Goal: Task Accomplishment & Management: Manage account settings

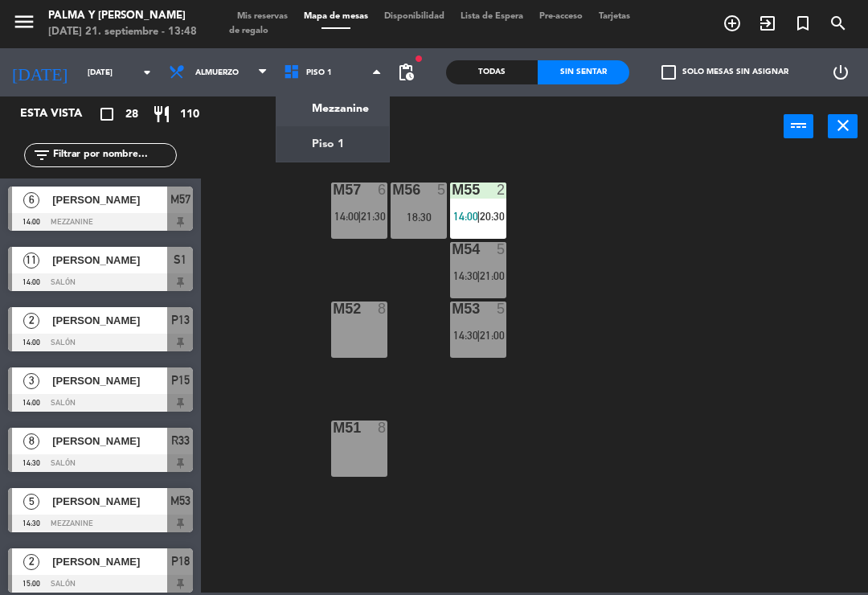
click at [435, 449] on div "M57 6 14:00 | 21:30 M56 5 18:30 M55 2 14:00 | 20:30 M54 5 14:30 | 21:00 M52 8 M…" at bounding box center [539, 373] width 659 height 438
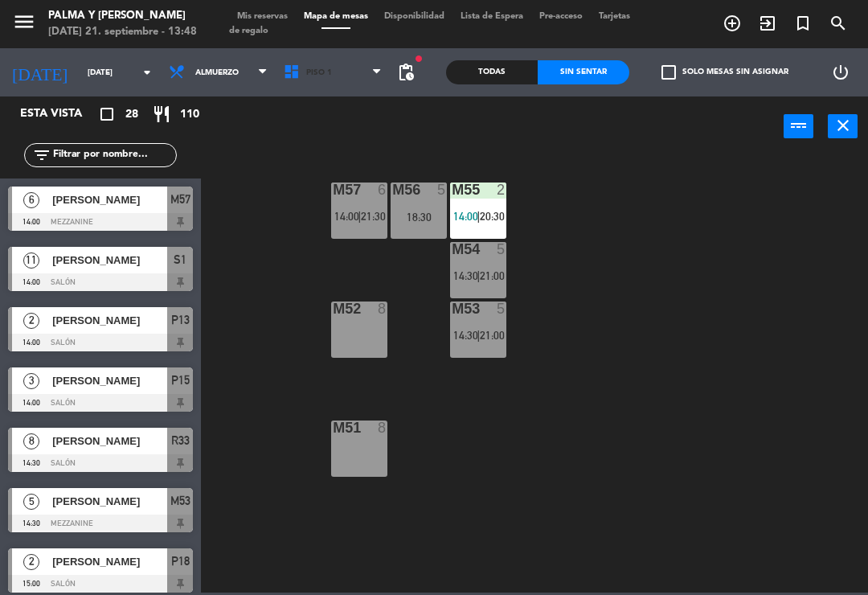
click at [323, 76] on span "Piso 1" at bounding box center [333, 72] width 115 height 35
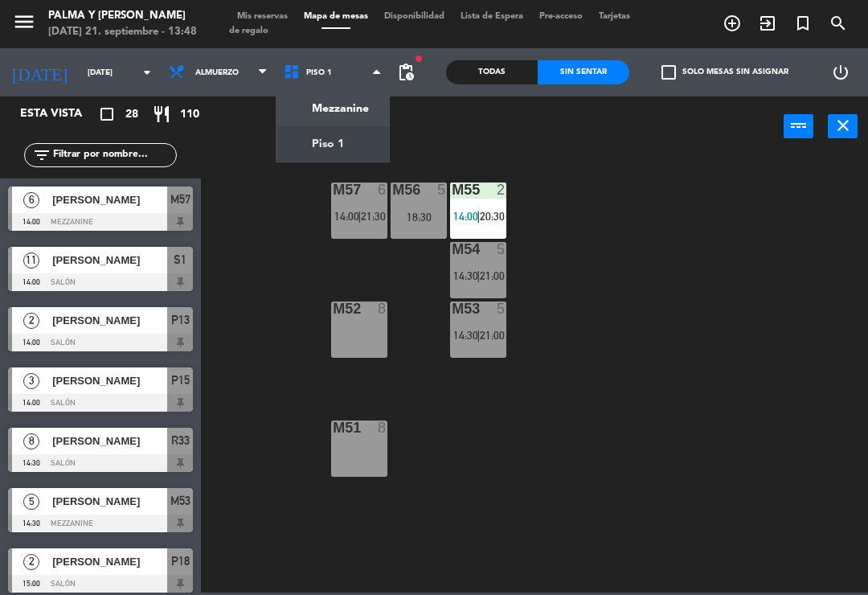
click at [358, 145] on ng-component "menu Palma y [PERSON_NAME][DATE] 21. septiembre - 13:48 Mis reservas Mapa de me…" at bounding box center [434, 296] width 868 height 593
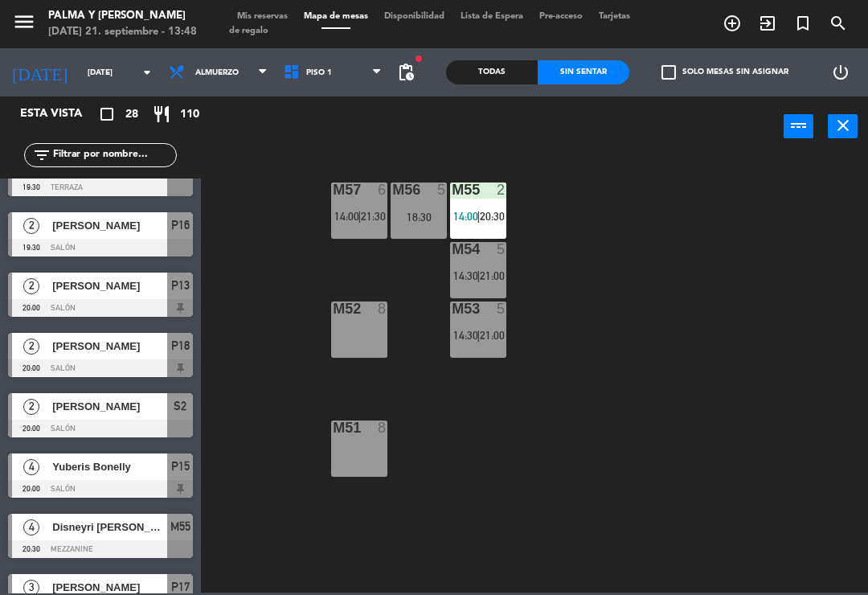
click at [503, 73] on div "Todas" at bounding box center [492, 72] width 92 height 24
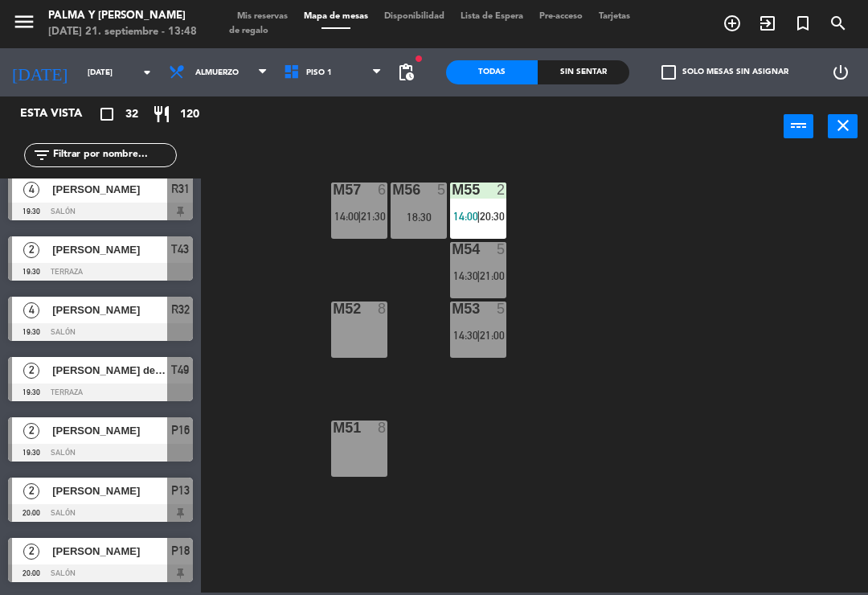
click at [86, 85] on input "[DATE]" at bounding box center [135, 72] width 110 height 25
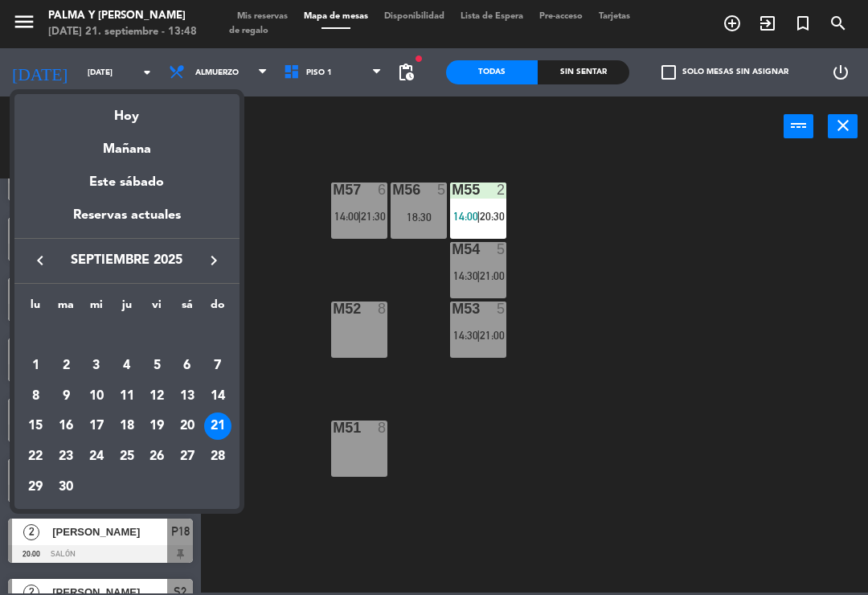
click at [194, 425] on div "20" at bounding box center [187, 425] width 27 height 27
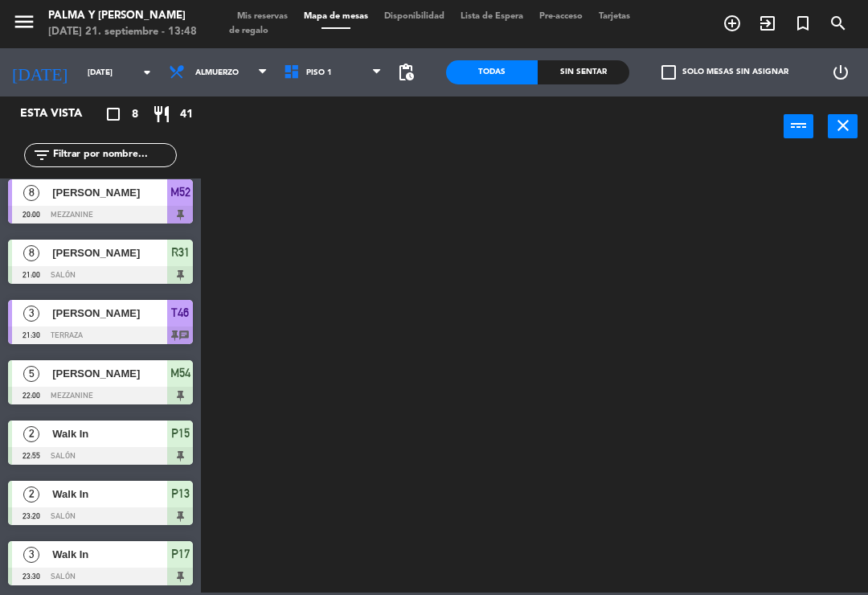
scroll to position [68, 0]
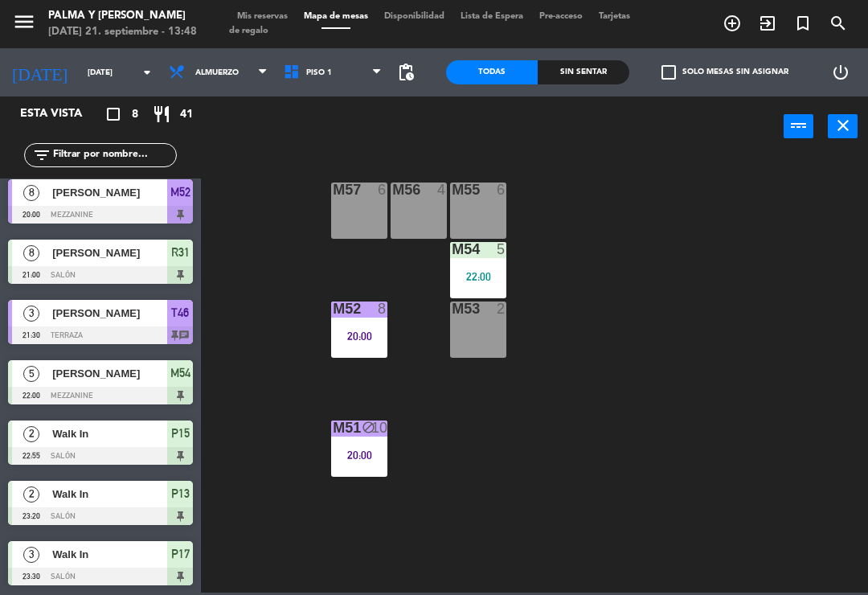
click at [356, 330] on div "20:00" at bounding box center [359, 335] width 56 height 11
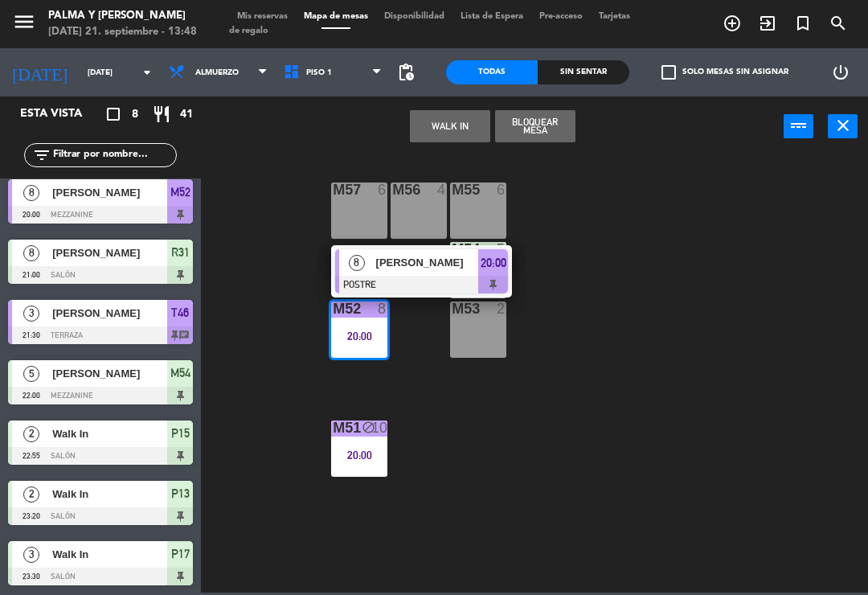
click at [441, 273] on div "[PERSON_NAME]" at bounding box center [427, 262] width 105 height 27
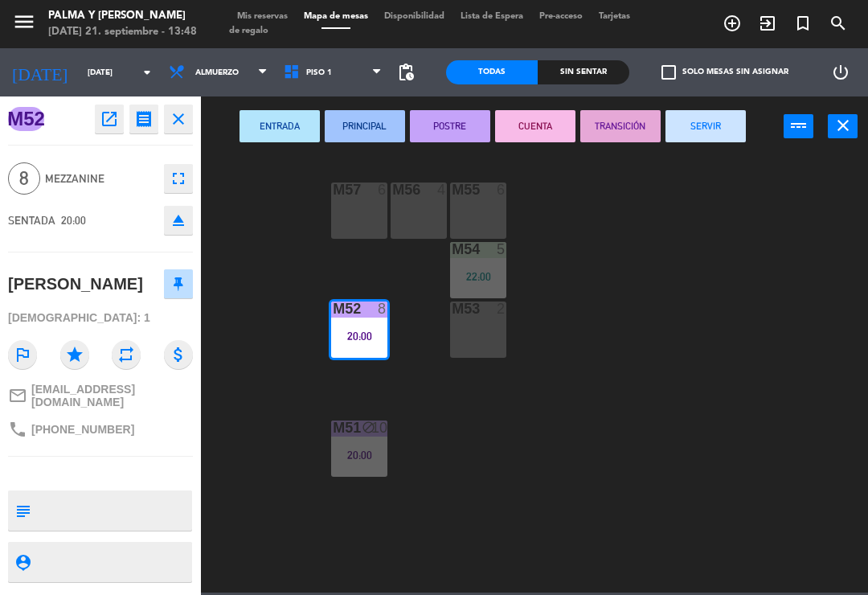
click at [721, 117] on button "SERVIR" at bounding box center [706, 126] width 80 height 32
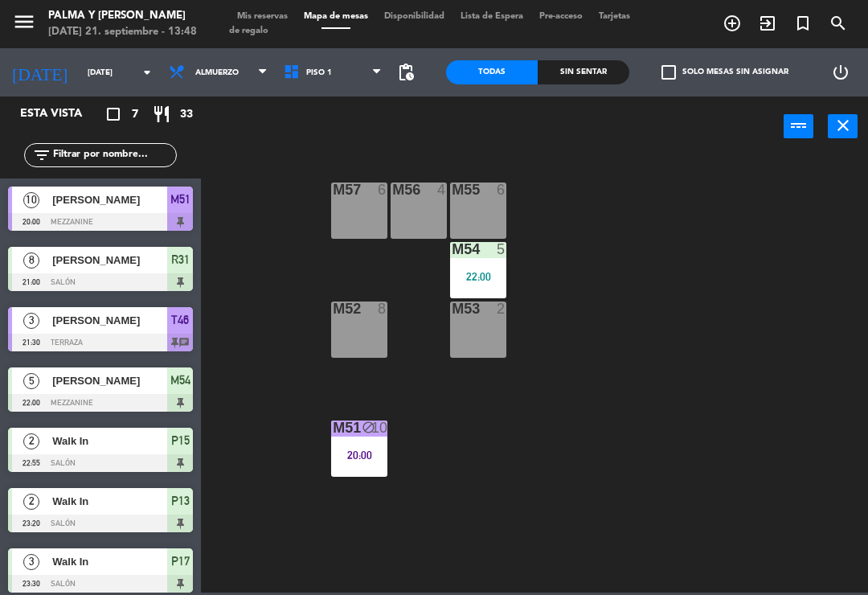
click at [491, 265] on div "M54 5 22:00" at bounding box center [478, 270] width 56 height 56
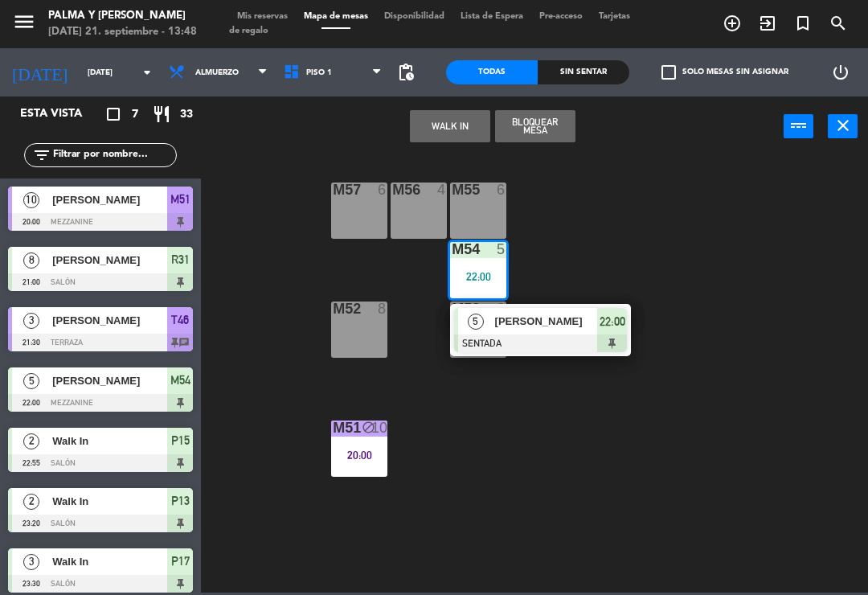
click at [549, 341] on div at bounding box center [540, 343] width 173 height 18
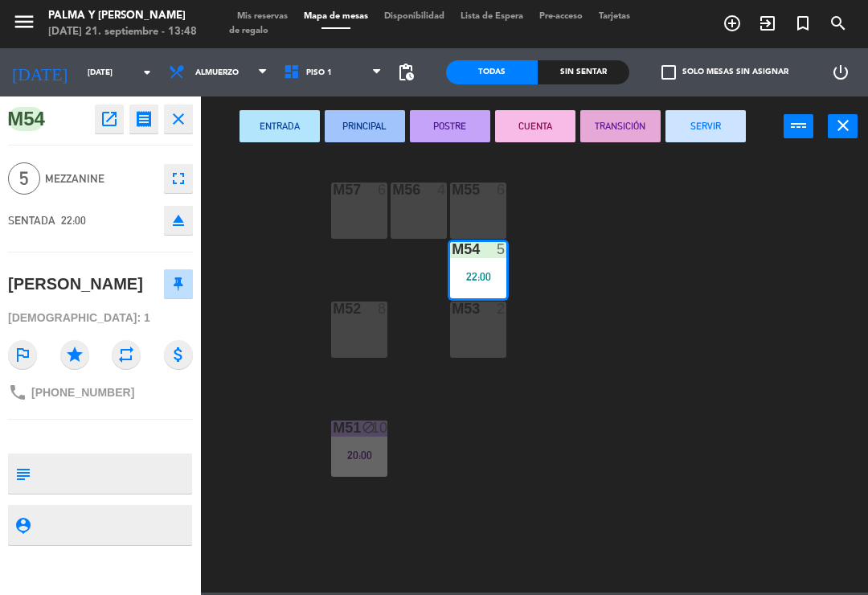
click at [719, 138] on button "SERVIR" at bounding box center [706, 126] width 80 height 32
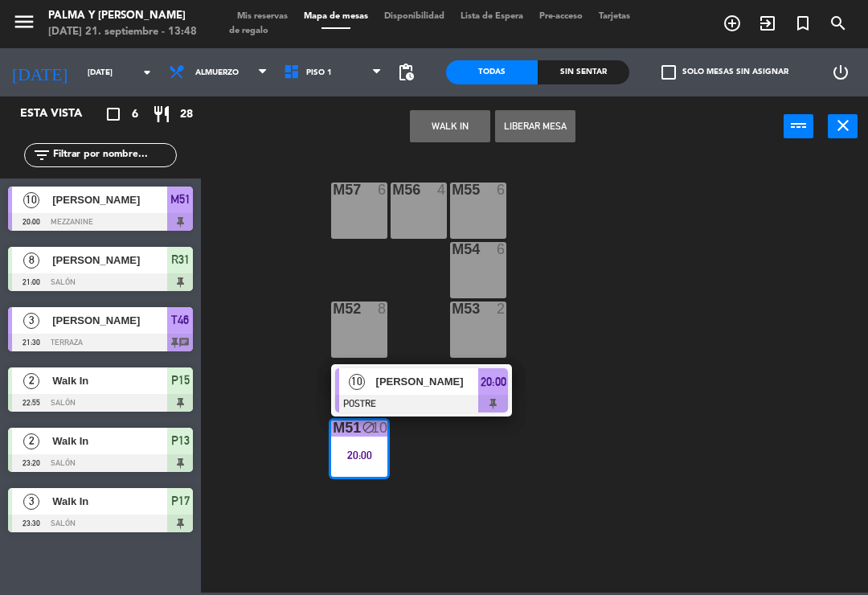
click at [395, 386] on span "[PERSON_NAME]" at bounding box center [427, 381] width 103 height 17
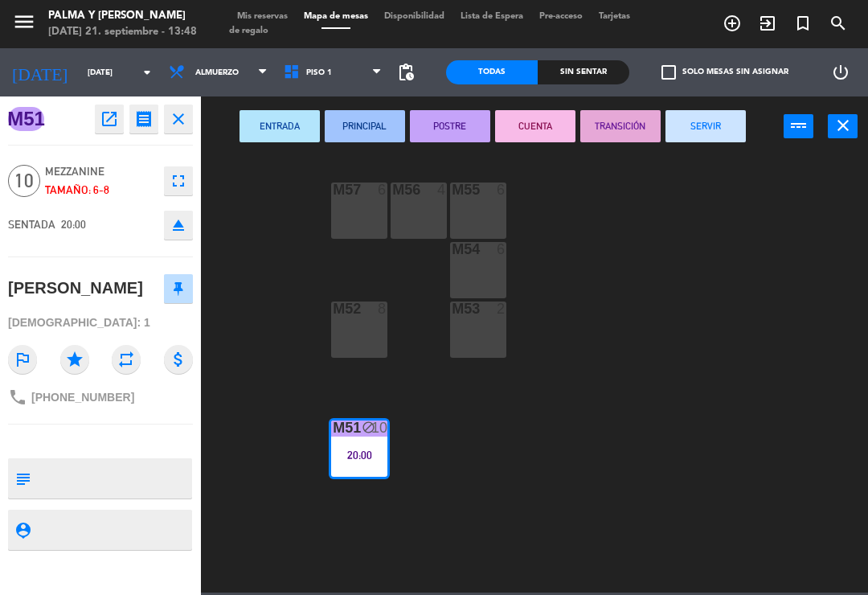
click at [735, 127] on button "SERVIR" at bounding box center [706, 126] width 80 height 32
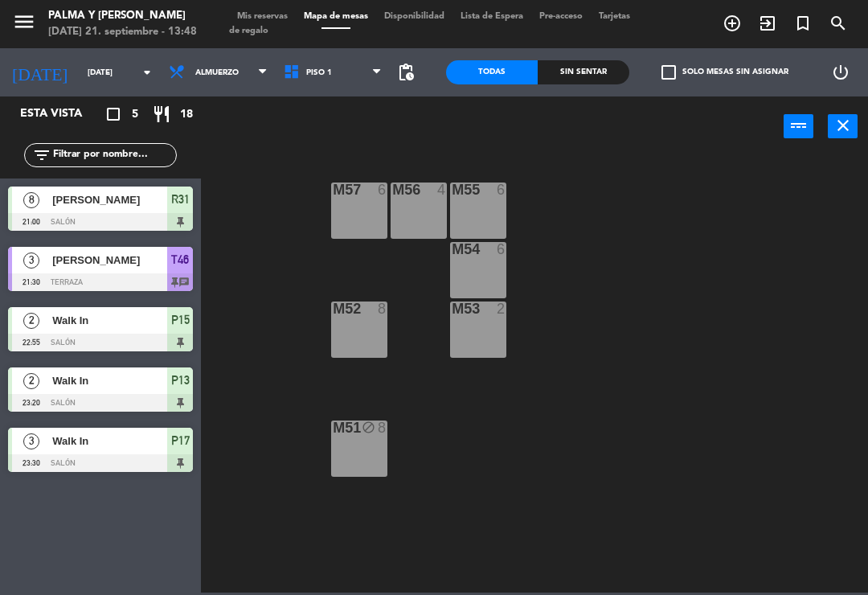
click at [130, 228] on div at bounding box center [100, 222] width 185 height 18
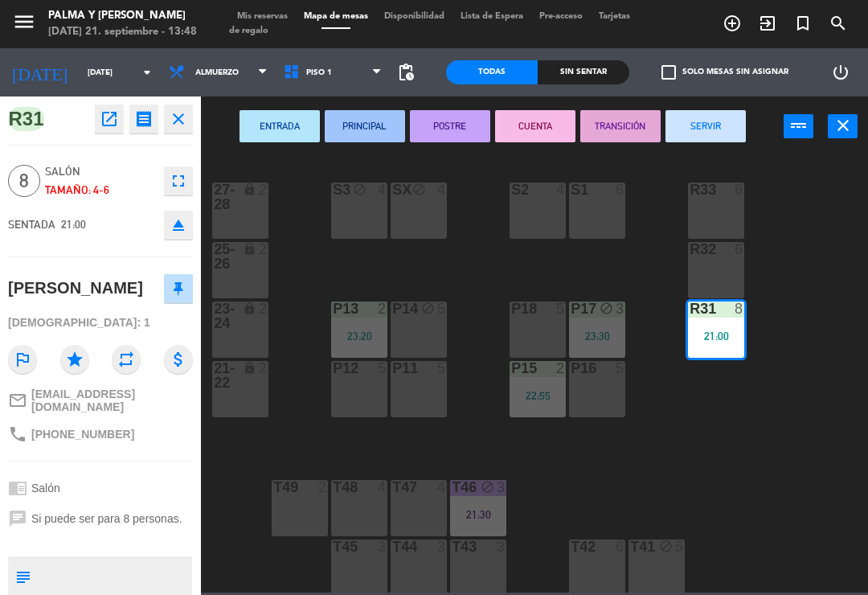
click at [724, 117] on button "SERVIR" at bounding box center [706, 126] width 80 height 32
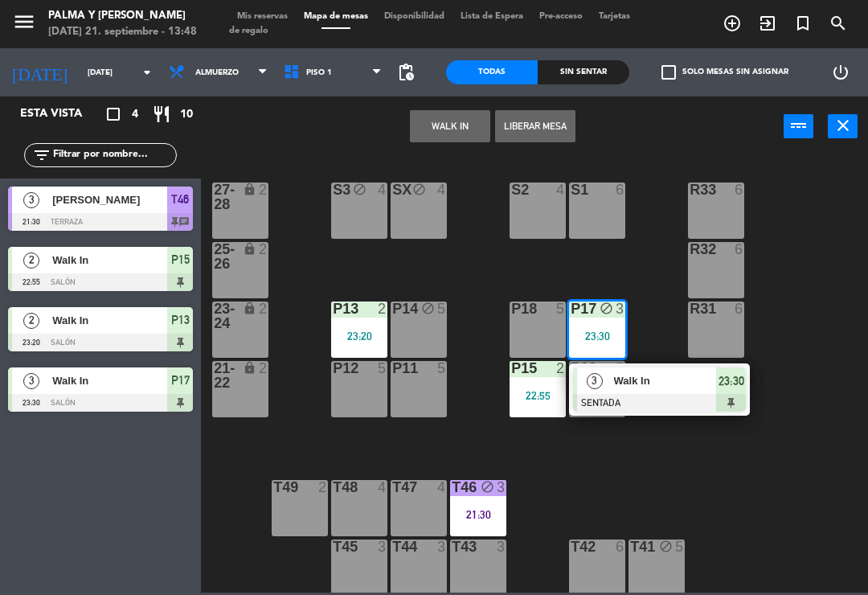
click at [674, 393] on div "Walk In" at bounding box center [665, 380] width 105 height 27
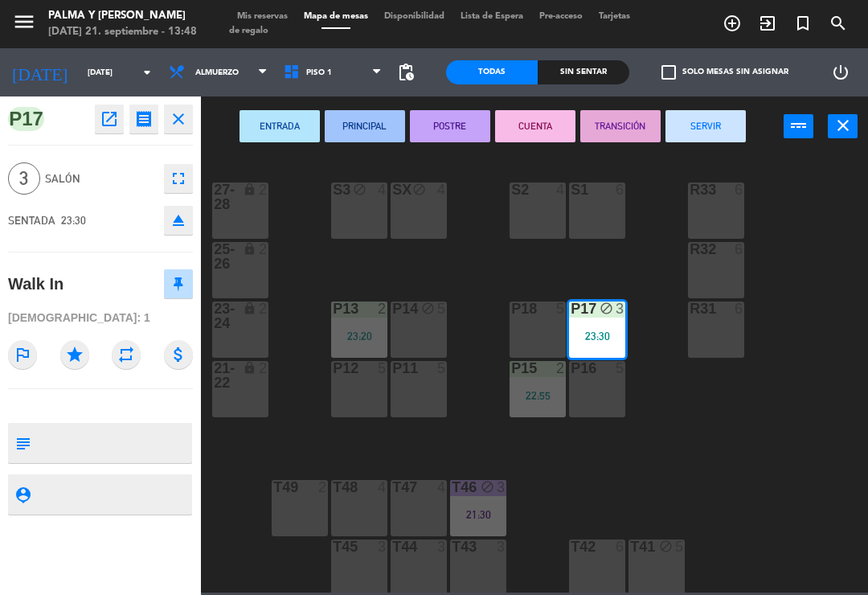
click at [724, 136] on button "SERVIR" at bounding box center [706, 126] width 80 height 32
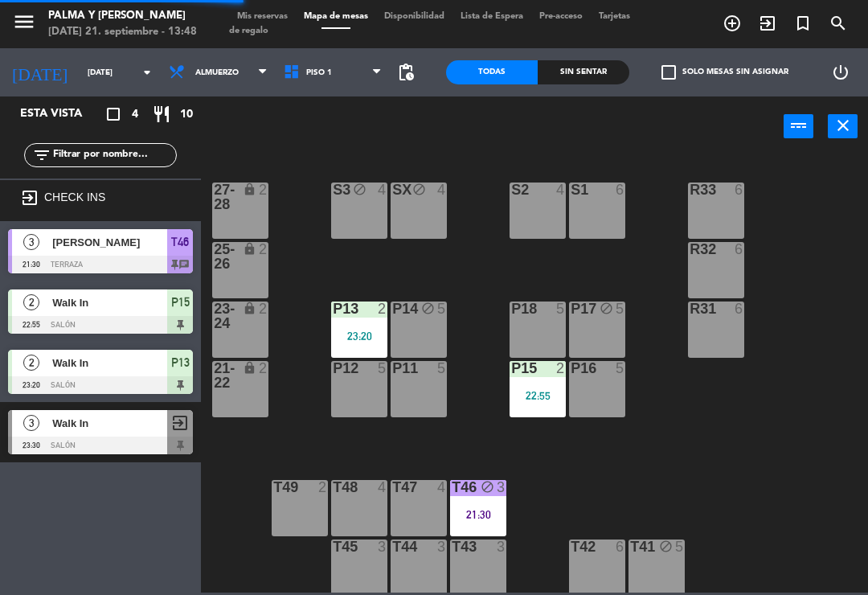
click at [548, 400] on div "22:55" at bounding box center [538, 395] width 56 height 11
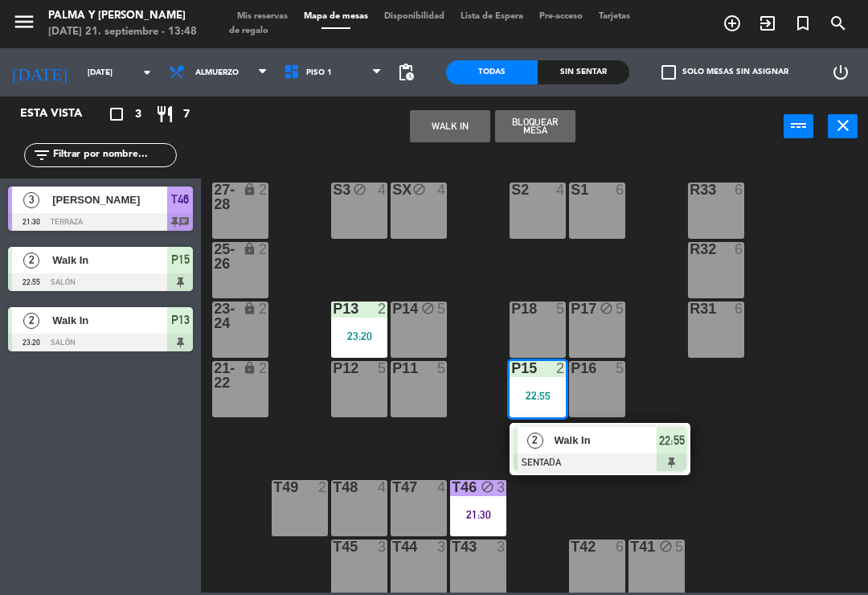
click at [587, 451] on div "Walk In" at bounding box center [605, 440] width 105 height 27
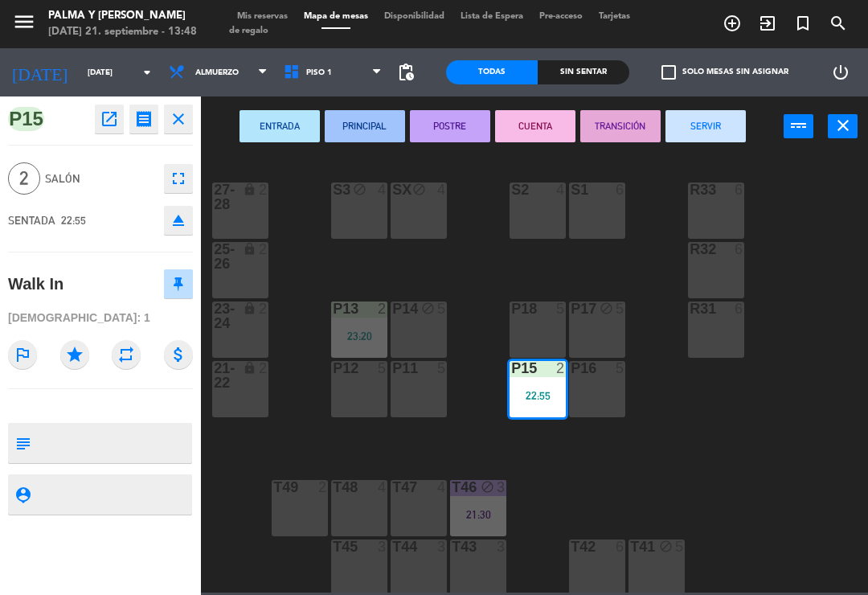
click at [694, 130] on button "SERVIR" at bounding box center [706, 126] width 80 height 32
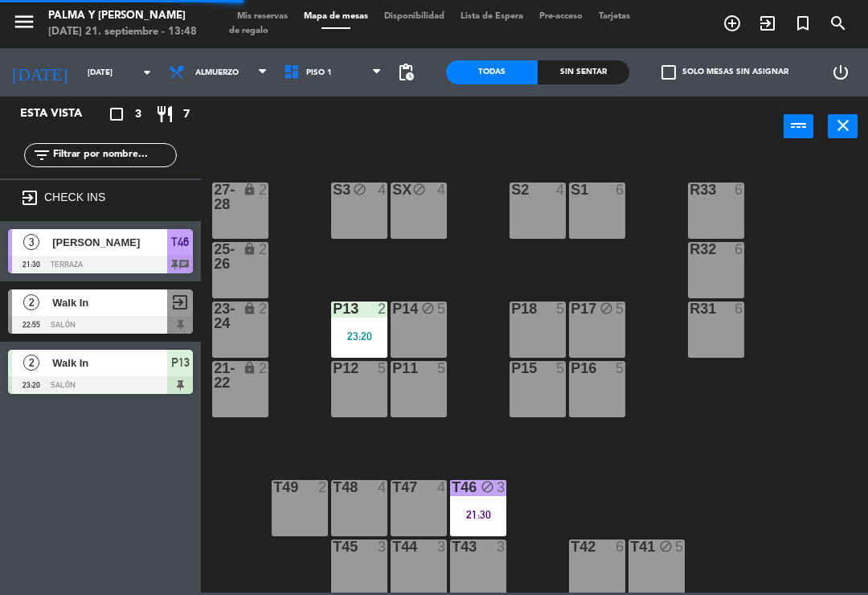
click at [374, 344] on div "P13 2 23:20" at bounding box center [359, 330] width 56 height 56
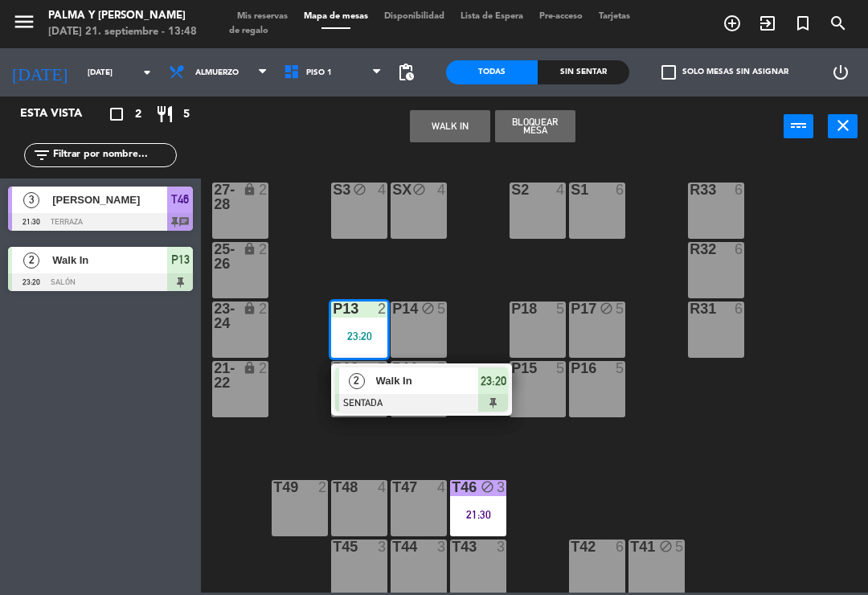
click at [474, 383] on span "Walk In" at bounding box center [427, 380] width 103 height 17
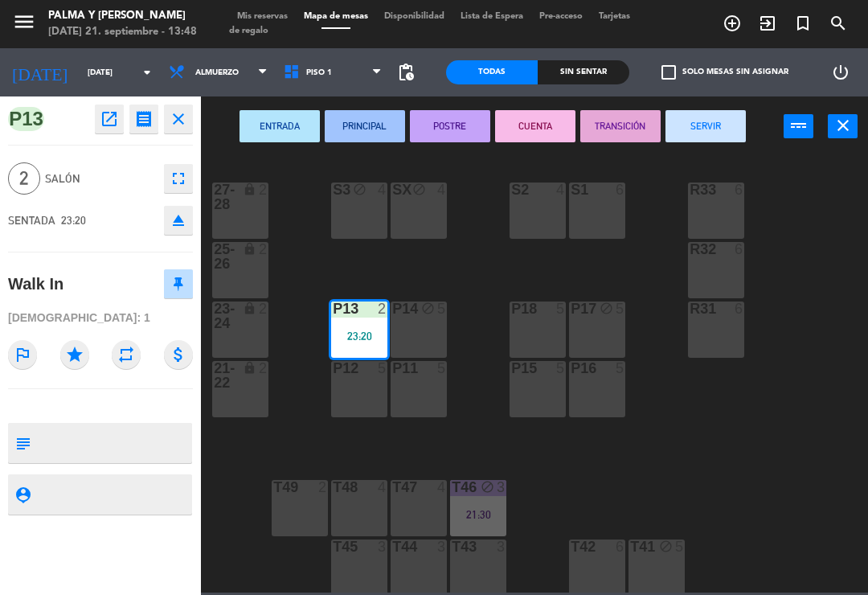
click at [712, 121] on button "SERVIR" at bounding box center [706, 126] width 80 height 32
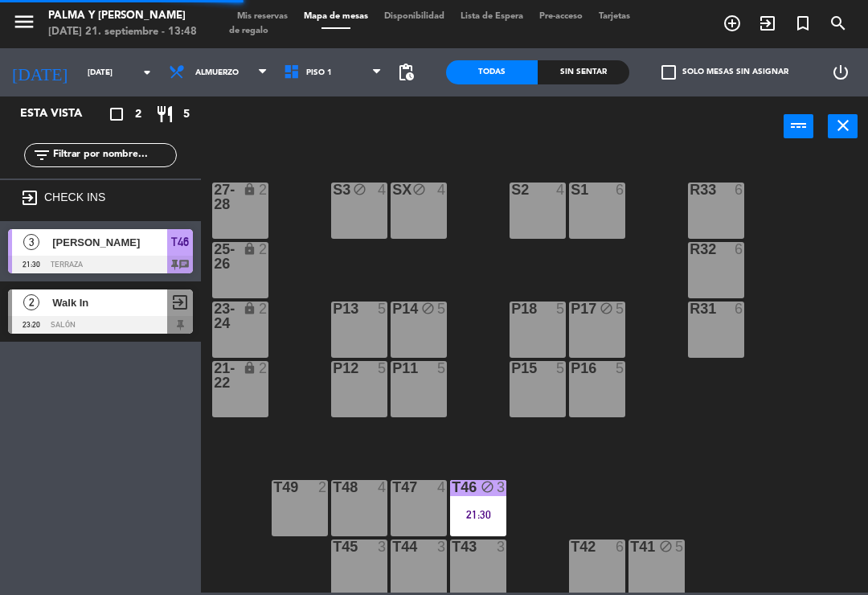
click at [482, 518] on div "21:30" at bounding box center [478, 514] width 56 height 11
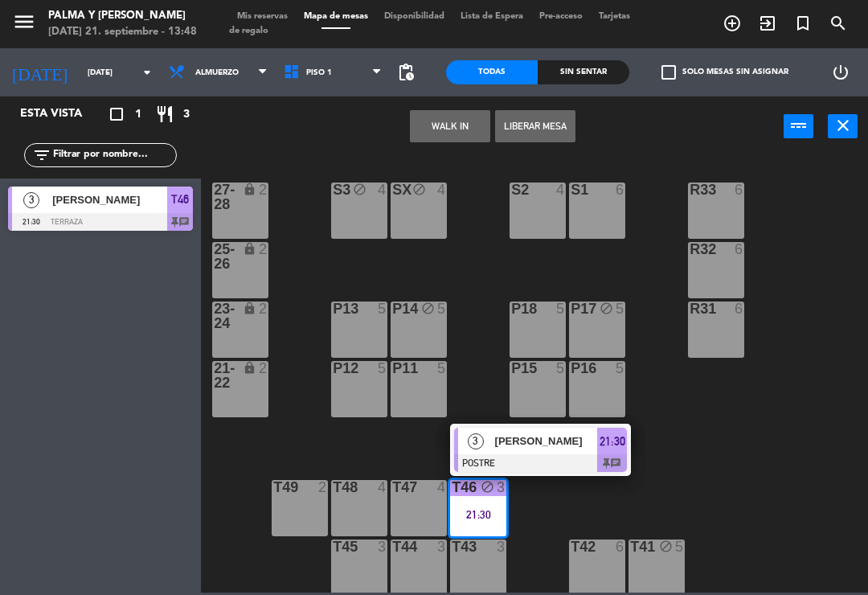
click at [586, 456] on div at bounding box center [540, 463] width 173 height 18
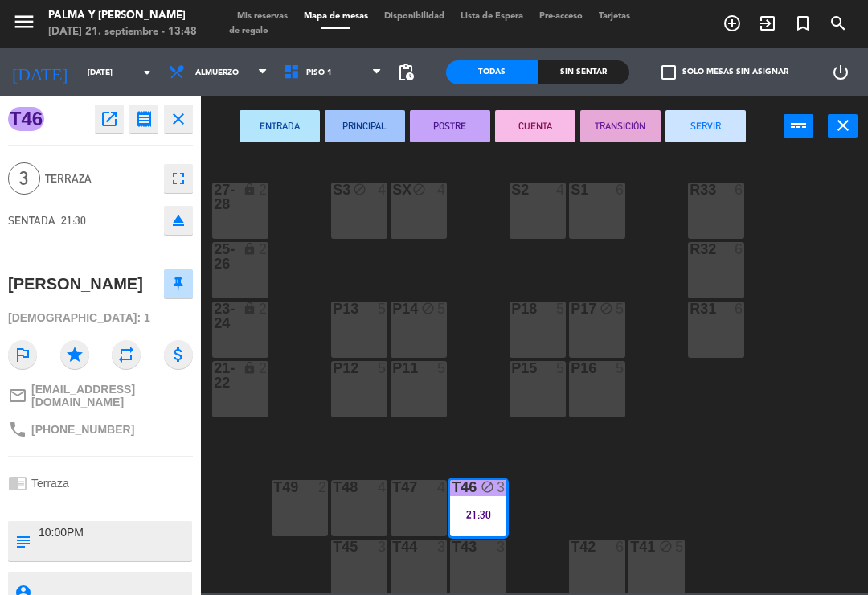
click at [711, 135] on button "SERVIR" at bounding box center [706, 126] width 80 height 32
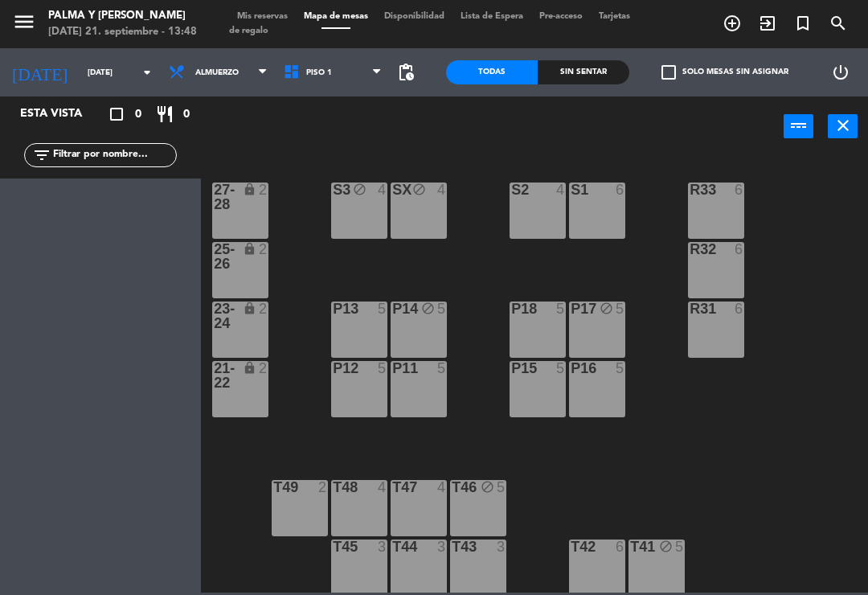
click at [106, 67] on input "[DATE]" at bounding box center [135, 72] width 110 height 25
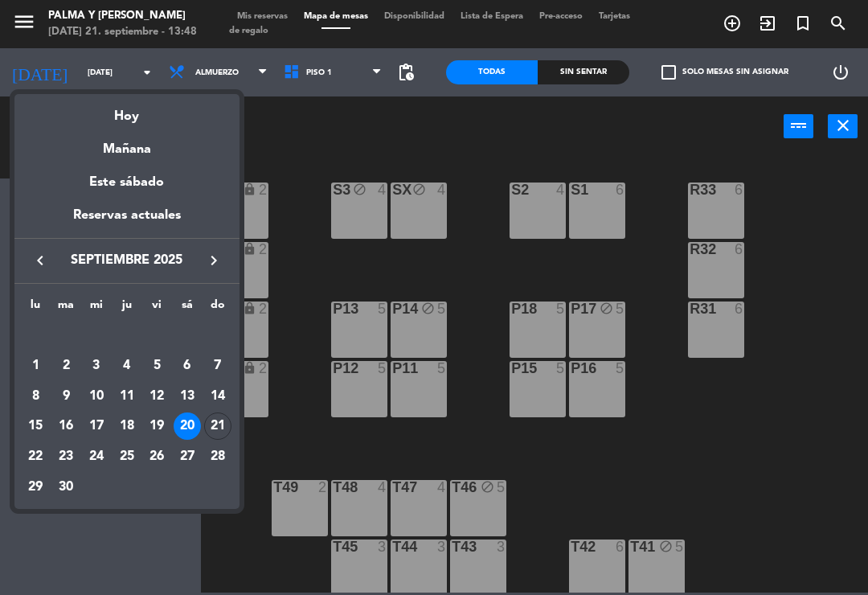
click at [162, 431] on div "19" at bounding box center [156, 425] width 27 height 27
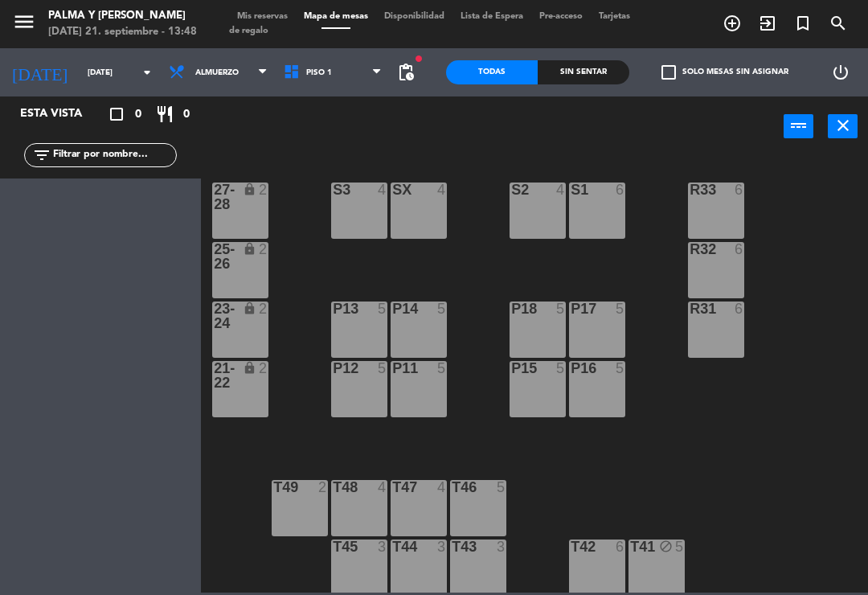
click at [80, 84] on input "[DATE]" at bounding box center [135, 72] width 110 height 25
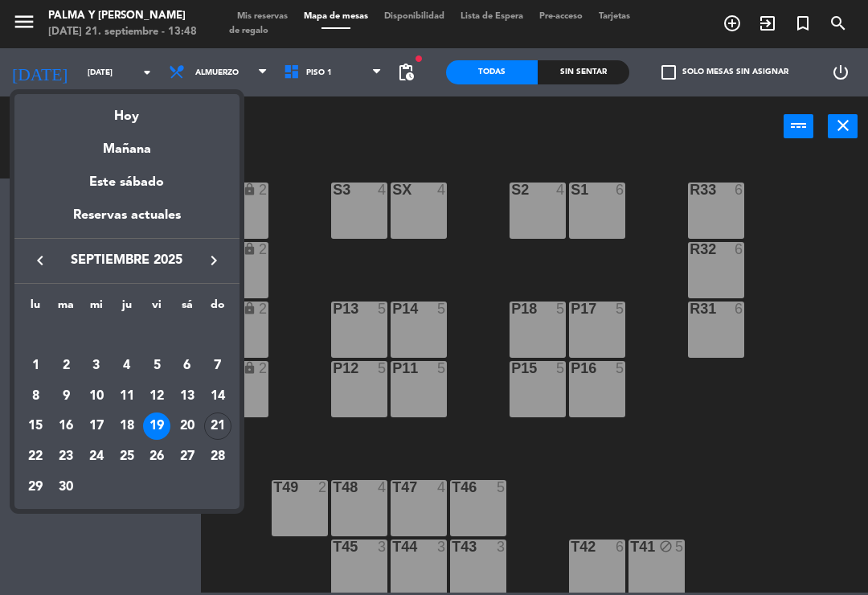
click at [224, 422] on div "21" at bounding box center [217, 425] width 27 height 27
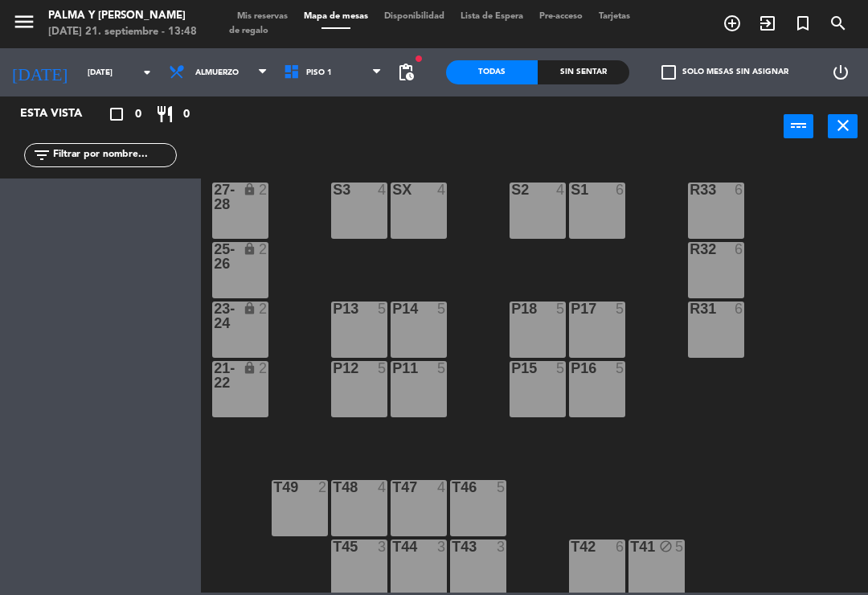
type input "[DATE]"
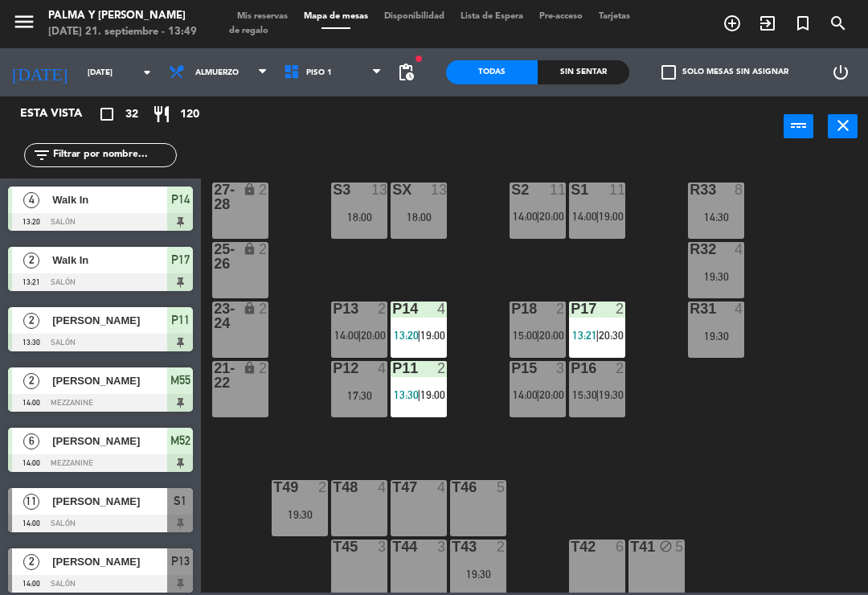
click at [741, 358] on div "R31 4 19:30" at bounding box center [716, 330] width 56 height 56
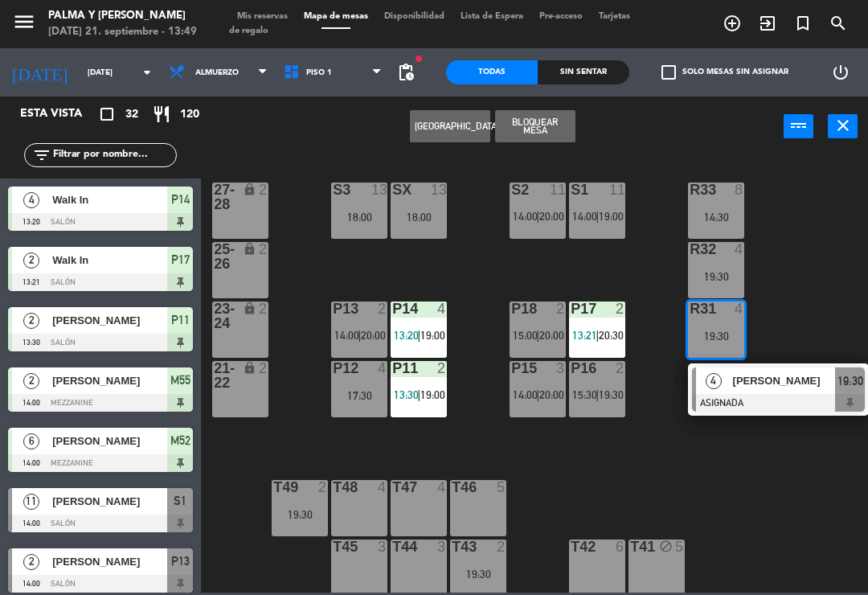
click at [371, 339] on span "20:00" at bounding box center [373, 335] width 25 height 13
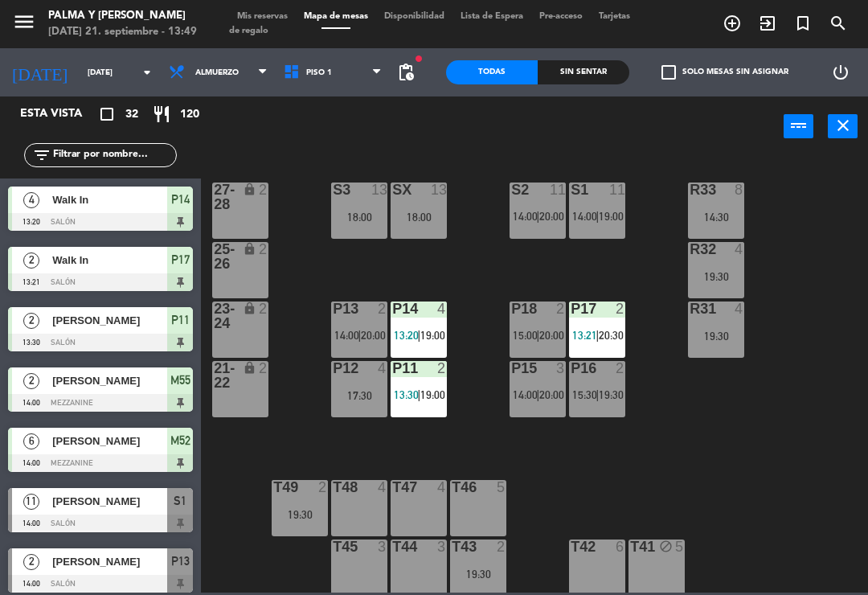
click at [496, 265] on div "R33 8 14:30 S1 11 14:00 | 19:00 S2 11 14:00 | 20:00 S3 13 18:00 SX 13 18:00 27-…" at bounding box center [539, 373] width 659 height 438
click at [554, 384] on div "P15 3 14:00 | 20:00" at bounding box center [538, 389] width 56 height 56
click at [675, 401] on div "R33 8 14:30 S1 11 14:00 | 19:00 S2 11 14:00 | 20:00 S3 13 18:00 SX 13 18:00 27-…" at bounding box center [539, 373] width 659 height 438
click at [609, 371] on div at bounding box center [598, 368] width 27 height 14
click at [810, 359] on div "R33 8 14:30 S1 11 14:00 | 19:00 S2 11 14:00 | 20:00 S3 13 18:00 SX 13 18:00 27-…" at bounding box center [539, 373] width 659 height 438
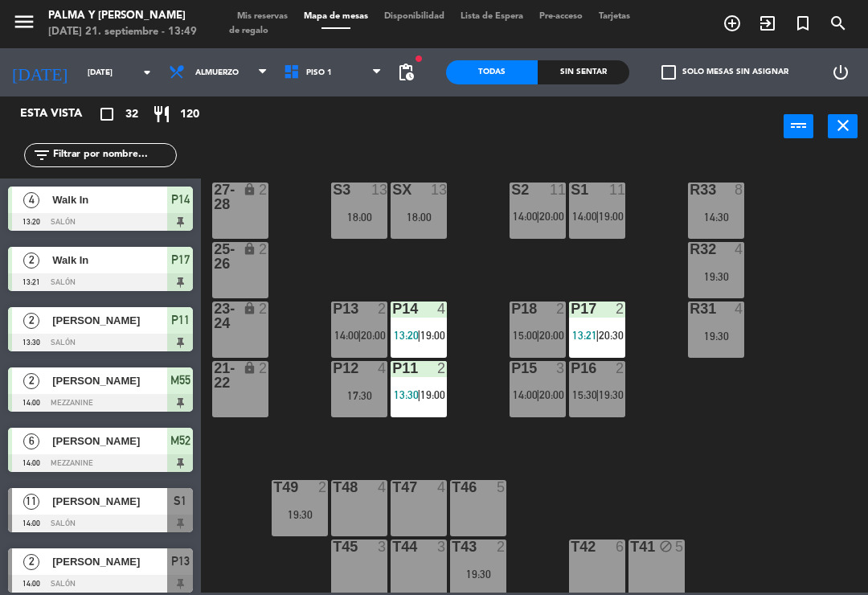
click at [645, 307] on div "R33 8 14:30 S1 11 14:00 | 19:00 S2 11 14:00 | 20:00 S3 13 18:00 SX 13 18:00 27-…" at bounding box center [539, 373] width 659 height 438
click at [659, 388] on div "R33 8 14:30 S1 11 14:00 | 19:00 S2 11 14:00 | 20:00 S3 13 18:00 SX 13 18:00 27-…" at bounding box center [539, 373] width 659 height 438
click at [724, 218] on div "14:30" at bounding box center [716, 216] width 56 height 11
click at [814, 194] on div "R33 8 14:30 S1 11 14:00 | 19:00 S2 11 14:00 | 20:00 S3 13 18:00 SX 13 18:00 27-…" at bounding box center [539, 373] width 659 height 438
click at [592, 198] on div "S1 11" at bounding box center [597, 191] width 56 height 16
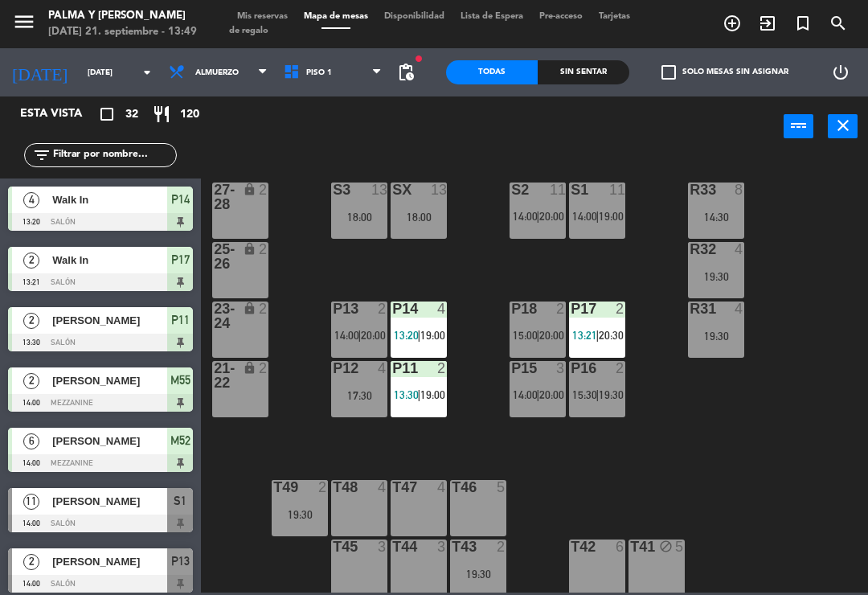
click at [809, 214] on div "R33 8 14:30 S1 11 14:00 | 19:00 S2 11 14:00 | 20:00 S3 13 18:00 SX 13 18:00 27-…" at bounding box center [539, 373] width 659 height 438
click at [301, 84] on span "Piso 1" at bounding box center [333, 72] width 115 height 35
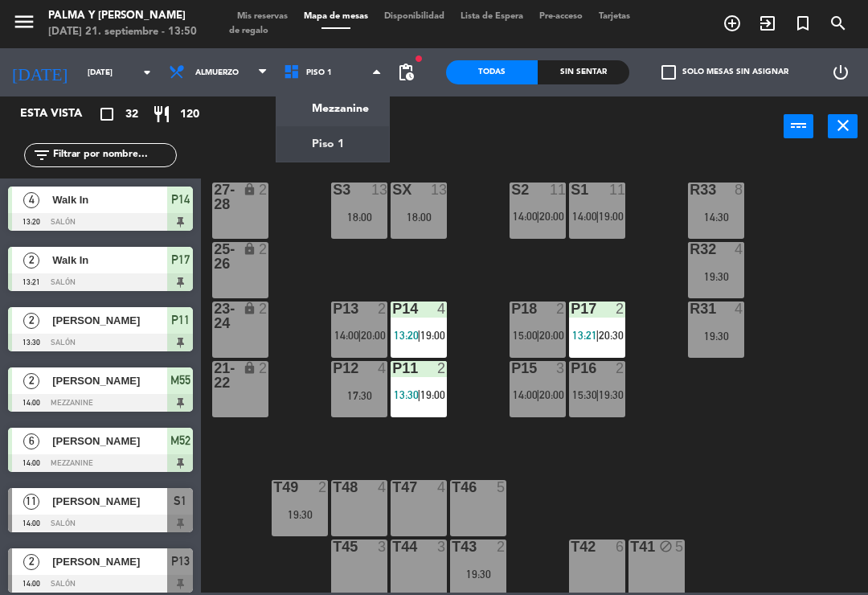
click at [298, 151] on ng-component "menu Palma y [PERSON_NAME][DATE] 21. septiembre - 13:50 Mis reservas Mapa de me…" at bounding box center [434, 296] width 868 height 593
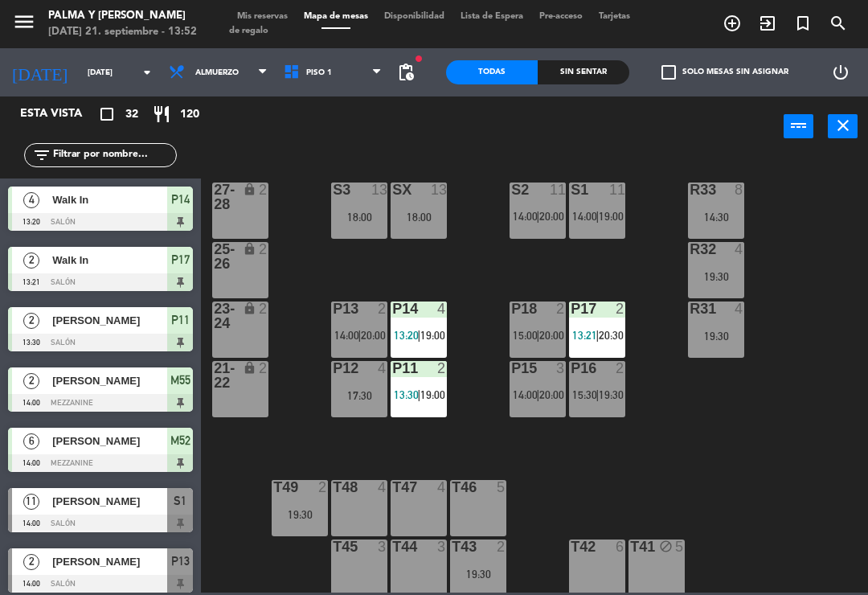
click at [164, 448] on span "[PERSON_NAME]" at bounding box center [109, 441] width 115 height 17
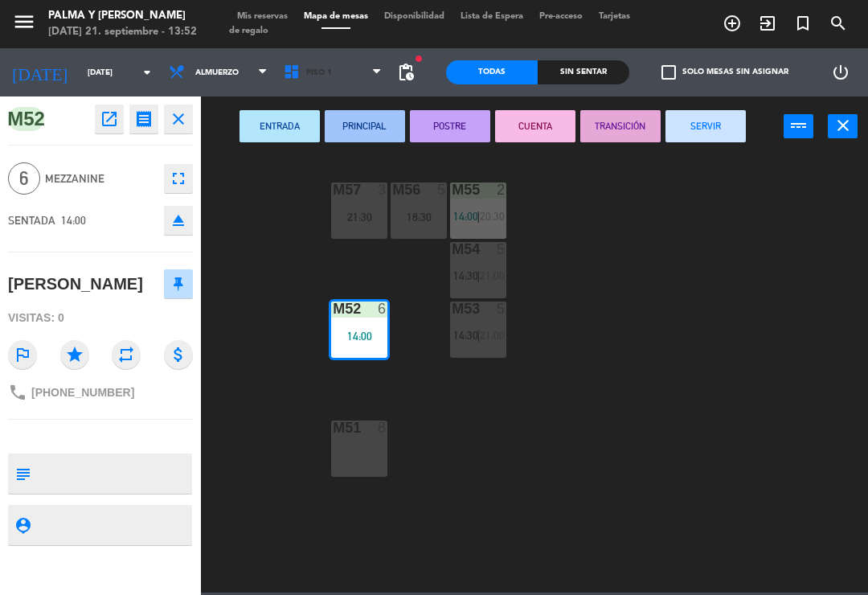
click at [364, 79] on span "Piso 1" at bounding box center [333, 72] width 115 height 35
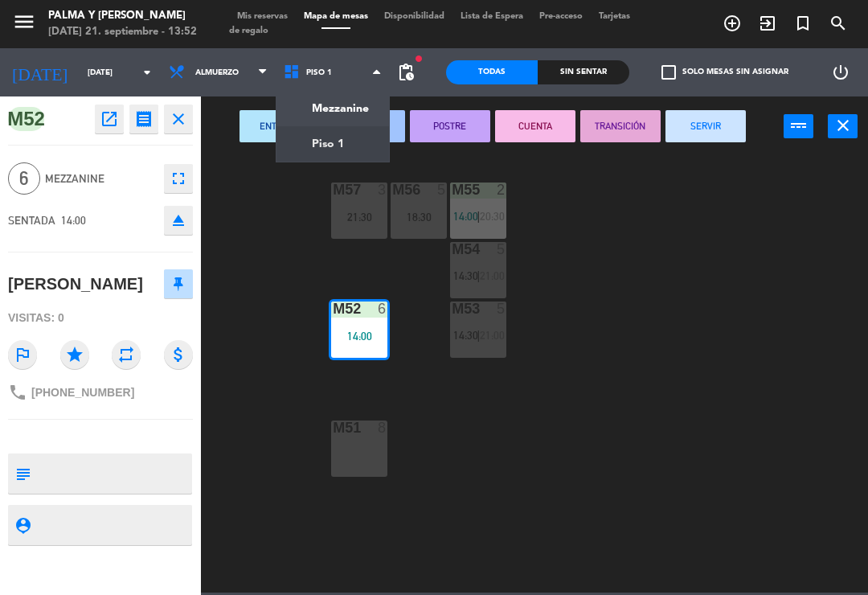
click at [361, 145] on ng-component "menu Palma y [PERSON_NAME][DATE] 21. septiembre - 13:52 Mis reservas Mapa de me…" at bounding box center [434, 296] width 868 height 593
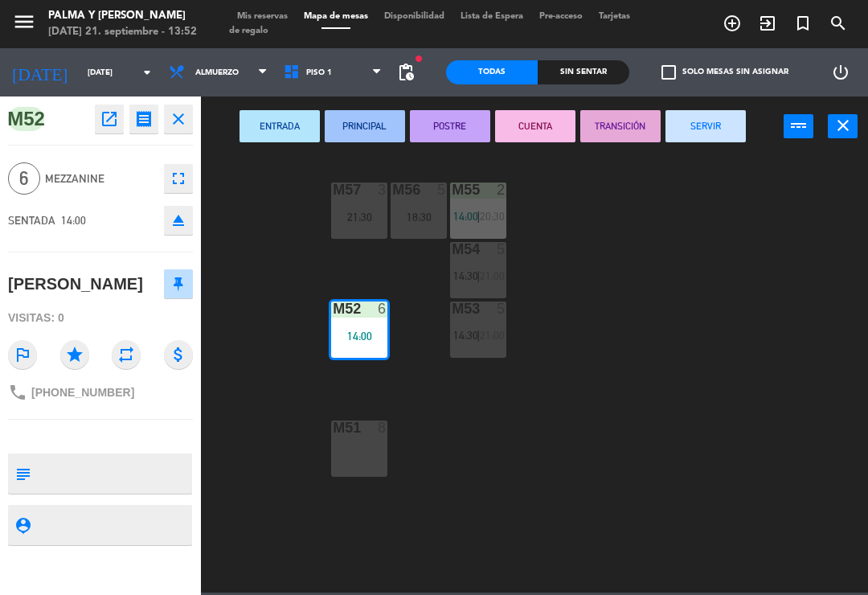
click at [367, 80] on span "Piso 1" at bounding box center [333, 72] width 115 height 35
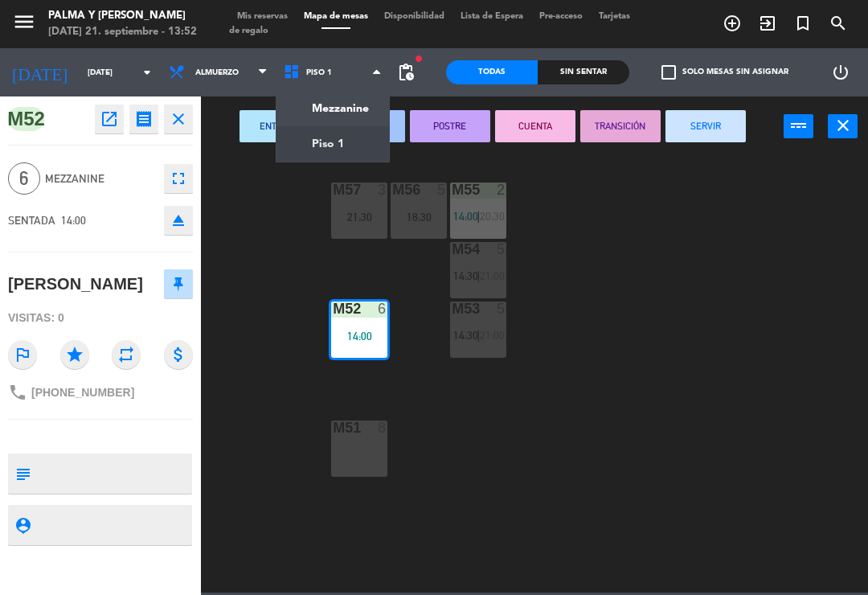
click at [358, 109] on ng-component "menu Palma y [PERSON_NAME][DATE] 21. septiembre - 13:52 Mis reservas Mapa de me…" at bounding box center [434, 296] width 868 height 593
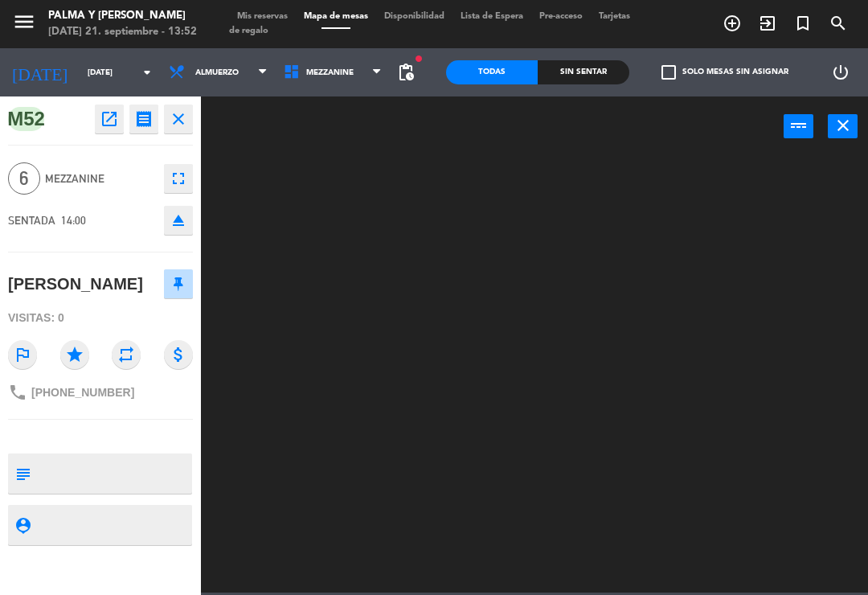
click at [368, 73] on span "Mezzanine" at bounding box center [333, 72] width 115 height 35
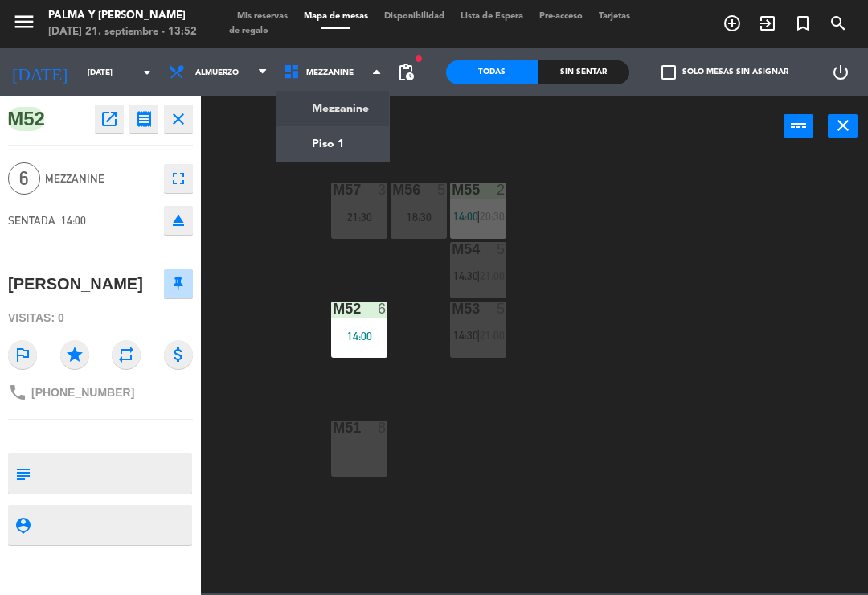
click at [351, 151] on ng-component "menu Palma y [PERSON_NAME][DATE] 21. septiembre - 13:52 Mis reservas Mapa de me…" at bounding box center [434, 296] width 868 height 593
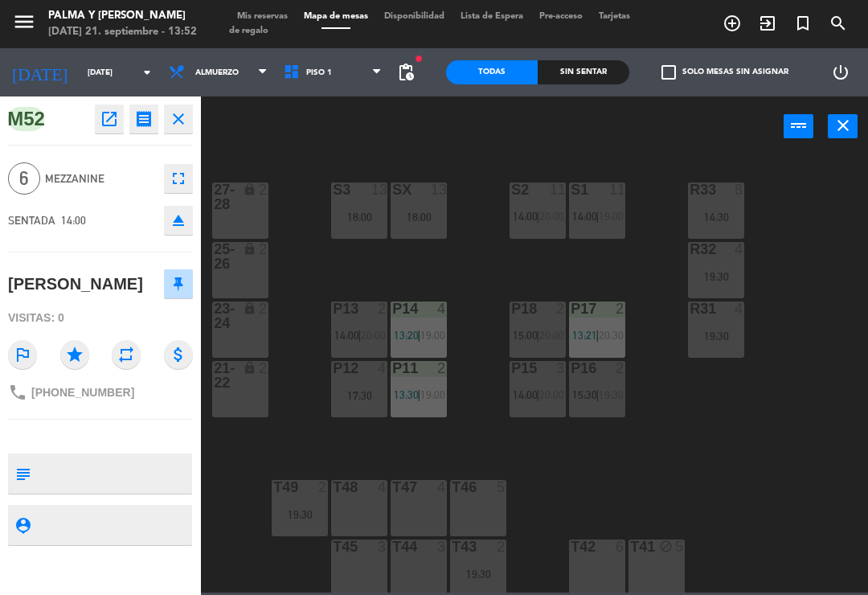
click at [359, 104] on div "power_input close" at bounding box center [492, 126] width 583 height 61
click at [376, 77] on icon at bounding box center [376, 72] width 7 height 13
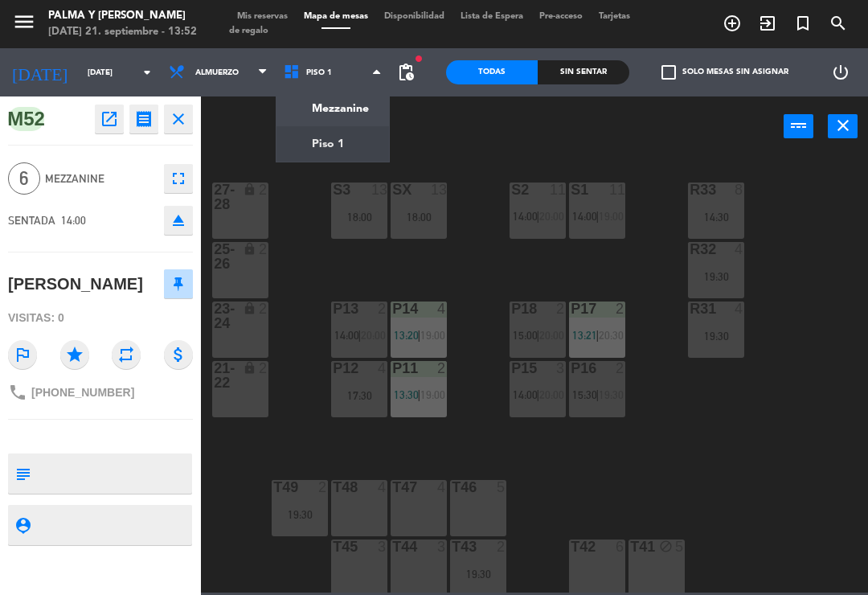
click at [363, 114] on ng-component "menu Palma y [PERSON_NAME][DATE] 21. septiembre - 13:52 Mis reservas Mapa de me…" at bounding box center [434, 296] width 868 height 593
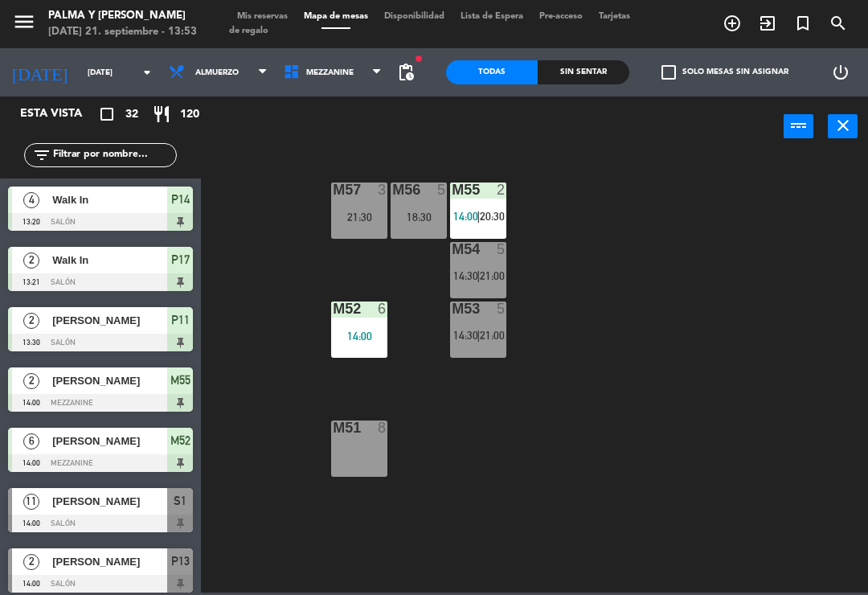
click at [484, 274] on span "21:00" at bounding box center [492, 275] width 25 height 13
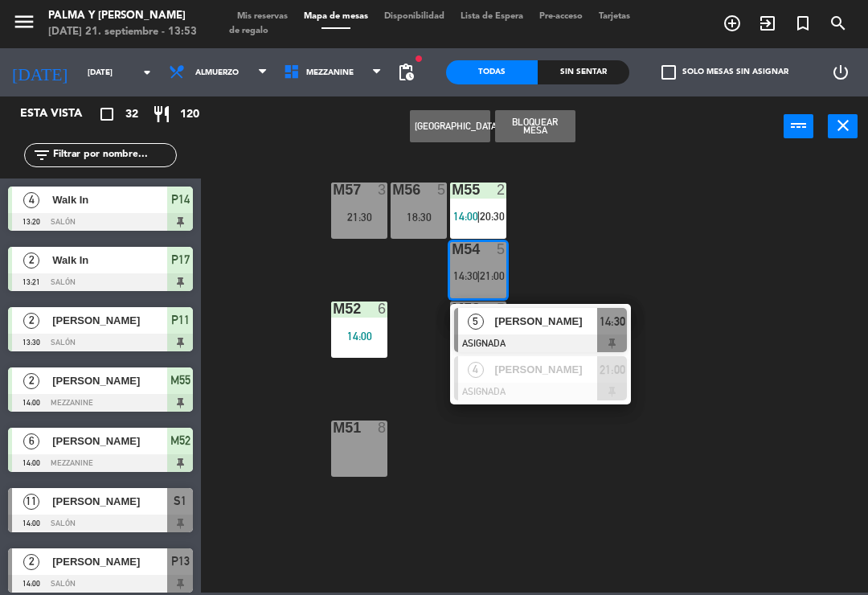
click at [523, 331] on div "[PERSON_NAME]" at bounding box center [546, 321] width 105 height 27
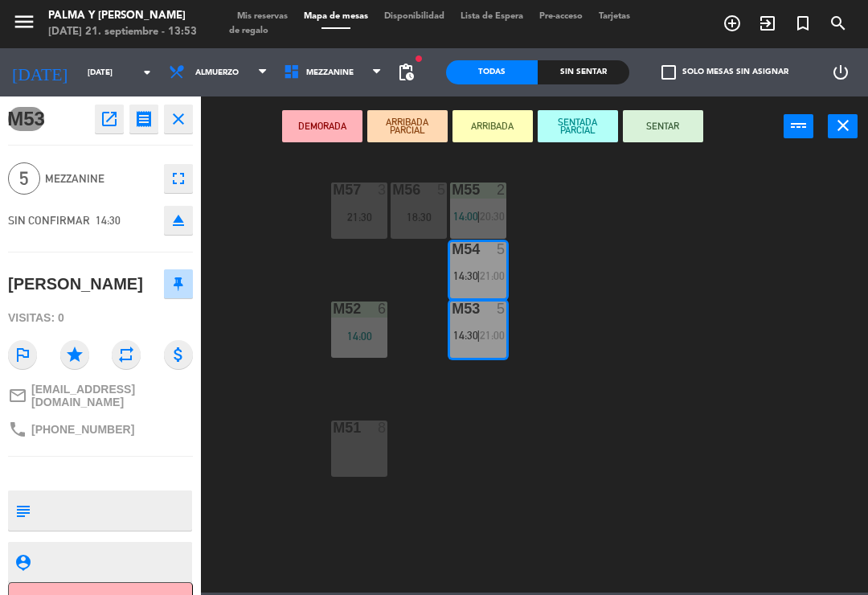
click at [367, 196] on div at bounding box center [360, 190] width 27 height 14
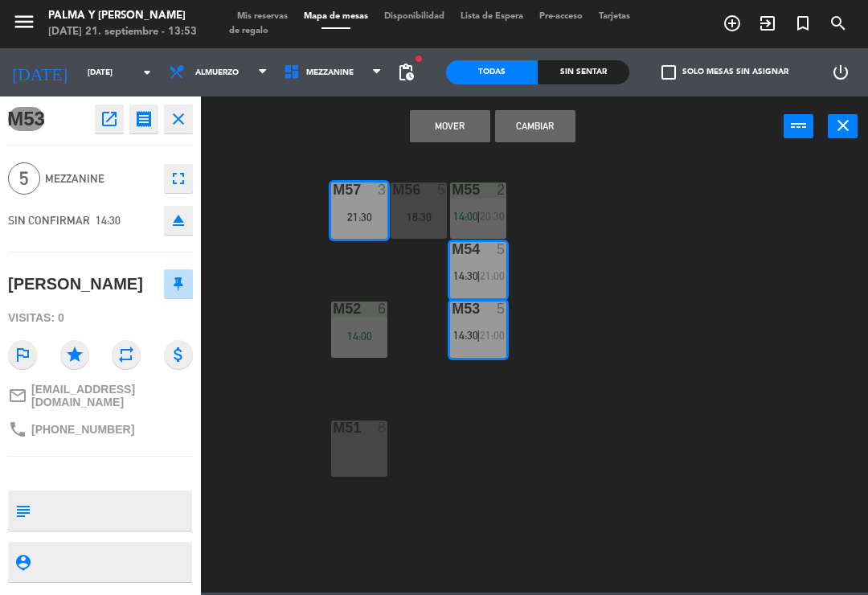
click at [462, 125] on button "Mover" at bounding box center [450, 126] width 80 height 32
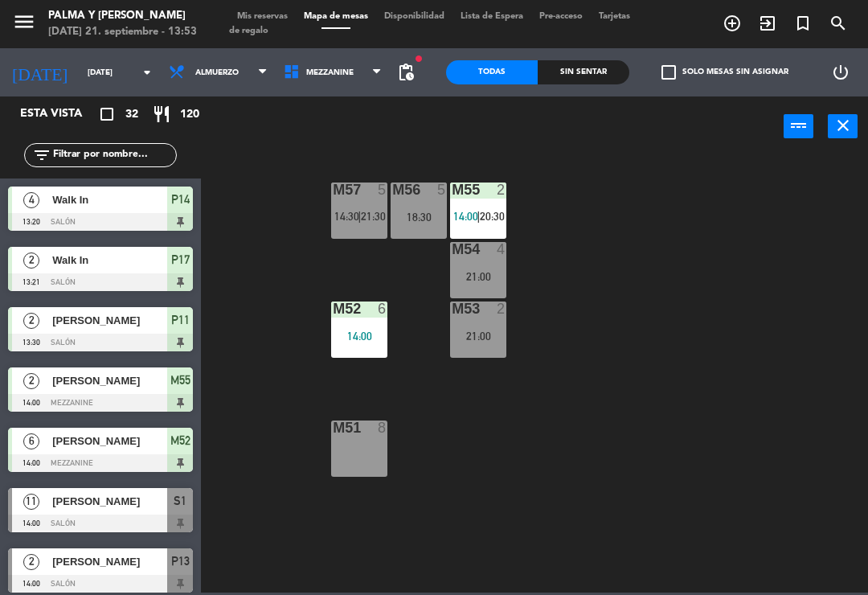
scroll to position [0, 0]
click at [590, 213] on div "M57 5 14:30 | 21:30 M56 5 18:30 M55 2 14:00 | 20:30 M54 4 21:00 M52 6 14:00 M53…" at bounding box center [539, 373] width 659 height 438
click at [356, 77] on span "Mezzanine" at bounding box center [333, 72] width 115 height 35
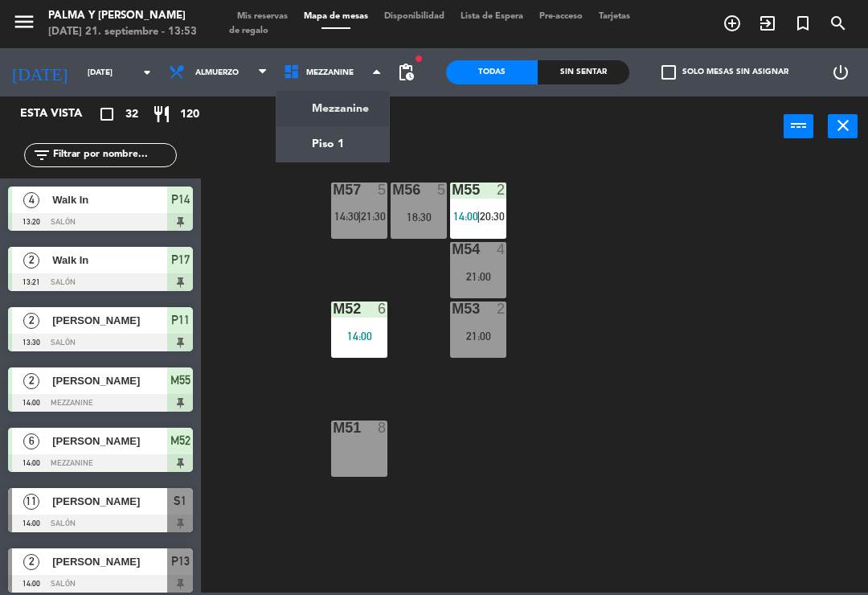
click at [359, 153] on ng-component "menu Palma y [PERSON_NAME][DATE] 21. septiembre - 13:53 Mis reservas Mapa de me…" at bounding box center [434, 296] width 868 height 593
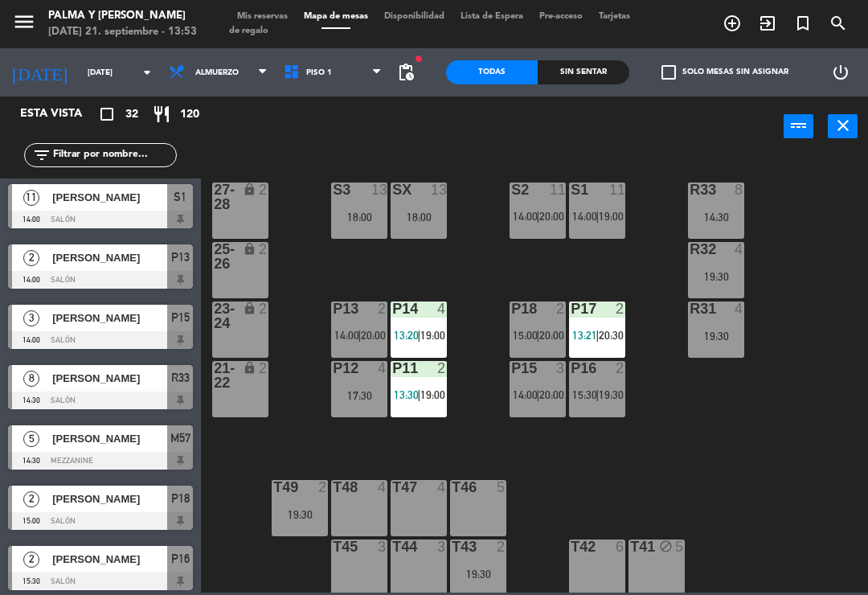
scroll to position [306, 0]
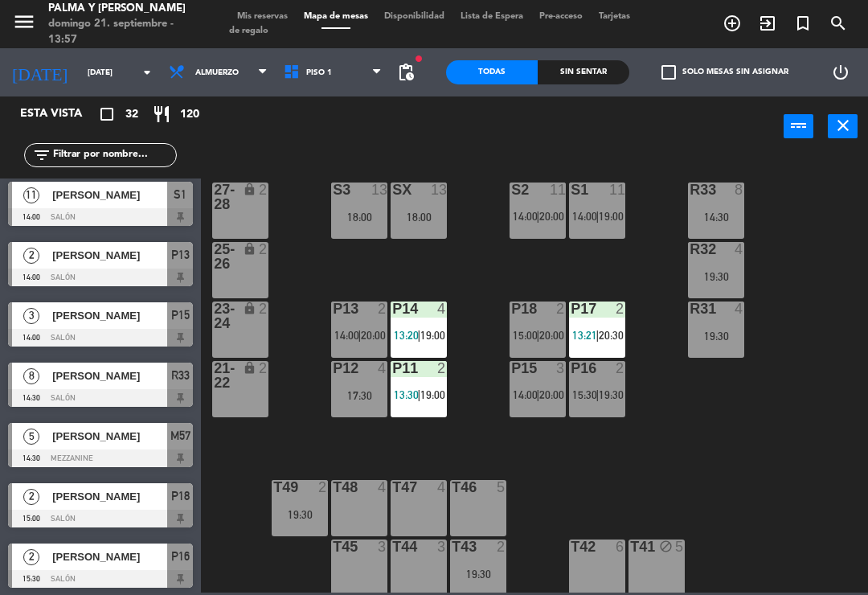
click at [680, 470] on div "R33 8 14:30 S1 11 14:00 | 19:00 S2 11 14:00 | 20:00 S3 13 18:00 SX 13 18:00 27-…" at bounding box center [539, 373] width 659 height 438
click at [355, 346] on div "P13 2 14:00 | 20:00" at bounding box center [359, 330] width 56 height 56
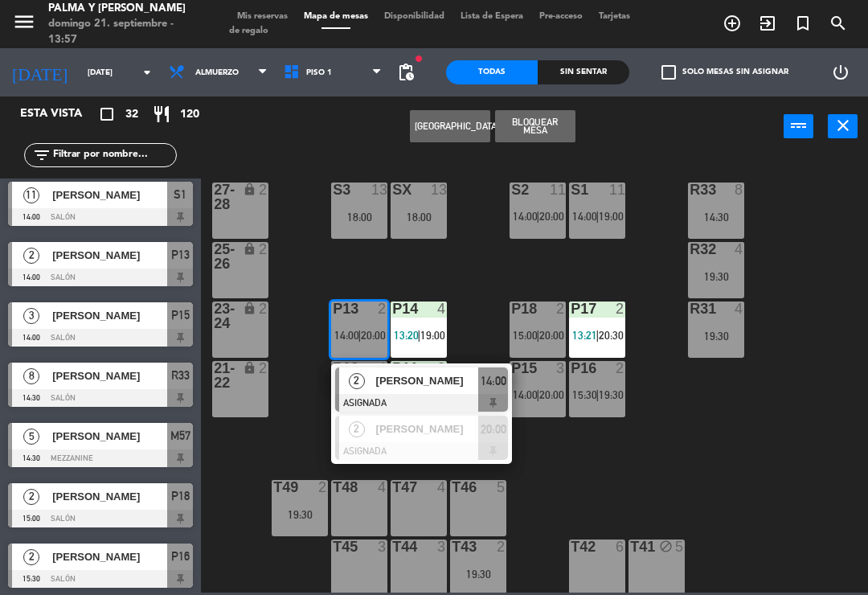
click at [485, 267] on div "R33 8 14:30 S1 11 14:00 | 19:00 S2 11 14:00 | 20:00 S3 13 18:00 SX 13 18:00 27-…" at bounding box center [539, 373] width 659 height 438
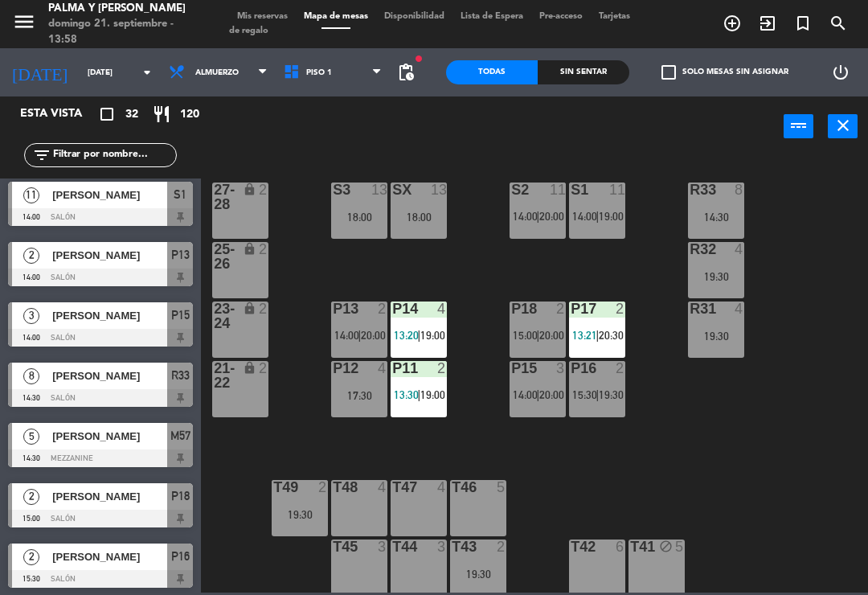
click at [558, 482] on div "R33 8 14:30 S1 11 14:00 | 19:00 S2 11 14:00 | 20:00 S3 13 18:00 SX 13 18:00 27-…" at bounding box center [539, 373] width 659 height 438
click at [553, 404] on div "P15 3 14:00 | 20:00" at bounding box center [538, 389] width 56 height 56
click at [775, 400] on div "R33 8 14:30 S1 11 14:00 | 19:00 S2 11 14:00 | 20:00 S3 13 18:00 SX 13 18:00 27-…" at bounding box center [539, 373] width 659 height 438
click at [719, 215] on div "14:30" at bounding box center [716, 216] width 56 height 11
click at [538, 477] on div "R33 8 14:30 S1 11 14:00 | 19:00 S2 11 14:00 | 20:00 S3 13 18:00 SX 13 18:00 27-…" at bounding box center [539, 373] width 659 height 438
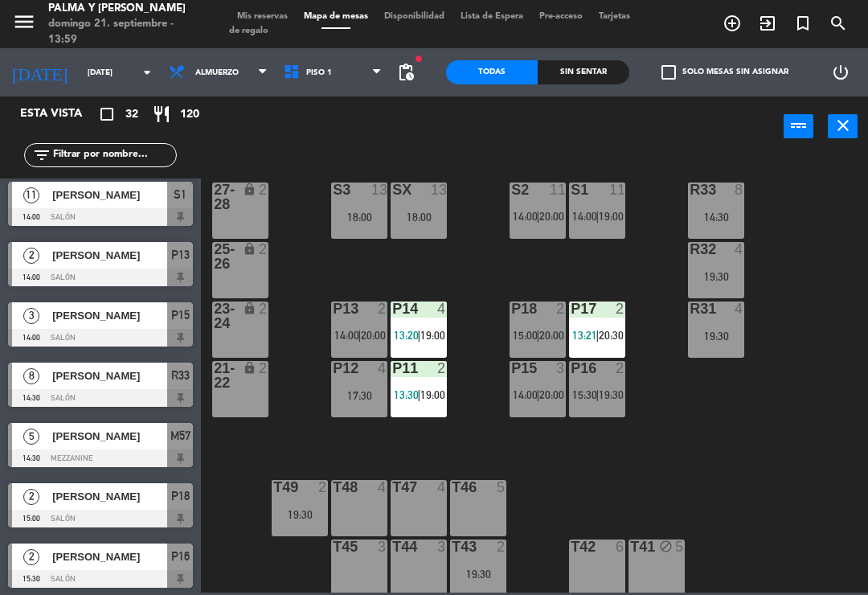
click at [626, 491] on div "R33 8 14:30 S1 11 14:00 | 19:00 S2 11 14:00 | 20:00 S3 13 18:00 SX 13 18:00 27-…" at bounding box center [539, 373] width 659 height 438
click at [627, 472] on div "R33 8 14:30 S1 11 14:00 | 19:00 S2 11 14:00 | 20:00 S3 13 18:00 SX 13 18:00 27-…" at bounding box center [539, 373] width 659 height 438
click at [554, 476] on div "R33 8 14:30 S1 11 14:00 | 19:00 S2 11 14:00 | 20:00 S3 13 18:00 SX 13 18:00 27-…" at bounding box center [539, 373] width 659 height 438
click at [356, 68] on span "Piso 1" at bounding box center [333, 72] width 115 height 35
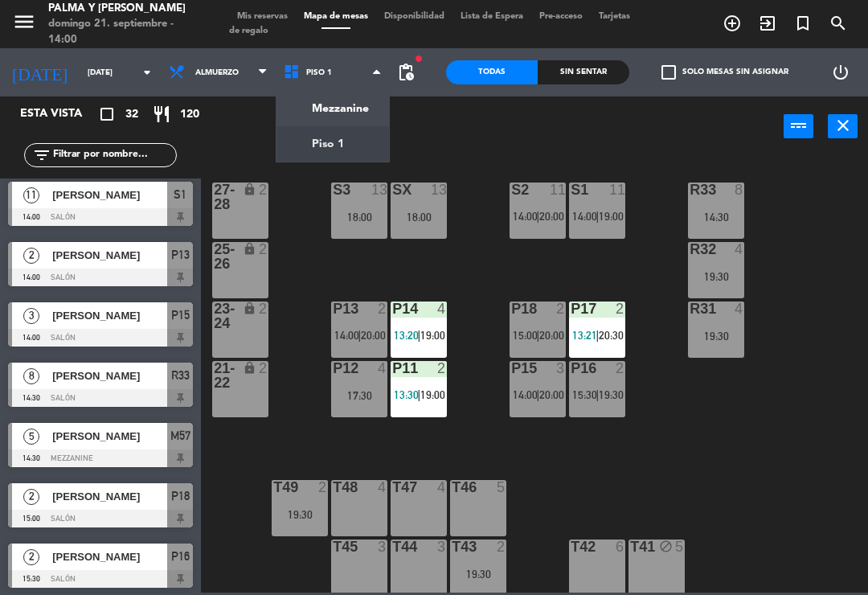
click at [355, 104] on ng-component "menu Palma y [PERSON_NAME][DATE] 21. septiembre - 14:00 Mis reservas Mapa de me…" at bounding box center [434, 296] width 868 height 593
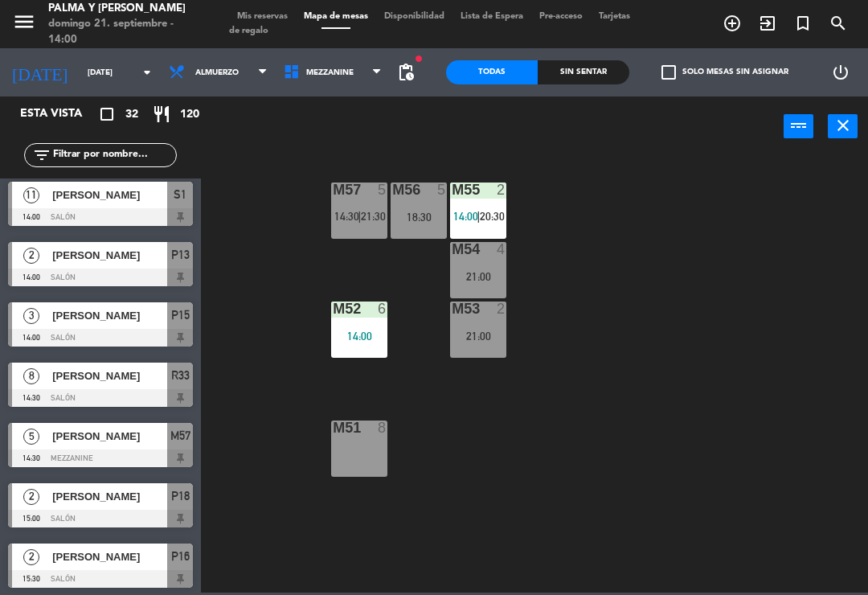
click at [354, 68] on span "Mezzanine" at bounding box center [333, 72] width 115 height 35
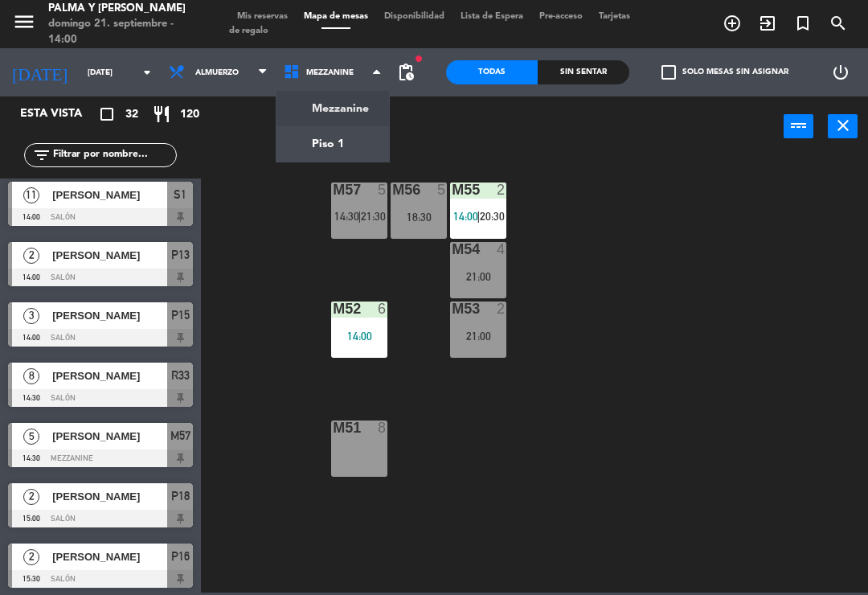
click at [352, 142] on ng-component "menu Palma y [PERSON_NAME][DATE] 21. septiembre - 14:00 Mis reservas Mapa de me…" at bounding box center [434, 296] width 868 height 593
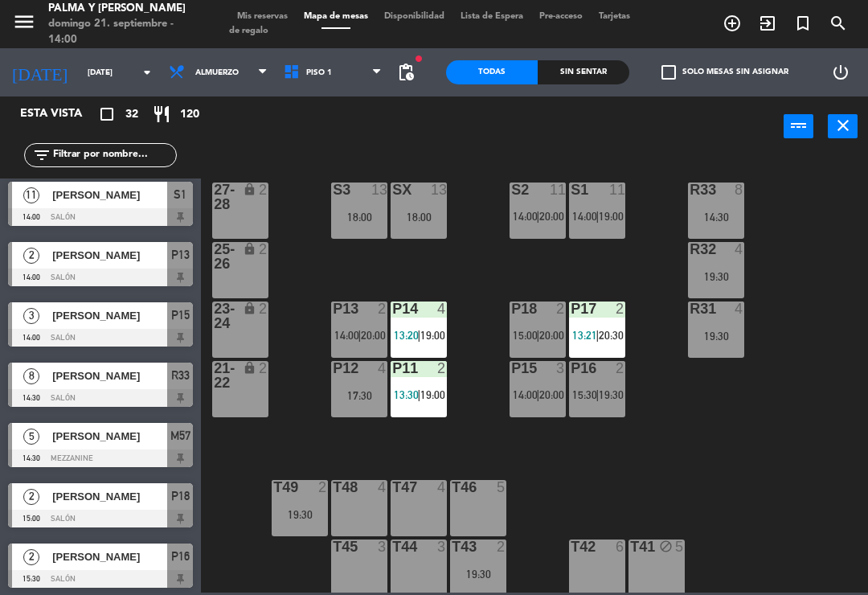
click at [365, 397] on div "17:30" at bounding box center [359, 395] width 56 height 11
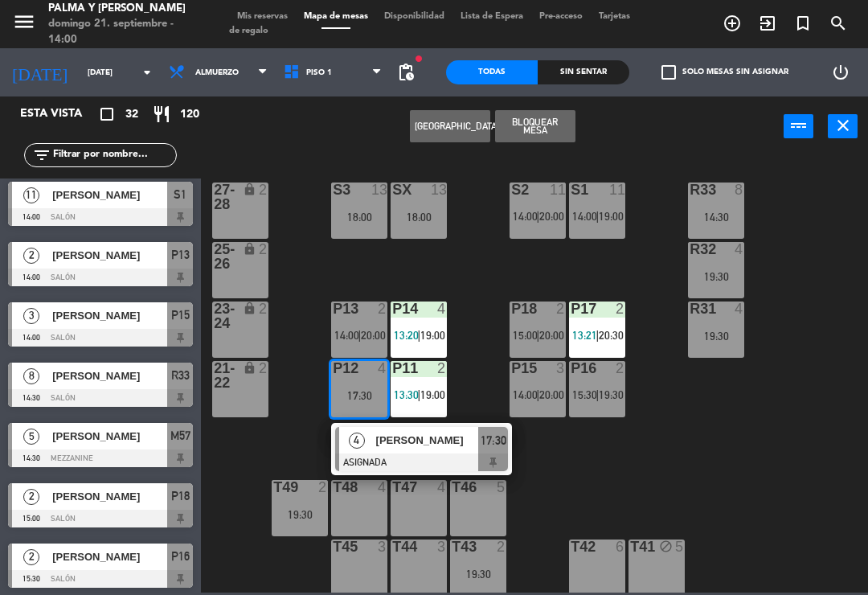
click at [462, 134] on button "[GEOGRAPHIC_DATA]" at bounding box center [450, 126] width 80 height 32
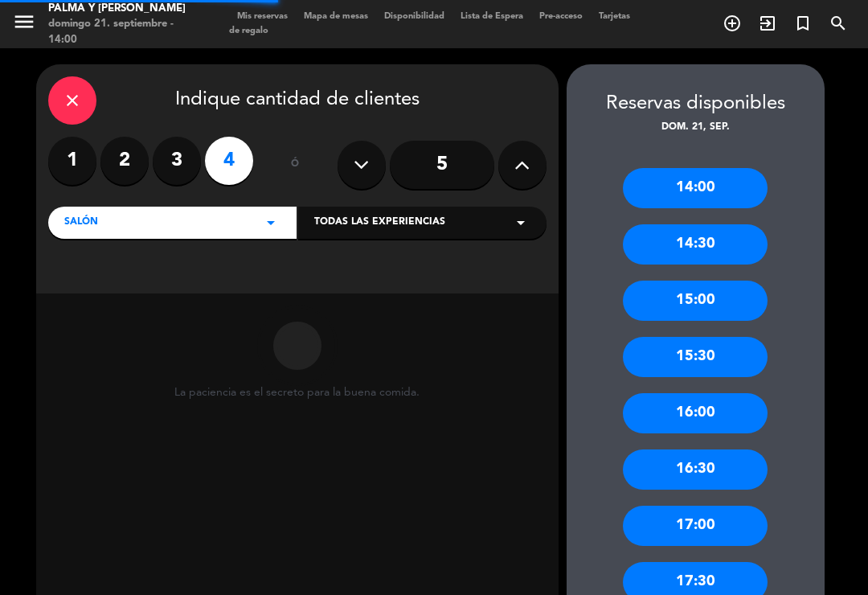
click at [116, 159] on label "2" at bounding box center [125, 161] width 48 height 48
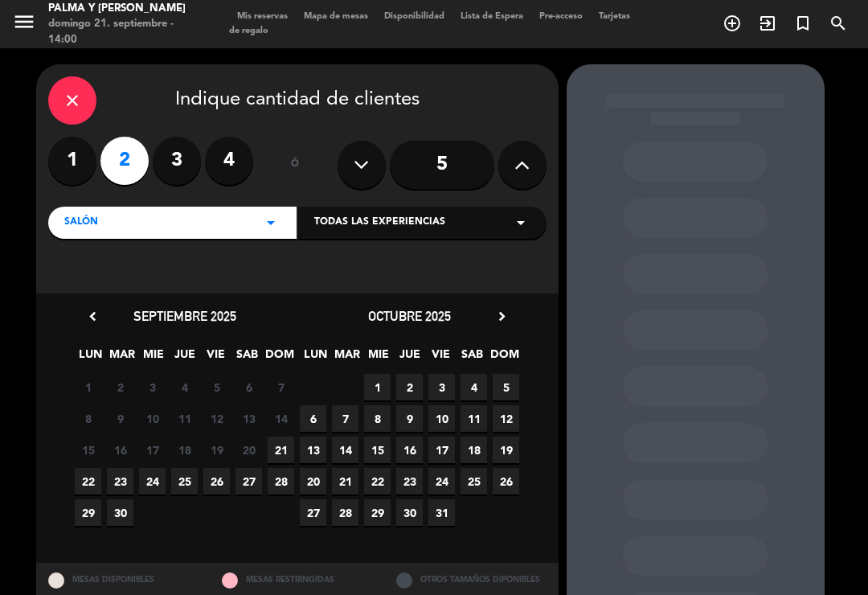
click at [287, 452] on span "21" at bounding box center [281, 450] width 27 height 27
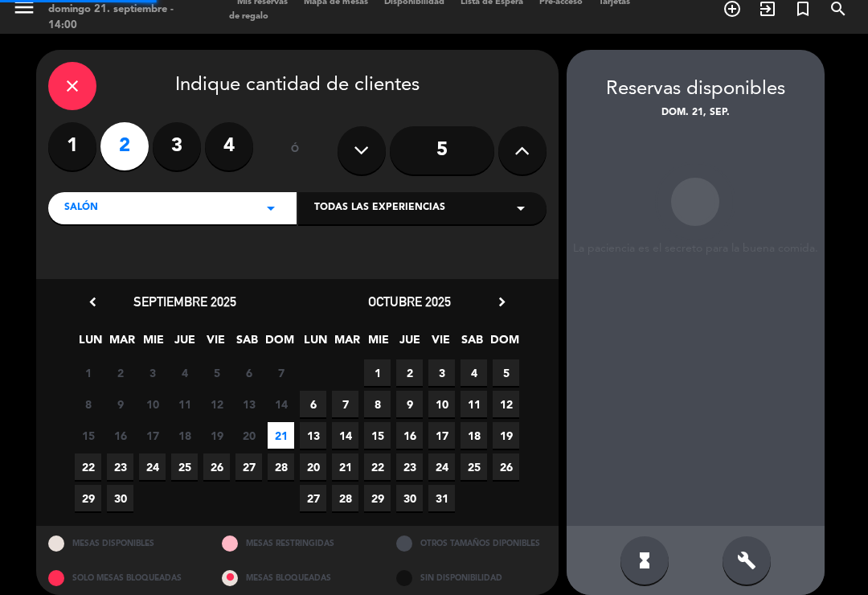
scroll to position [6, 0]
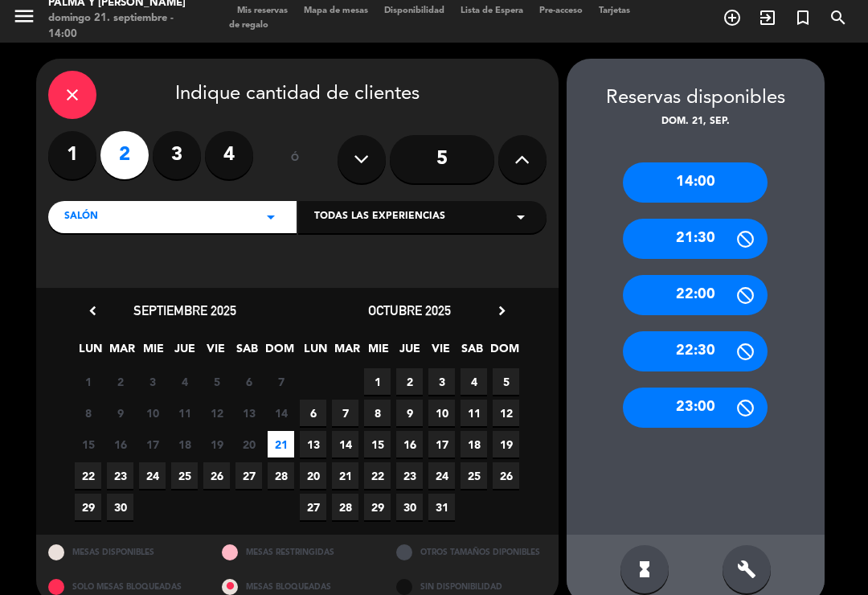
click at [753, 560] on icon "build" at bounding box center [746, 569] width 19 height 19
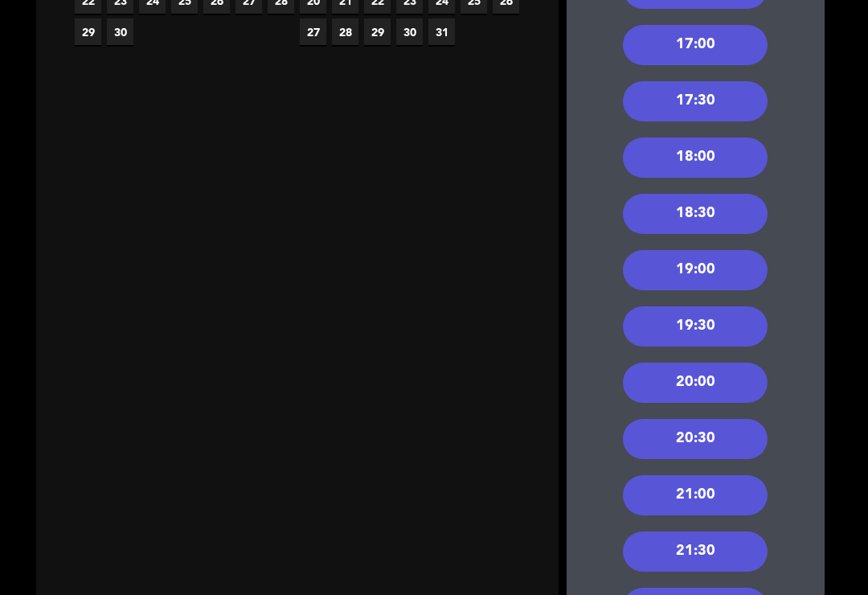
scroll to position [482, 0]
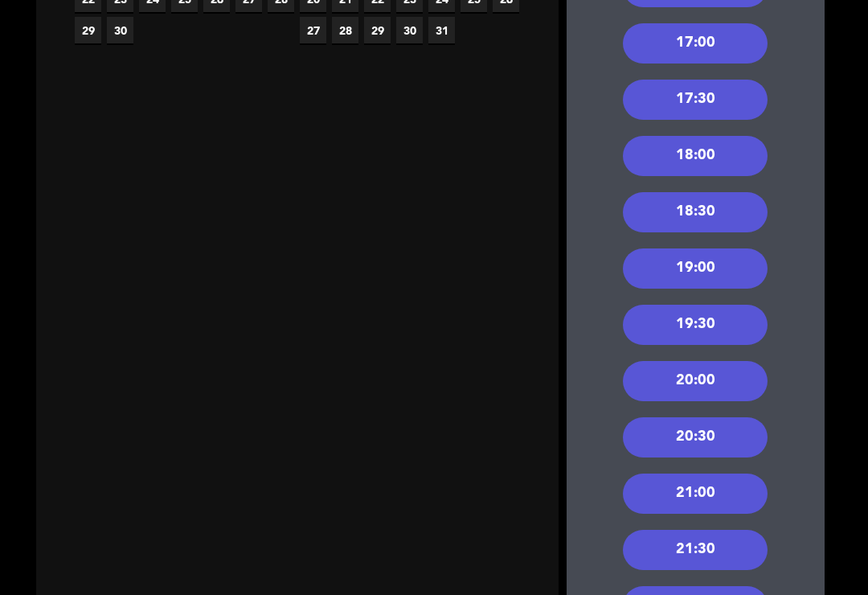
click at [700, 361] on div "20:00" at bounding box center [695, 381] width 145 height 40
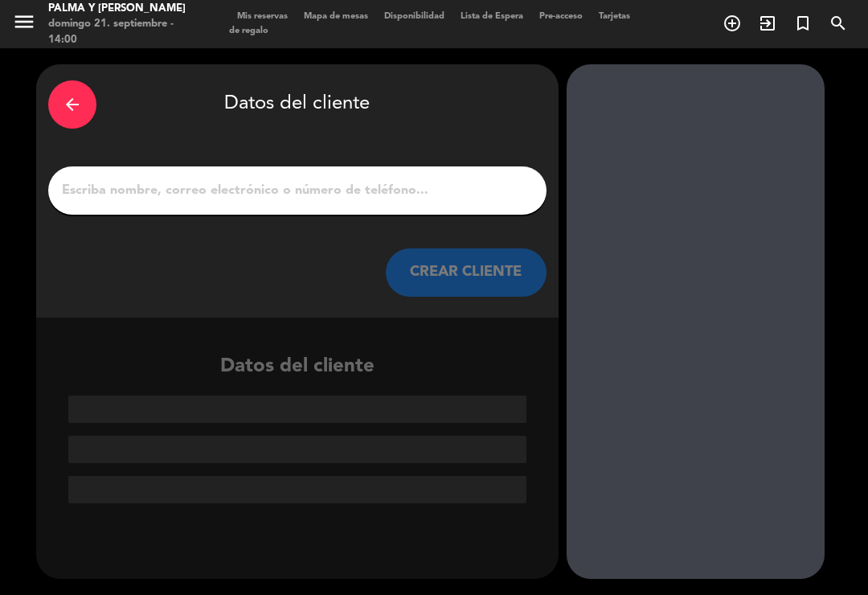
click at [366, 179] on input "1" at bounding box center [297, 190] width 474 height 23
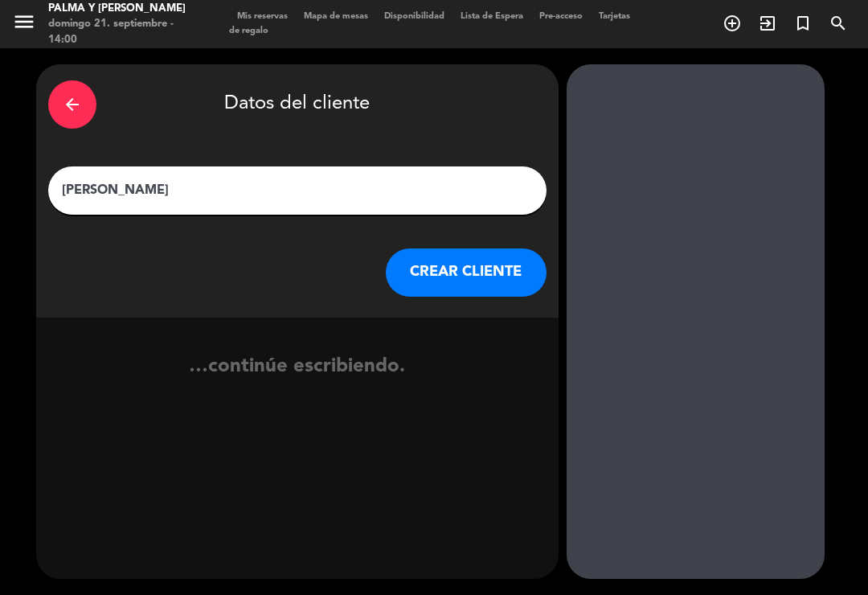
type input "[PERSON_NAME]"
click at [462, 262] on button "CREAR CLIENTE" at bounding box center [466, 272] width 161 height 48
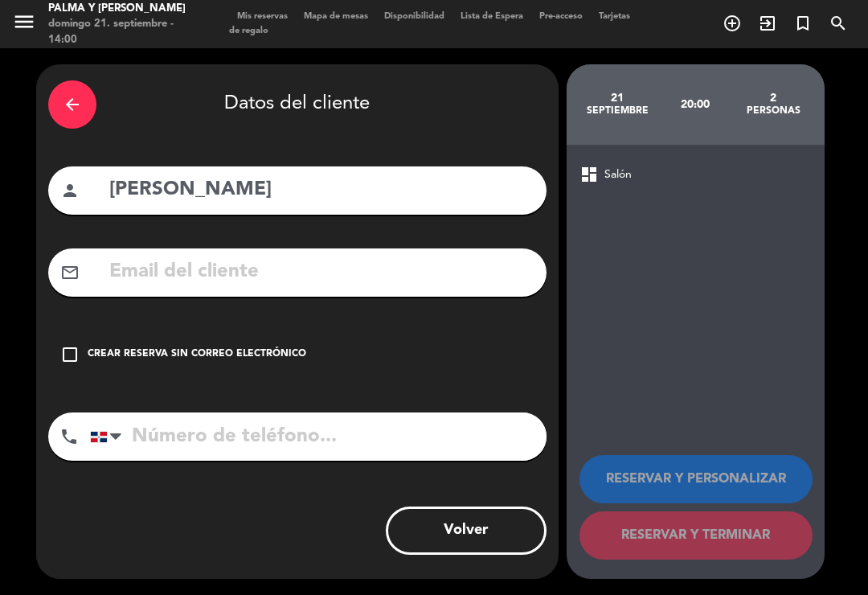
click at [236, 347] on div "Crear reserva sin correo electrónico" at bounding box center [197, 355] width 219 height 16
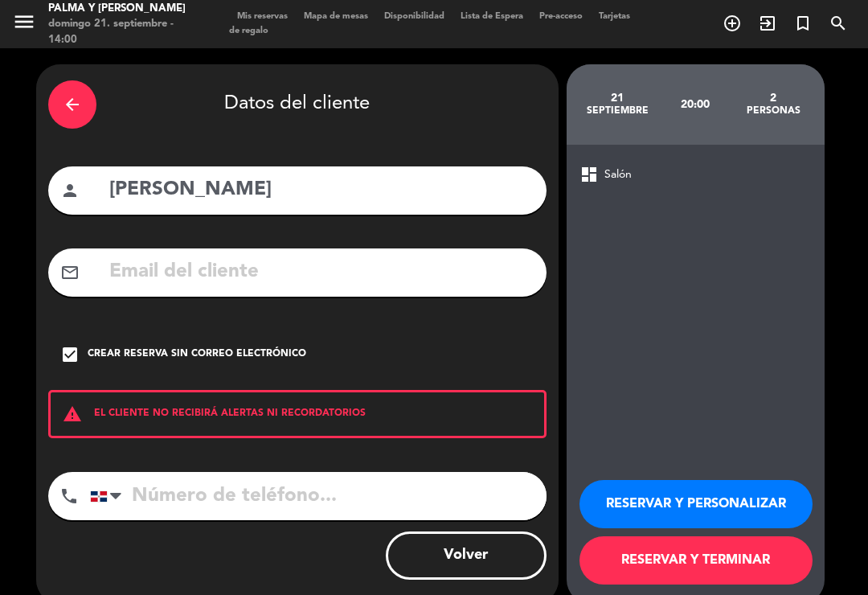
click at [326, 472] on input "tel" at bounding box center [318, 496] width 457 height 48
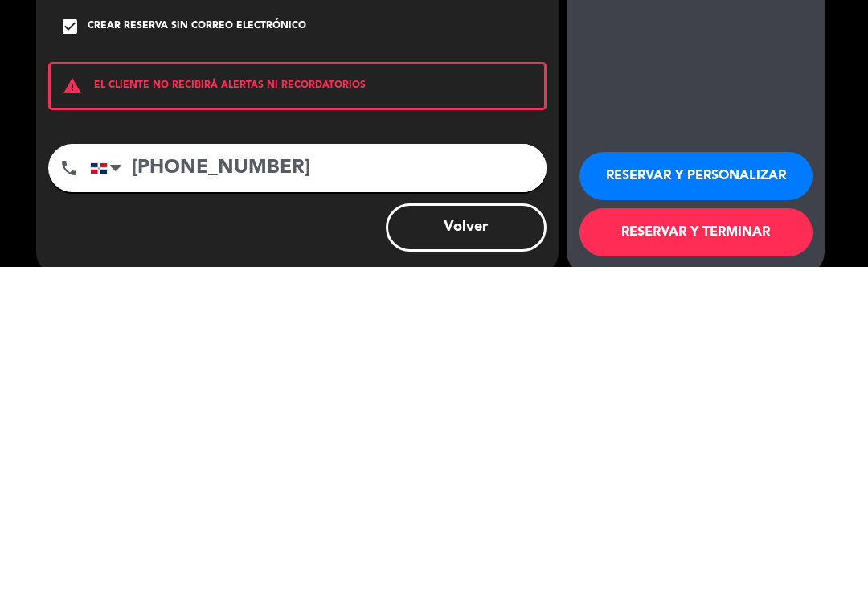
type input "[PHONE_NUMBER]"
click at [712, 536] on button "RESERVAR Y TERMINAR" at bounding box center [696, 560] width 233 height 48
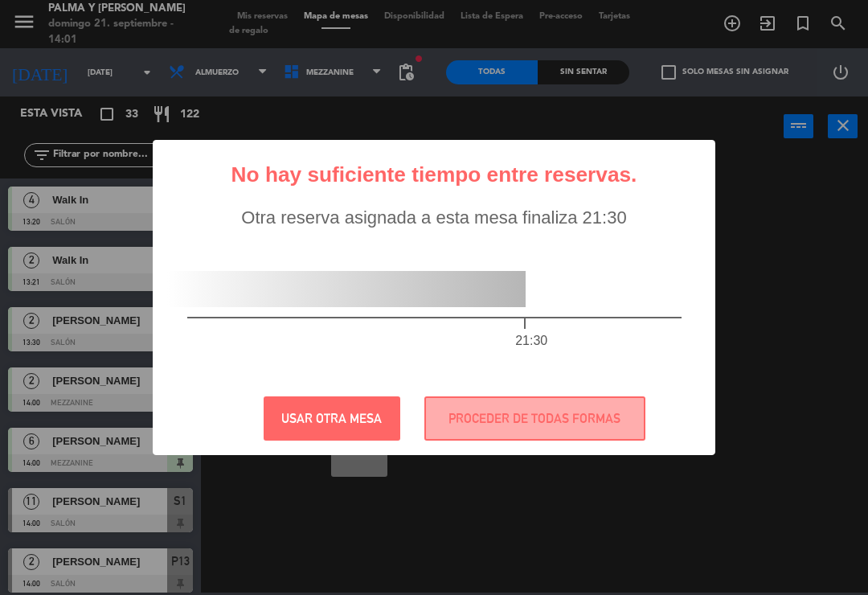
click at [602, 424] on button "PROCEDER DE TODAS FORMAS" at bounding box center [535, 418] width 221 height 44
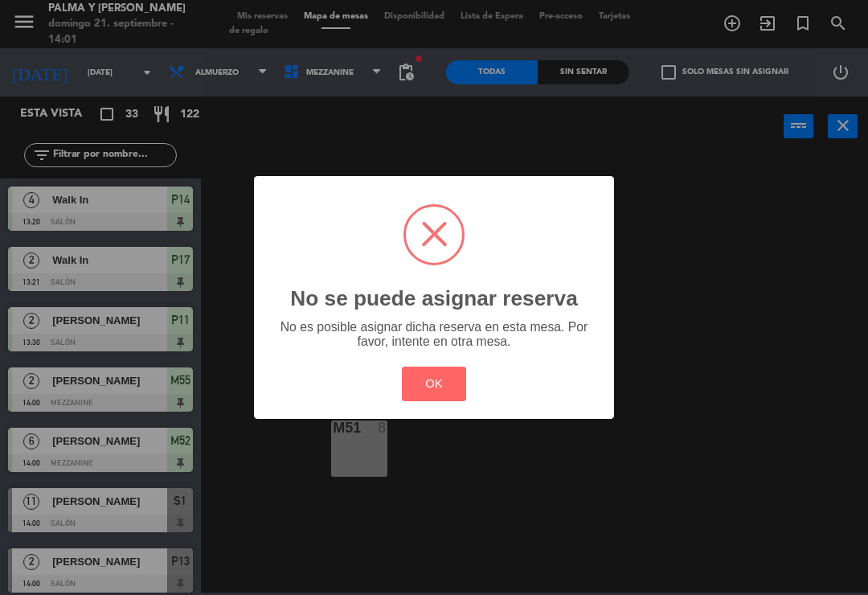
click at [453, 395] on button "OK" at bounding box center [434, 384] width 65 height 35
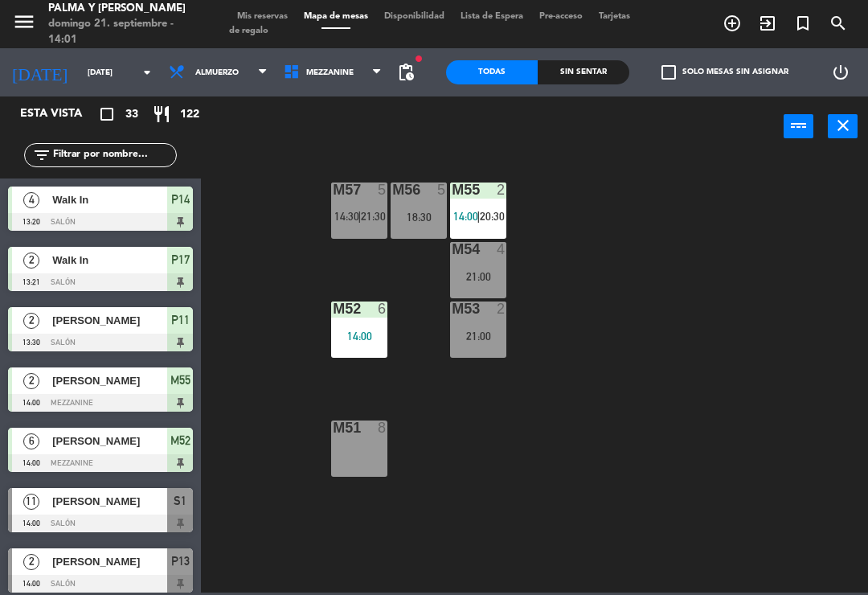
click at [498, 215] on span "20:30" at bounding box center [492, 216] width 25 height 13
click at [646, 276] on div "M57 5 14:30 | 21:30 M56 5 18:30 M55 2 14:00 | 20:30 M54 4 21:00 M52 6 14:00 M53…" at bounding box center [539, 373] width 659 height 438
click at [478, 213] on span "|" at bounding box center [478, 216] width 3 height 13
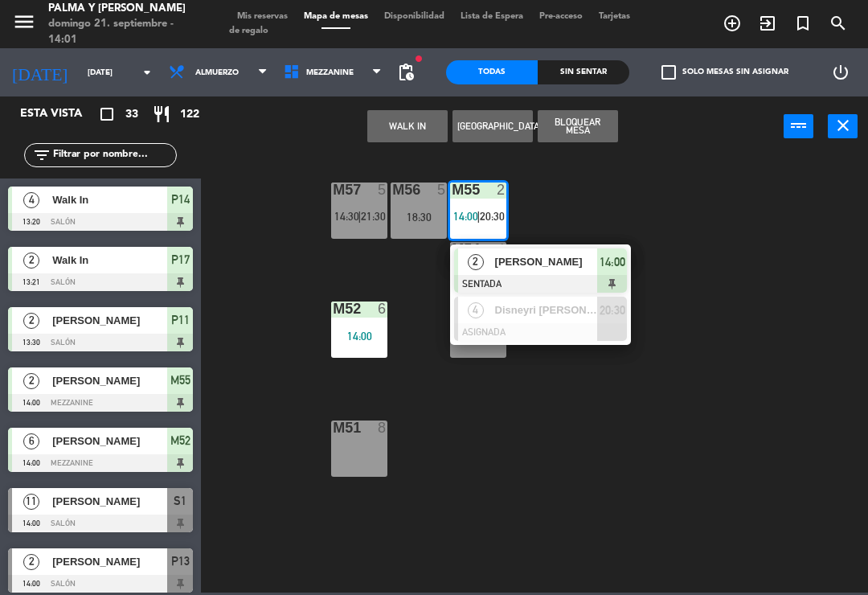
click at [579, 313] on span "Disneyri [PERSON_NAME]" at bounding box center [546, 310] width 103 height 17
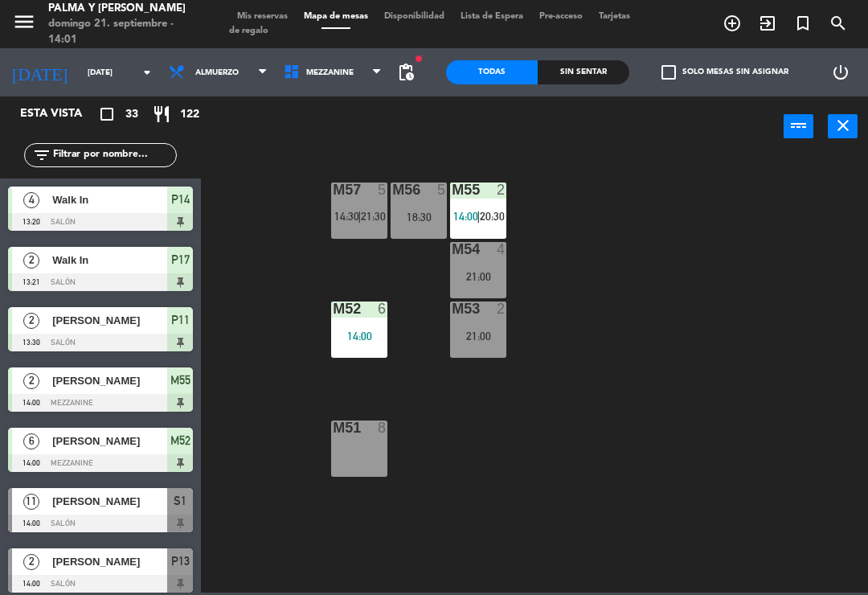
scroll to position [402, 0]
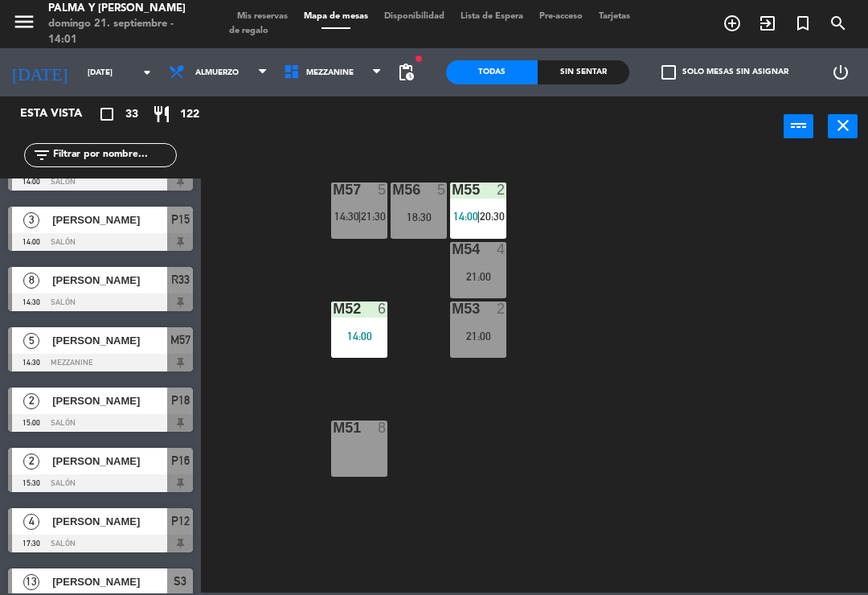
click at [426, 211] on div "18:30" at bounding box center [419, 216] width 56 height 11
click at [531, 176] on div "M57 5 14:30 | 21:30 M56 5 18:30 M55 2 14:00 | 20:30 M54 4 21:00 M52 6 14:00 M53…" at bounding box center [539, 373] width 659 height 438
click at [429, 206] on div "M56 5 18:30" at bounding box center [419, 211] width 56 height 56
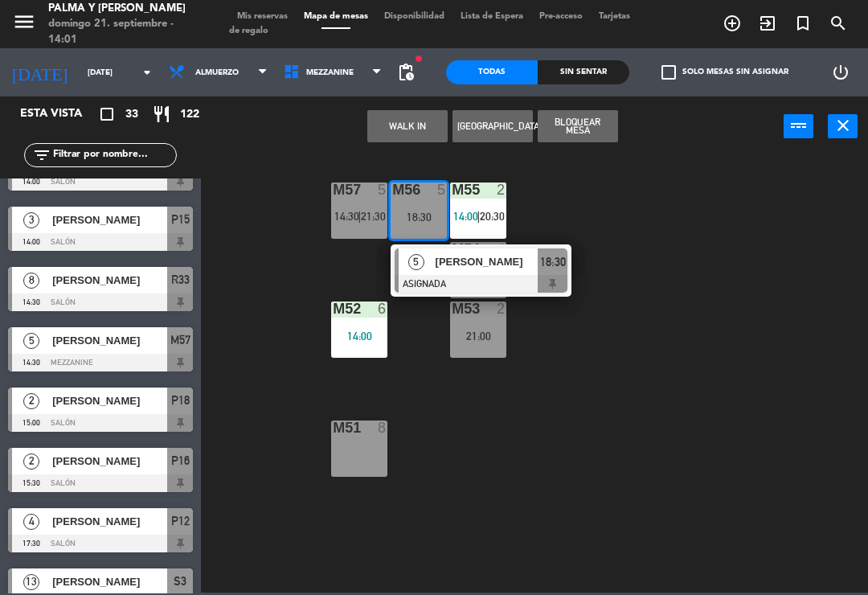
click at [481, 273] on div "[PERSON_NAME]" at bounding box center [486, 261] width 105 height 27
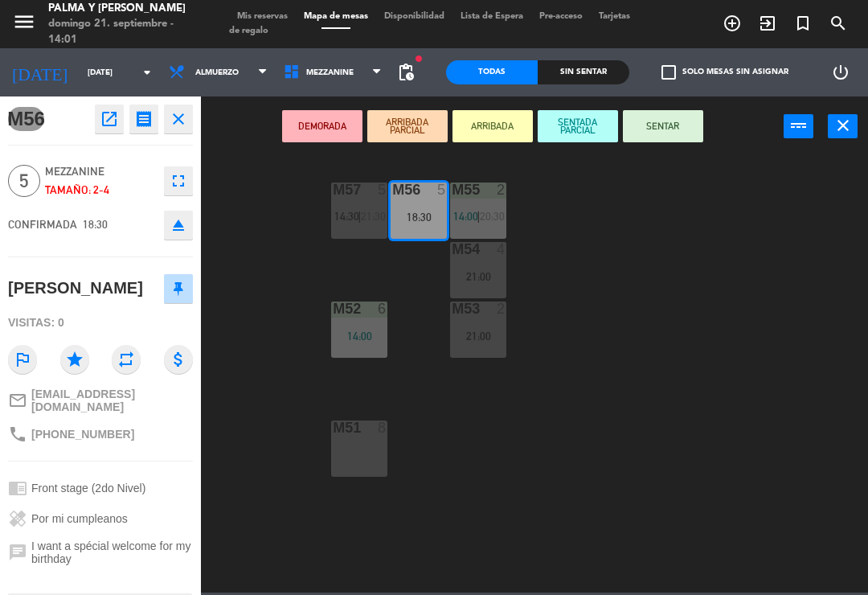
click at [371, 221] on span "21:30" at bounding box center [373, 216] width 25 height 13
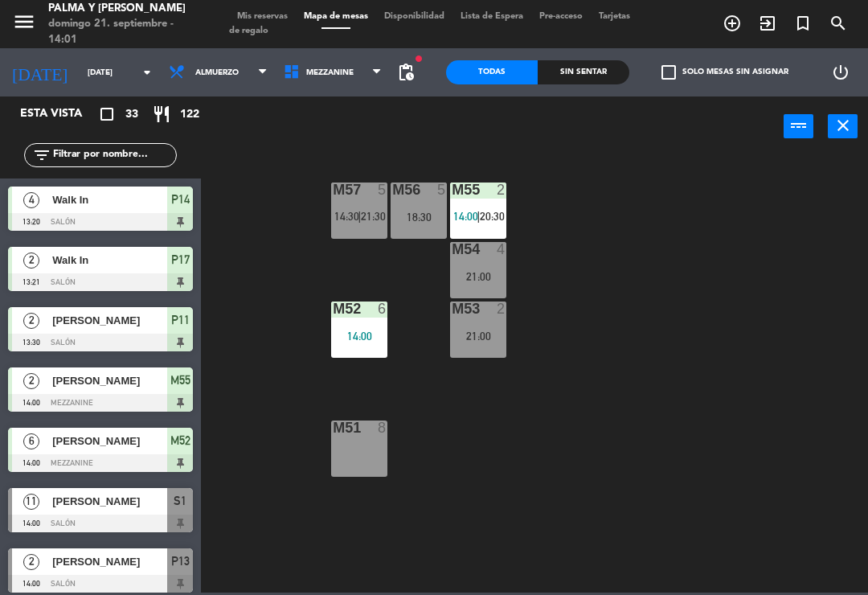
scroll to position [0, 0]
click at [371, 215] on span "21:30" at bounding box center [373, 216] width 25 height 13
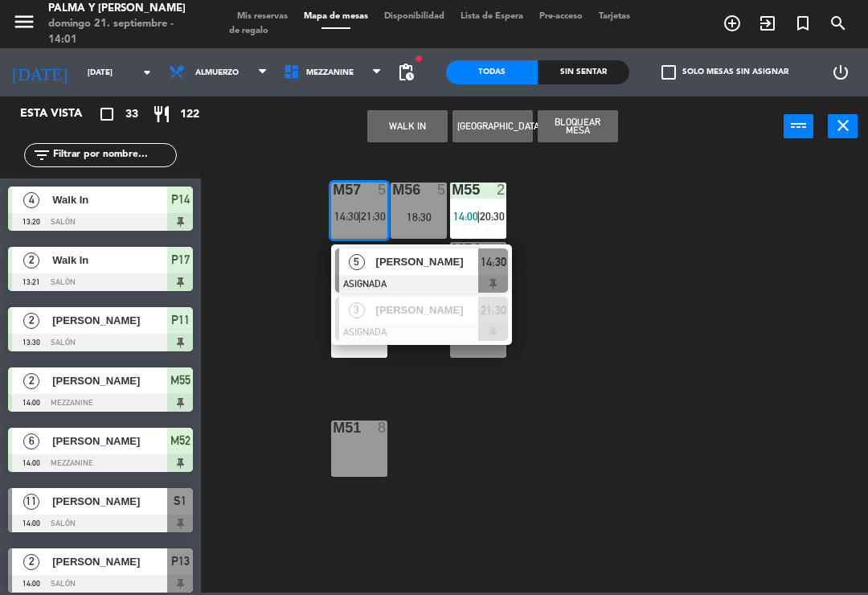
click at [555, 237] on div "M57 5 14:30 | 21:30 5 Wellington [PERSON_NAME] ASIGNADA 14:30 3 [PERSON_NAME] A…" at bounding box center [539, 373] width 659 height 438
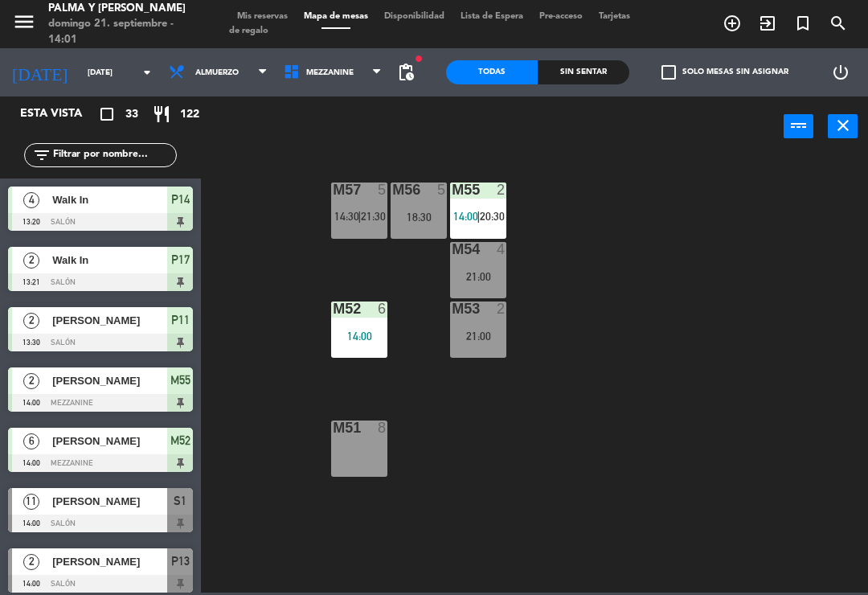
click at [381, 217] on span "21:30" at bounding box center [373, 216] width 25 height 13
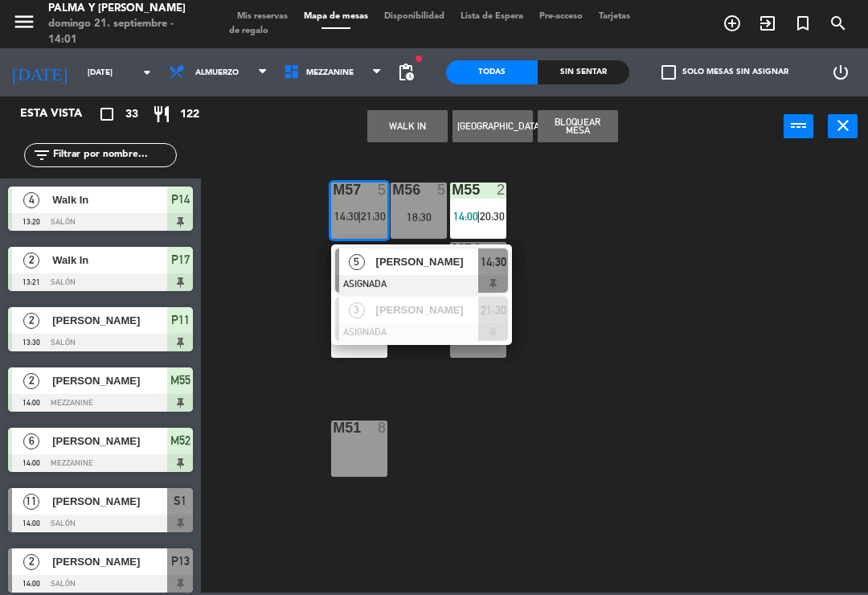
click at [446, 321] on div "[PERSON_NAME]" at bounding box center [427, 310] width 105 height 27
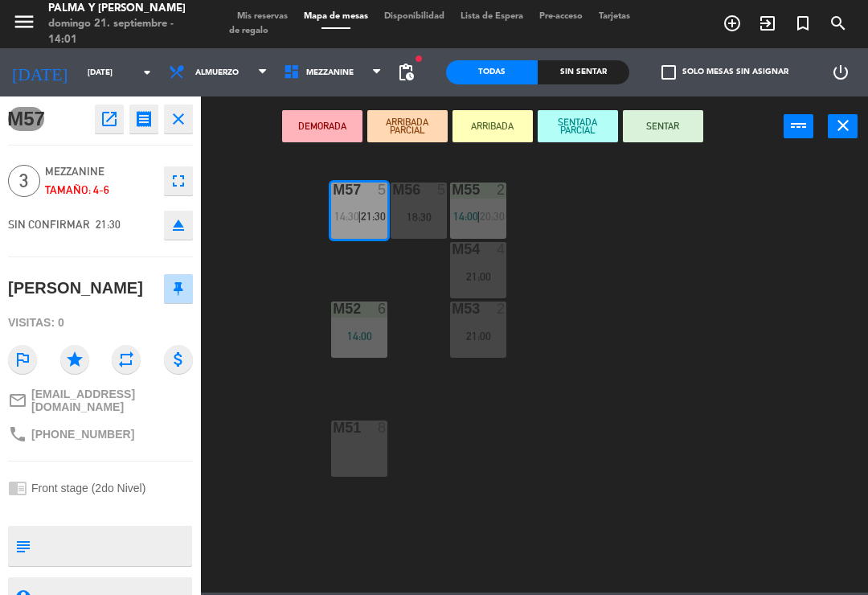
click at [478, 219] on span "|" at bounding box center [478, 216] width 3 height 13
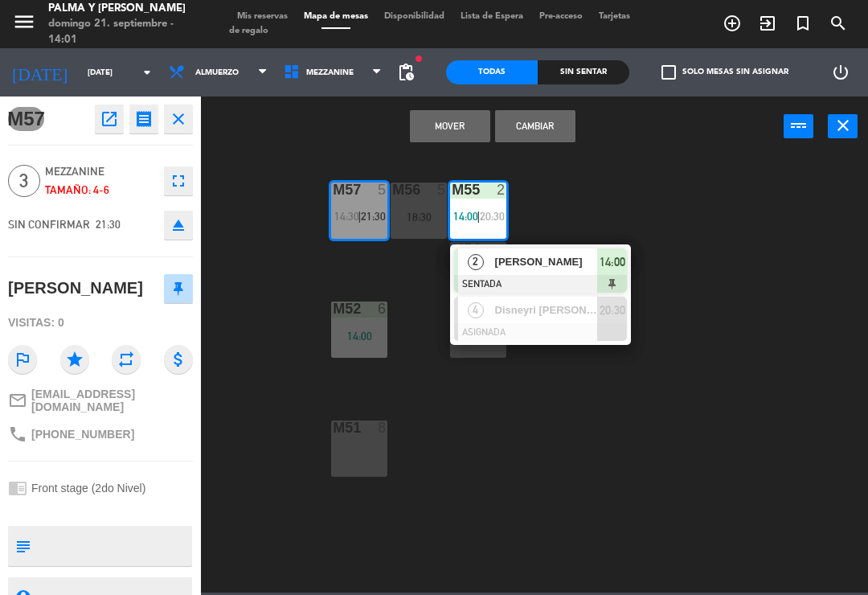
click at [545, 330] on div at bounding box center [540, 332] width 173 height 18
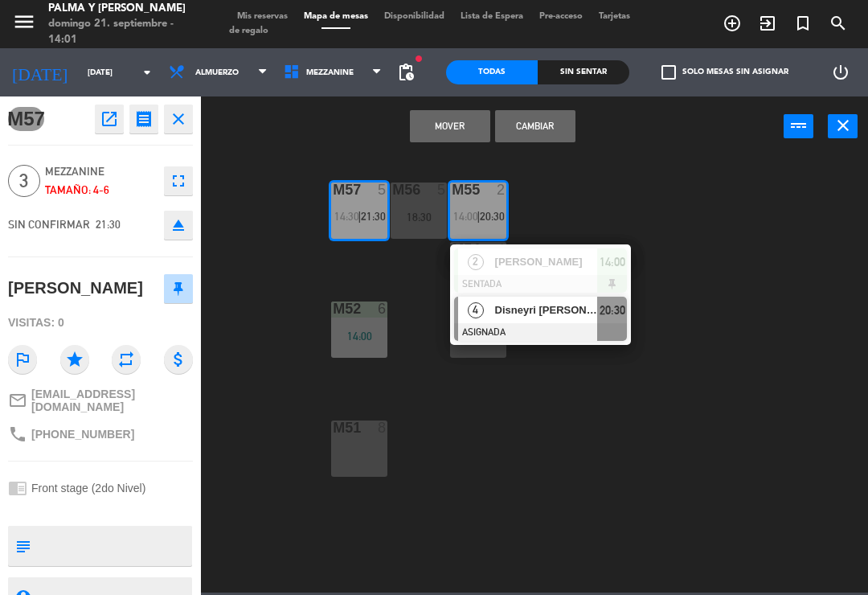
click at [555, 129] on button "Cambiar" at bounding box center [535, 126] width 80 height 32
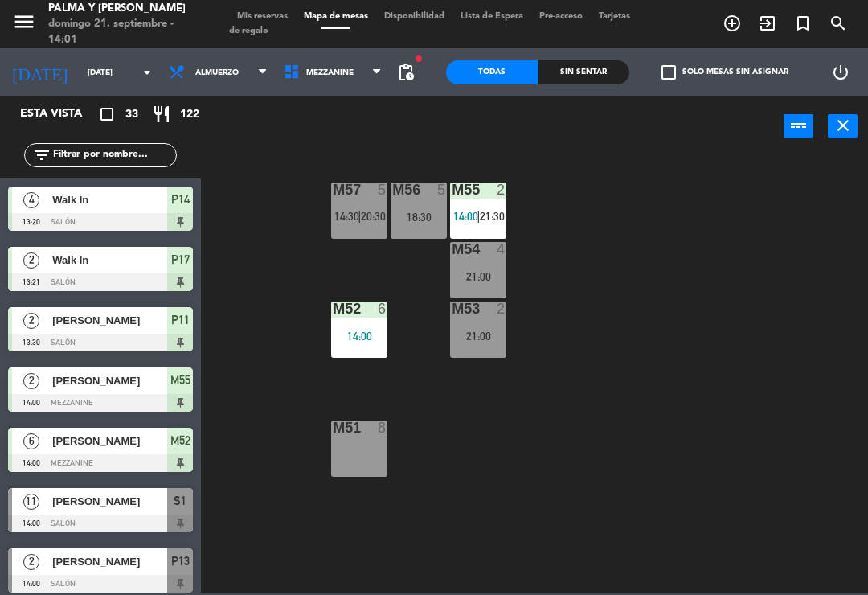
scroll to position [643, 0]
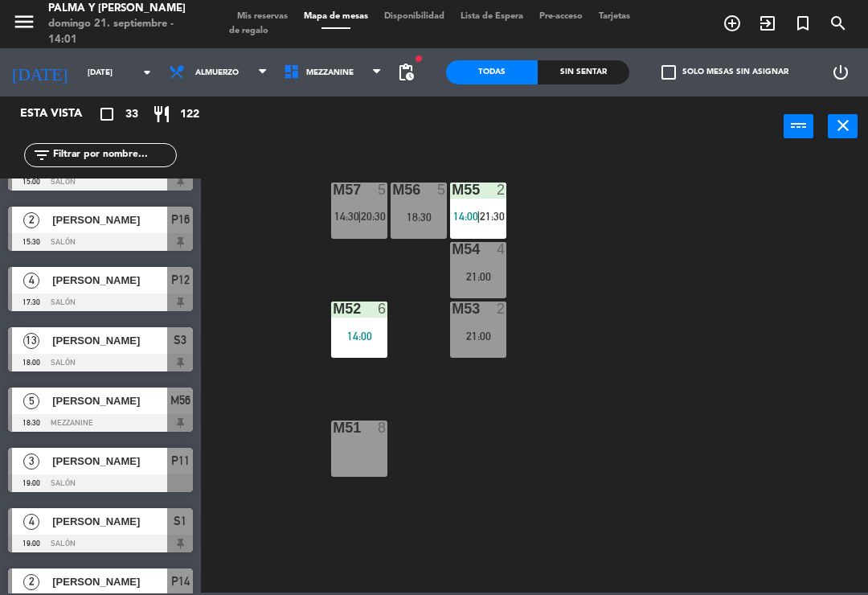
click at [587, 167] on div "M57 5 14:30 | 20:30 M56 5 18:30 M55 2 14:00 | 21:30 M54 4 21:00 M52 6 14:00 M53…" at bounding box center [539, 373] width 659 height 438
click at [474, 211] on span "14:00" at bounding box center [465, 216] width 25 height 13
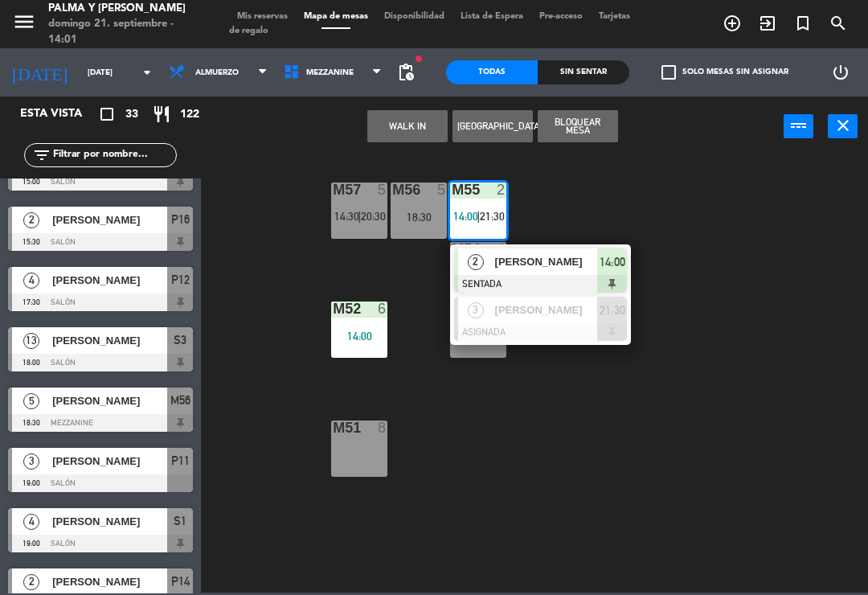
click at [595, 199] on div "M57 5 14:30 | 20:30 M56 5 18:30 M55 2 14:00 | 21:30 2 [PERSON_NAME] SENTADA 14:…" at bounding box center [539, 373] width 659 height 438
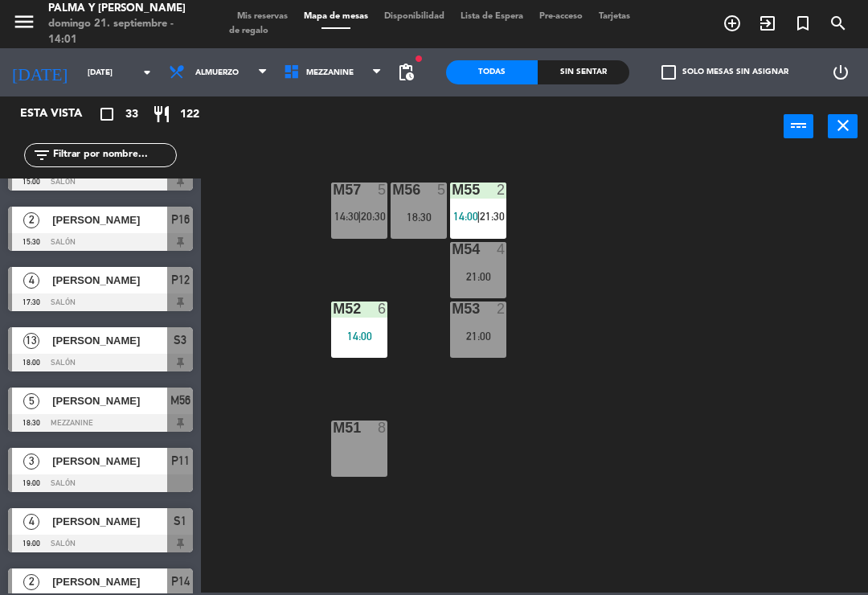
click at [482, 216] on span "21:30" at bounding box center [492, 216] width 25 height 13
click at [642, 207] on div "M57 5 14:30 | 20:30 M56 5 18:30 M55 2 14:00 | 21:30 M54 4 21:00 M52 6 14:00 M53…" at bounding box center [539, 373] width 659 height 438
click at [426, 215] on div "18:30" at bounding box center [419, 216] width 56 height 11
click at [561, 213] on div "M57 5 14:30 | 20:30 M56 5 18:30 M55 2 14:00 | 21:30 M54 4 21:00 M52 6 14:00 M53…" at bounding box center [539, 373] width 659 height 438
click at [478, 204] on div "M55 2 14:00 | 21:30" at bounding box center [478, 211] width 56 height 56
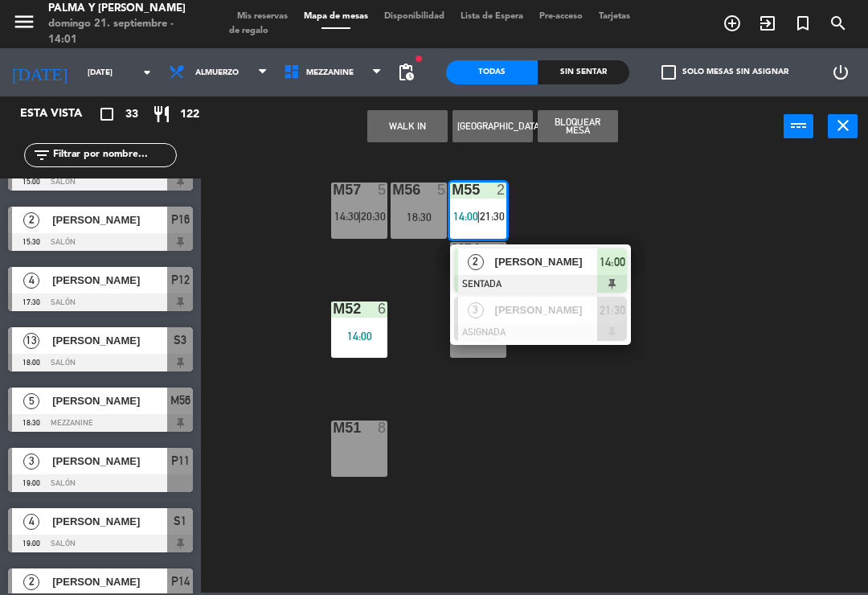
click at [544, 318] on div "[PERSON_NAME]" at bounding box center [546, 310] width 105 height 27
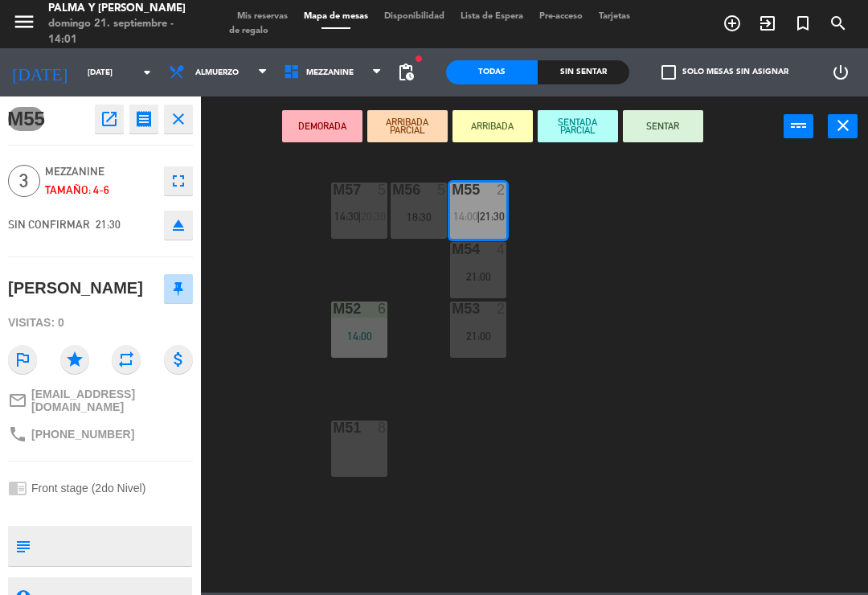
click at [432, 222] on div "18:30" at bounding box center [419, 216] width 56 height 11
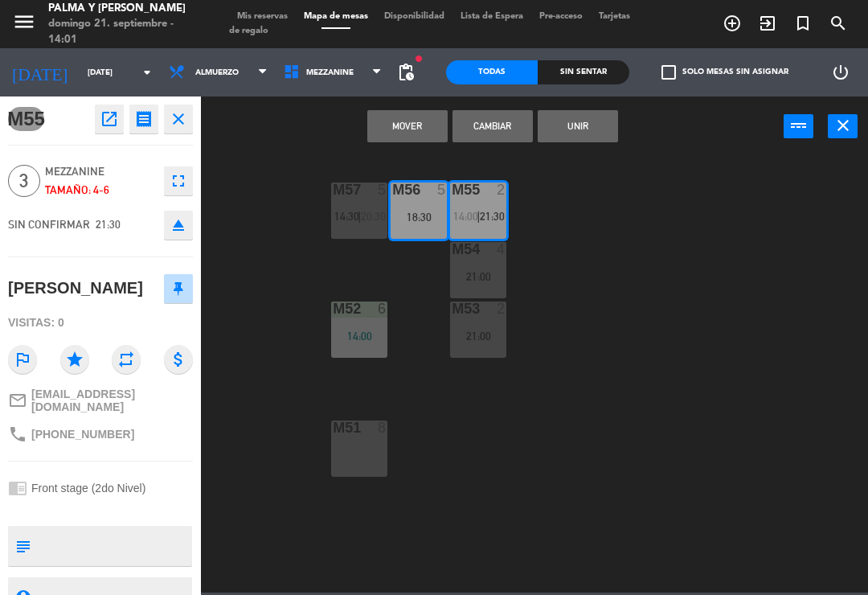
click at [421, 134] on button "Mover" at bounding box center [407, 126] width 80 height 32
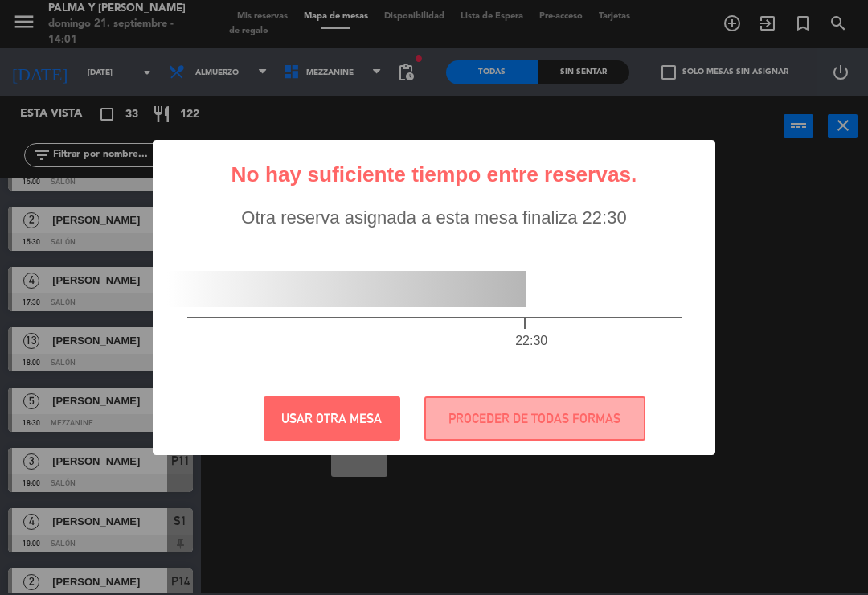
click at [523, 425] on button "PROCEDER DE TODAS FORMAS" at bounding box center [535, 418] width 221 height 44
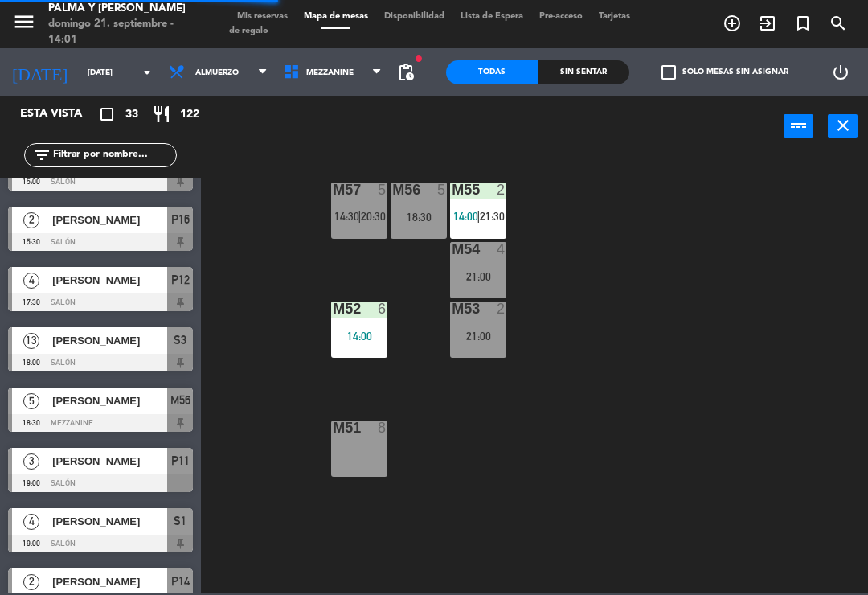
click at [487, 207] on div "M55 2 14:00 | 21:30" at bounding box center [478, 211] width 56 height 56
click at [487, 212] on div "14:00" at bounding box center [478, 216] width 56 height 11
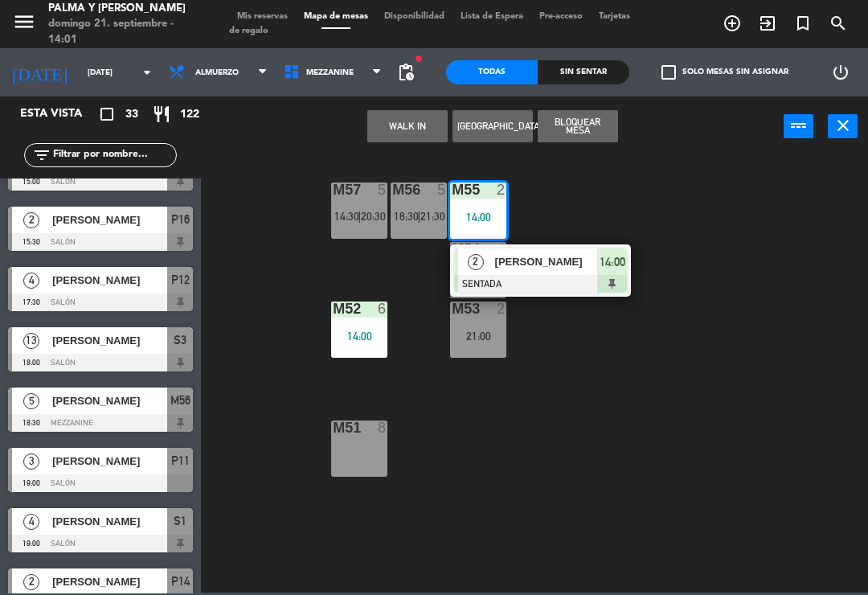
click at [592, 125] on button "Bloquear Mesa" at bounding box center [578, 126] width 80 height 32
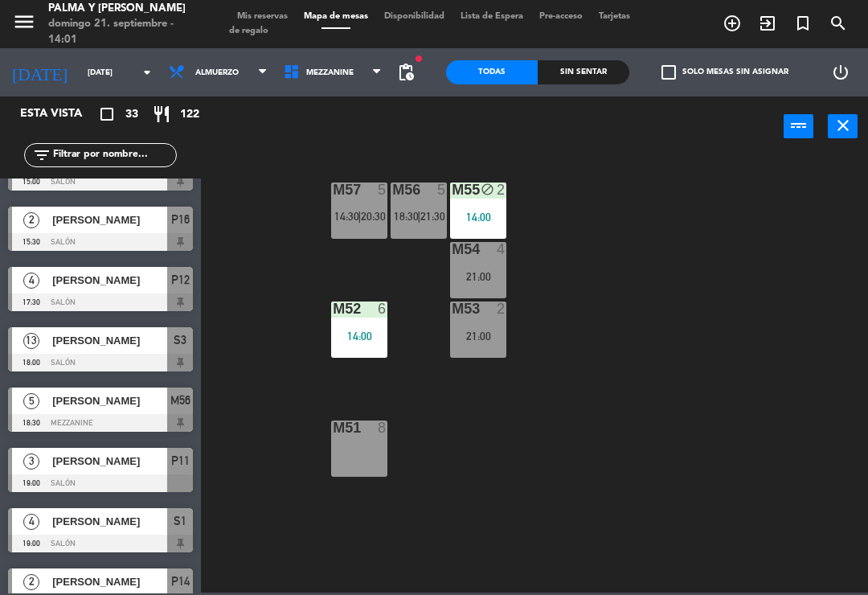
click at [331, 68] on span "Mezzanine" at bounding box center [329, 72] width 47 height 9
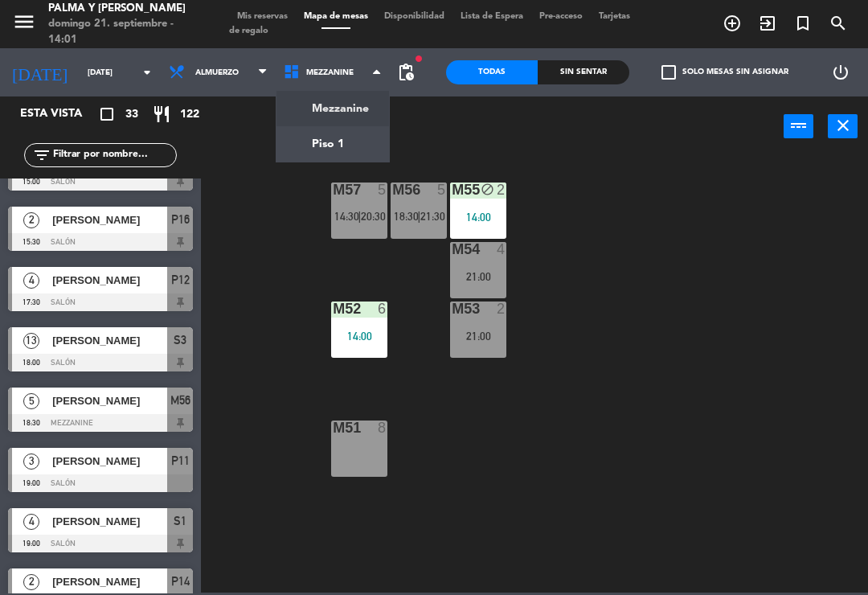
click at [338, 149] on ng-component "menu Palma y [PERSON_NAME][DATE] 21. septiembre - 14:01 Mis reservas Mapa de me…" at bounding box center [434, 296] width 868 height 593
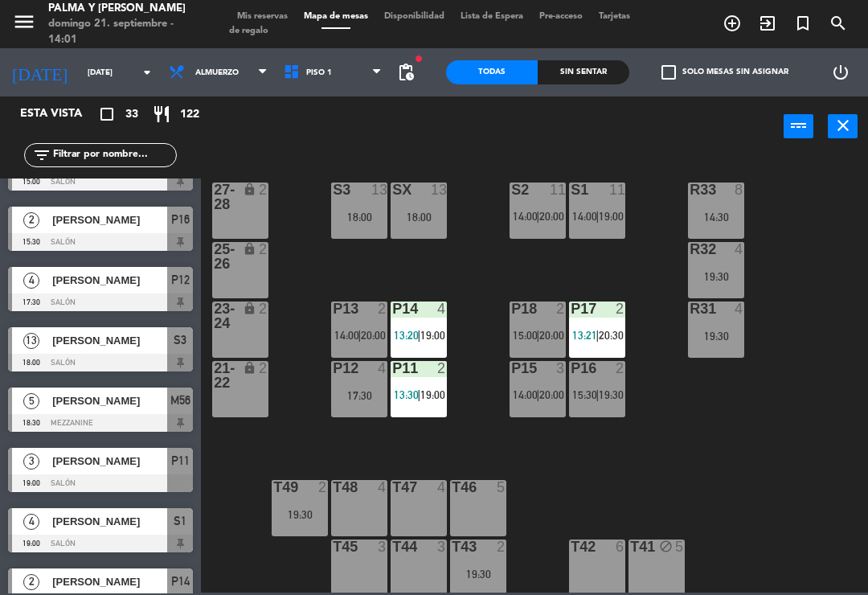
click at [421, 392] on span "|" at bounding box center [418, 394] width 3 height 13
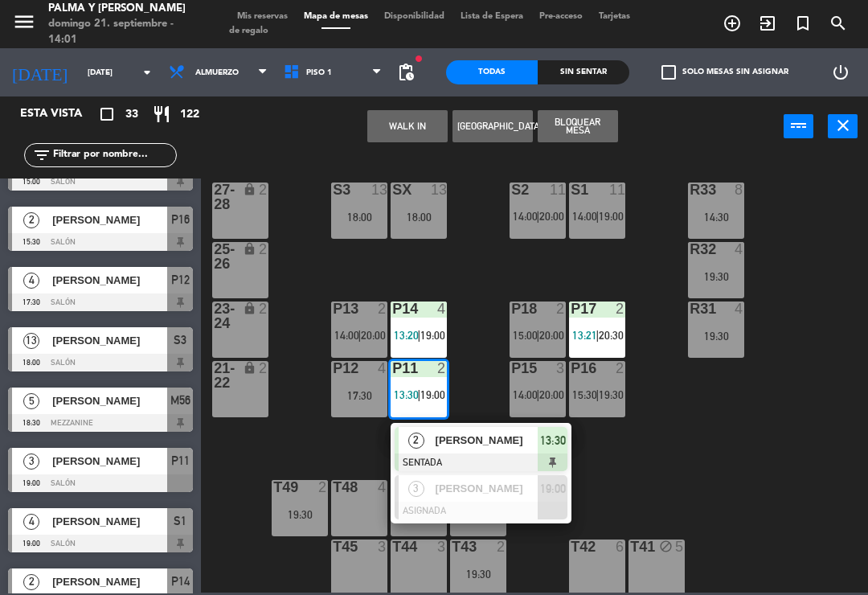
click at [494, 384] on div "R33 8 14:30 S1 11 14:00 | 19:00 S2 11 14:00 | 20:00 S3 13 18:00 SX 13 18:00 27-…" at bounding box center [539, 373] width 659 height 438
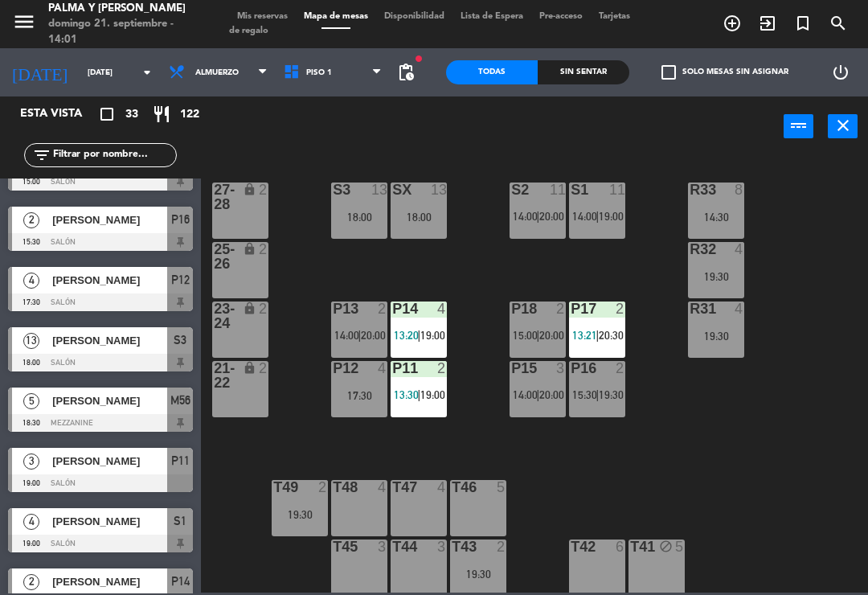
click at [716, 71] on label "check_box_outline_blank Solo mesas sin asignar" at bounding box center [725, 72] width 127 height 14
click at [725, 72] on input "check_box_outline_blank Solo mesas sin asignar" at bounding box center [725, 72] width 0 height 0
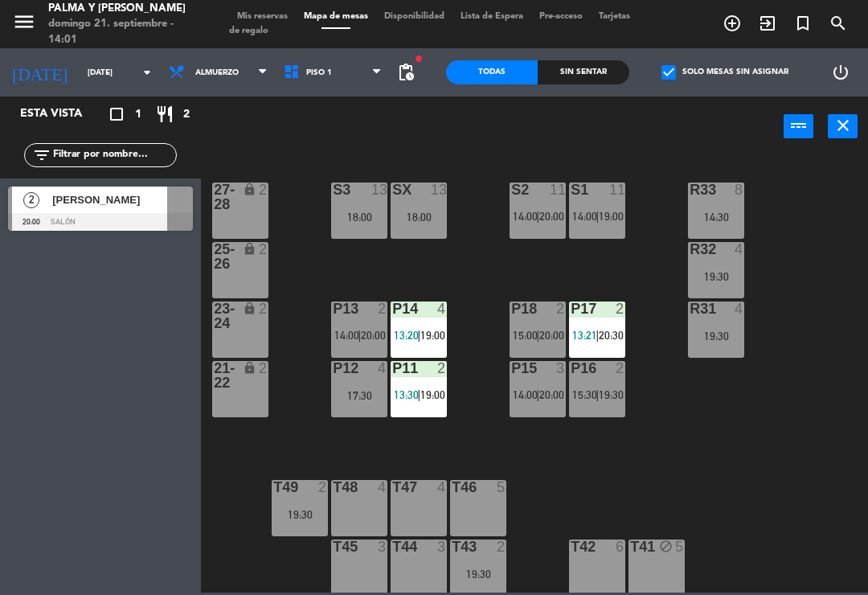
scroll to position [0, 0]
click at [97, 211] on div "[PERSON_NAME]" at bounding box center [109, 200] width 117 height 27
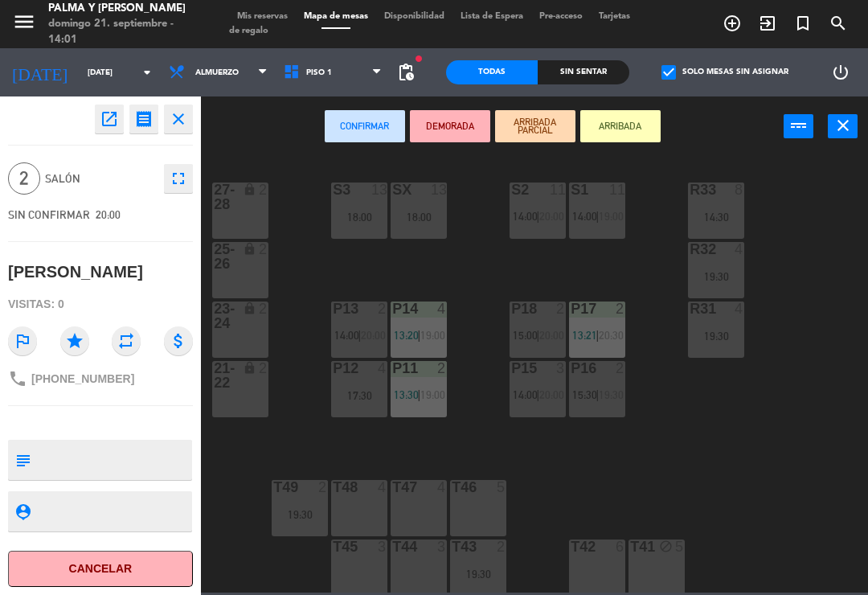
click at [317, 59] on span "Piso 1" at bounding box center [333, 72] width 115 height 35
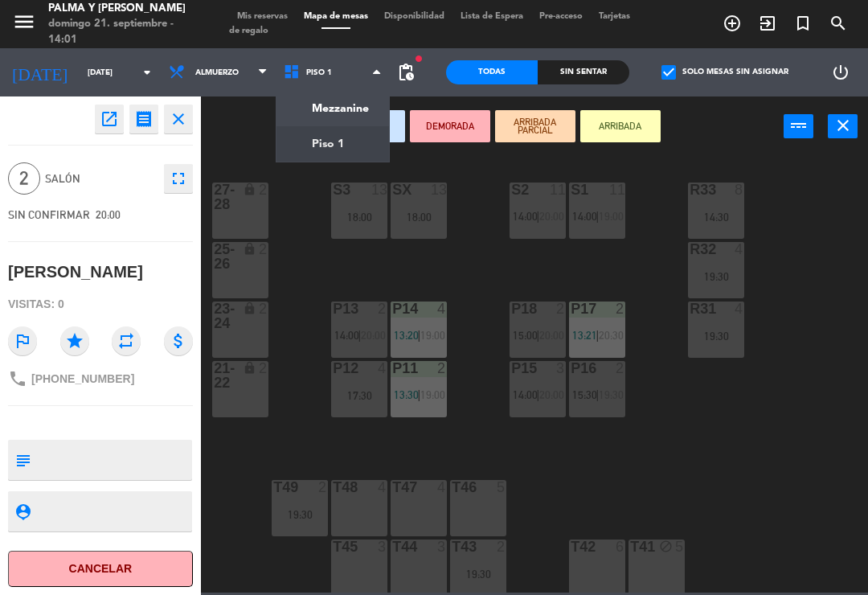
click at [336, 109] on ng-component "menu Palma y [PERSON_NAME][DATE] 21. septiembre - 14:01 Mis reservas Mapa de me…" at bounding box center [434, 296] width 868 height 593
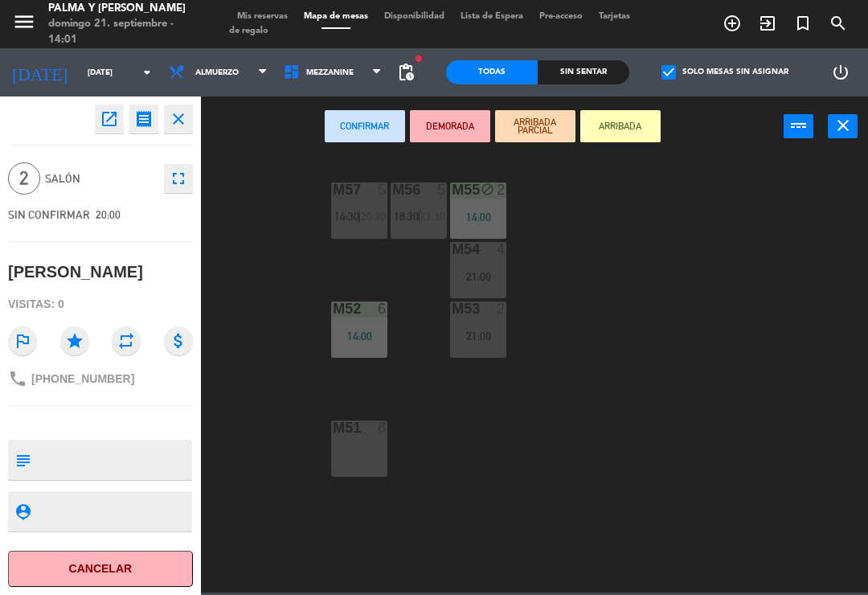
click at [484, 220] on div "14:00" at bounding box center [478, 216] width 56 height 11
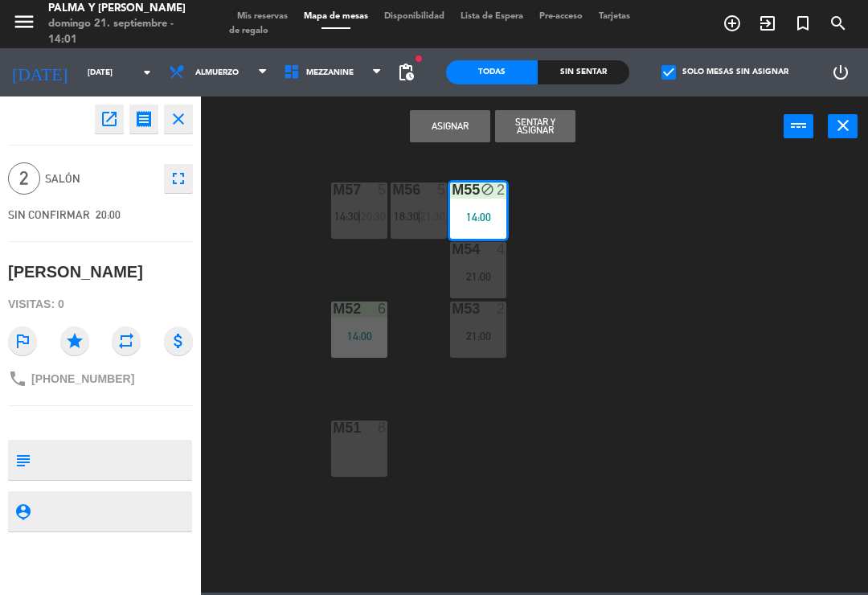
click at [457, 125] on button "Asignar" at bounding box center [450, 126] width 80 height 32
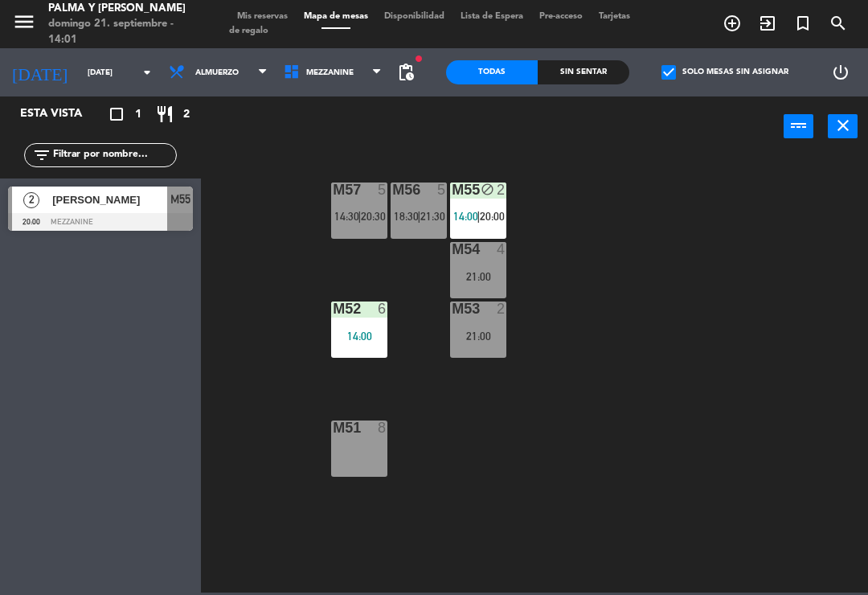
click at [623, 221] on div "M57 5 14:30 | 20:30 M56 5 18:30 | 21:30 M55 block 2 14:00 | 20:00 M54 4 21:00 M…" at bounding box center [539, 373] width 659 height 438
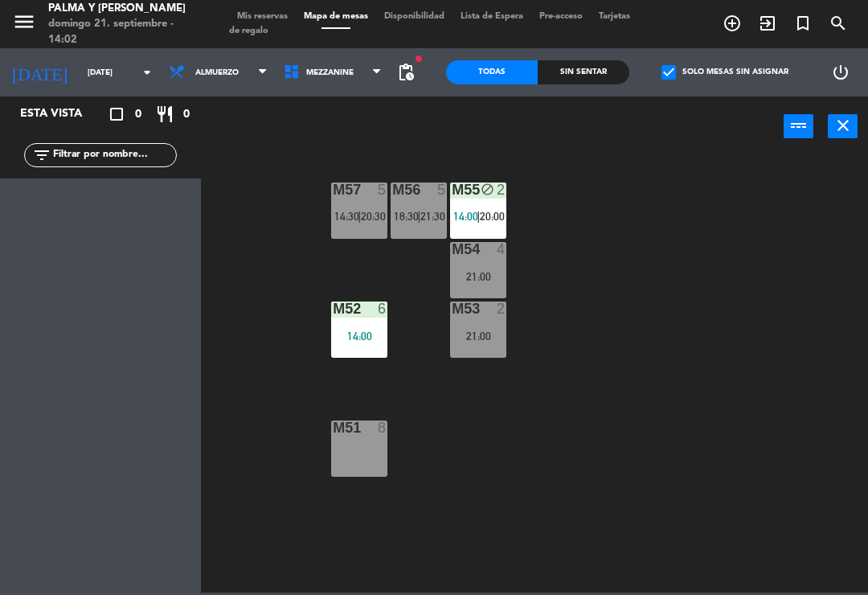
click at [465, 210] on span "14:00" at bounding box center [465, 216] width 25 height 13
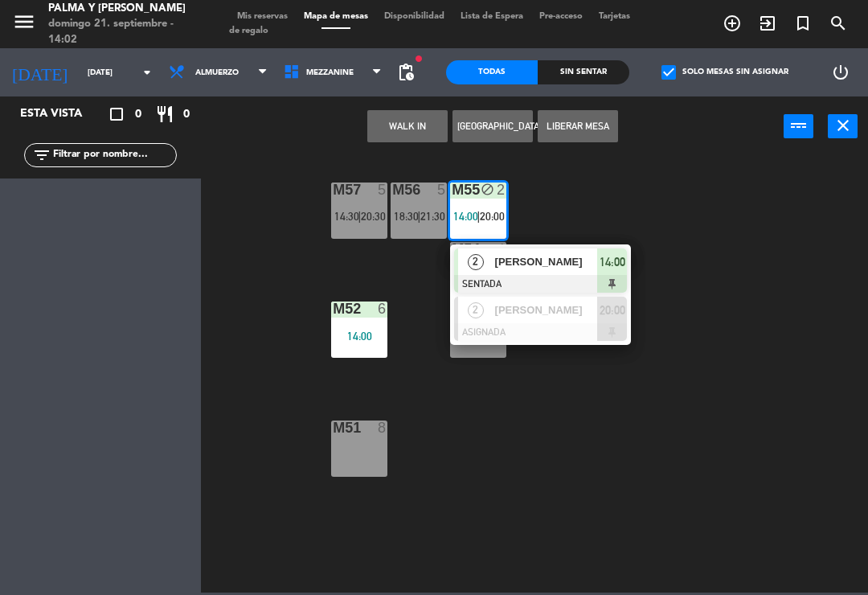
click at [586, 138] on button "Liberar Mesa" at bounding box center [578, 126] width 80 height 32
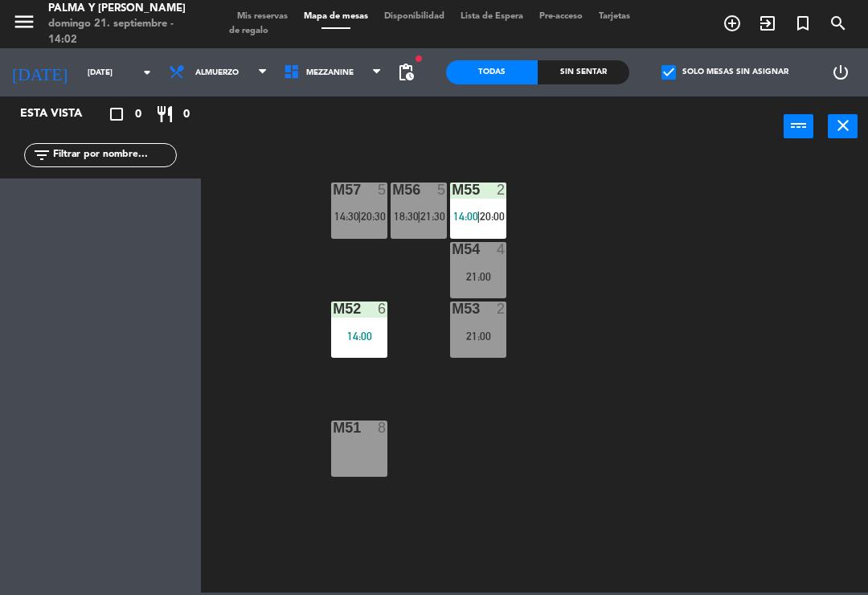
click at [364, 206] on div "M57 5 14:30 | 20:30" at bounding box center [359, 211] width 56 height 56
click at [452, 435] on div "M57 5 14:30 | 20:30 M56 5 18:30 | 21:30 M55 2 14:00 | 20:00 M54 4 21:00 M52 6 1…" at bounding box center [539, 373] width 659 height 438
click at [430, 201] on div "M56 5 18:30 | 21:30" at bounding box center [419, 211] width 56 height 56
click at [654, 299] on div "M57 5 14:30 | 20:30 M56 5 18:30 | 21:30 M55 2 14:00 | 20:00 M54 4 21:00 M52 6 1…" at bounding box center [539, 373] width 659 height 438
click at [437, 213] on span "21:30" at bounding box center [433, 216] width 25 height 13
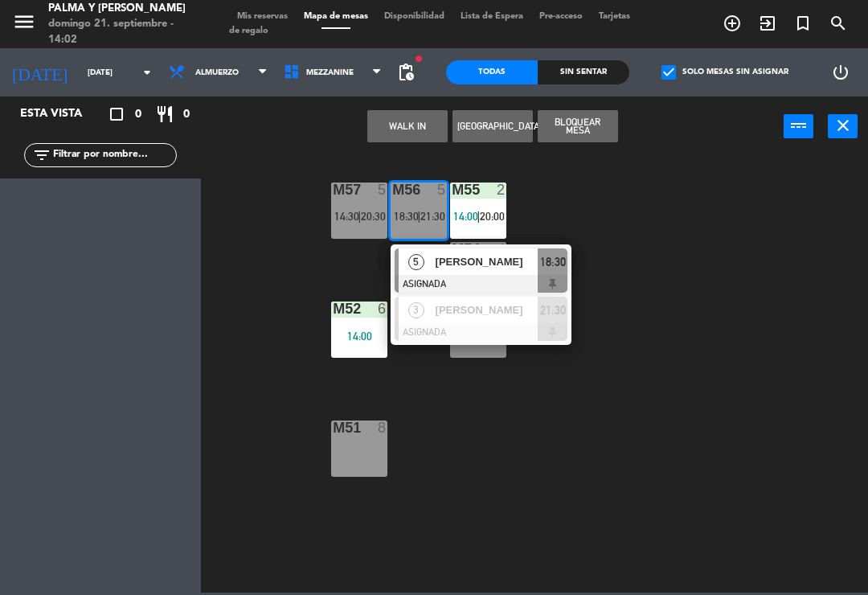
click at [496, 268] on span "[PERSON_NAME]" at bounding box center [487, 261] width 103 height 17
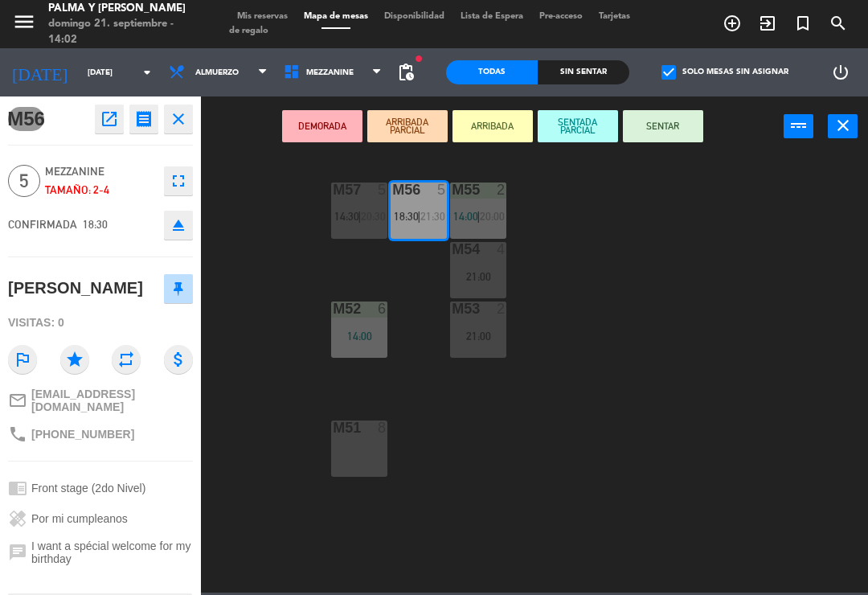
click at [361, 332] on div "14:00" at bounding box center [359, 335] width 56 height 11
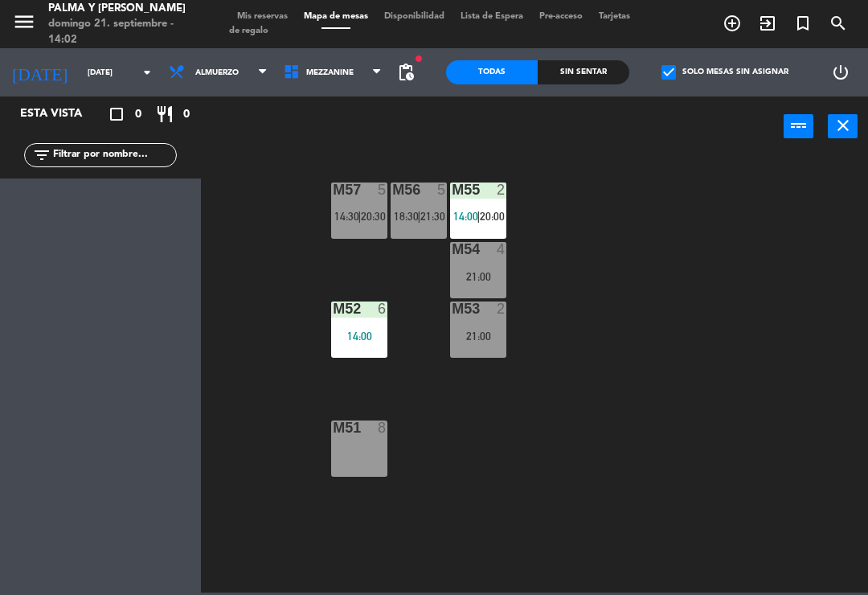
click at [482, 207] on div "M55 2 14:00 | 20:00" at bounding box center [478, 211] width 56 height 56
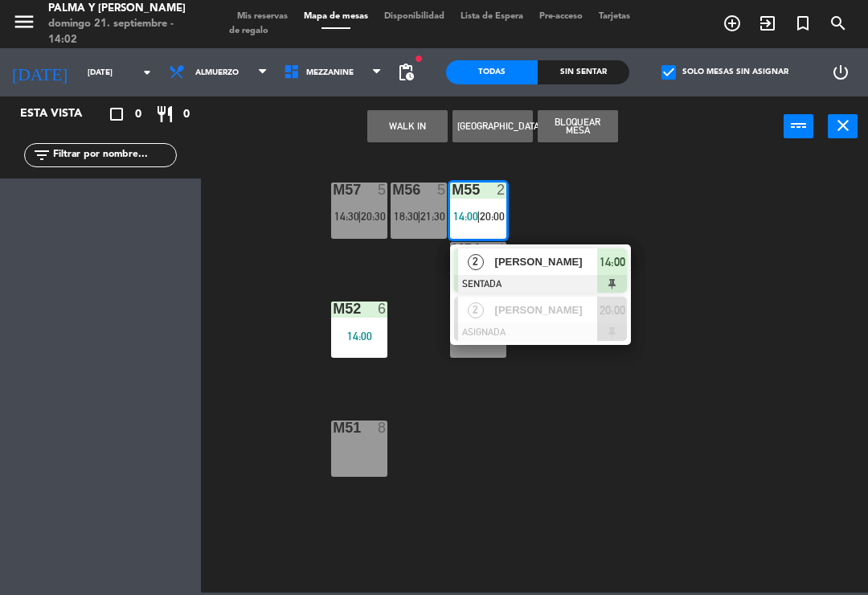
click at [548, 309] on span "[PERSON_NAME]" at bounding box center [546, 310] width 103 height 17
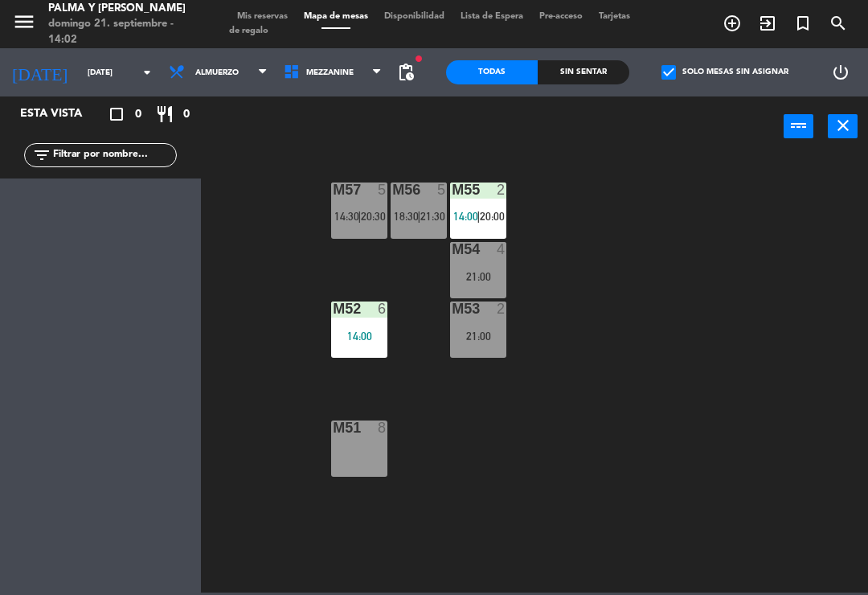
click at [343, 88] on span "Mezzanine" at bounding box center [333, 72] width 115 height 35
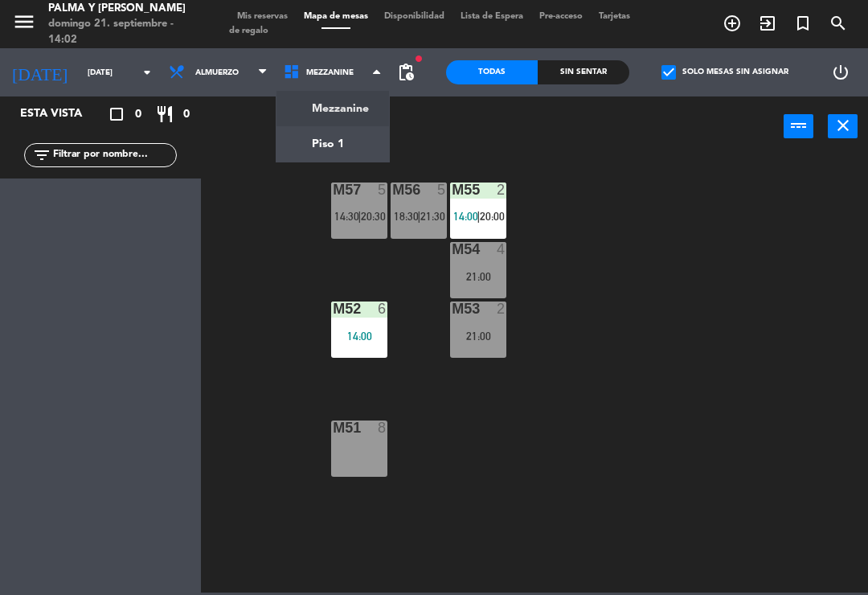
click at [347, 139] on ng-component "menu Palma y [PERSON_NAME][DATE] 21. septiembre - 14:02 Mis reservas Mapa de me…" at bounding box center [434, 296] width 868 height 593
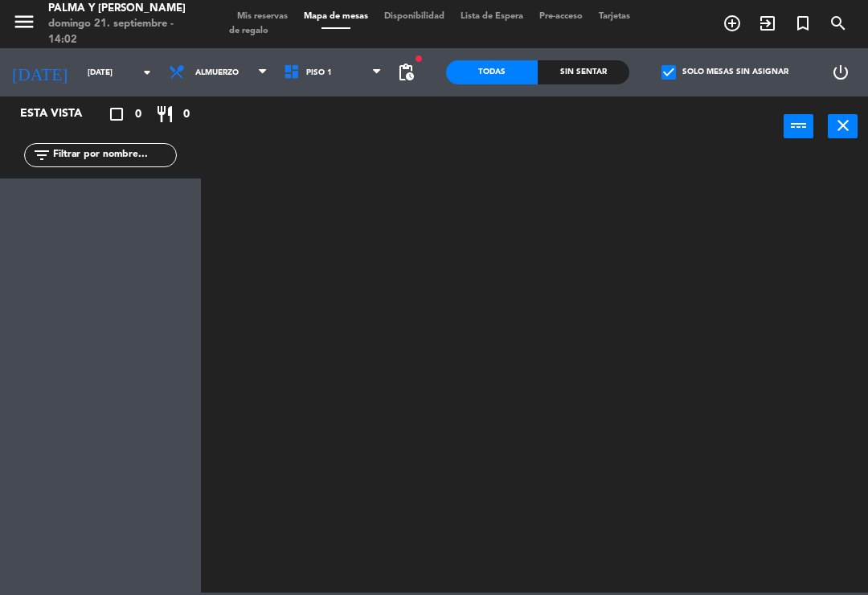
click at [745, 76] on label "check_box Solo mesas sin asignar" at bounding box center [725, 72] width 127 height 14
click at [725, 72] on input "check_box Solo mesas sin asignar" at bounding box center [725, 72] width 0 height 0
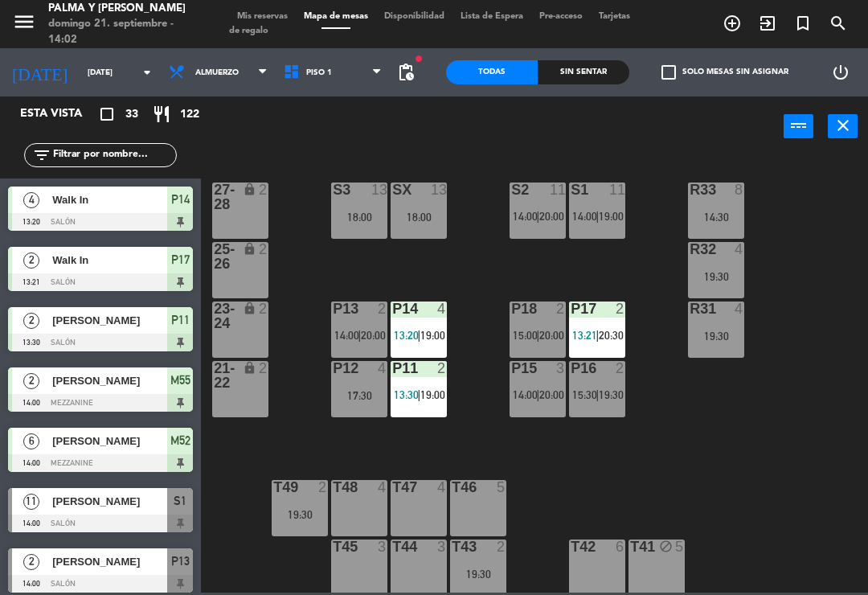
click at [792, 507] on div "R33 8 14:30 S1 11 14:00 | 19:00 S2 11 14:00 | 20:00 S3 13 18:00 SX 13 18:00 27-…" at bounding box center [539, 373] width 659 height 438
click at [375, 330] on span "20:00" at bounding box center [373, 335] width 25 height 13
click at [810, 511] on div "R33 8 14:30 S1 11 14:00 | 19:00 S2 11 14:00 | 20:00 S3 13 18:00 SX 13 18:00 27-…" at bounding box center [539, 373] width 659 height 438
click at [357, 349] on div "P13 2 14:00 | 20:00" at bounding box center [359, 330] width 56 height 56
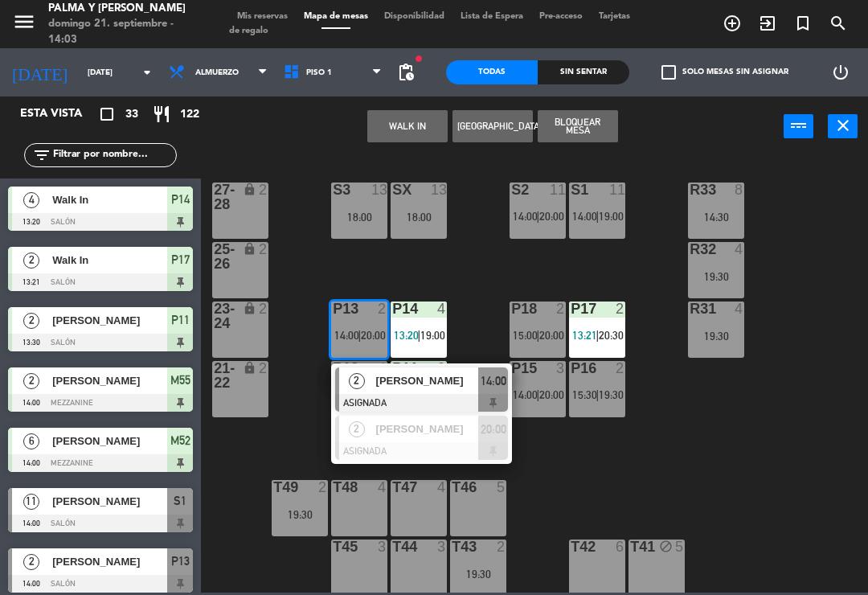
click at [428, 383] on span "[PERSON_NAME]" at bounding box center [427, 380] width 103 height 17
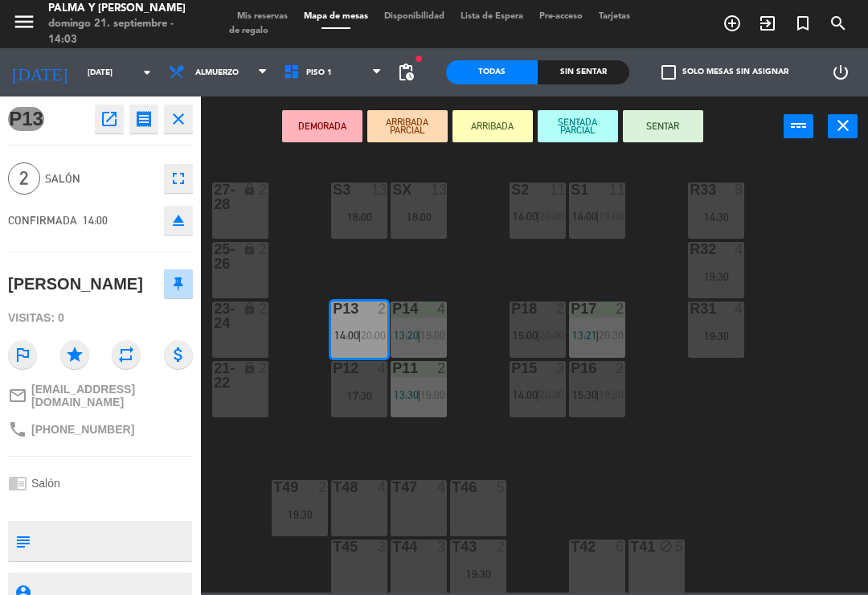
click at [673, 129] on button "SENTAR" at bounding box center [663, 126] width 80 height 32
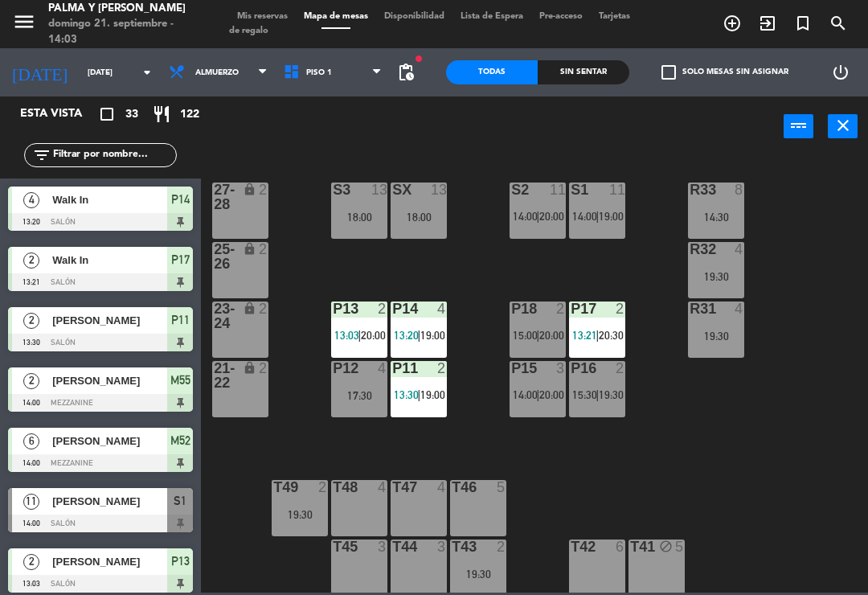
click at [691, 438] on div "R33 8 14:30 S1 11 14:00 | 19:00 S2 11 14:00 | 20:00 S3 13 18:00 SX 13 18:00 27-…" at bounding box center [539, 373] width 659 height 438
click at [388, 389] on div "17:30" at bounding box center [359, 395] width 56 height 12
click at [712, 421] on div "R33 8 14:30 S1 11 14:00 | 19:00 S2 11 14:00 | 20:00 S3 13 18:00 SX 13 18:00 27-…" at bounding box center [539, 373] width 659 height 438
click at [791, 458] on div "R33 8 14:30 S1 11 14:00 | 19:00 S2 11 14:00 | 20:00 S3 13 18:00 SX 13 18:00 27-…" at bounding box center [539, 373] width 659 height 438
click at [103, 500] on span "[PERSON_NAME]" at bounding box center [109, 501] width 115 height 17
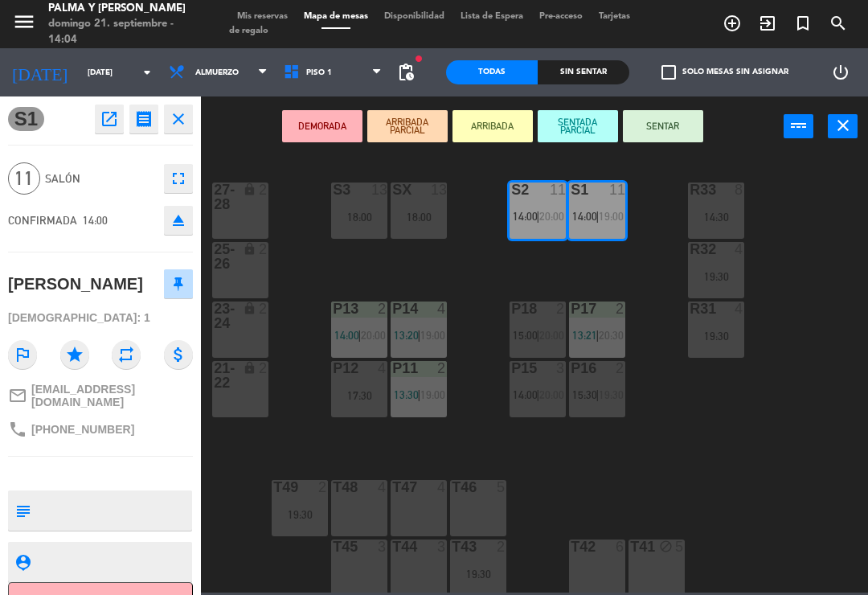
click at [672, 130] on button "SENTAR" at bounding box center [663, 126] width 80 height 32
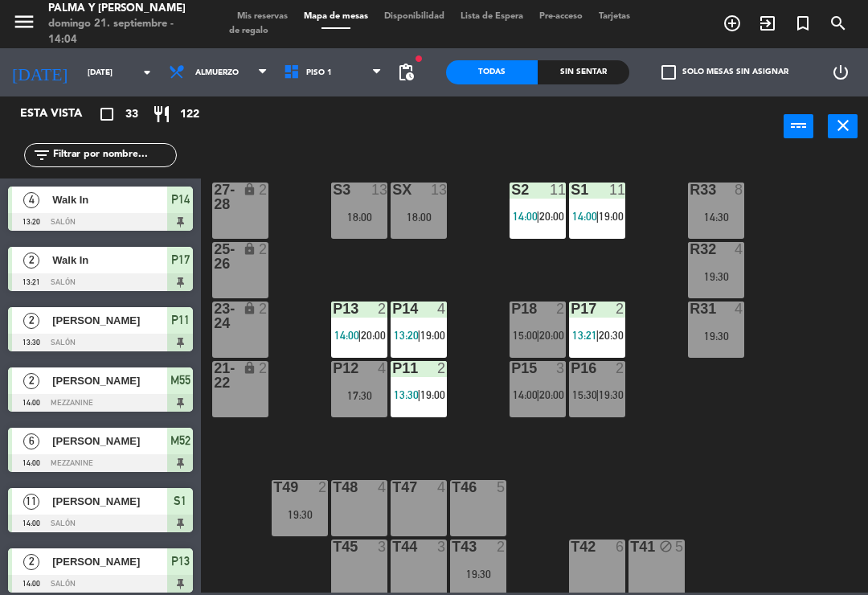
click at [591, 216] on span "14:00" at bounding box center [584, 216] width 25 height 13
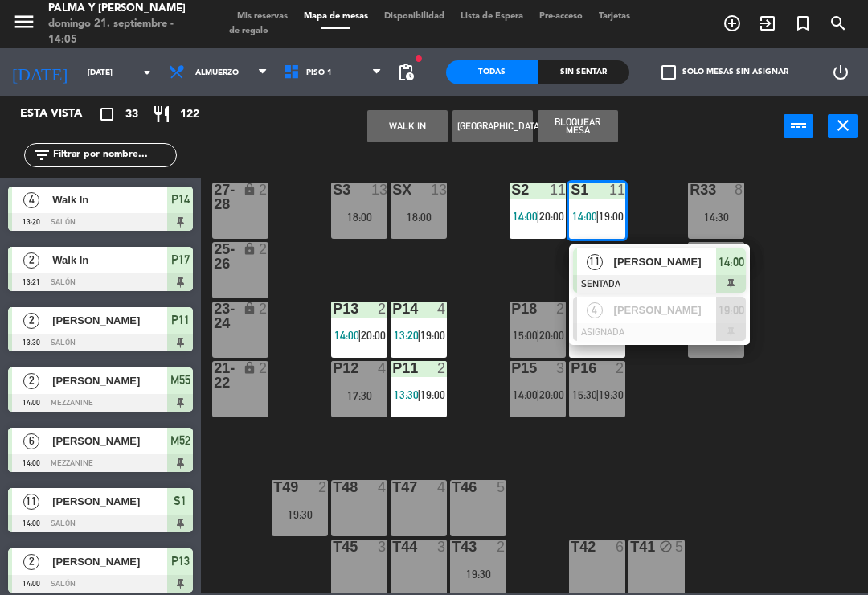
click at [395, 270] on div "R33 8 14:30 S1 11 14:00 | 19:00 11 [PERSON_NAME] SENTADA 14:00 4 Fhlor [PERSON_…" at bounding box center [539, 373] width 659 height 438
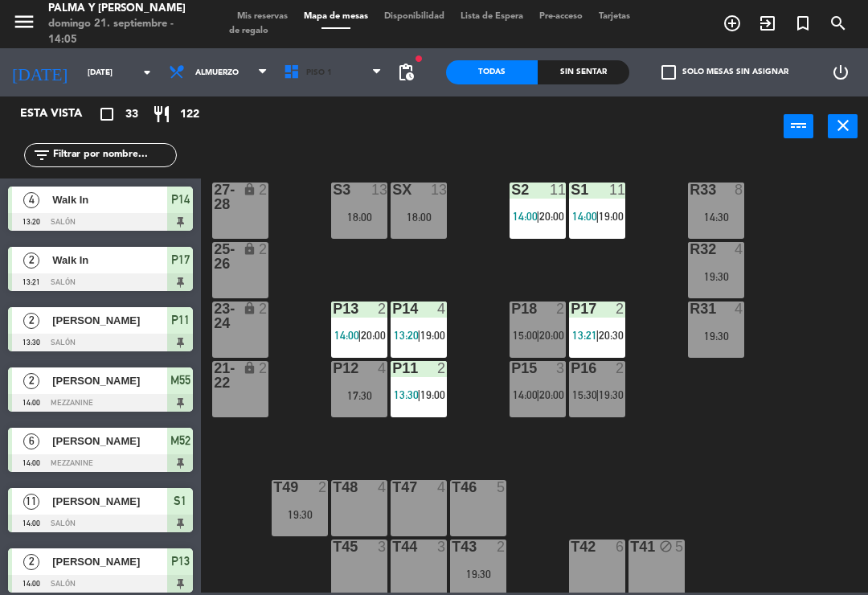
click at [346, 80] on span "Piso 1" at bounding box center [333, 72] width 115 height 35
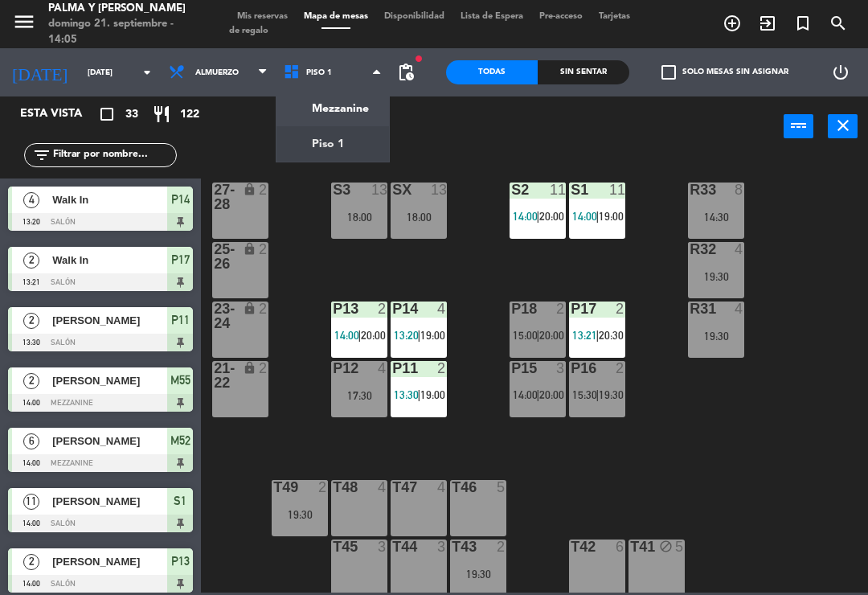
click at [343, 109] on ng-component "menu Palma y [PERSON_NAME][DATE] 21. septiembre - 14:05 Mis reservas Mapa de me…" at bounding box center [434, 296] width 868 height 593
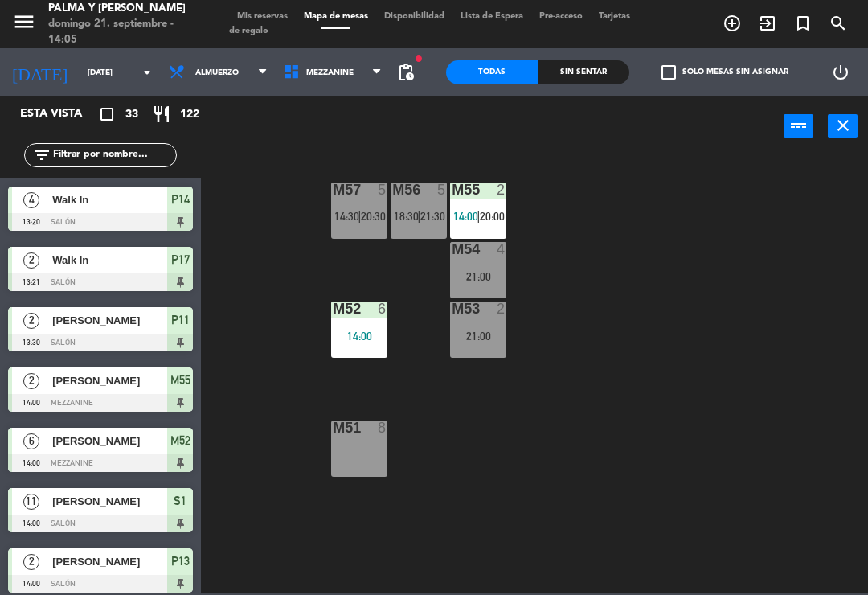
click at [489, 219] on span "20:00" at bounding box center [492, 216] width 25 height 13
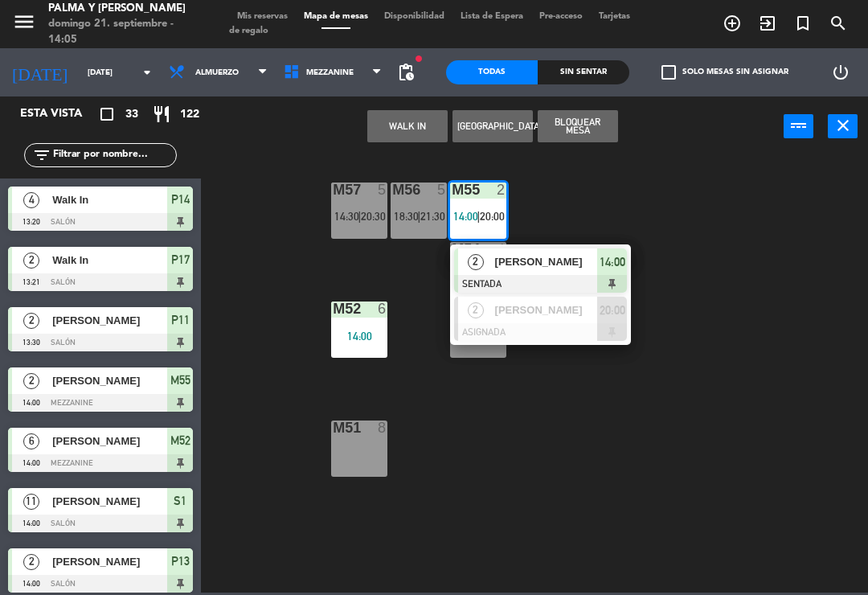
click at [534, 312] on span "[PERSON_NAME]" at bounding box center [546, 310] width 103 height 17
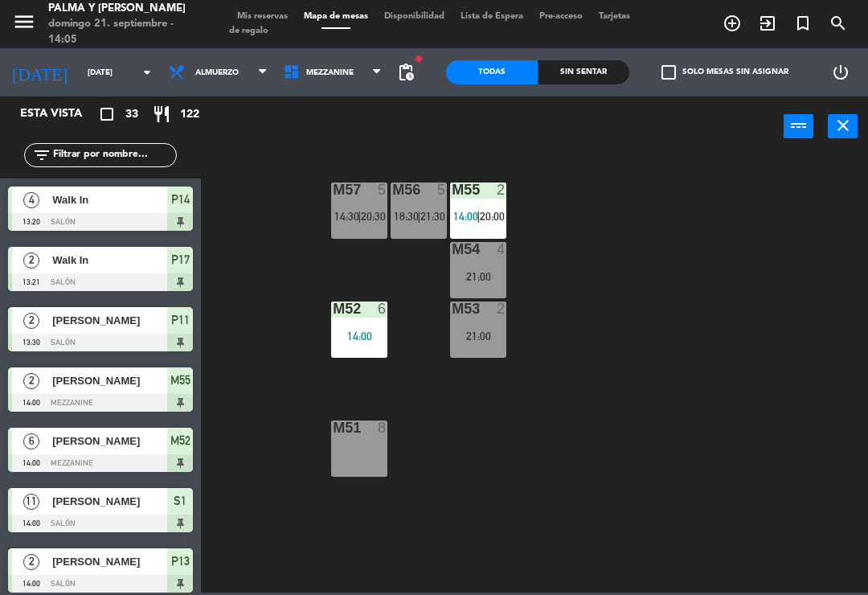
scroll to position [221, 0]
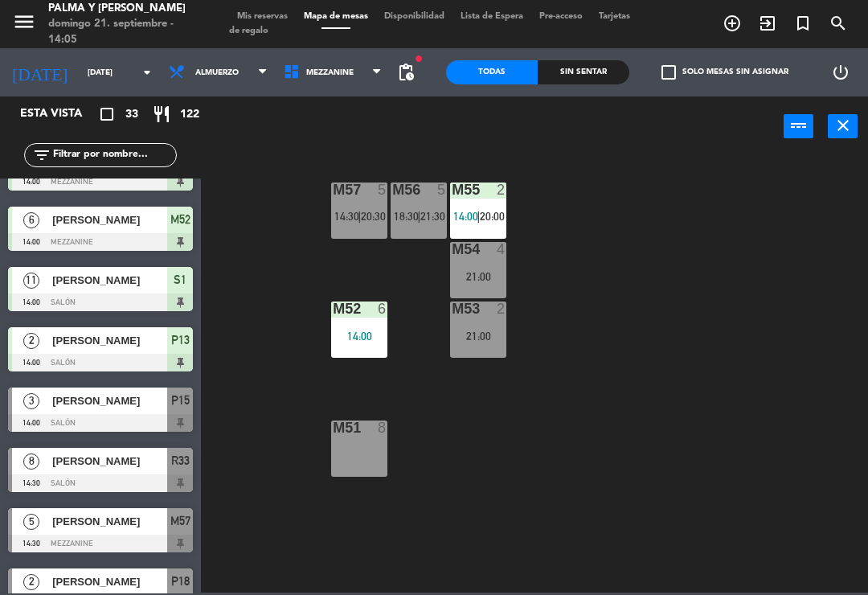
click at [339, 79] on span "Mezzanine" at bounding box center [333, 72] width 115 height 35
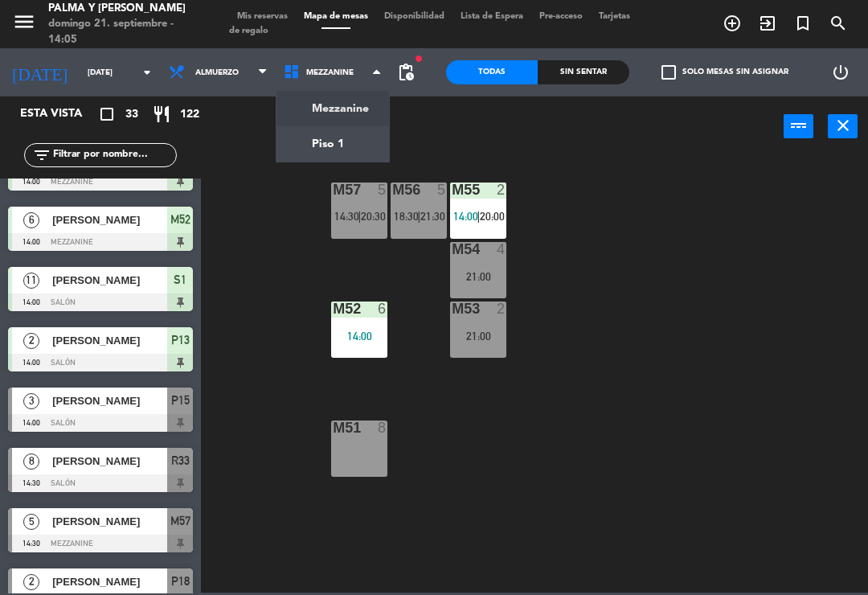
click at [362, 156] on ng-component "menu Palma y [PERSON_NAME][DATE] 21. septiembre - 14:05 Mis reservas Mapa de me…" at bounding box center [434, 296] width 868 height 593
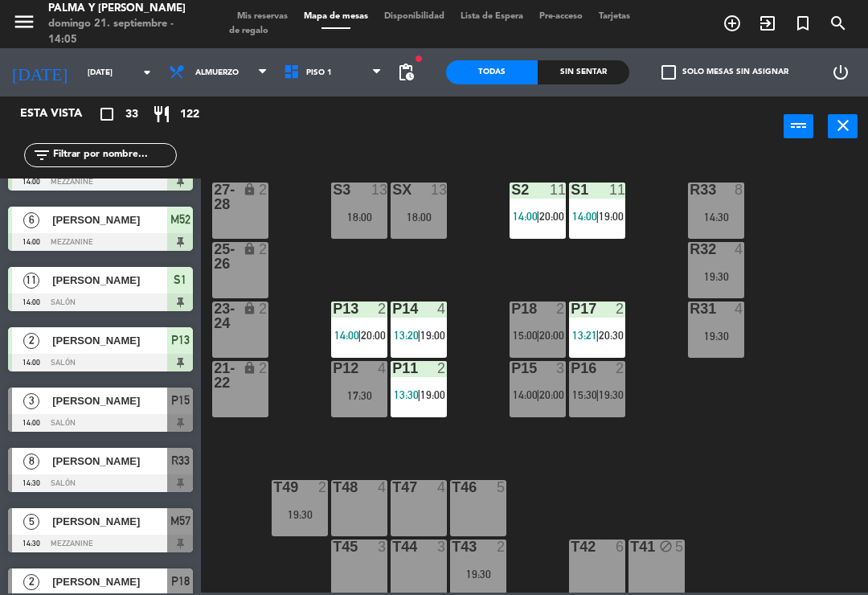
click at [659, 162] on div "R33 8 14:30 S1 11 14:00 | 19:00 S2 11 14:00 | 20:00 S3 13 18:00 SX 13 18:00 27-…" at bounding box center [539, 373] width 659 height 438
click at [616, 223] on span "19:00" at bounding box center [611, 216] width 25 height 13
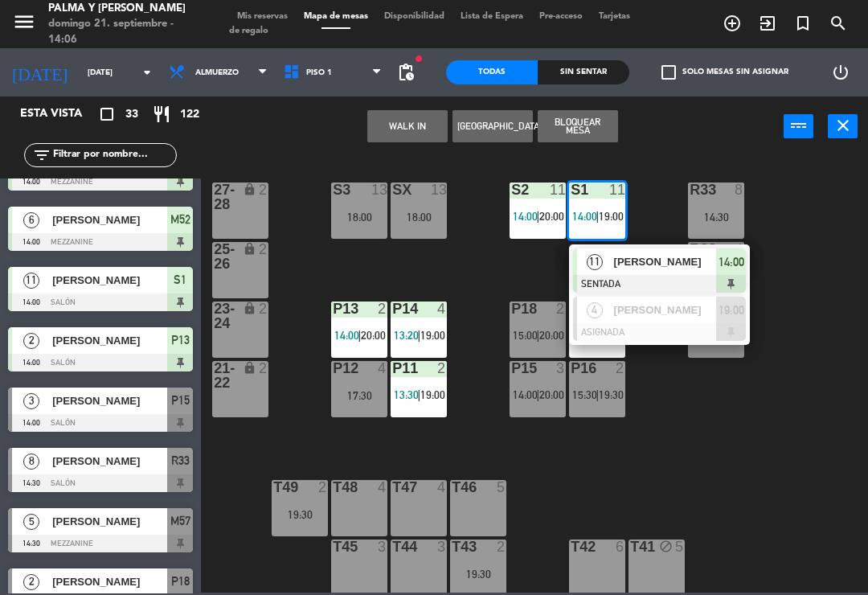
click at [769, 225] on div "R33 8 14:30 S1 11 14:00 | 19:00 11 [PERSON_NAME] SENTADA 14:00 4 Fhlor [PERSON_…" at bounding box center [539, 373] width 659 height 438
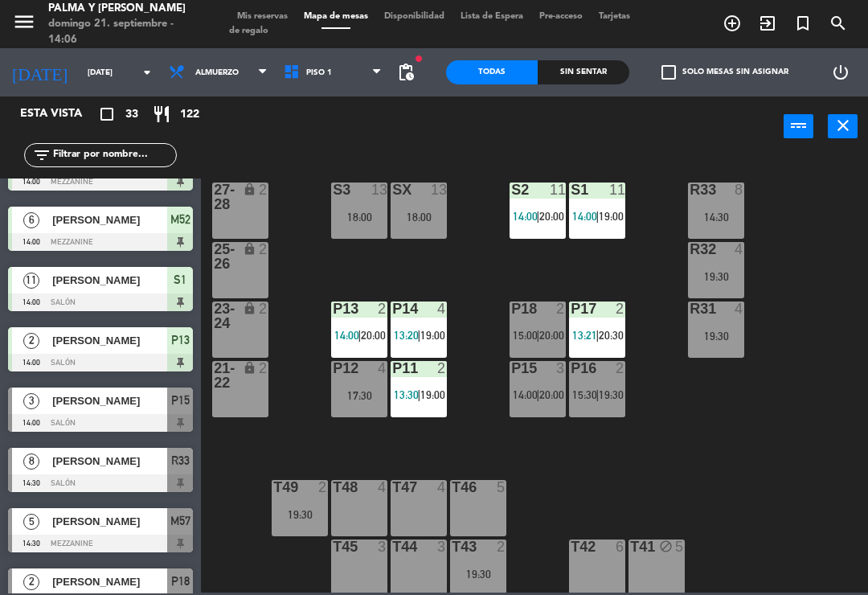
click at [810, 394] on div "R33 8 14:30 S1 11 14:00 | 19:00 S2 11 14:00 | 20:00 S3 13 18:00 SX 13 18:00 27-…" at bounding box center [539, 373] width 659 height 438
click at [563, 342] on span "20:00" at bounding box center [552, 335] width 25 height 13
click at [707, 400] on div "R33 8 14:30 S1 11 14:00 | 19:00 S2 11 14:00 | 20:00 S3 13 18:00 SX 13 18:00 27-…" at bounding box center [539, 373] width 659 height 438
click at [680, 447] on div "R33 8 14:30 S1 11 14:00 | 19:00 S2 11 14:00 | 20:00 S3 13 18:00 SX 13 18:00 27-…" at bounding box center [539, 373] width 659 height 438
click at [600, 476] on div "R33 8 14:30 S1 11 14:00 | 19:00 S2 11 14:00 | 20:00 S3 13 18:00 SX 13 18:00 27-…" at bounding box center [539, 373] width 659 height 438
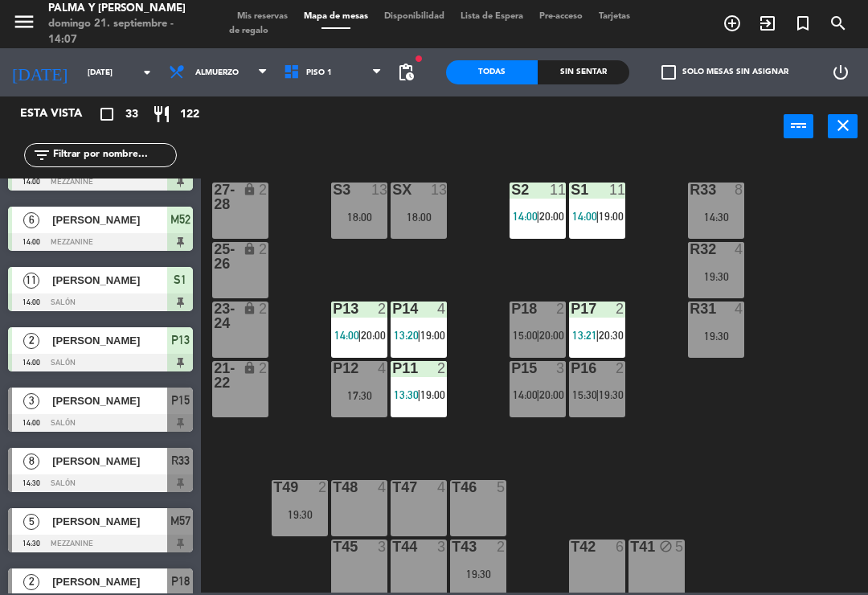
click at [548, 390] on span "20:00" at bounding box center [552, 394] width 25 height 13
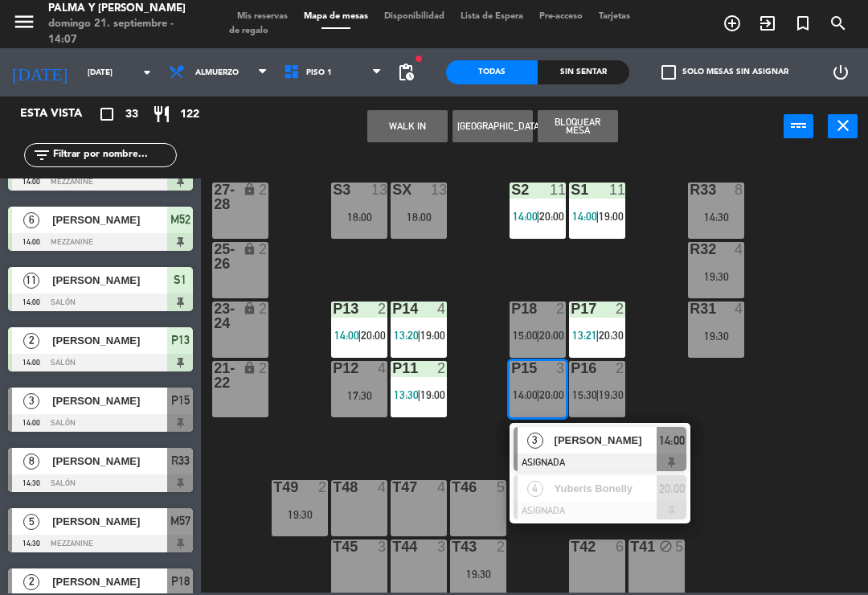
click at [591, 449] on span "[PERSON_NAME]" at bounding box center [606, 440] width 103 height 17
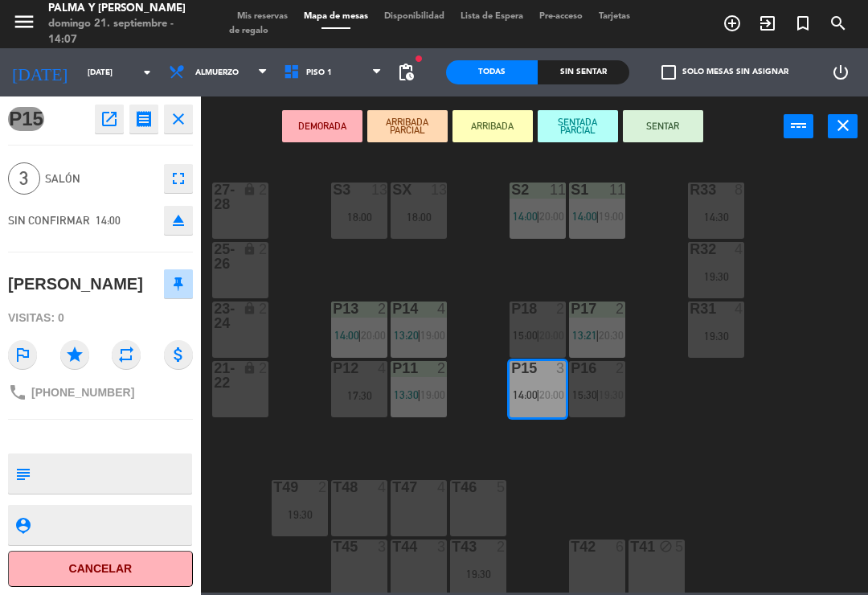
click at [370, 399] on div "17:30" at bounding box center [359, 395] width 56 height 11
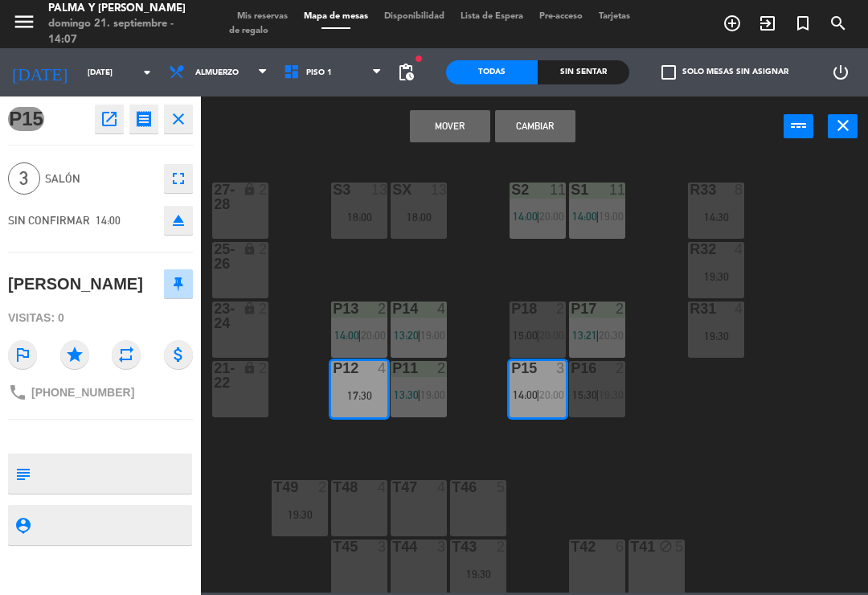
click at [466, 120] on button "Mover" at bounding box center [450, 126] width 80 height 32
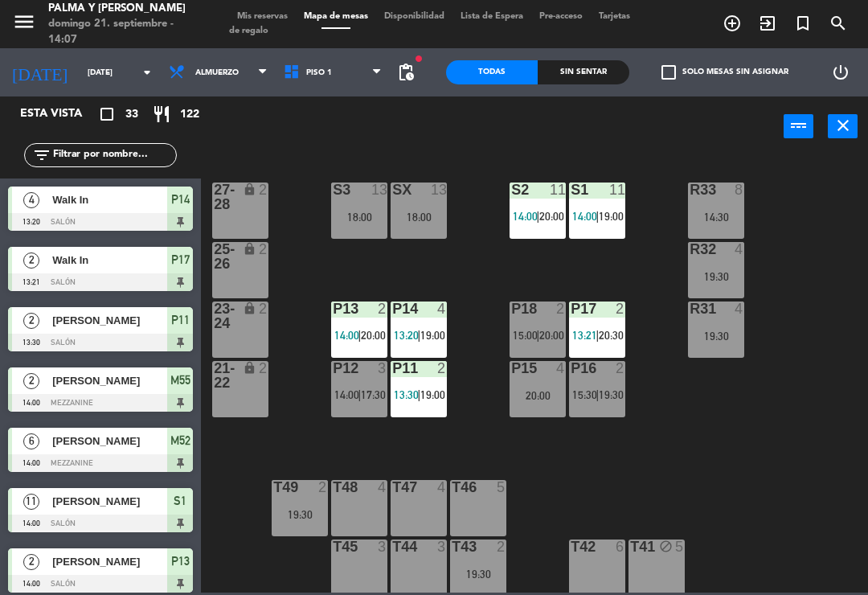
scroll to position [0, 0]
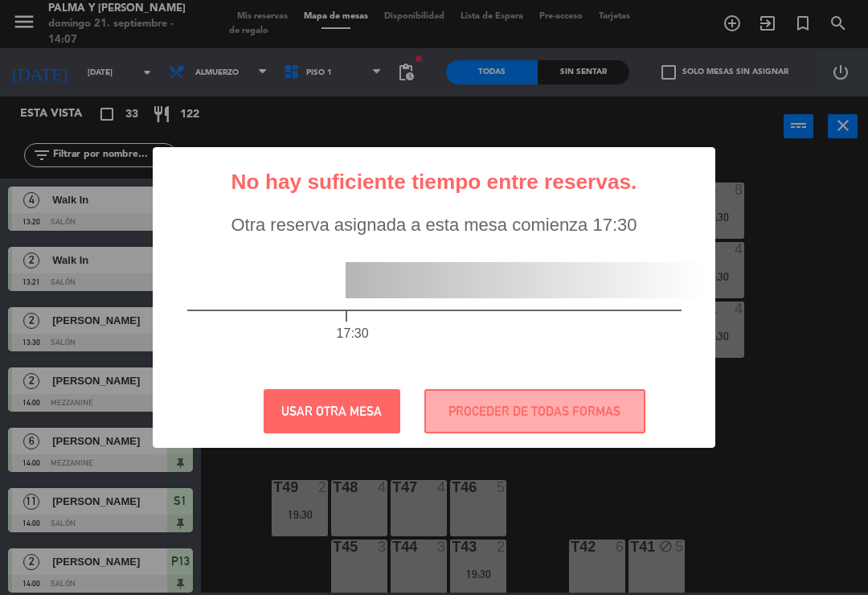
click at [565, 425] on button "PROCEDER DE TODAS FORMAS" at bounding box center [535, 411] width 221 height 44
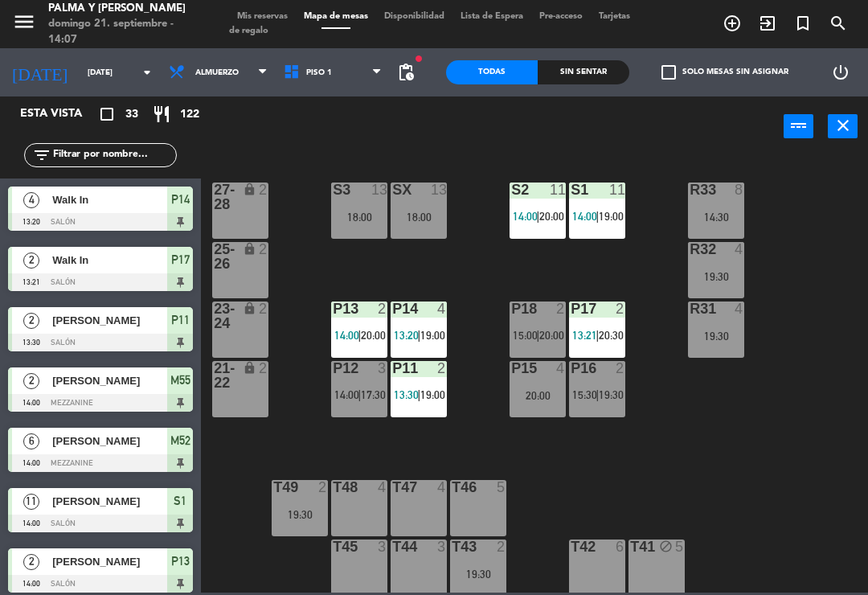
click at [360, 389] on span "|" at bounding box center [359, 394] width 3 height 13
click at [594, 480] on div "R33 8 14:30 S1 11 14:00 | 19:00 S2 11 14:00 | 20:00 S3 13 18:00 SX 13 18:00 27-…" at bounding box center [539, 373] width 659 height 438
click at [380, 389] on span "17:30" at bounding box center [373, 394] width 25 height 13
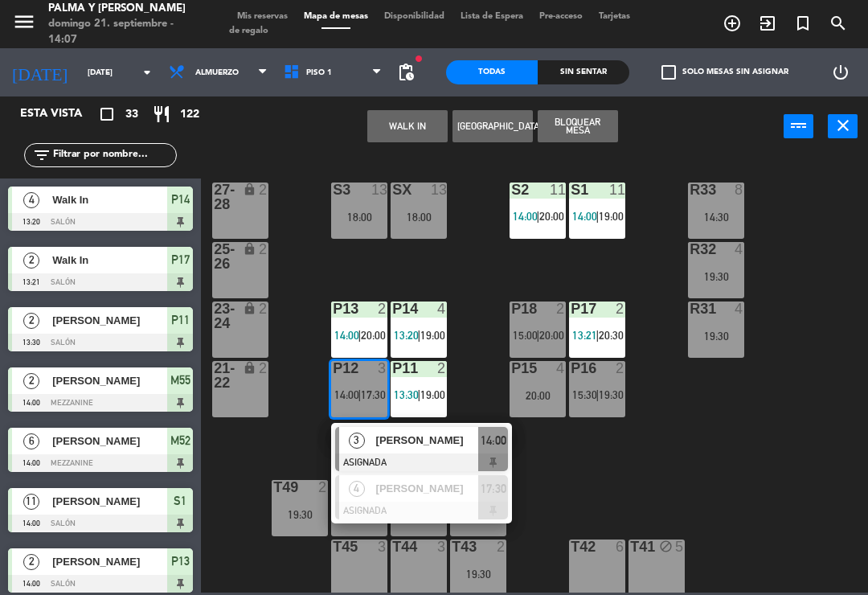
click at [466, 433] on span "[PERSON_NAME]" at bounding box center [427, 440] width 103 height 17
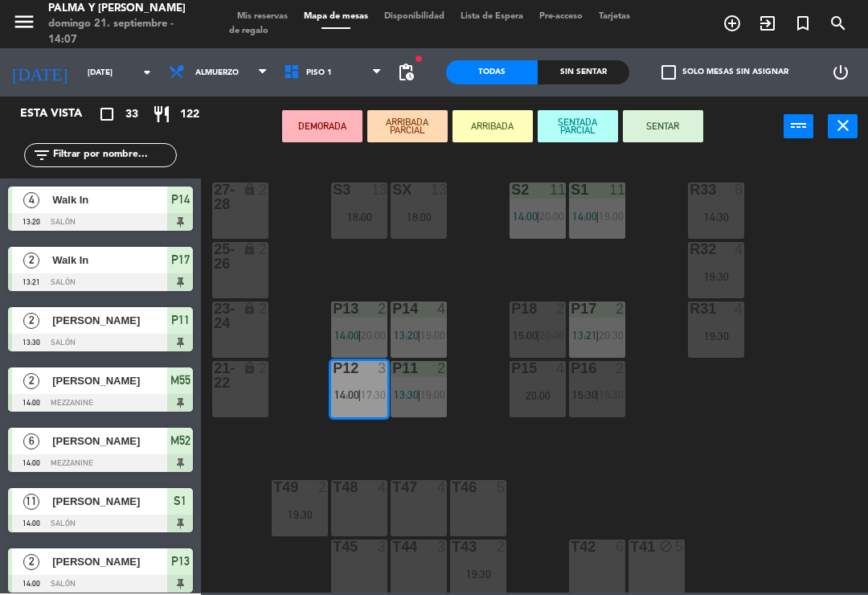
click at [541, 391] on div "20:00" at bounding box center [538, 395] width 56 height 11
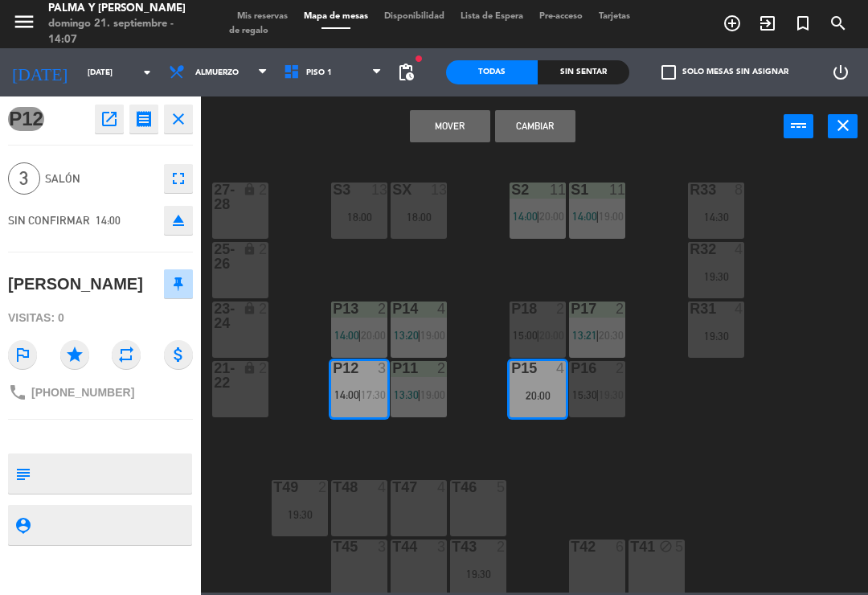
click at [460, 125] on button "Mover" at bounding box center [450, 126] width 80 height 32
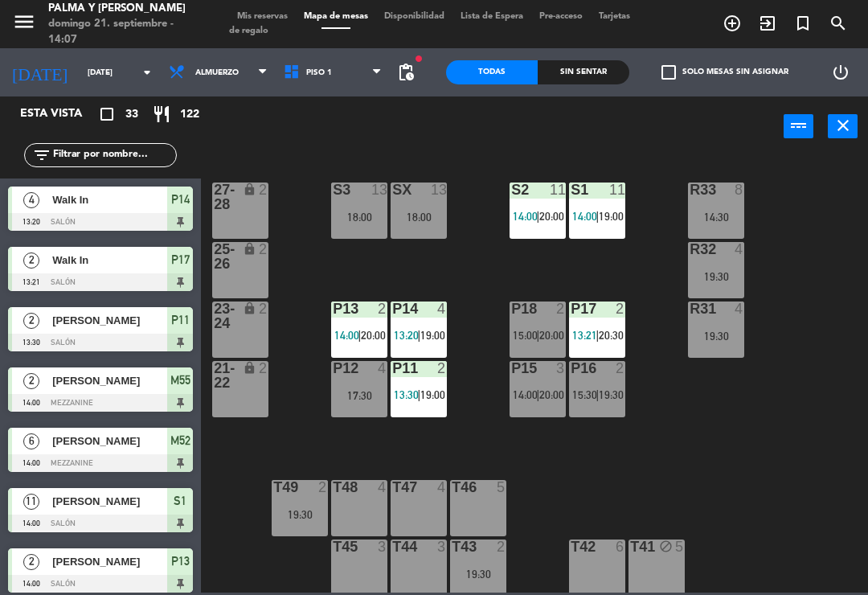
click at [593, 396] on span "15:30" at bounding box center [584, 394] width 25 height 13
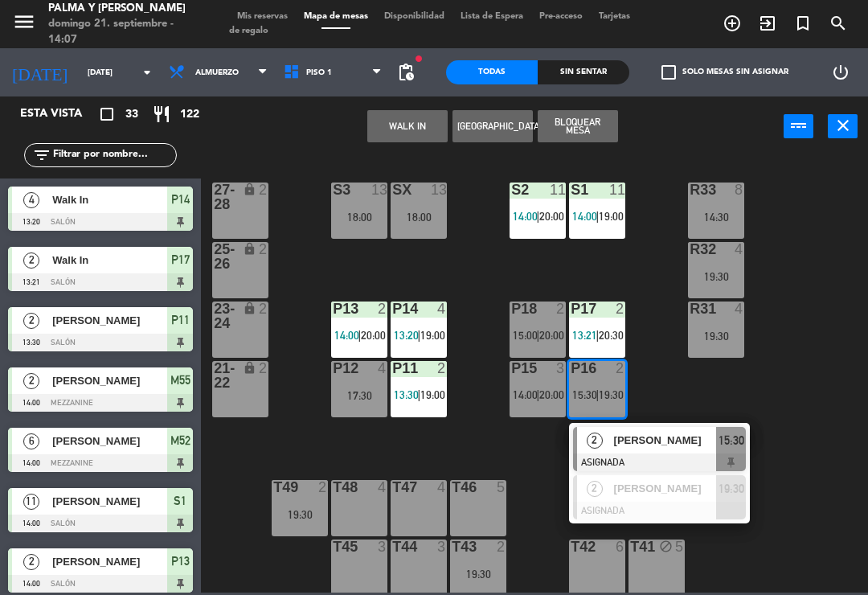
click at [376, 394] on div "17:30" at bounding box center [359, 395] width 56 height 11
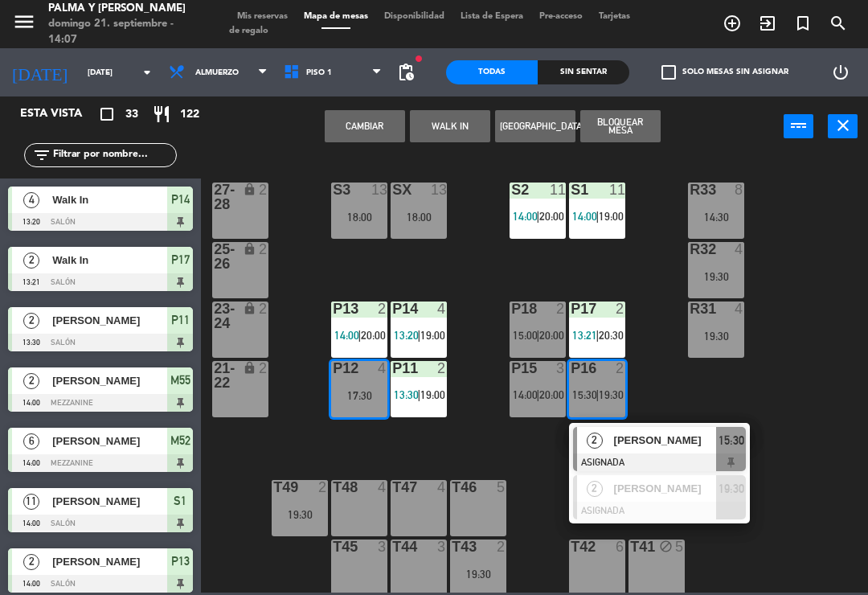
click at [730, 367] on div "R33 8 14:30 S1 11 14:00 | 19:00 S2 11 14:00 | 20:00 S3 13 18:00 SX 13 18:00 27-…" at bounding box center [539, 373] width 659 height 438
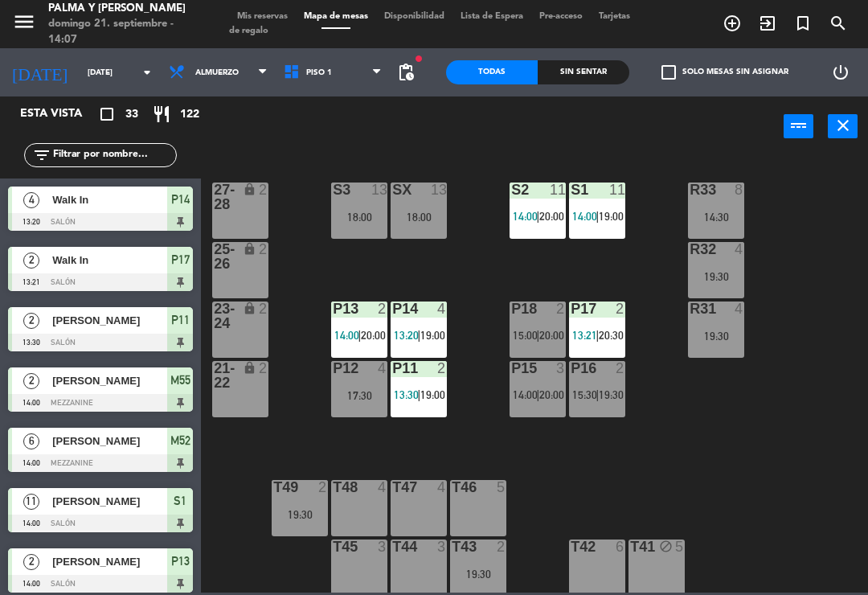
click at [601, 383] on div "P16 2 15:30 | 19:30" at bounding box center [597, 389] width 56 height 56
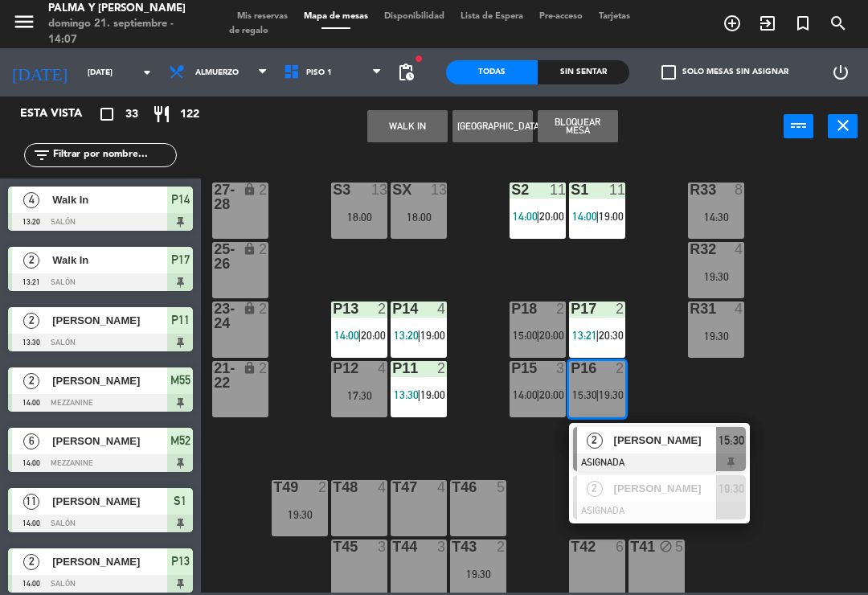
click at [363, 390] on div "17:30" at bounding box center [359, 395] width 56 height 11
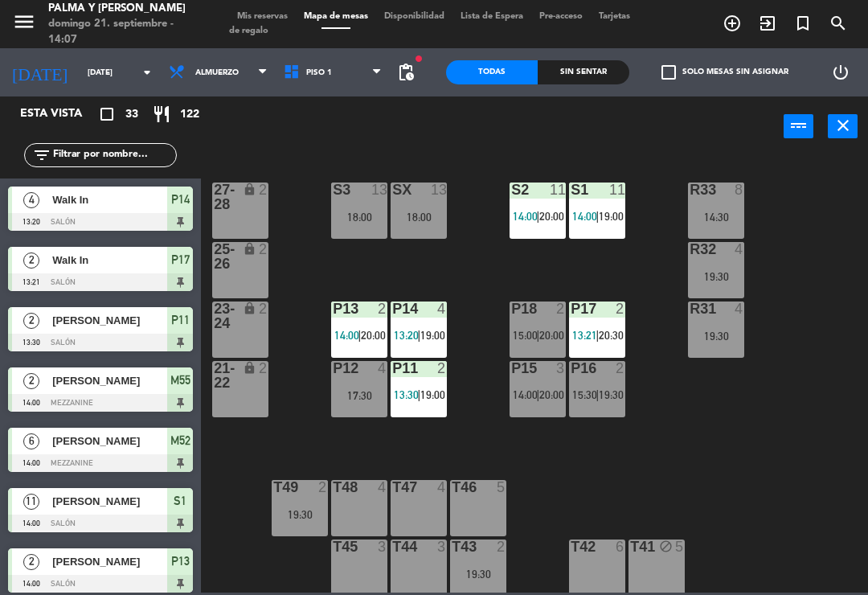
click at [714, 404] on div "R33 8 14:30 S1 11 14:00 | 19:00 S2 11 14:00 | 20:00 S3 13 18:00 SX 13 18:00 27-…" at bounding box center [539, 373] width 659 height 438
click at [604, 388] on span "19:30" at bounding box center [611, 394] width 25 height 13
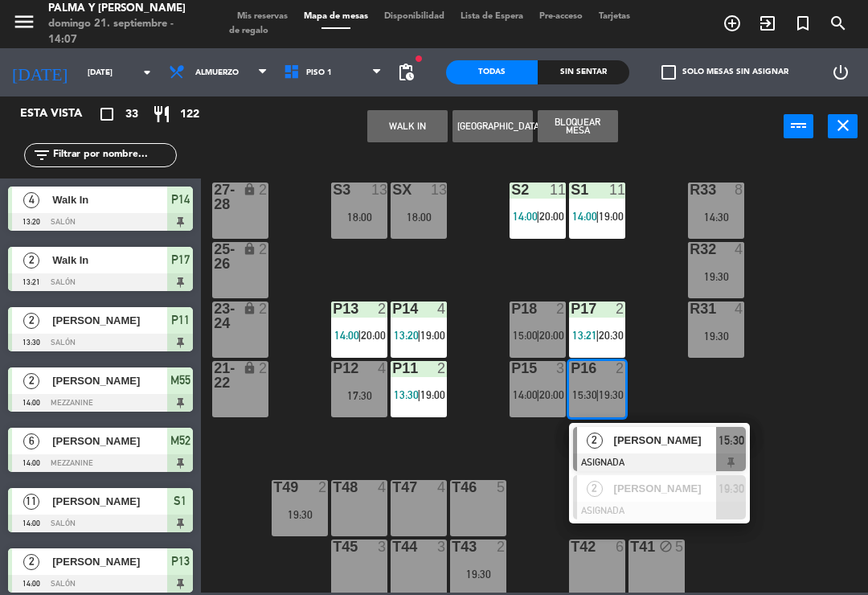
click at [660, 442] on span "[PERSON_NAME]" at bounding box center [665, 440] width 103 height 17
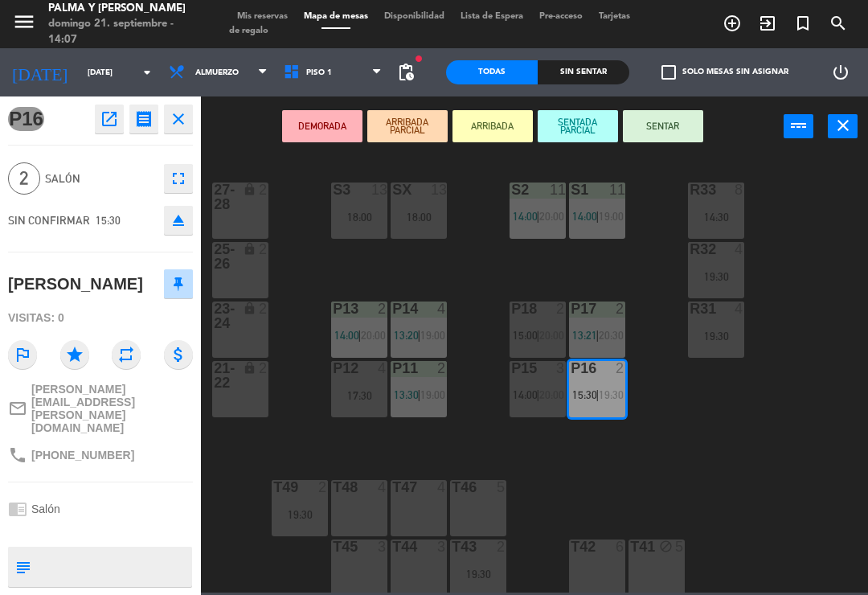
click at [378, 384] on div "P12 4 17:30" at bounding box center [359, 389] width 56 height 56
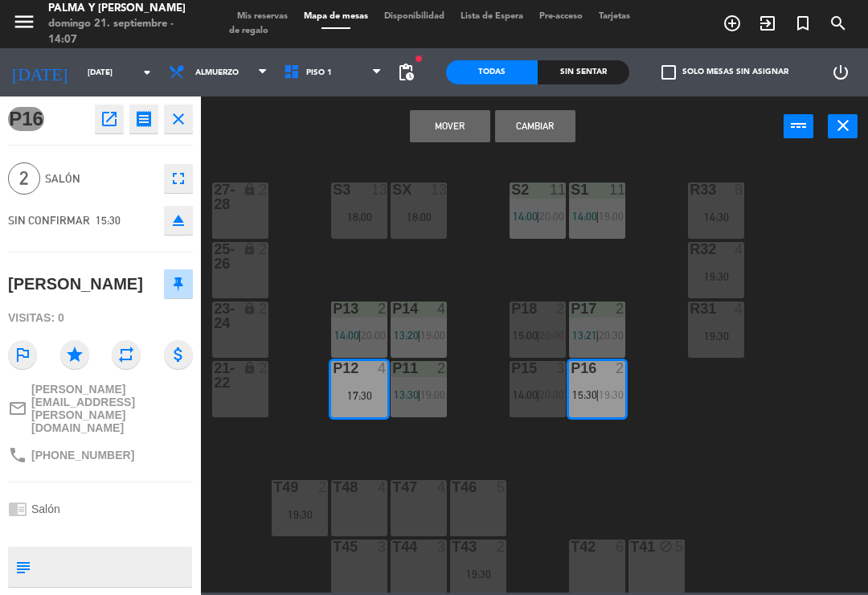
click at [454, 135] on button "Mover" at bounding box center [450, 126] width 80 height 32
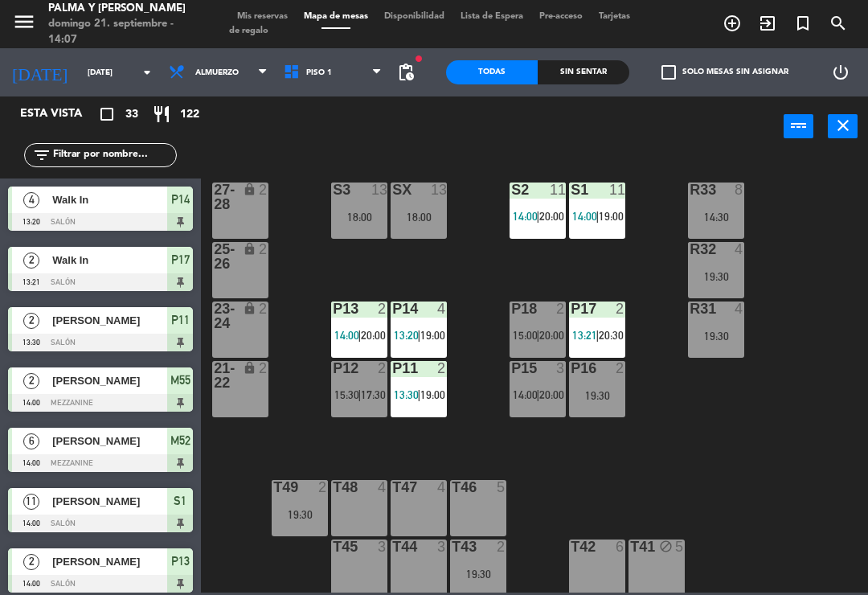
click at [677, 407] on div "R33 8 14:30 S1 11 14:00 | 19:00 S2 11 14:00 | 20:00 S3 13 18:00 SX 13 18:00 27-…" at bounding box center [539, 373] width 659 height 438
click at [597, 372] on div at bounding box center [598, 368] width 27 height 14
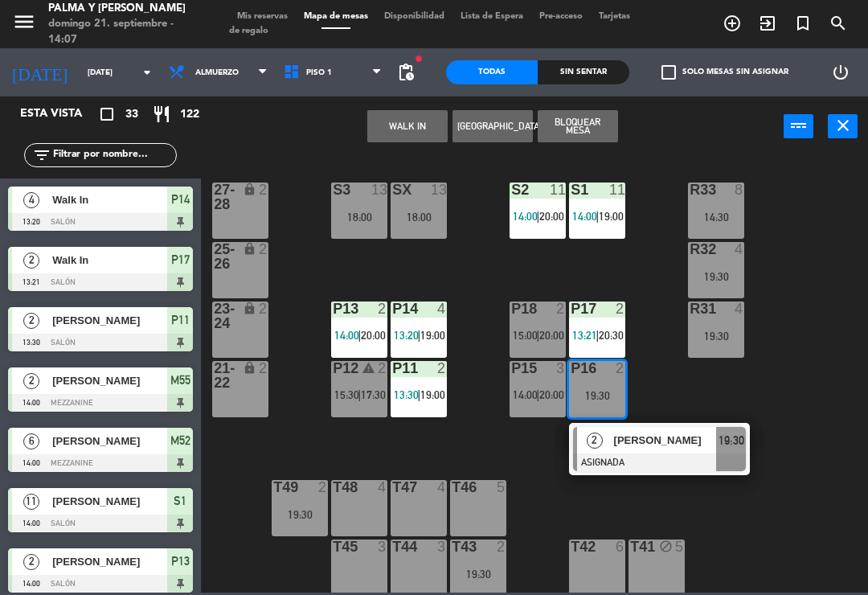
click at [404, 120] on button "WALK IN" at bounding box center [407, 126] width 80 height 32
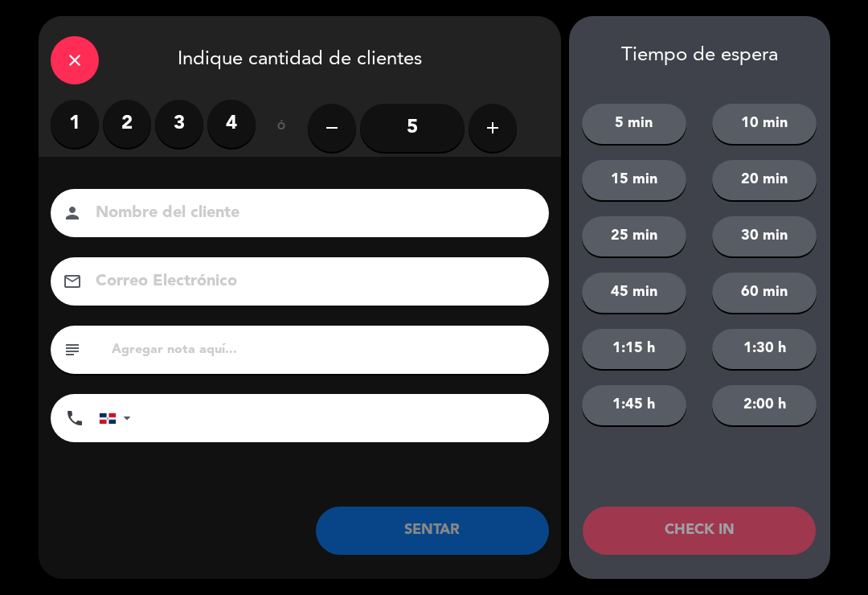
click at [125, 121] on label "2" at bounding box center [127, 124] width 48 height 48
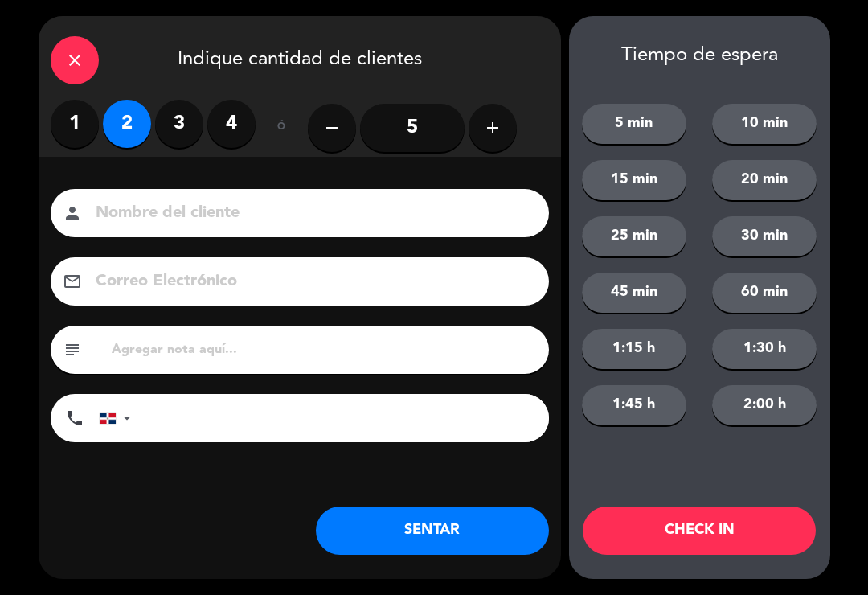
click at [497, 539] on button "SENTAR" at bounding box center [432, 531] width 233 height 48
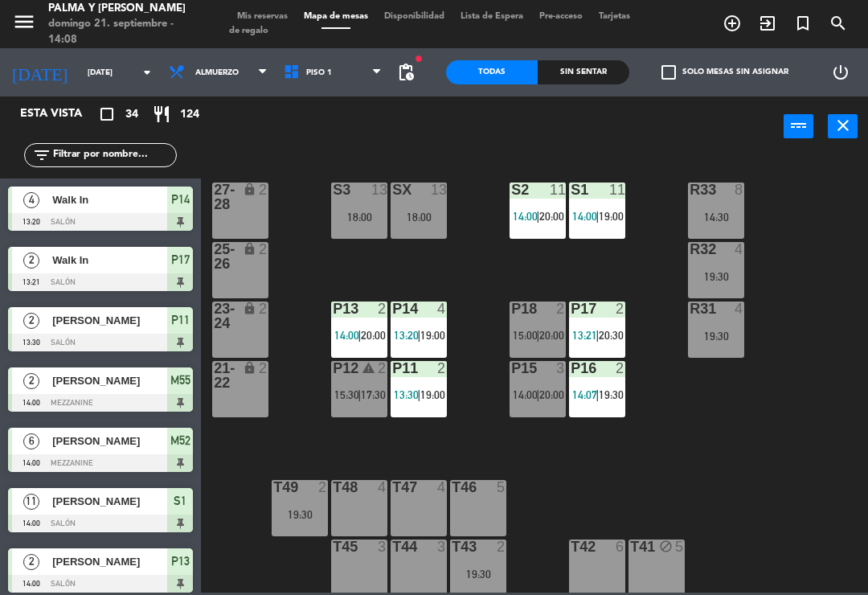
click at [372, 392] on span "17:30" at bounding box center [373, 394] width 25 height 13
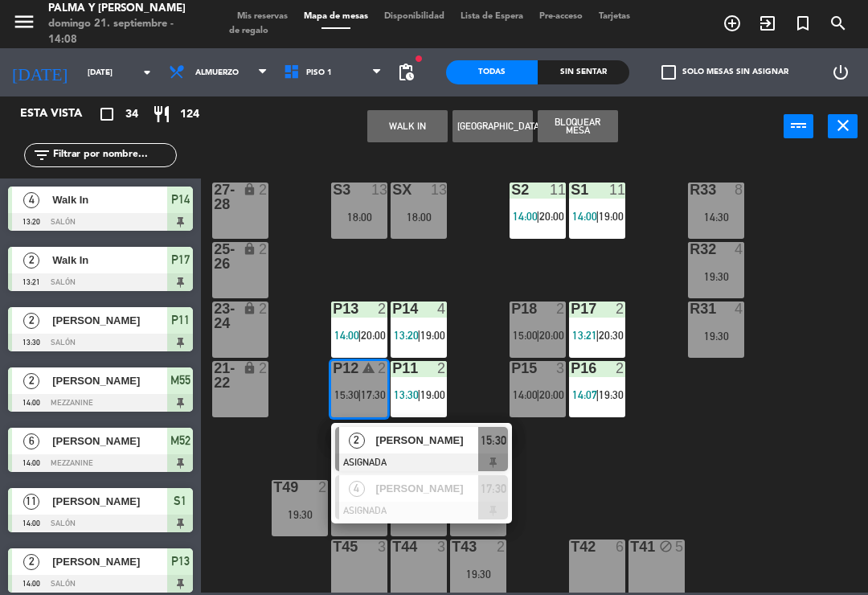
click at [564, 480] on div "R33 8 14:30 S1 11 14:00 | 19:00 S2 11 14:00 | 20:00 S3 13 18:00 SX 13 18:00 27-…" at bounding box center [539, 373] width 659 height 438
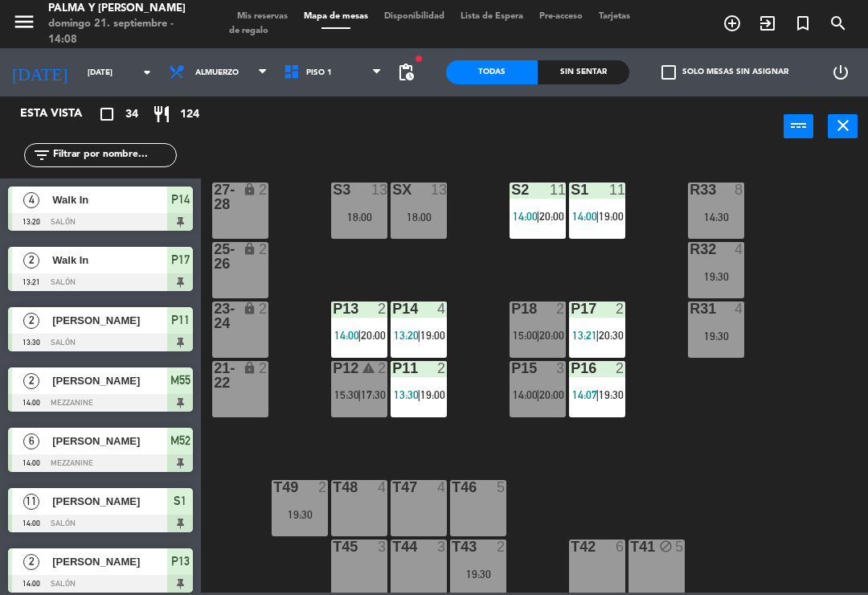
click at [373, 397] on span "17:30" at bounding box center [373, 394] width 25 height 13
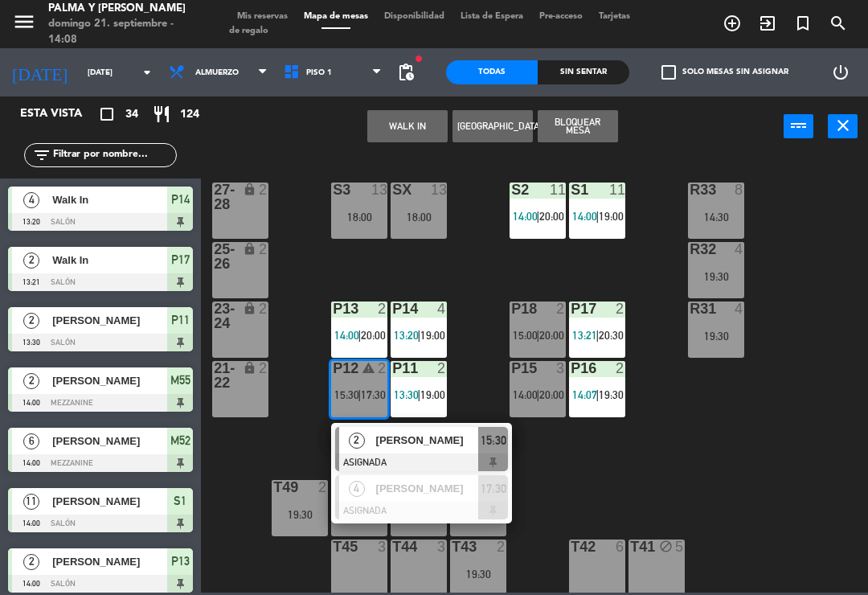
click at [468, 441] on span "[PERSON_NAME]" at bounding box center [427, 440] width 103 height 17
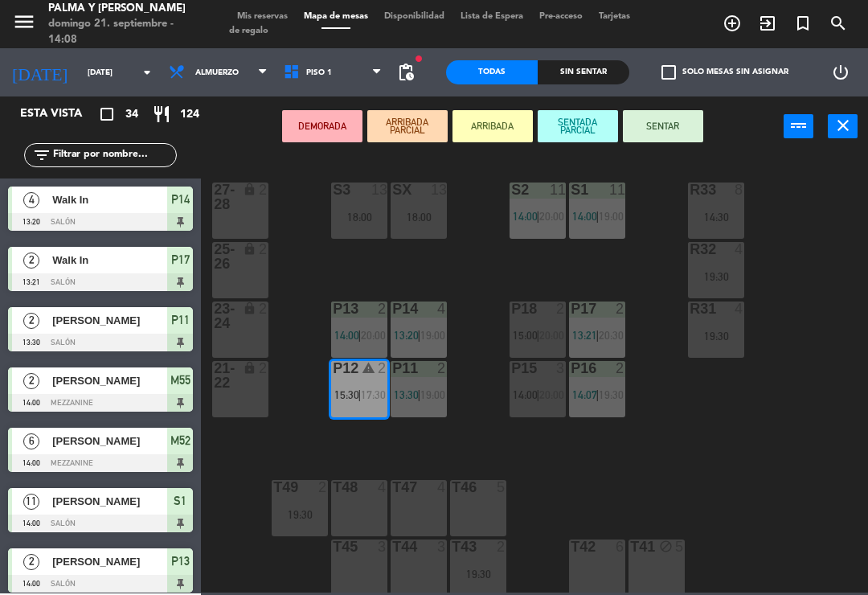
click at [540, 392] on span "20:00" at bounding box center [552, 394] width 25 height 13
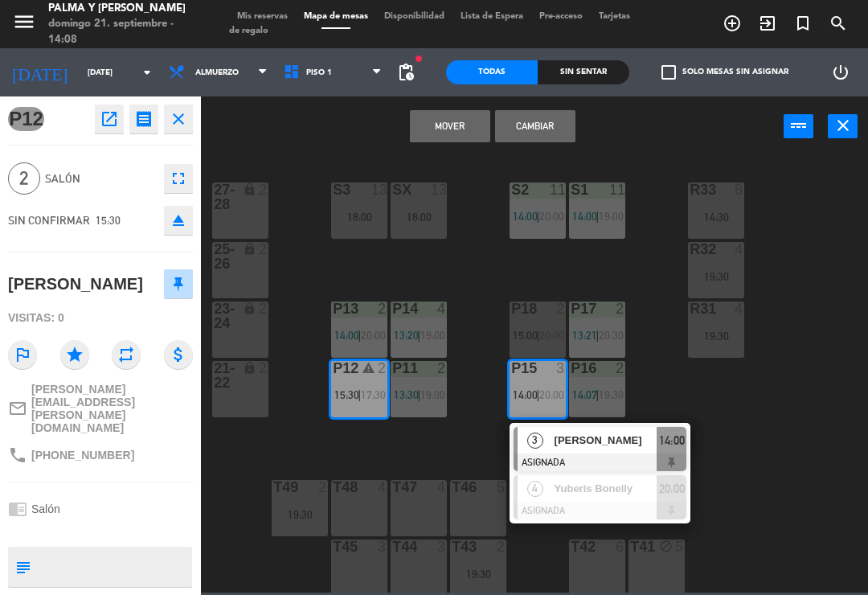
click at [542, 140] on button "Cambiar" at bounding box center [535, 126] width 80 height 32
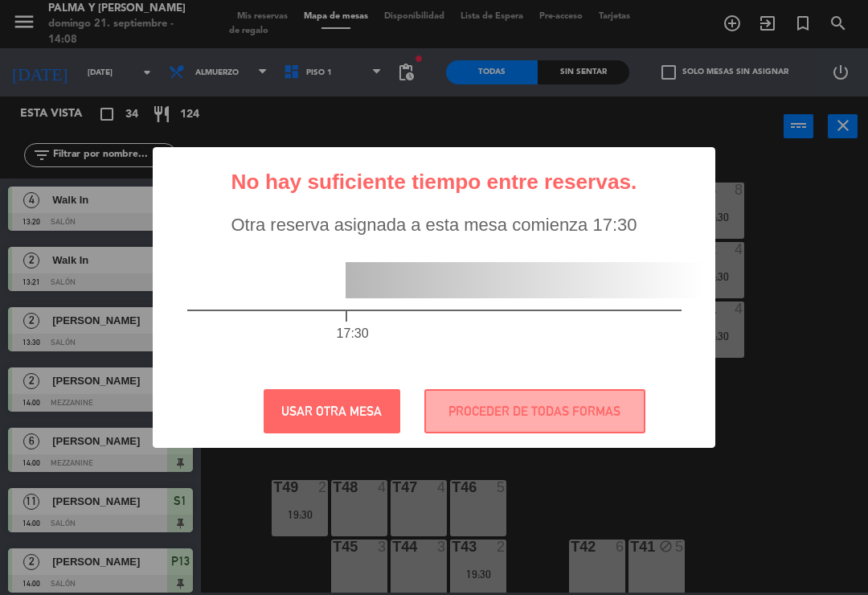
click at [570, 411] on button "PROCEDER DE TODAS FORMAS" at bounding box center [535, 411] width 221 height 44
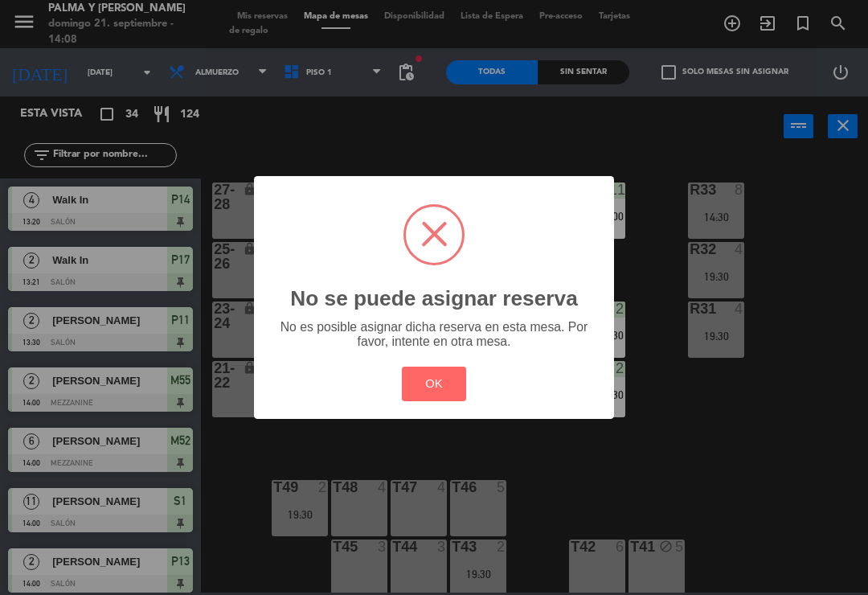
click at [429, 385] on button "OK" at bounding box center [434, 384] width 65 height 35
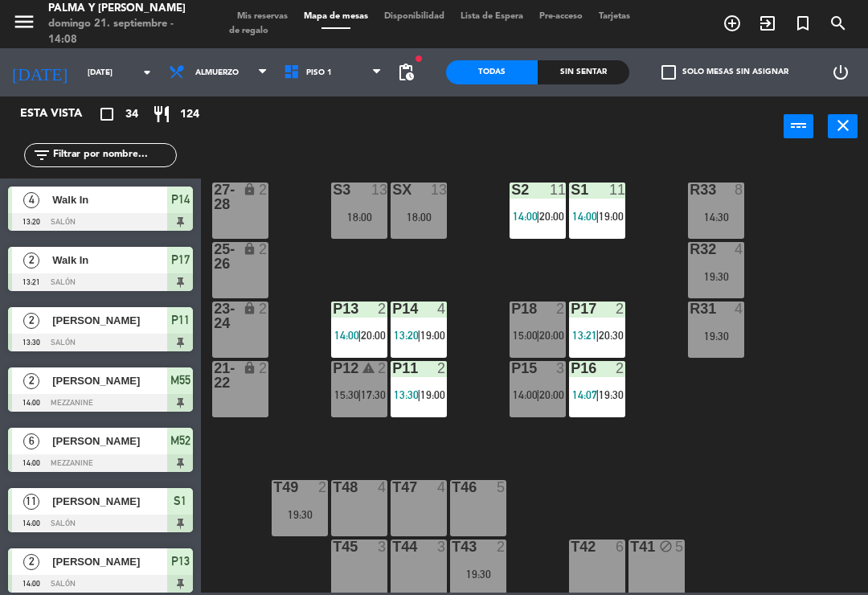
click at [551, 494] on div "R33 8 14:30 S1 11 14:00 | 19:00 S2 11 14:00 | 20:00 S3 13 18:00 SX 13 18:00 27-…" at bounding box center [539, 373] width 659 height 438
click at [373, 376] on div "2" at bounding box center [386, 368] width 27 height 15
click at [480, 423] on div "R33 8 14:30 S1 11 14:00 | 19:00 S2 11 14:00 | 20:00 S3 13 18:00 SX 13 18:00 27-…" at bounding box center [539, 373] width 659 height 438
click at [366, 369] on icon "warning" at bounding box center [369, 368] width 14 height 14
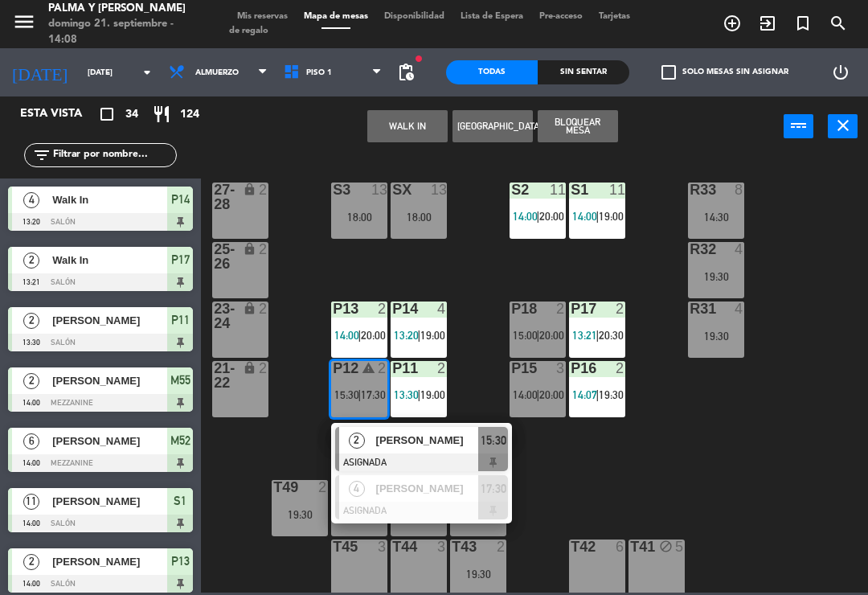
click at [432, 439] on span "[PERSON_NAME]" at bounding box center [427, 440] width 103 height 17
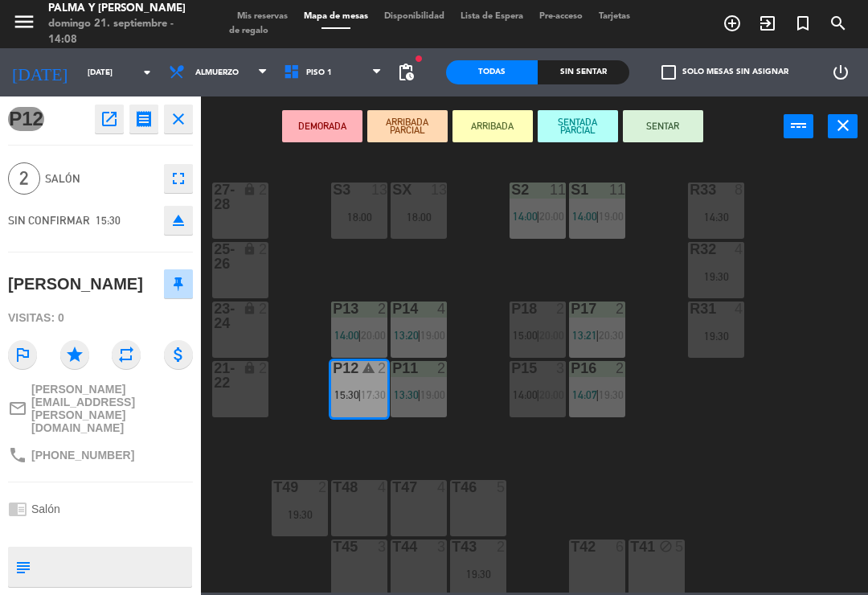
click at [552, 373] on div "3" at bounding box center [565, 368] width 27 height 14
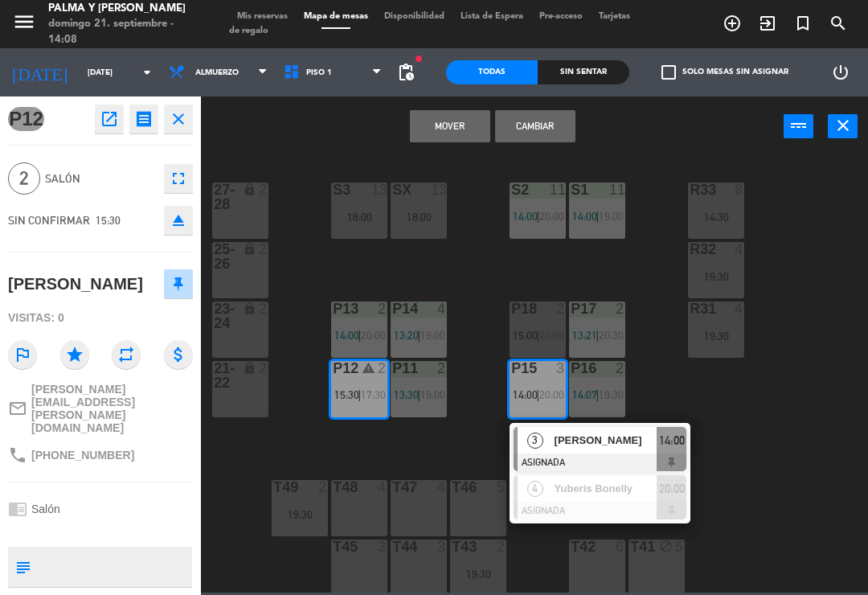
click at [532, 142] on button "Cambiar" at bounding box center [535, 126] width 80 height 32
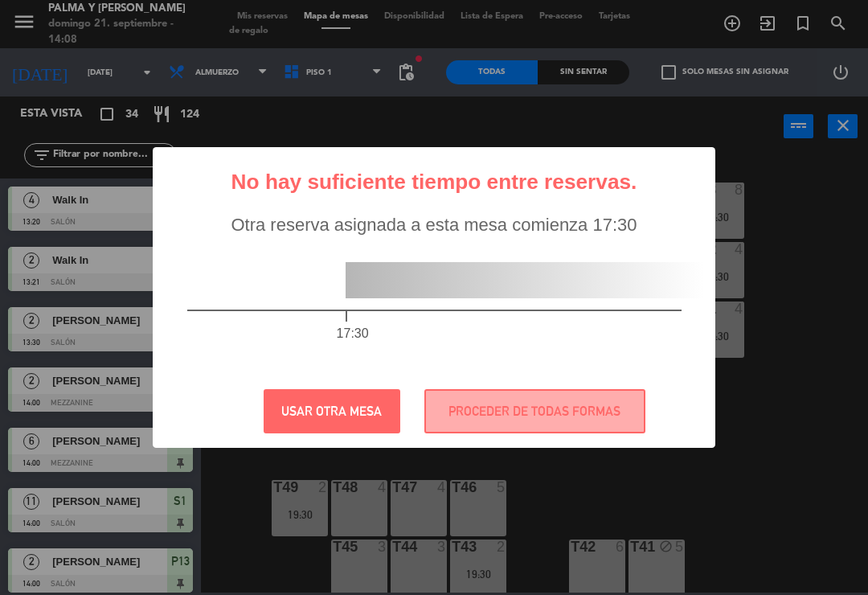
click at [604, 403] on button "PROCEDER DE TODAS FORMAS" at bounding box center [535, 411] width 221 height 44
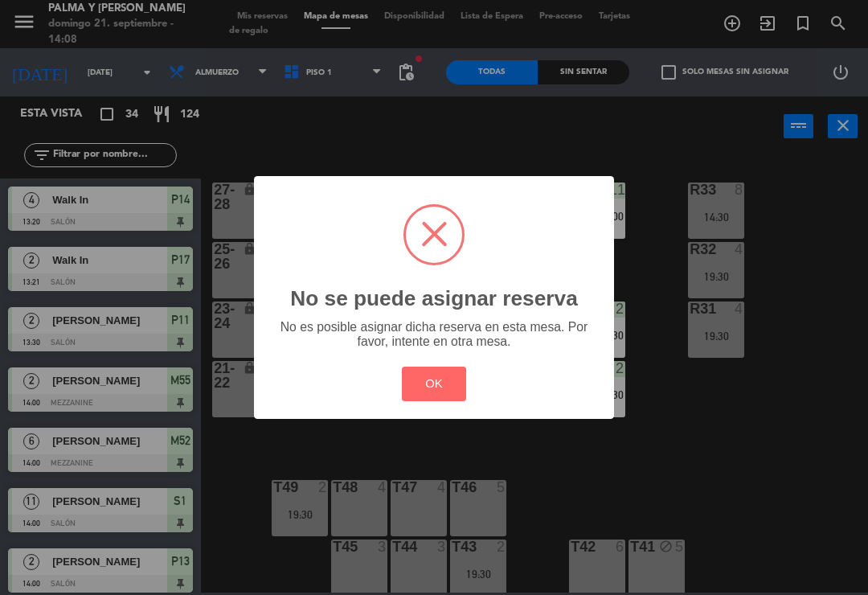
click at [565, 491] on div "? ! i No se puede asignar reserva × No es posible asignar dicha reserva en esta…" at bounding box center [434, 297] width 868 height 595
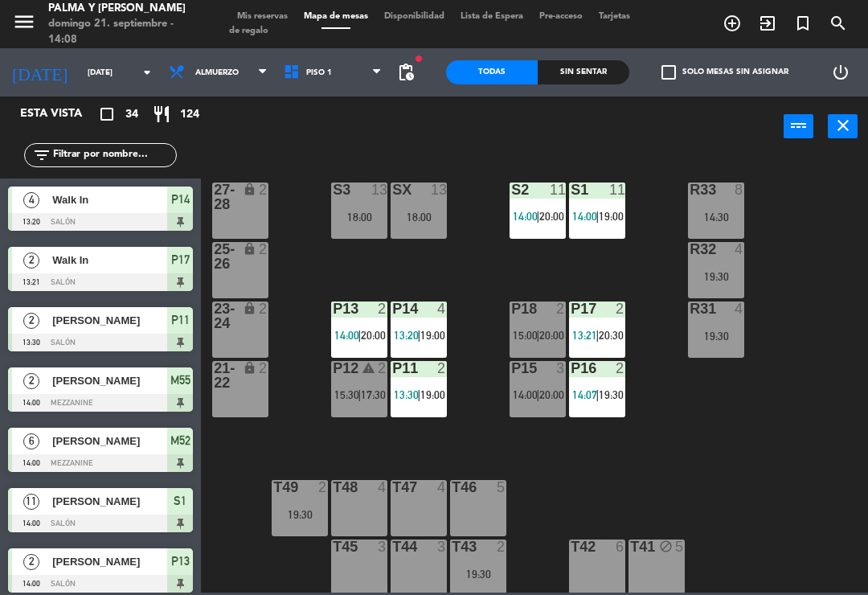
click at [441, 387] on div "P11 2 13:30 | 19:00" at bounding box center [419, 389] width 56 height 56
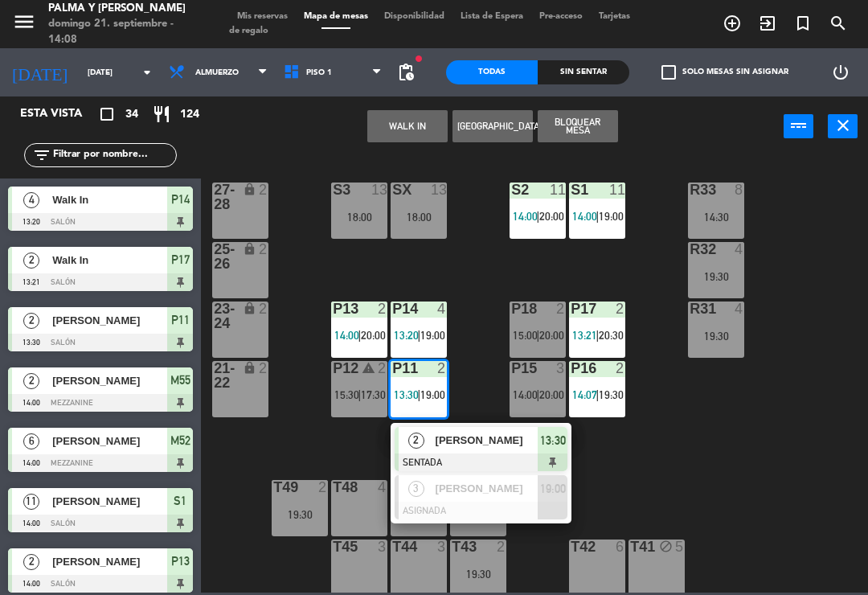
click at [551, 318] on div "P18 2" at bounding box center [538, 310] width 56 height 16
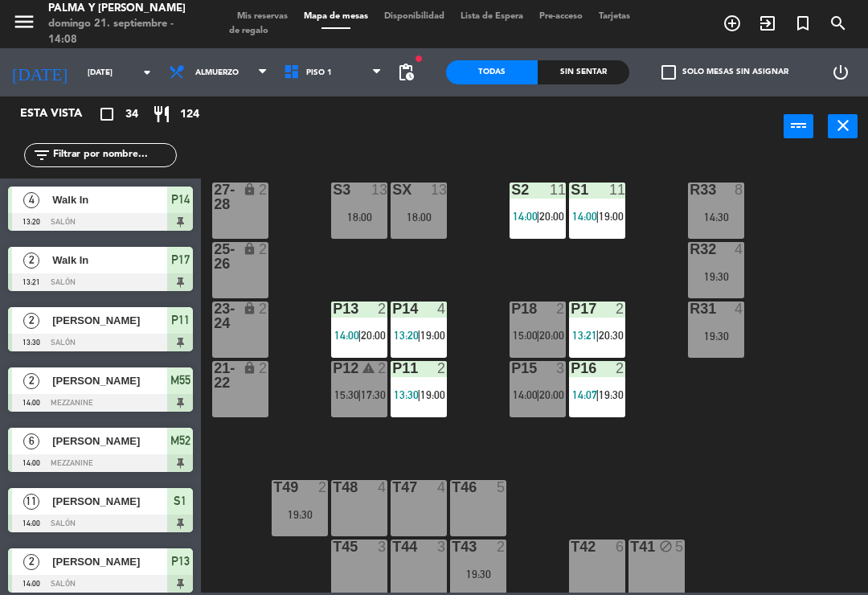
click at [643, 509] on div "R33 8 14:30 S1 11 14:00 | 19:00 S2 11 14:00 | 20:00 S3 13 18:00 SX 13 18:00 27-…" at bounding box center [539, 373] width 659 height 438
click at [362, 388] on span "17:30" at bounding box center [373, 394] width 25 height 13
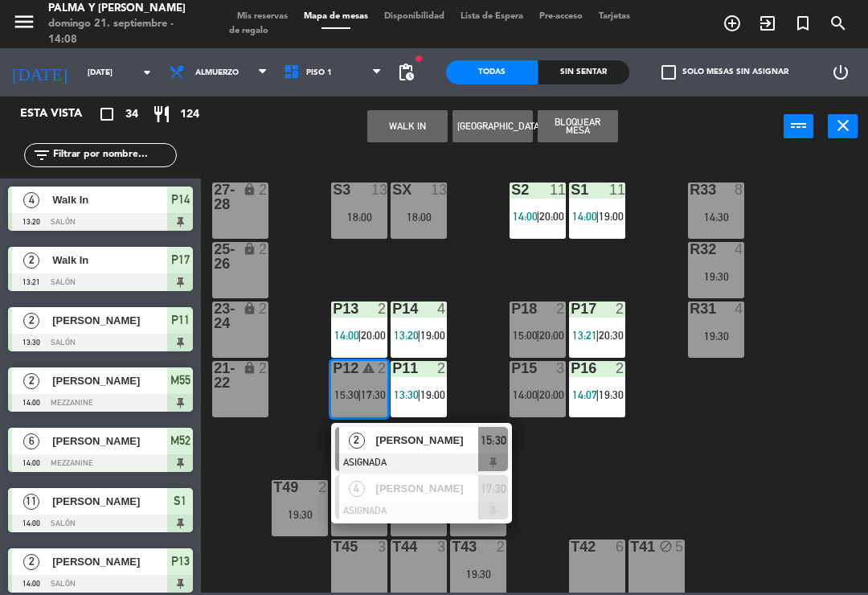
click at [423, 442] on span "[PERSON_NAME]" at bounding box center [427, 440] width 103 height 17
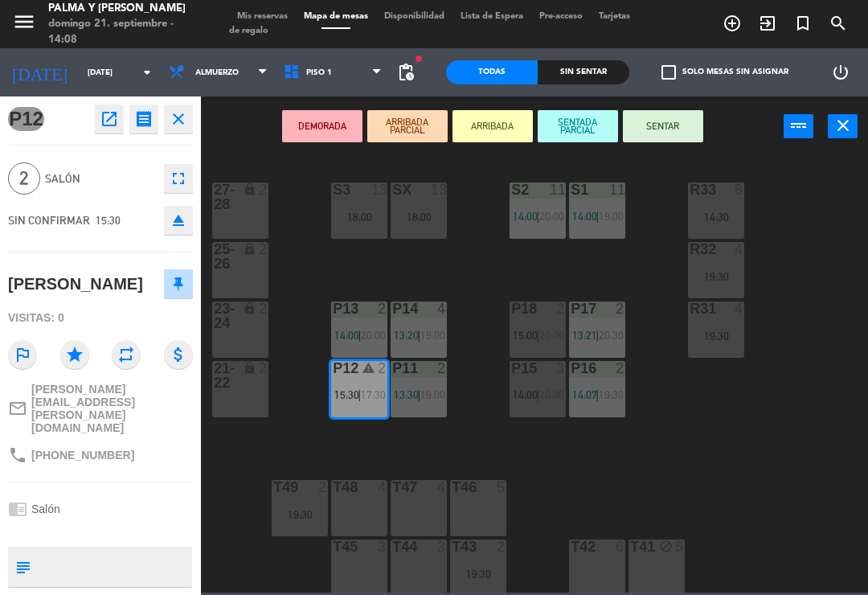
click at [414, 220] on div "18:00" at bounding box center [419, 216] width 56 height 11
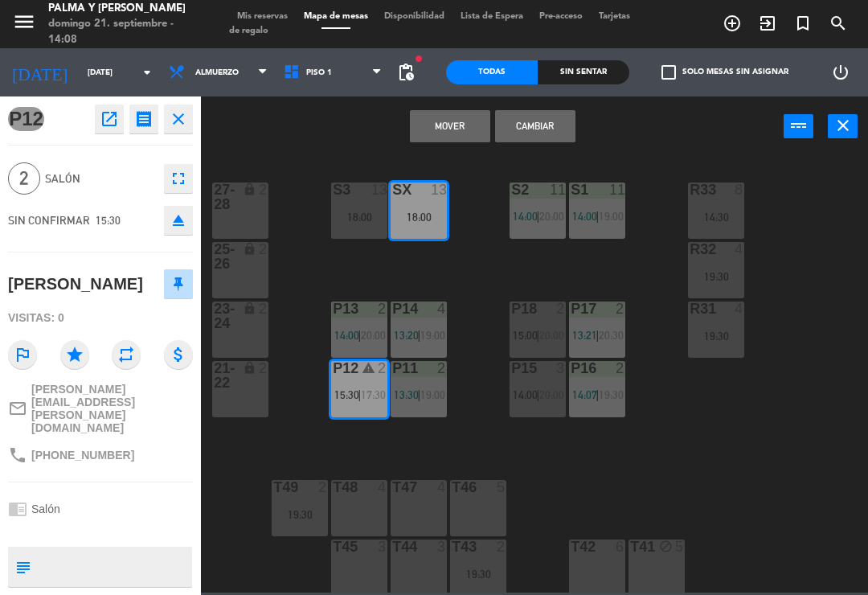
click at [470, 112] on button "Mover" at bounding box center [450, 126] width 80 height 32
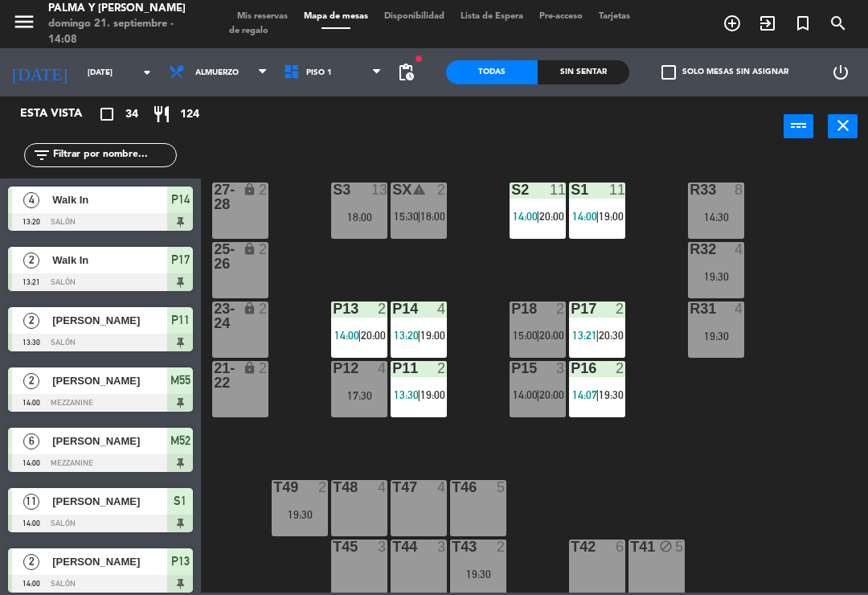
click at [495, 281] on div "R33 8 14:30 S1 11 14:00 | 19:00 S2 11 14:00 | 20:00 S3 13 18:00 SX warning 2 15…" at bounding box center [539, 373] width 659 height 438
click at [419, 207] on div "SX warning 2 15:30 | 18:00" at bounding box center [419, 211] width 56 height 56
click at [478, 459] on div "R33 8 14:30 S1 11 14:00 | 19:00 S2 11 14:00 | 20:00 S3 13 18:00 SX warning 2 15…" at bounding box center [539, 373] width 659 height 438
click at [531, 396] on span "14:00" at bounding box center [525, 394] width 25 height 13
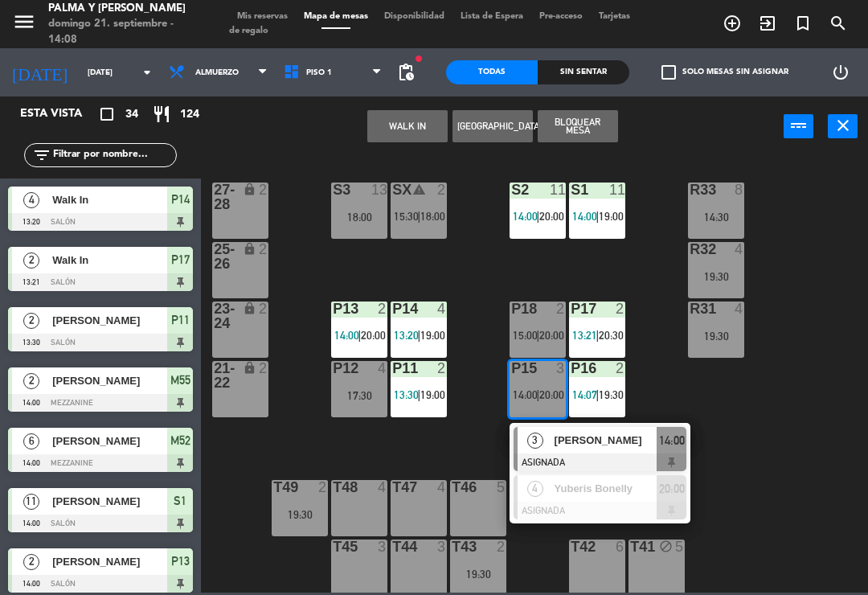
click at [608, 450] on div "[PERSON_NAME]" at bounding box center [605, 440] width 105 height 27
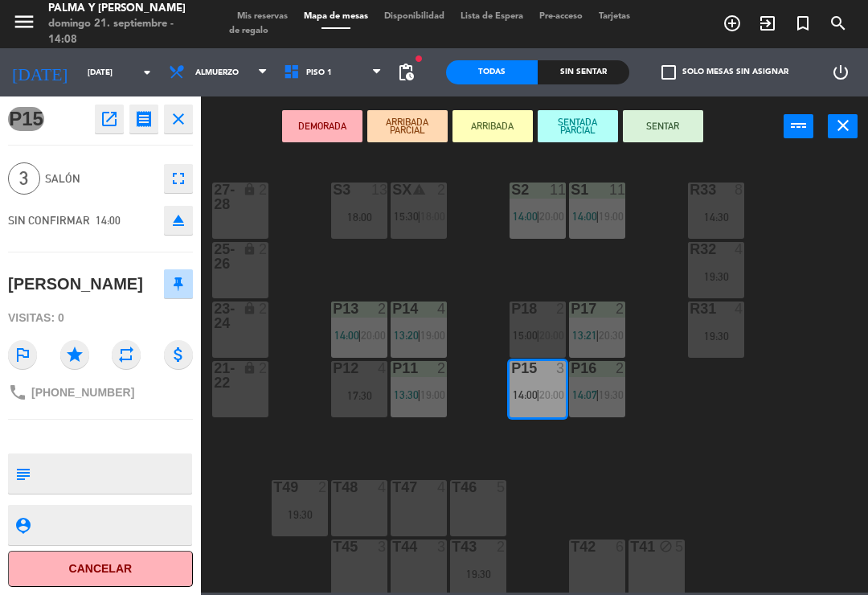
click at [371, 225] on div "S3 13 18:00" at bounding box center [359, 211] width 56 height 56
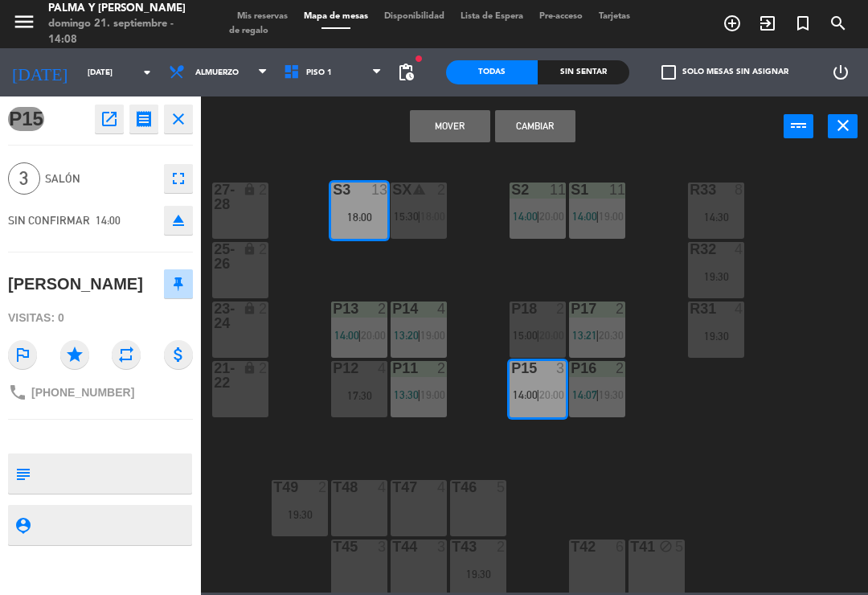
click at [444, 121] on button "Mover" at bounding box center [450, 126] width 80 height 32
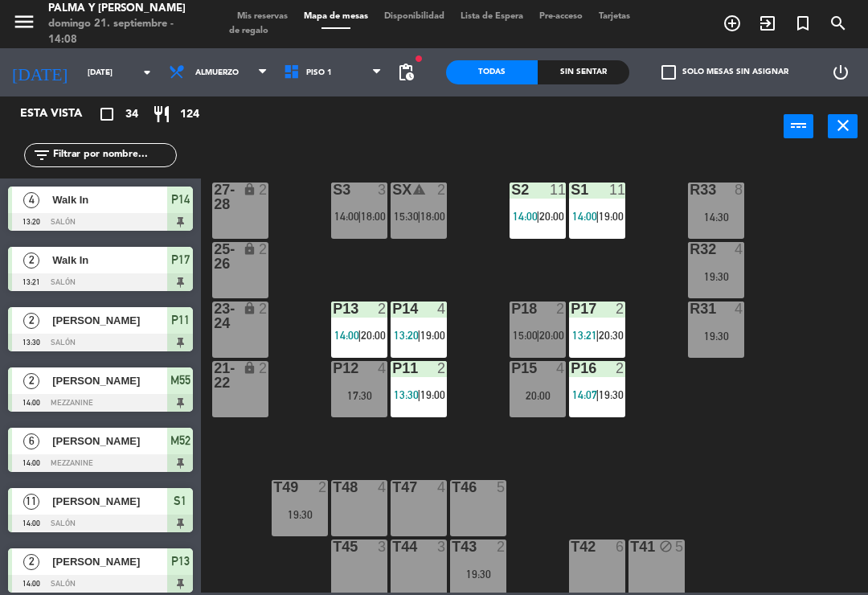
click at [416, 202] on div "SX warning 2 15:30 | 18:00" at bounding box center [419, 211] width 56 height 56
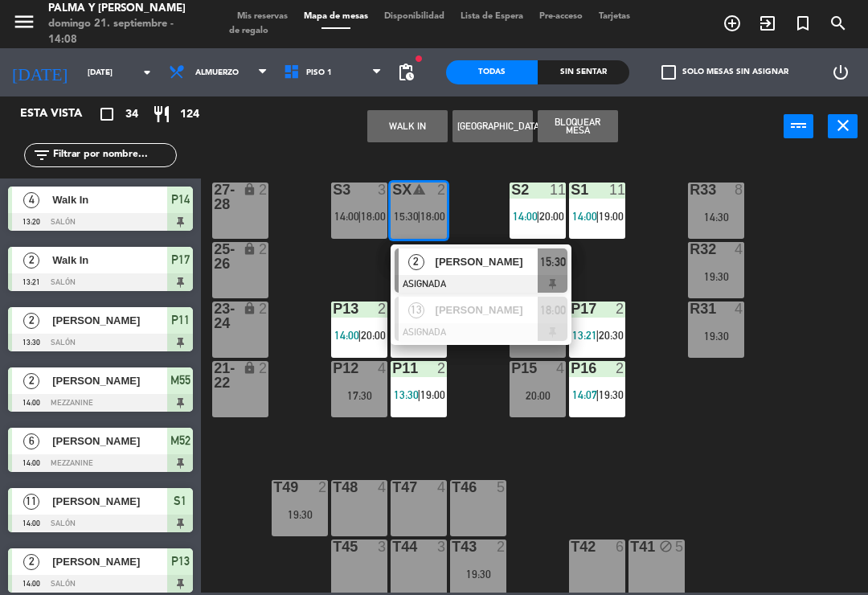
click at [532, 401] on div "20:00" at bounding box center [538, 395] width 56 height 11
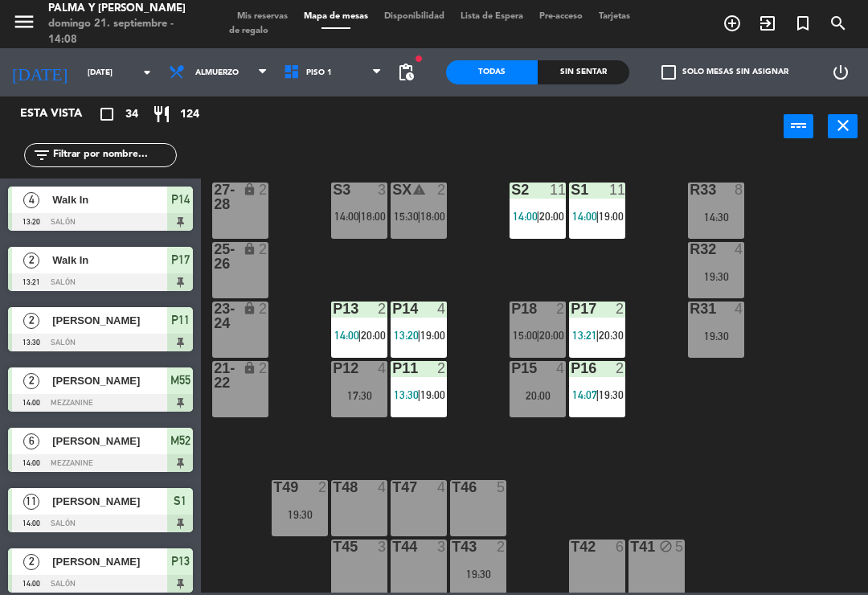
click at [475, 203] on div "R33 8 14:30 S1 11 14:00 | 19:00 S2 11 14:00 | 20:00 S3 3 14:00 | 18:00 SX warni…" at bounding box center [539, 373] width 659 height 438
click at [413, 202] on div "SX warning 2 15:30 | 18:00" at bounding box center [419, 211] width 56 height 56
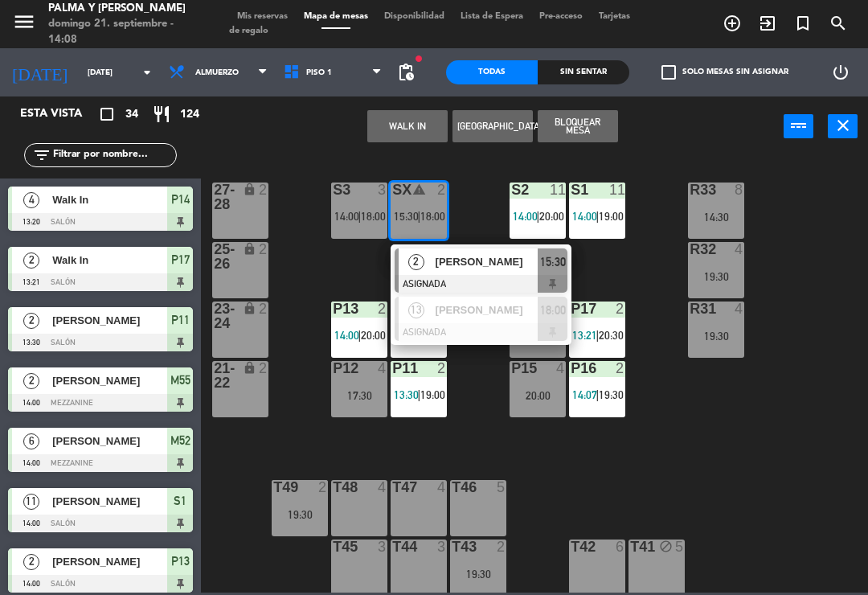
click at [490, 261] on span "[PERSON_NAME]" at bounding box center [487, 261] width 103 height 17
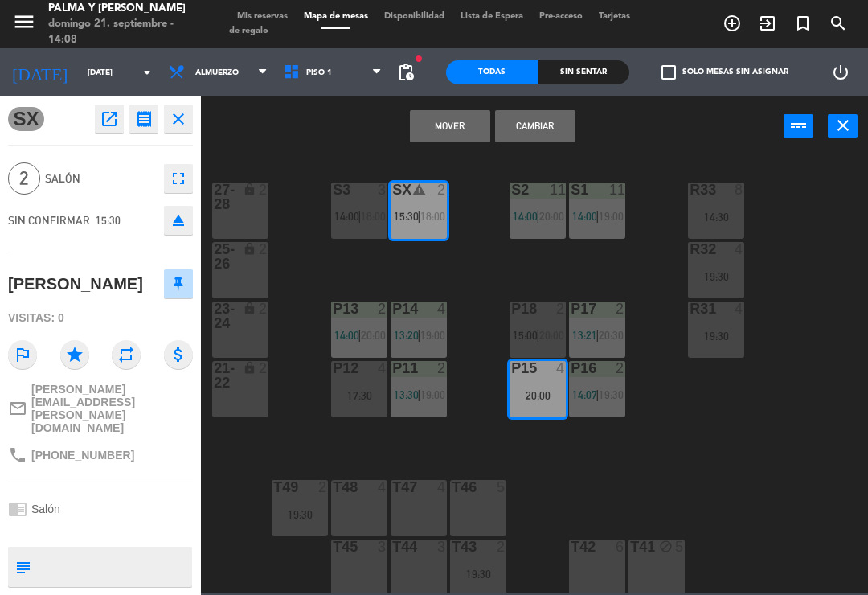
click at [449, 127] on button "Mover" at bounding box center [450, 126] width 80 height 32
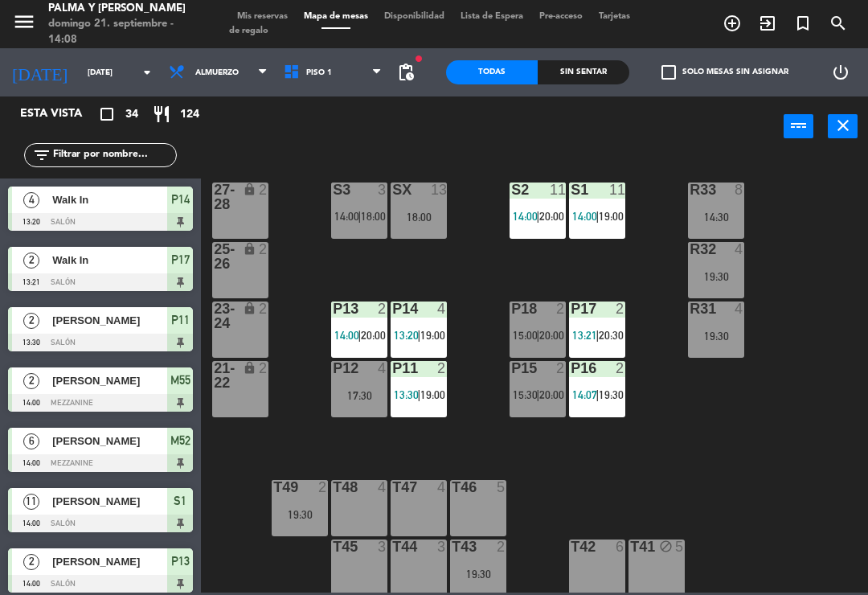
click at [659, 470] on div "R33 8 14:30 S1 11 14:00 | 19:00 S2 11 14:00 | 20:00 S3 3 14:00 | 18:00 SX 13 18…" at bounding box center [539, 373] width 659 height 438
click at [775, 256] on div "R33 8 14:30 S1 11 14:00 | 19:00 S2 11 14:00 | 20:00 S3 3 14:00 | 18:00 SX 13 18…" at bounding box center [539, 373] width 659 height 438
click at [496, 261] on div "R33 8 14:30 S1 11 14:00 | 19:00 S2 11 14:00 | 20:00 S3 3 14:00 | 18:00 SX 13 18…" at bounding box center [539, 373] width 659 height 438
click at [80, 80] on input "[DATE]" at bounding box center [135, 72] width 110 height 25
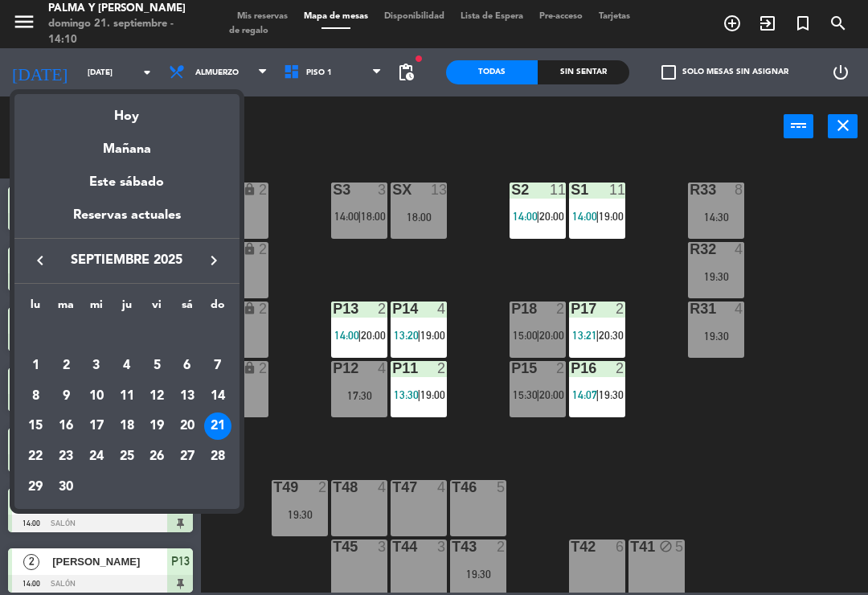
click at [136, 457] on div "25" at bounding box center [126, 456] width 27 height 27
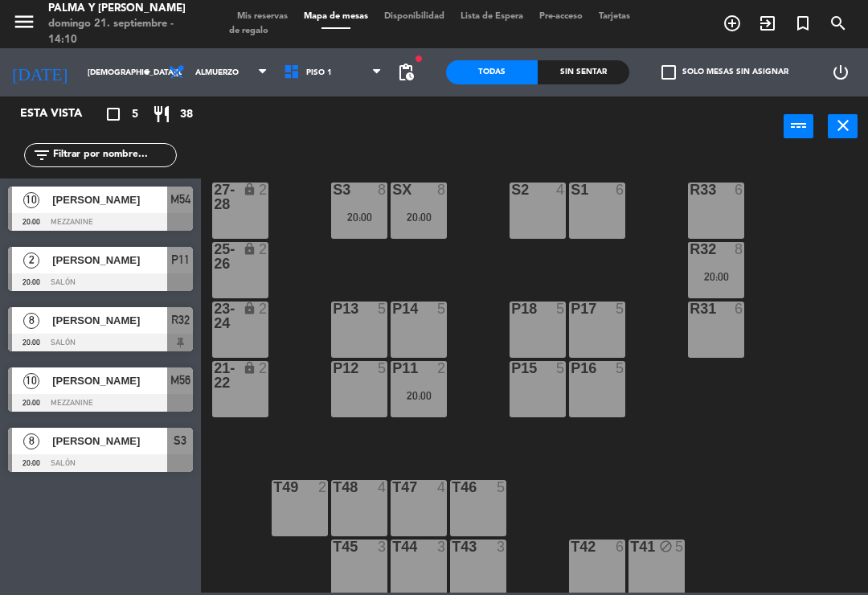
click at [732, 288] on div "R32 8 20:00" at bounding box center [716, 270] width 56 height 56
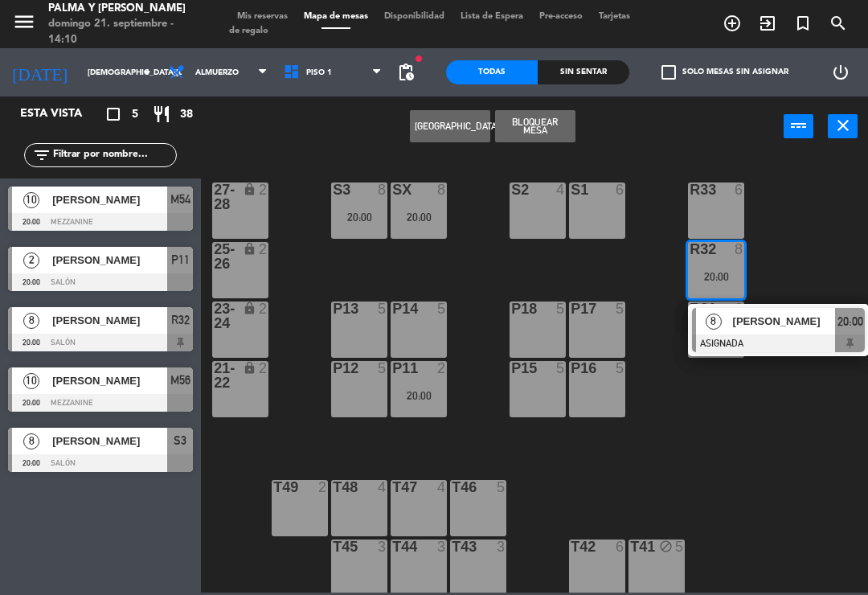
click at [765, 337] on div at bounding box center [778, 343] width 173 height 18
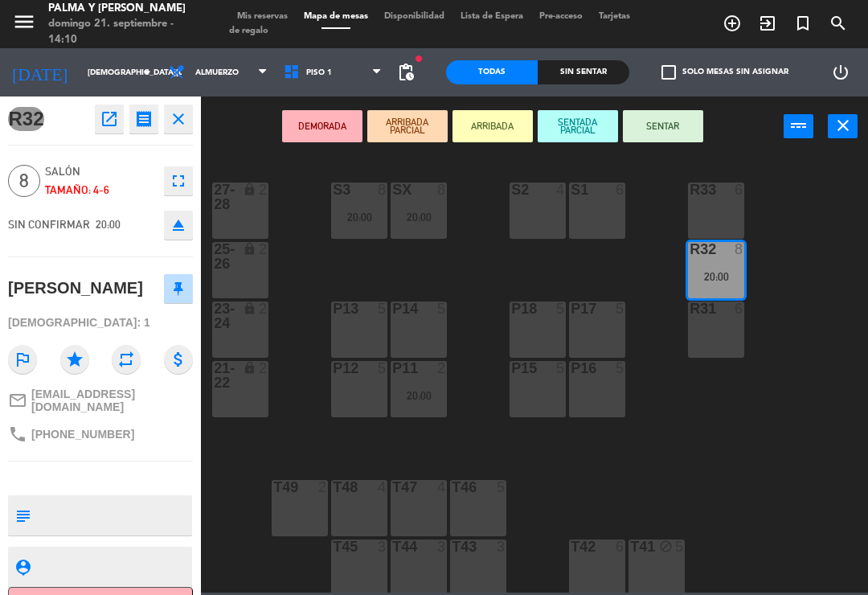
click at [727, 327] on div "R31 6" at bounding box center [716, 330] width 56 height 56
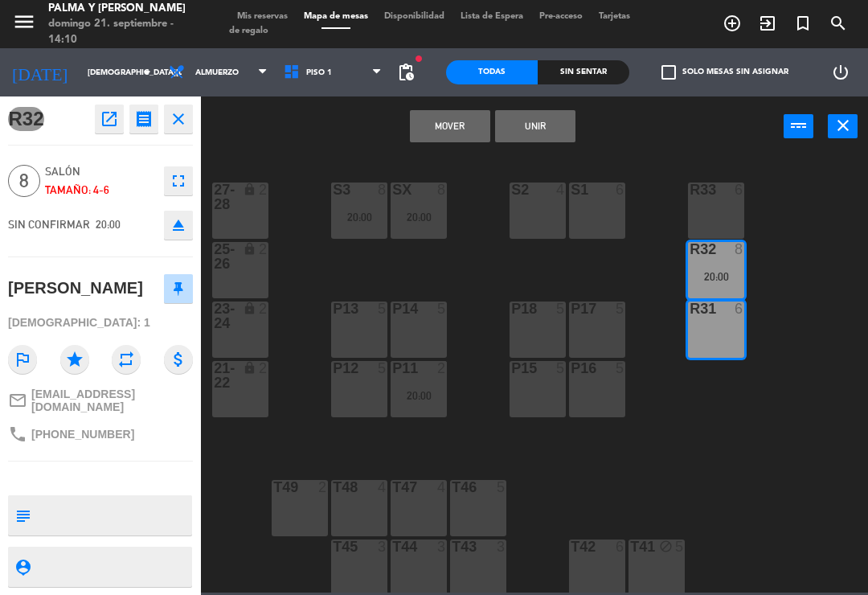
click at [462, 125] on button "Mover" at bounding box center [450, 126] width 80 height 32
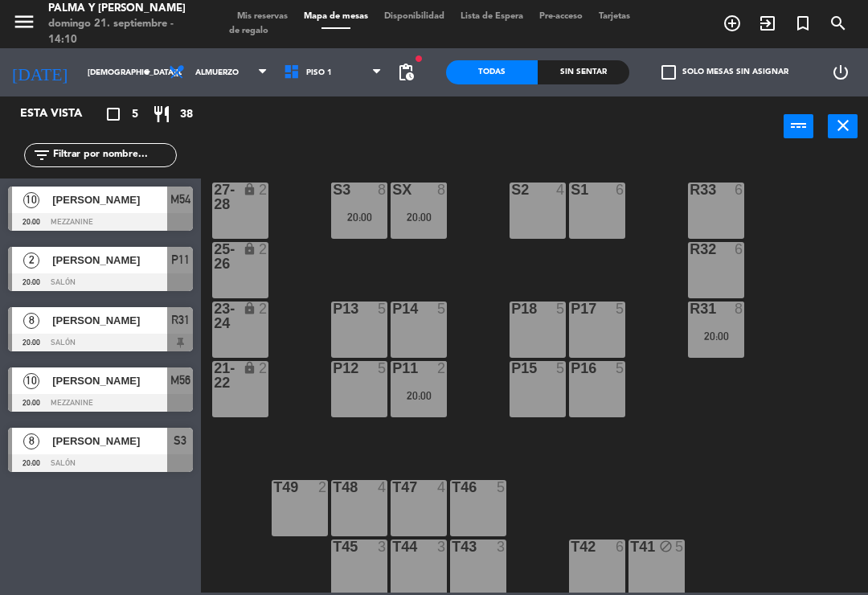
click at [93, 75] on input "[DEMOGRAPHIC_DATA][DATE]" at bounding box center [135, 72] width 110 height 25
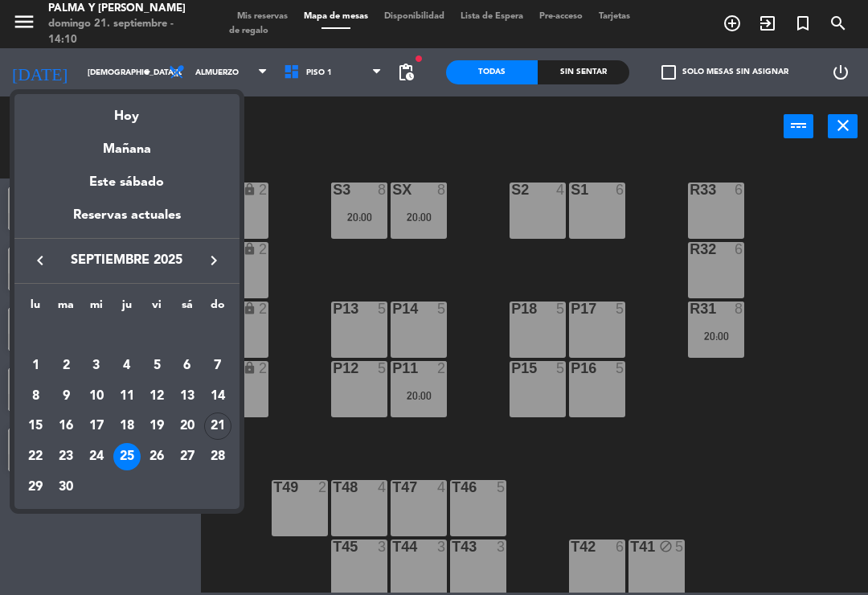
click at [37, 456] on div "22" at bounding box center [35, 456] width 27 height 27
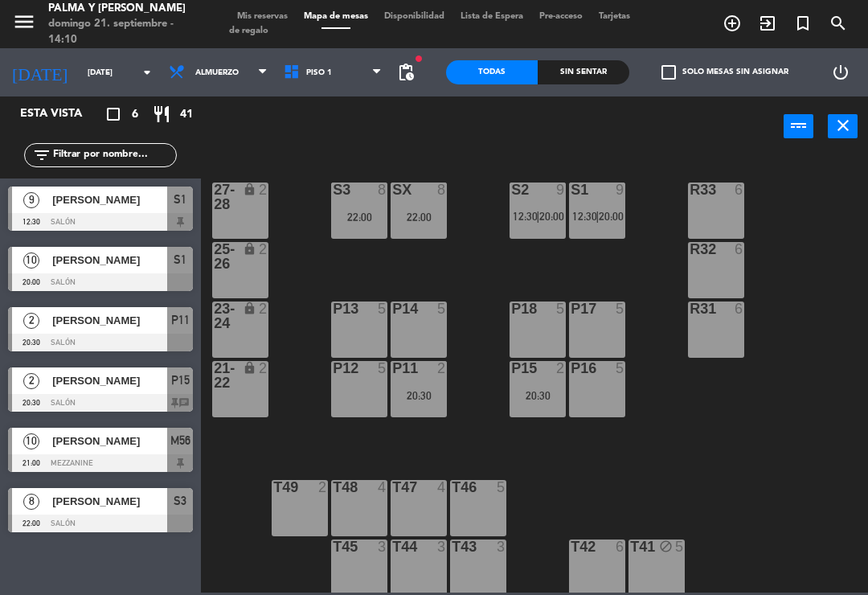
click at [102, 76] on input "[DATE]" at bounding box center [135, 72] width 110 height 25
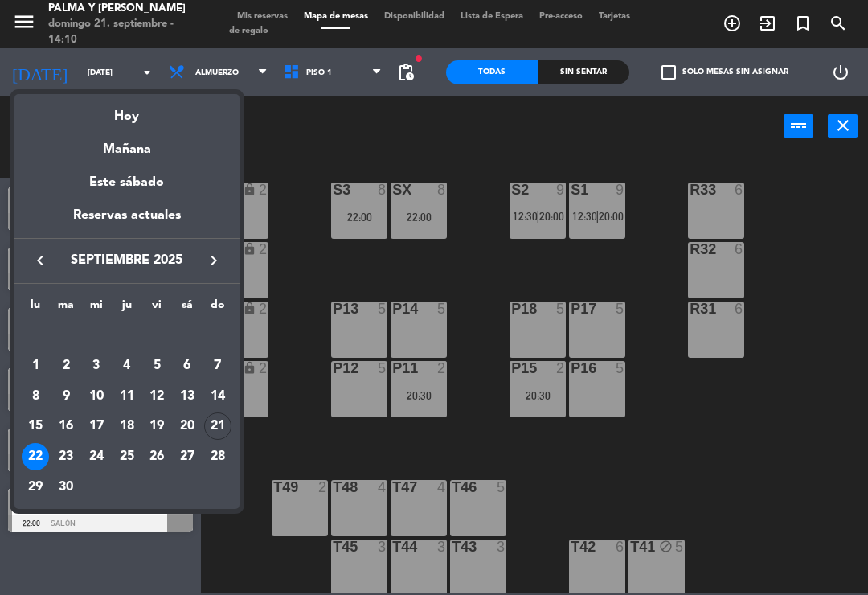
click at [72, 452] on div "23" at bounding box center [65, 456] width 27 height 27
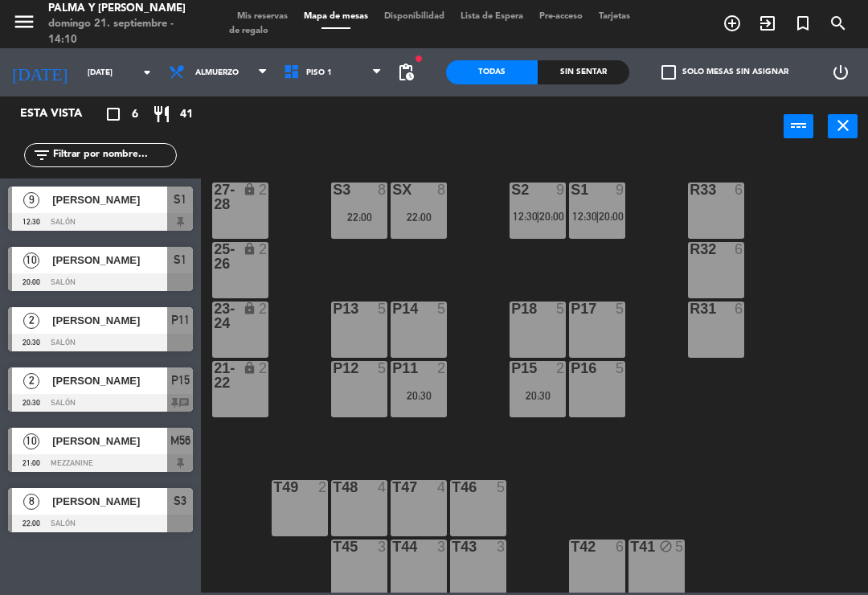
type input "[DATE]"
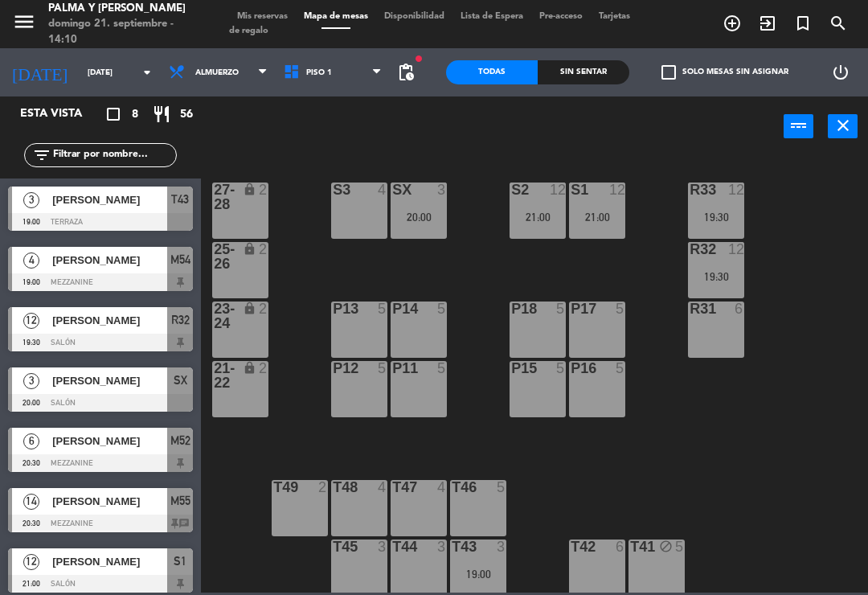
click at [728, 237] on div "R33 12 19:30" at bounding box center [716, 211] width 56 height 56
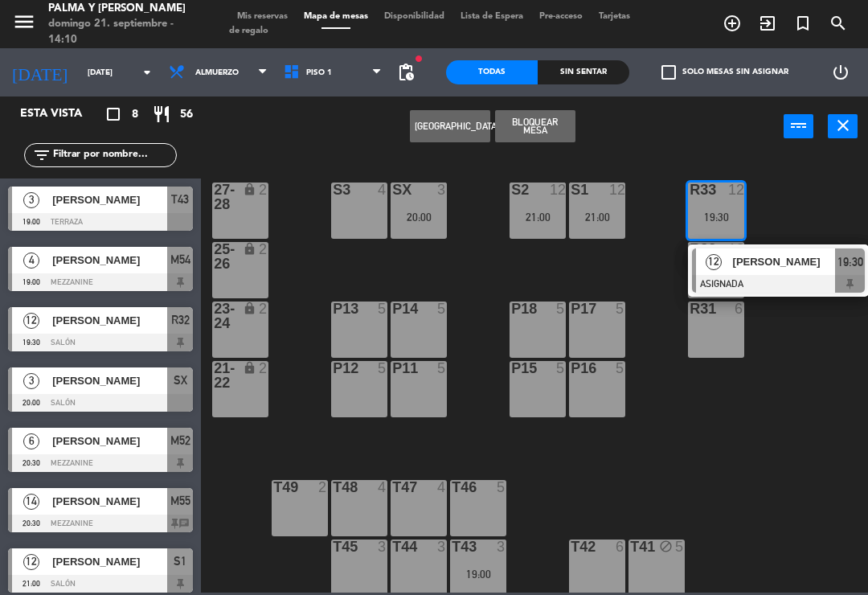
click at [809, 270] on span "[PERSON_NAME]" at bounding box center [784, 261] width 103 height 17
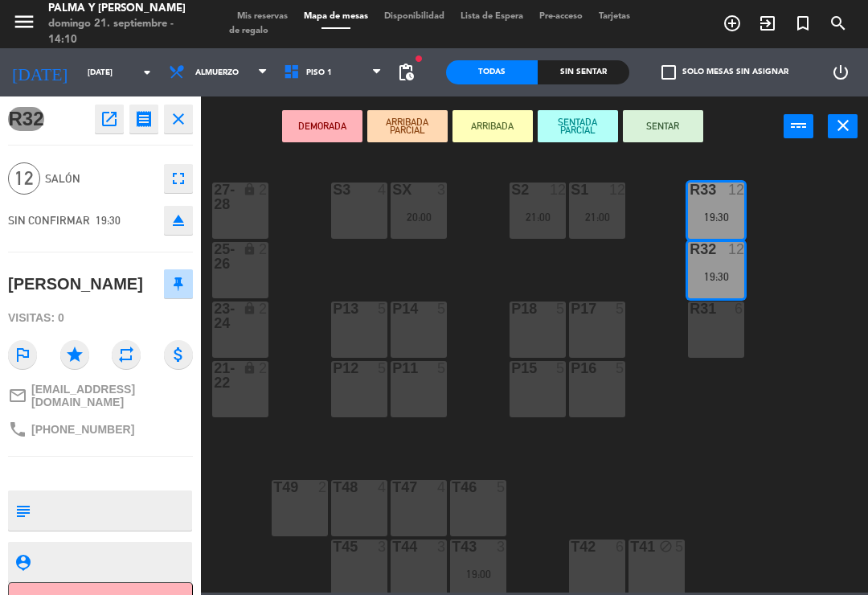
click at [100, 123] on icon "open_in_new" at bounding box center [109, 118] width 19 height 19
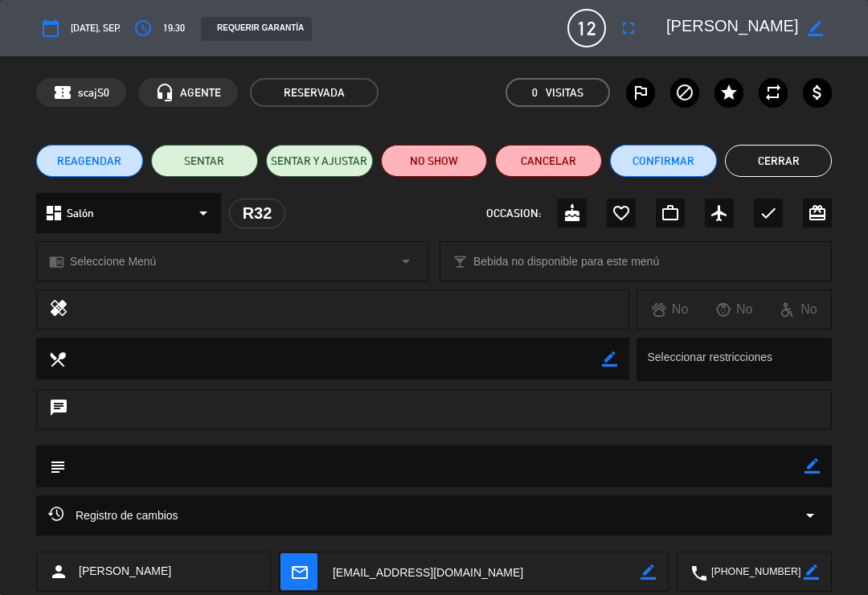
click at [101, 153] on span "REAGENDAR" at bounding box center [89, 161] width 64 height 17
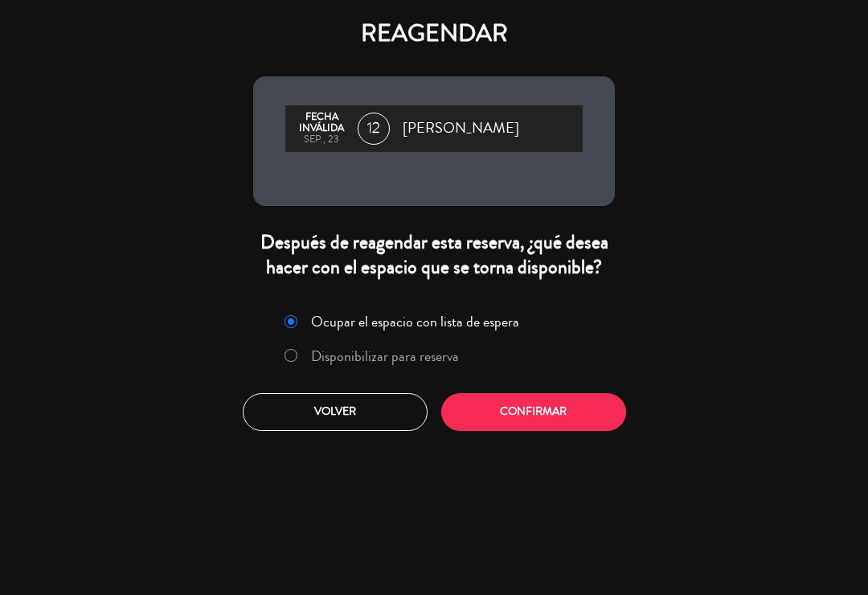
click at [363, 363] on label "Disponibilizar para reserva" at bounding box center [385, 356] width 148 height 14
click at [499, 431] on button "Confirmar" at bounding box center [533, 412] width 185 height 38
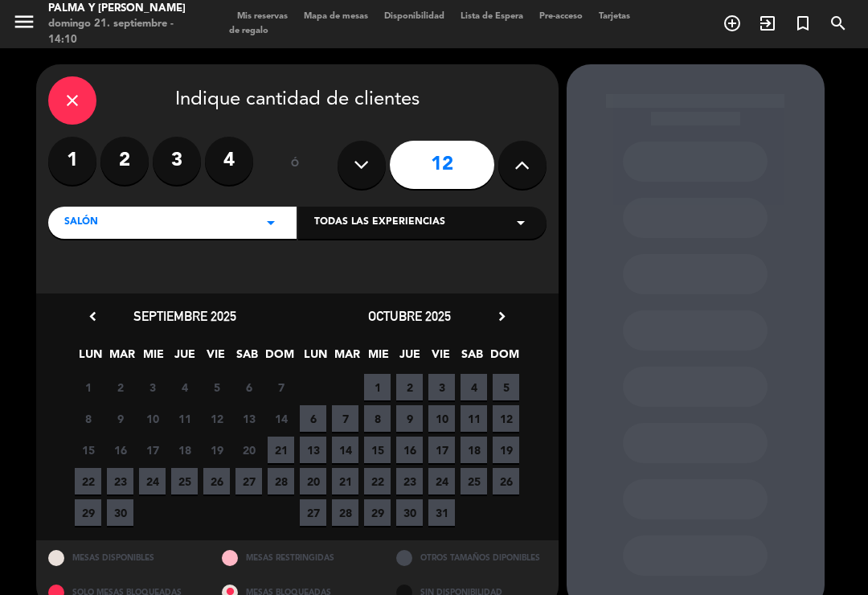
click at [189, 482] on span "25" at bounding box center [184, 481] width 27 height 27
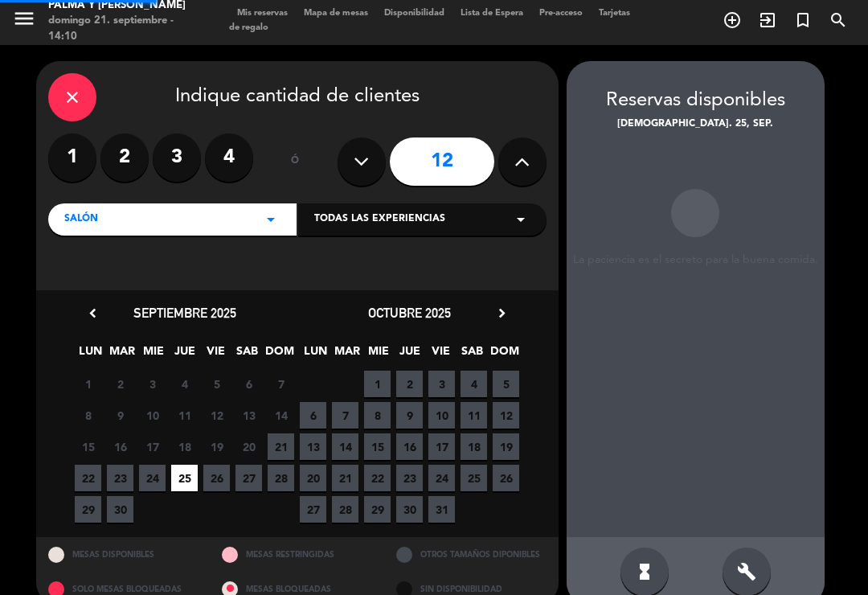
scroll to position [6, 0]
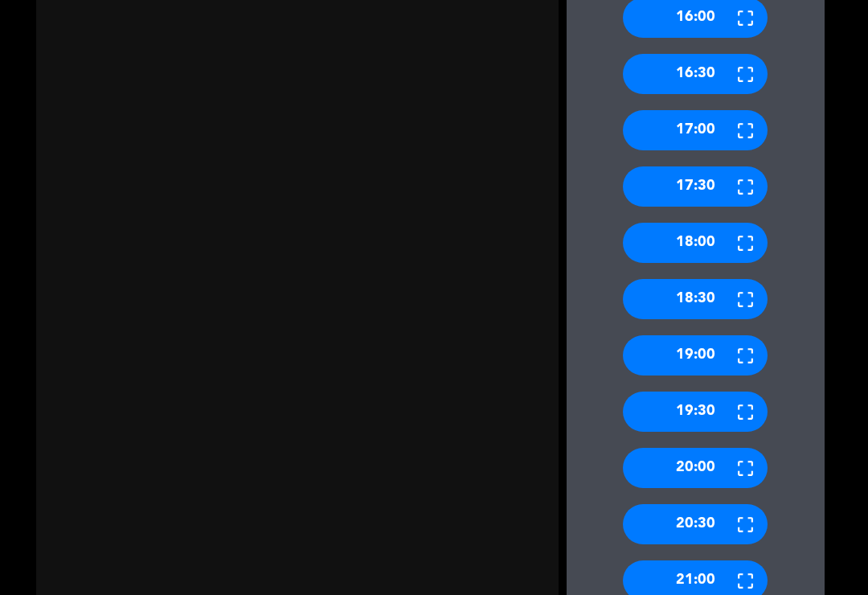
click at [704, 392] on div "19:30" at bounding box center [695, 412] width 145 height 40
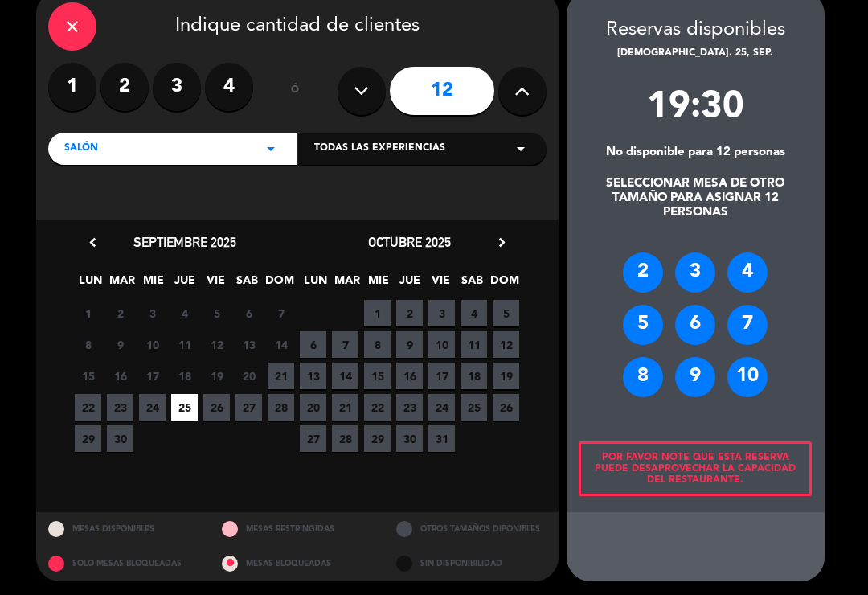
click at [755, 377] on div "10" at bounding box center [748, 377] width 40 height 40
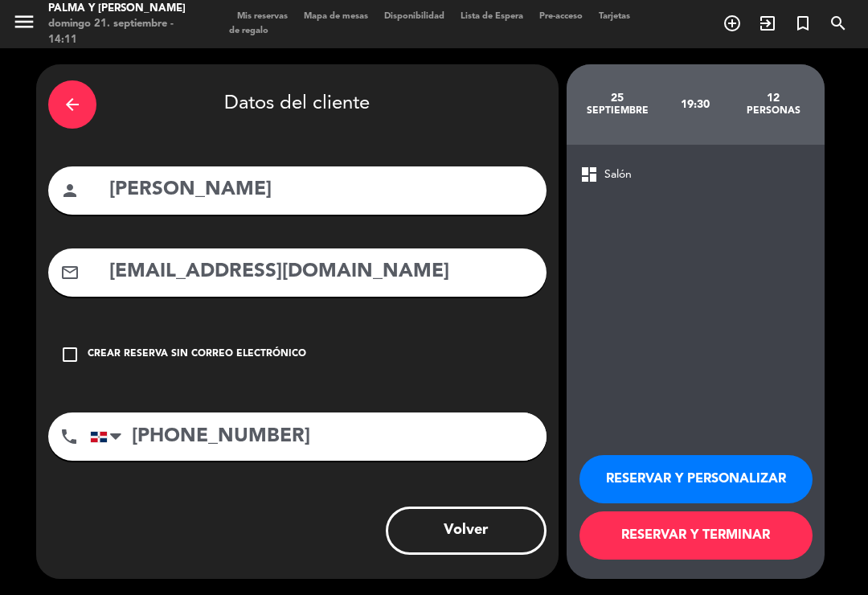
click at [693, 535] on button "RESERVAR Y TERMINAR" at bounding box center [696, 535] width 233 height 48
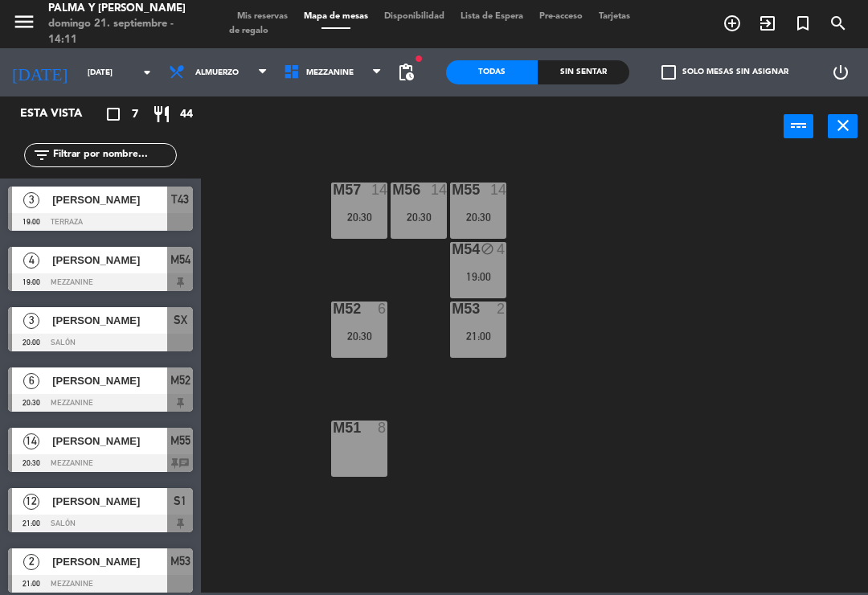
click at [112, 72] on input "[DATE]" at bounding box center [135, 72] width 110 height 25
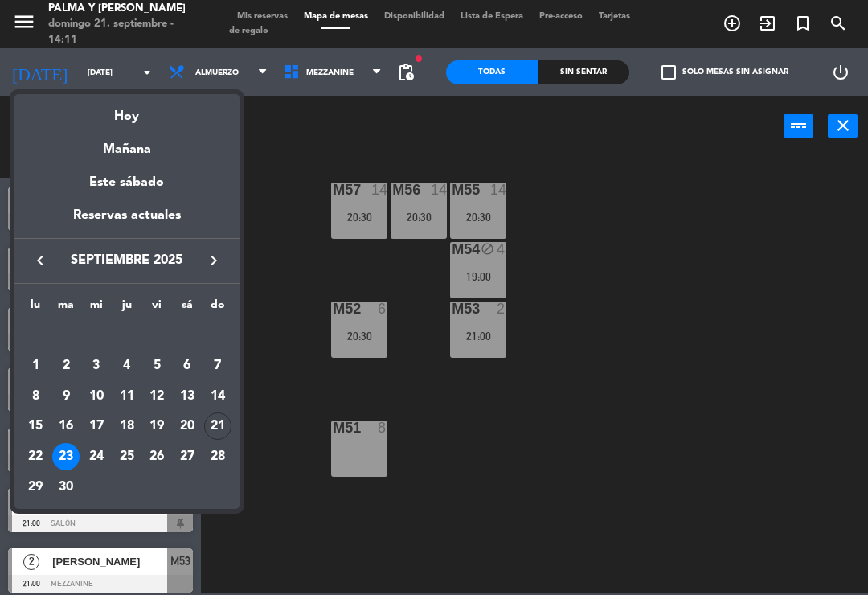
click at [132, 452] on div "25" at bounding box center [126, 456] width 27 height 27
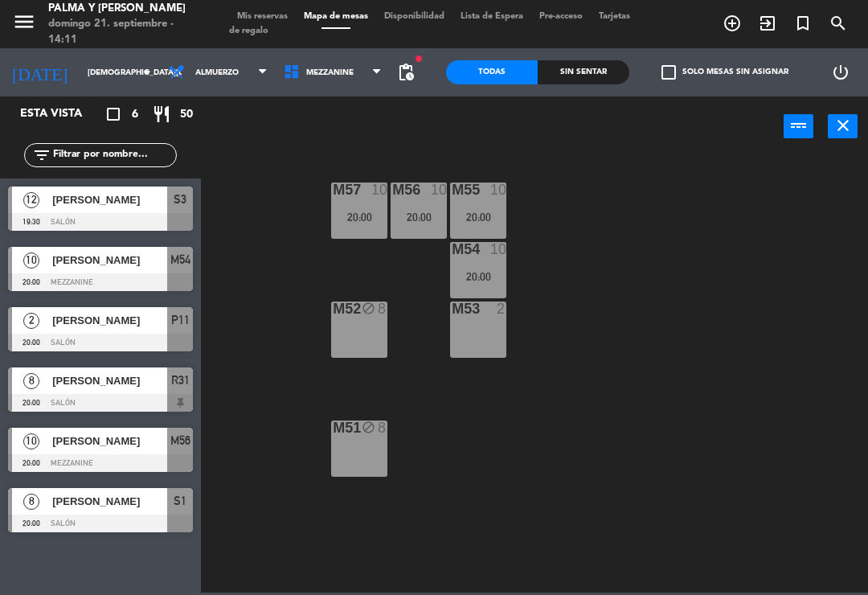
click at [142, 203] on span "[PERSON_NAME]" at bounding box center [109, 199] width 115 height 17
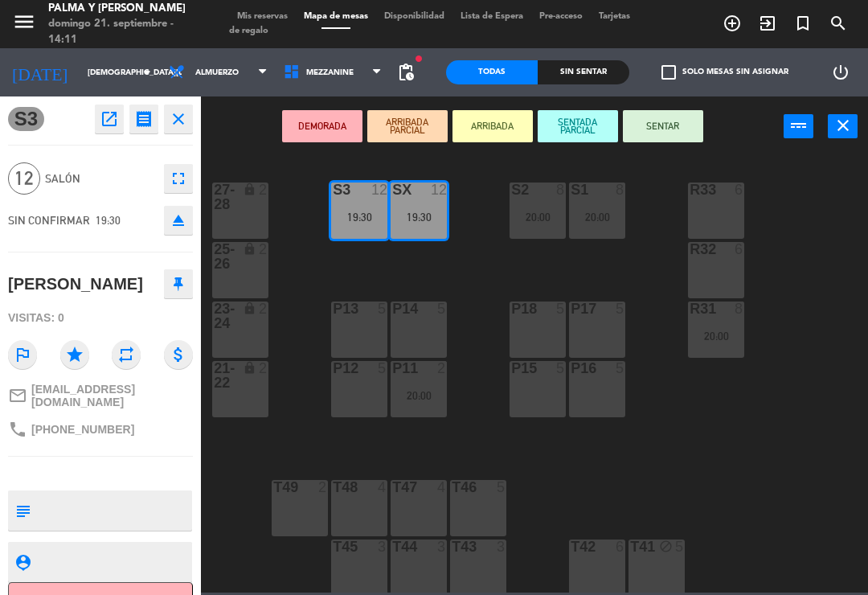
click at [444, 215] on div "19:30" at bounding box center [419, 216] width 56 height 11
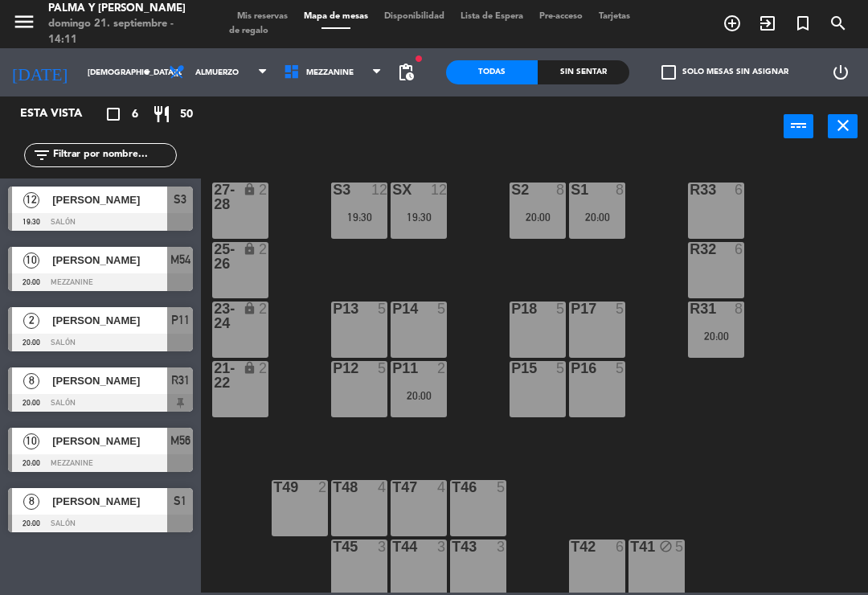
click at [436, 220] on div "19:30" at bounding box center [419, 216] width 56 height 11
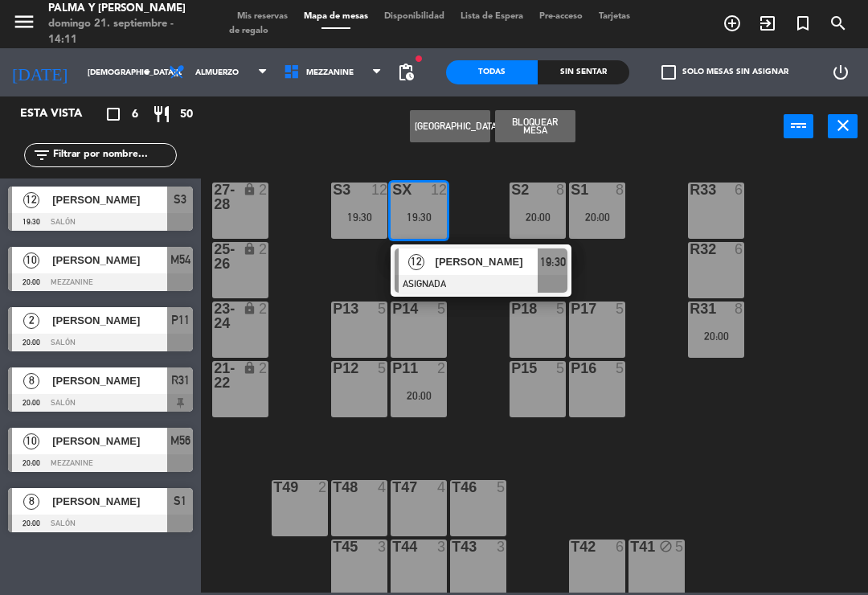
click at [505, 275] on div at bounding box center [481, 284] width 173 height 18
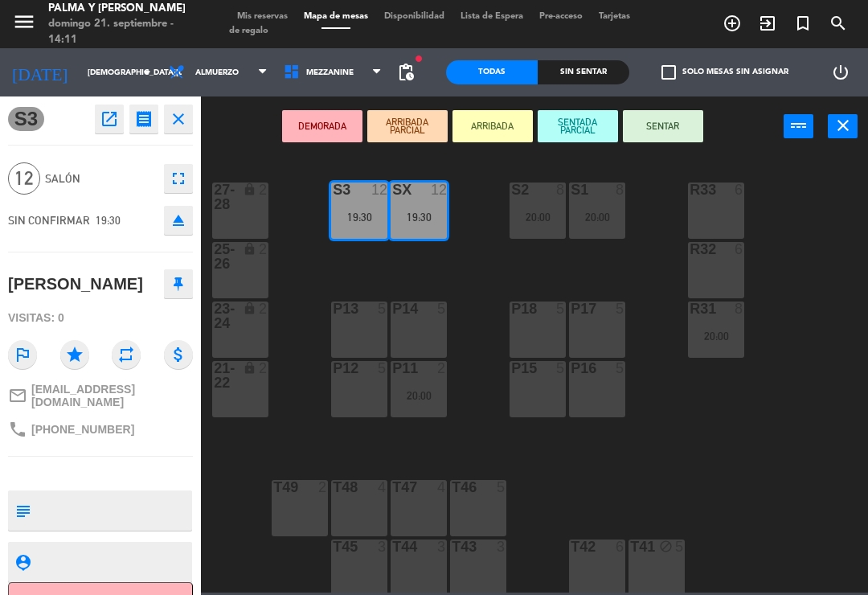
click at [721, 214] on div "R33 6" at bounding box center [716, 211] width 56 height 56
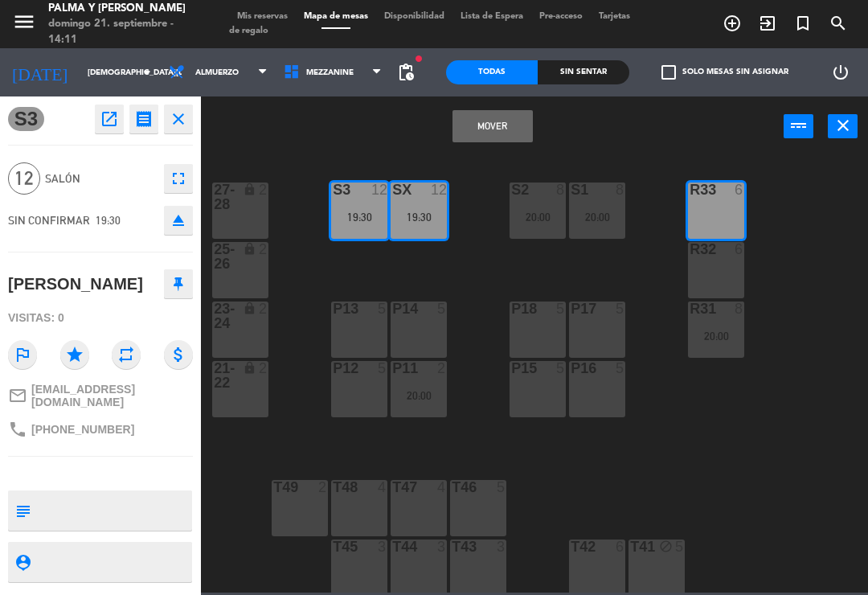
click at [724, 255] on div at bounding box center [717, 249] width 27 height 14
click at [512, 129] on button "Mover y Unir" at bounding box center [493, 126] width 80 height 32
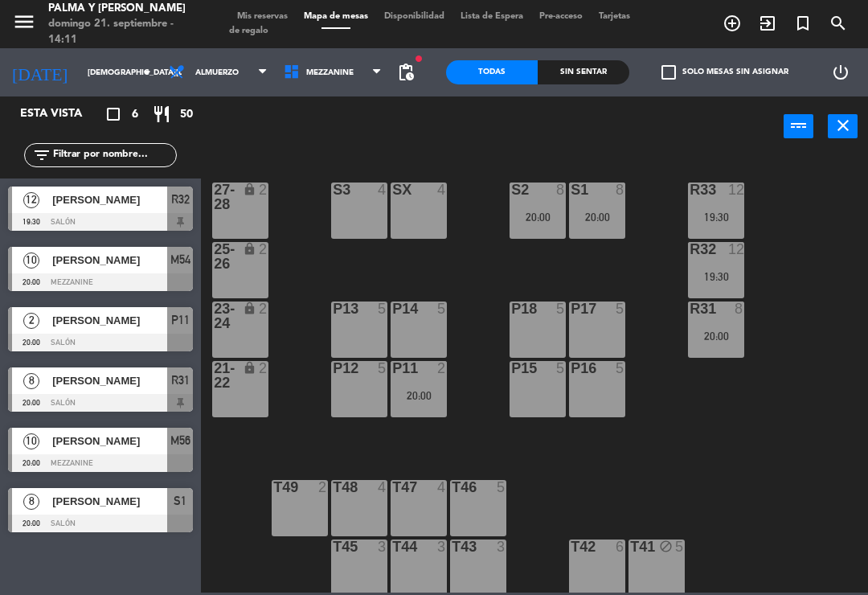
click at [776, 446] on div "R33 12 19:30 S1 8 20:00 S2 8 20:00 S3 4 SX 4 27-28 lock 2 R32 12 19:30 25-26 lo…" at bounding box center [539, 373] width 659 height 438
click at [425, 415] on div "P11 2 20:00" at bounding box center [419, 389] width 56 height 56
click at [491, 237] on div "R33 12 19:30 S1 8 20:00 S2 8 20:00 S3 4 SX 4 27-28 lock 2 R32 12 19:30 25-26 lo…" at bounding box center [539, 373] width 659 height 438
click at [96, 105] on div "Esta vista" at bounding box center [62, 114] width 108 height 19
click at [105, 85] on input "[DEMOGRAPHIC_DATA][DATE]" at bounding box center [135, 72] width 110 height 25
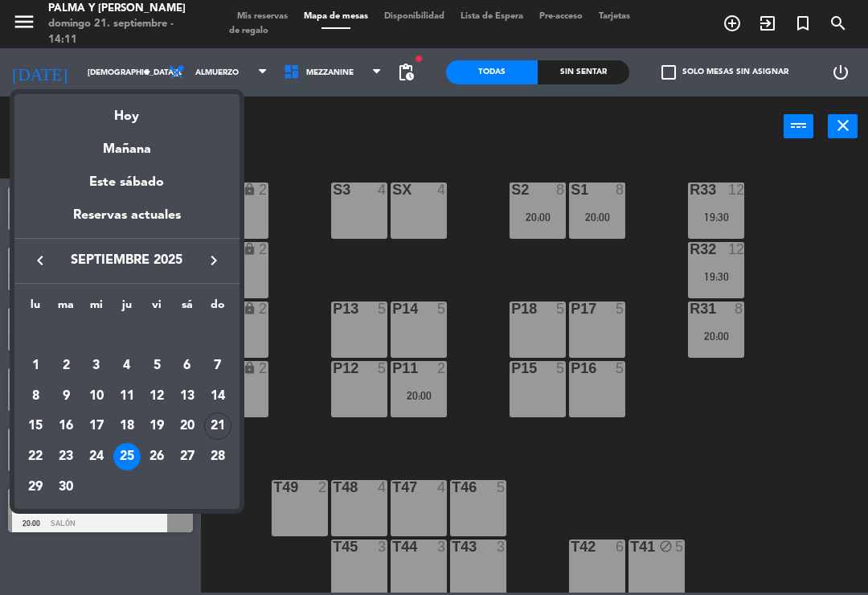
click at [133, 137] on div "Mañana" at bounding box center [126, 143] width 225 height 33
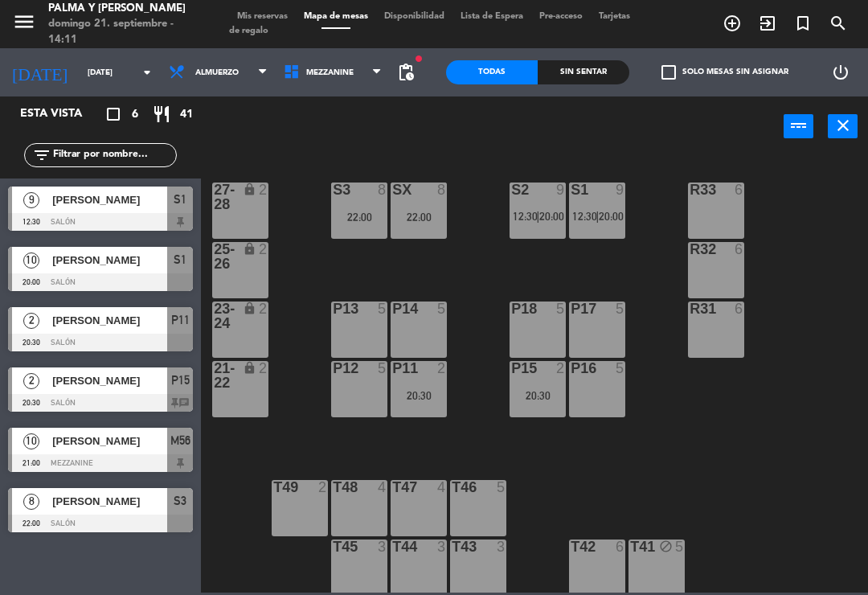
click at [106, 80] on input "[DATE]" at bounding box center [135, 72] width 110 height 25
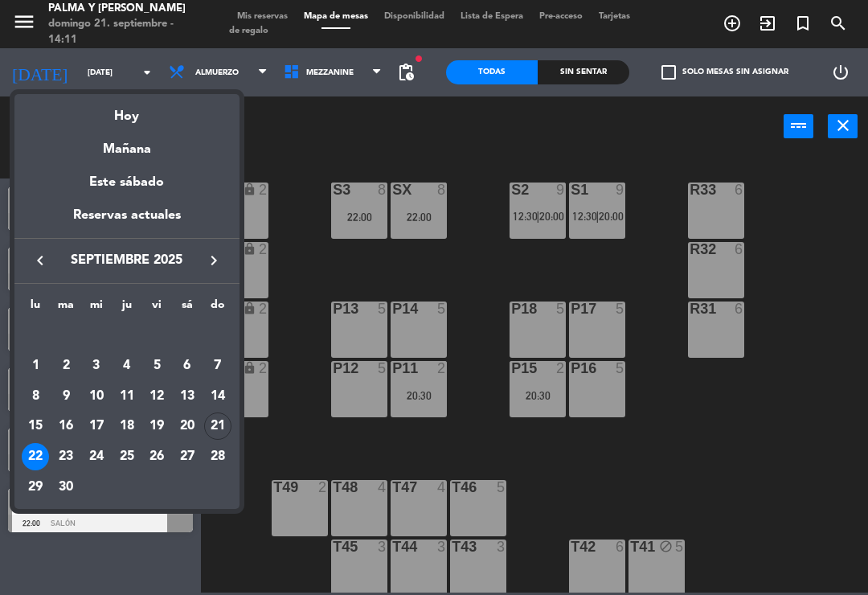
click at [138, 119] on div "Hoy" at bounding box center [126, 110] width 225 height 33
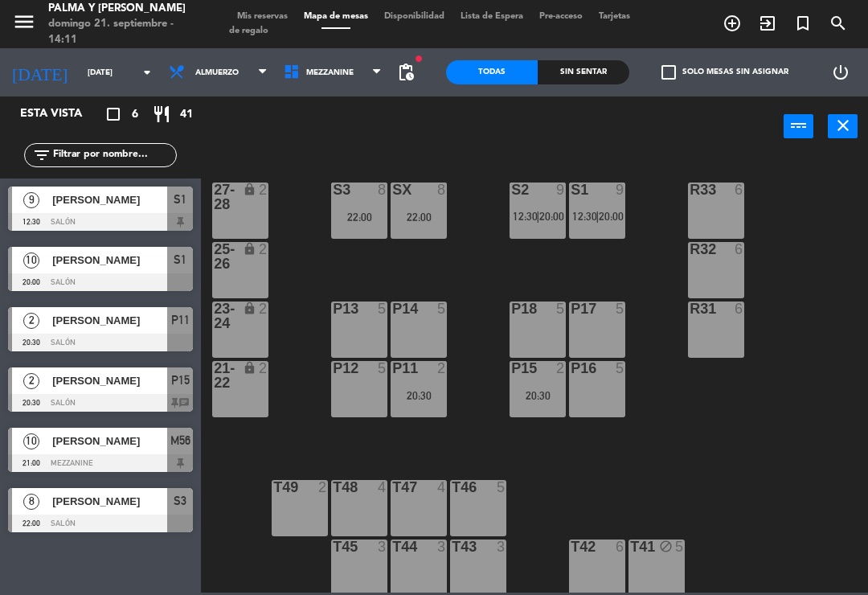
type input "[DATE]"
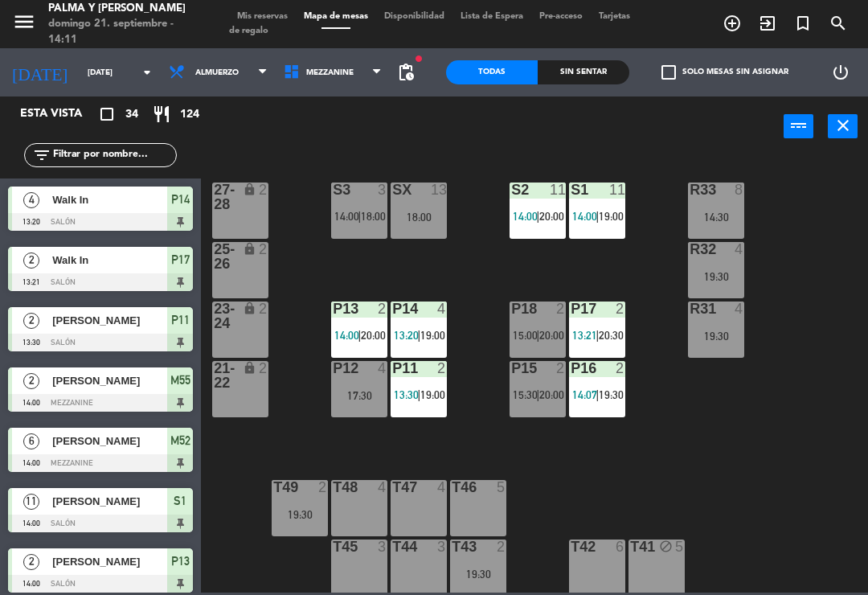
click at [719, 487] on div "R33 8 14:30 S1 11 14:00 | 19:00 S2 11 14:00 | 20:00 S3 3 14:00 | 18:00 SX 13 18…" at bounding box center [539, 373] width 659 height 438
click at [125, 179] on div "4 Walk In 13:20 Salón P14" at bounding box center [100, 208] width 201 height 60
click at [109, 146] on input "text" at bounding box center [113, 155] width 125 height 18
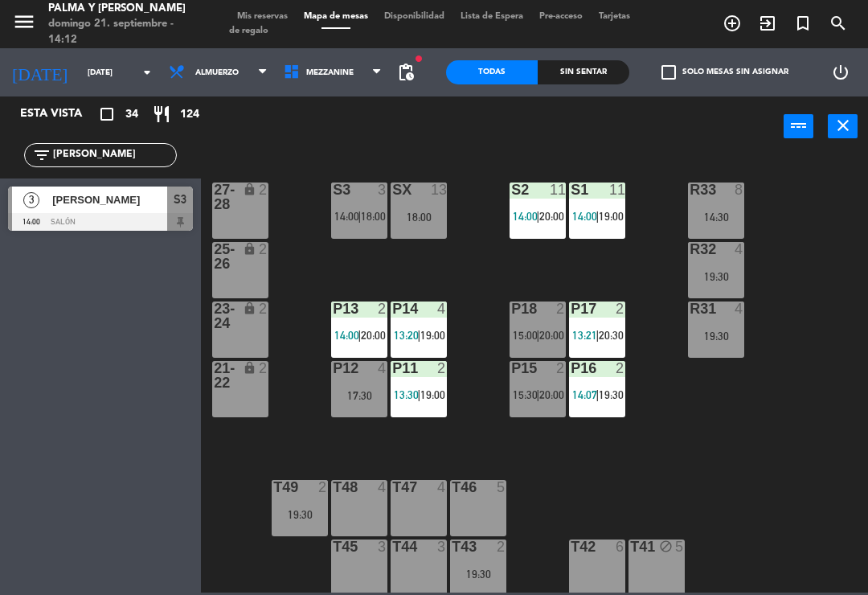
type input "[PERSON_NAME]"
click at [155, 199] on span "[PERSON_NAME]" at bounding box center [109, 199] width 115 height 17
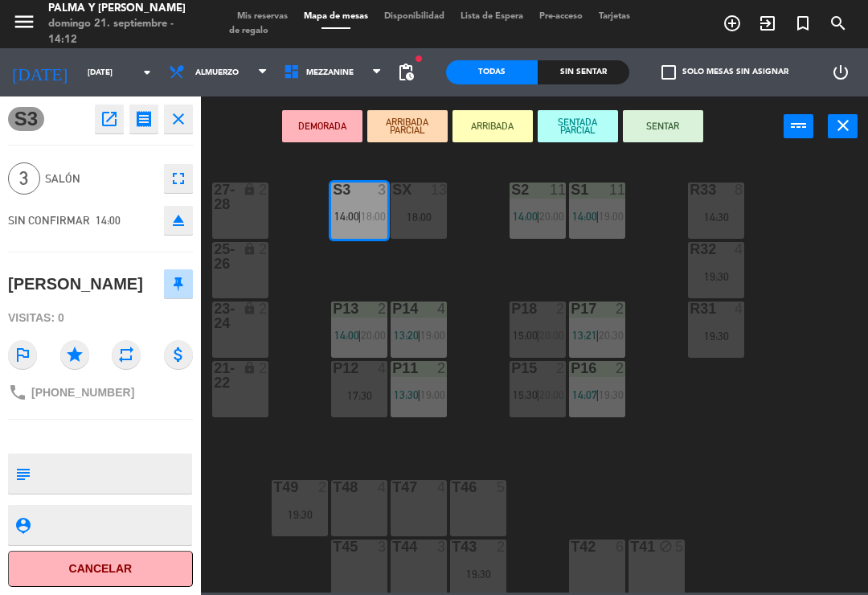
click at [663, 123] on button "SENTAR" at bounding box center [663, 126] width 80 height 32
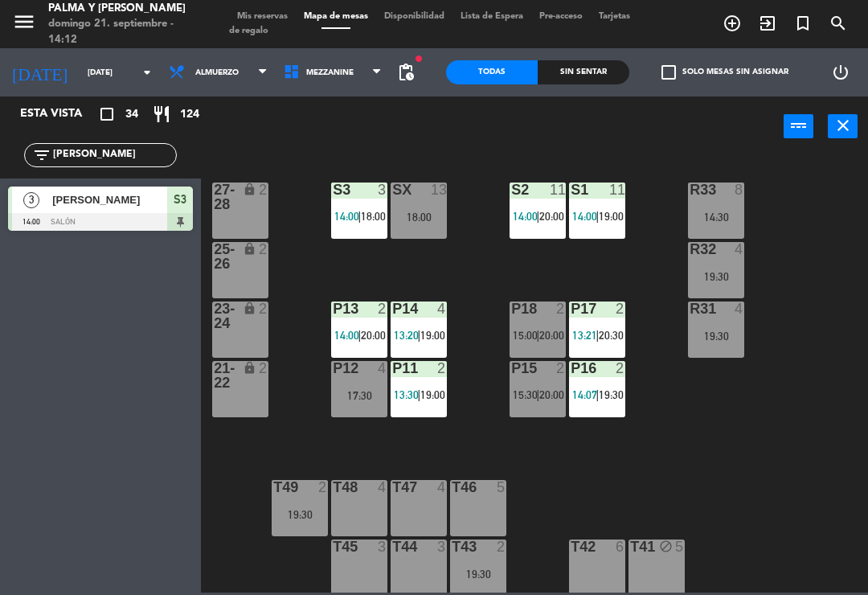
click at [356, 393] on div "17:30" at bounding box center [359, 395] width 56 height 11
click at [674, 527] on div "R33 8 14:30 S1 11 14:00 | 19:00 S2 11 14:00 | 20:00 S3 3 14:00 | 18:00 SX 13 18…" at bounding box center [539, 373] width 659 height 438
click at [522, 323] on div "P18 2 15:00 | 20:00" at bounding box center [538, 330] width 56 height 56
click at [572, 269] on div "R33 8 14:30 S1 11 14:00 | 19:00 S2 11 14:00 | 20:00 S3 3 14:00 | 18:00 SX 13 18…" at bounding box center [539, 373] width 659 height 438
click at [91, 153] on input "[PERSON_NAME]" at bounding box center [113, 155] width 125 height 18
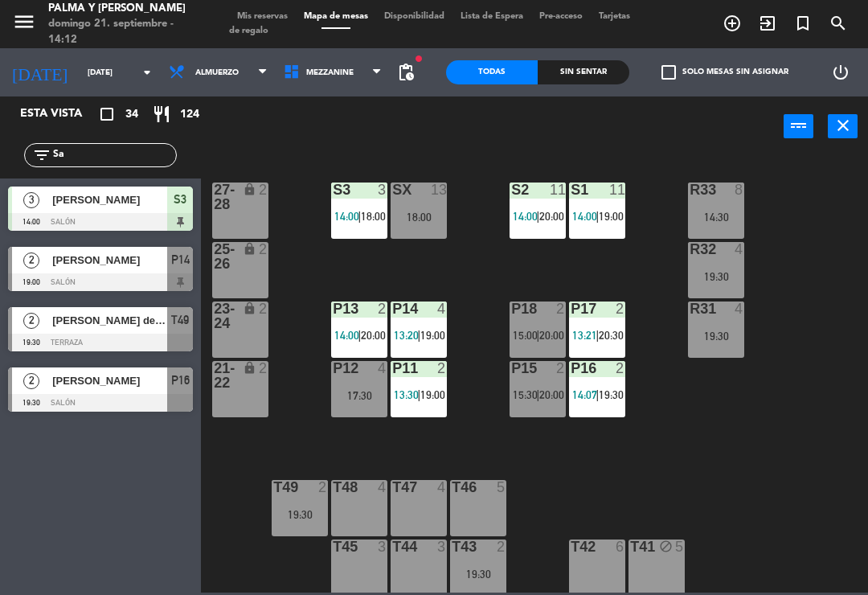
type input "S"
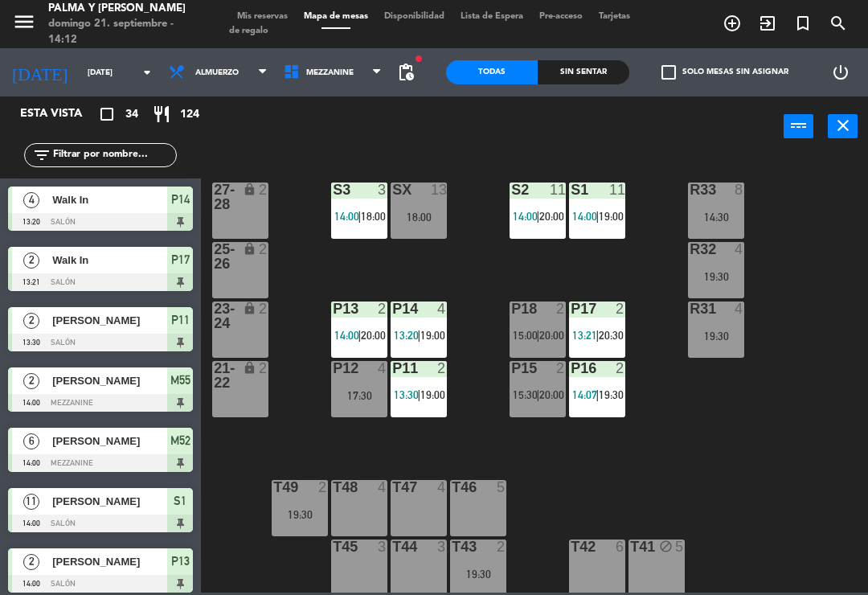
click at [741, 160] on div "R33 8 14:30 S1 11 14:00 | 19:00 S2 11 14:00 | 20:00 S3 3 14:00 | 18:00 SX 13 18…" at bounding box center [539, 373] width 659 height 438
click at [360, 214] on span "|" at bounding box center [359, 216] width 3 height 13
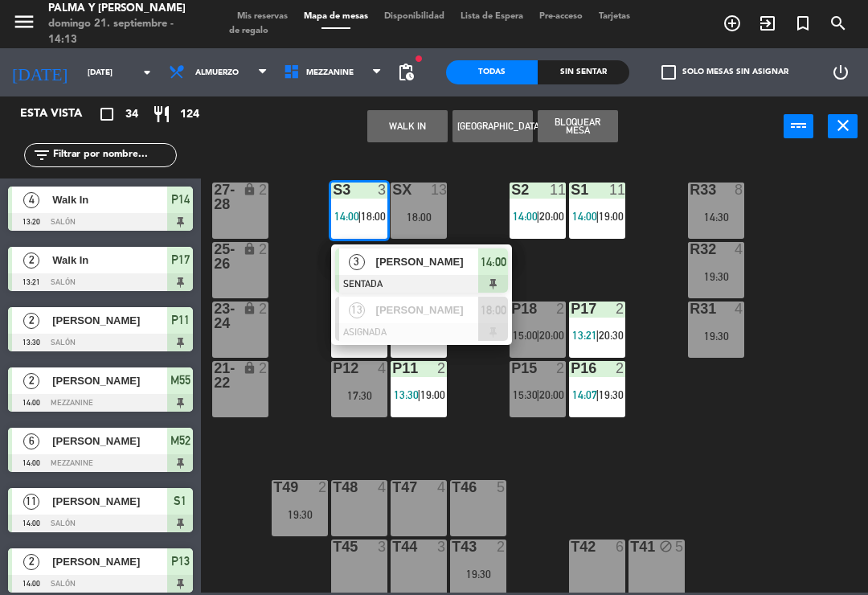
click at [425, 279] on div at bounding box center [421, 284] width 173 height 18
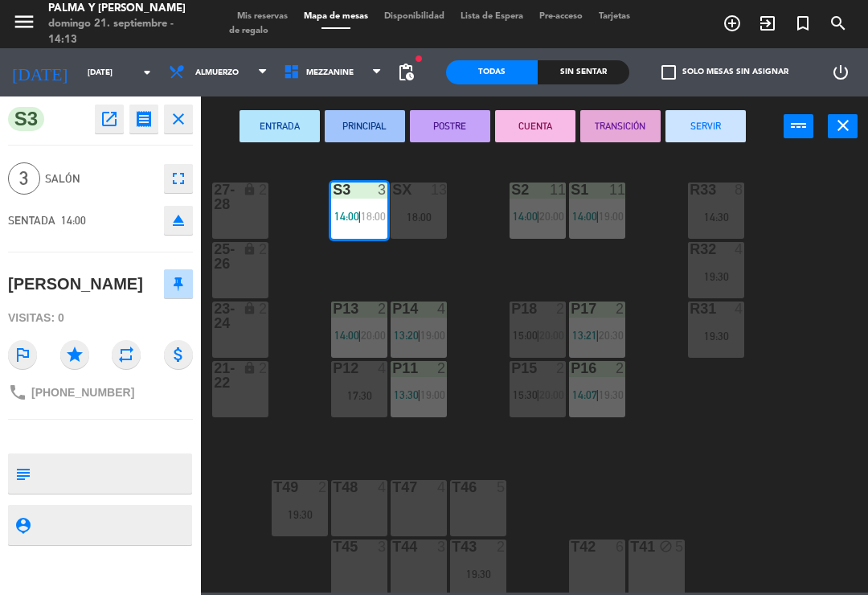
click at [432, 215] on div "18:00" at bounding box center [419, 216] width 56 height 11
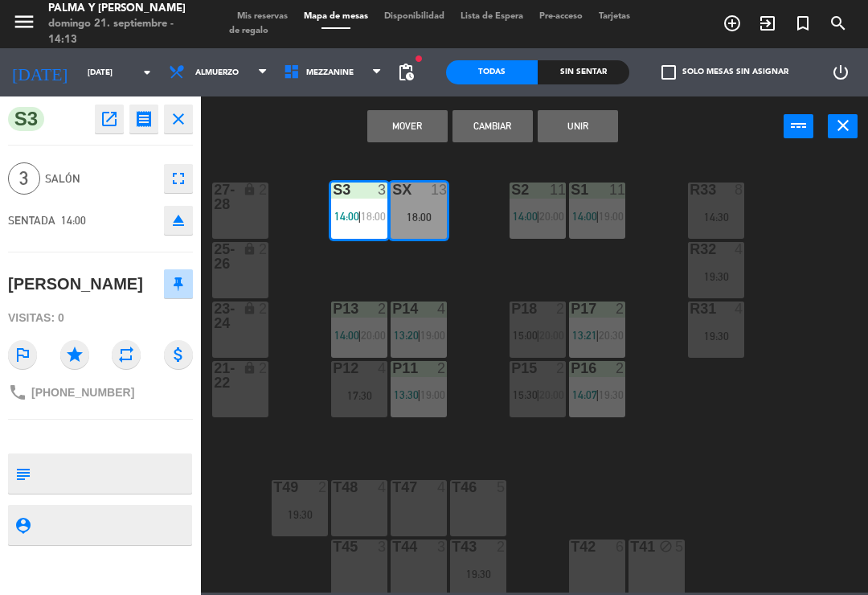
click at [421, 117] on button "Mover" at bounding box center [407, 126] width 80 height 32
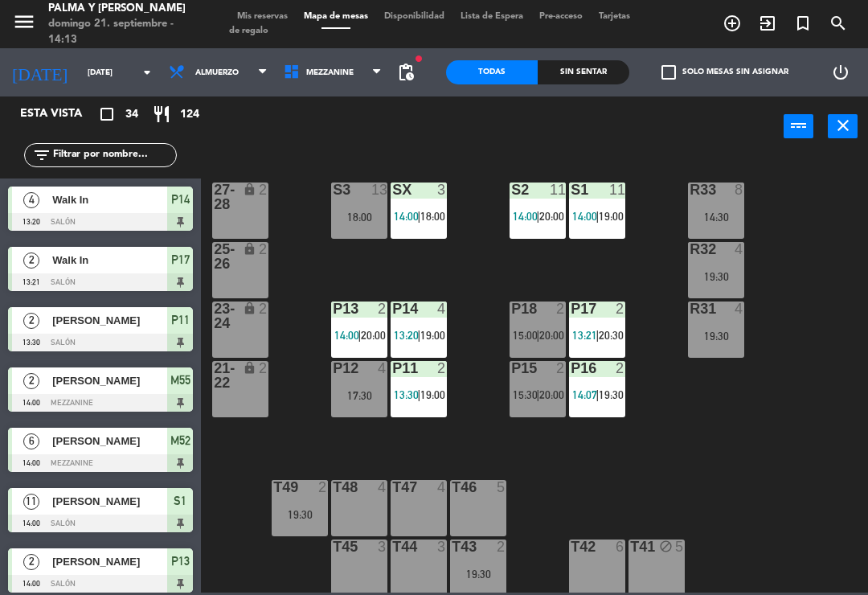
click at [736, 211] on div "14:30" at bounding box center [716, 216] width 56 height 11
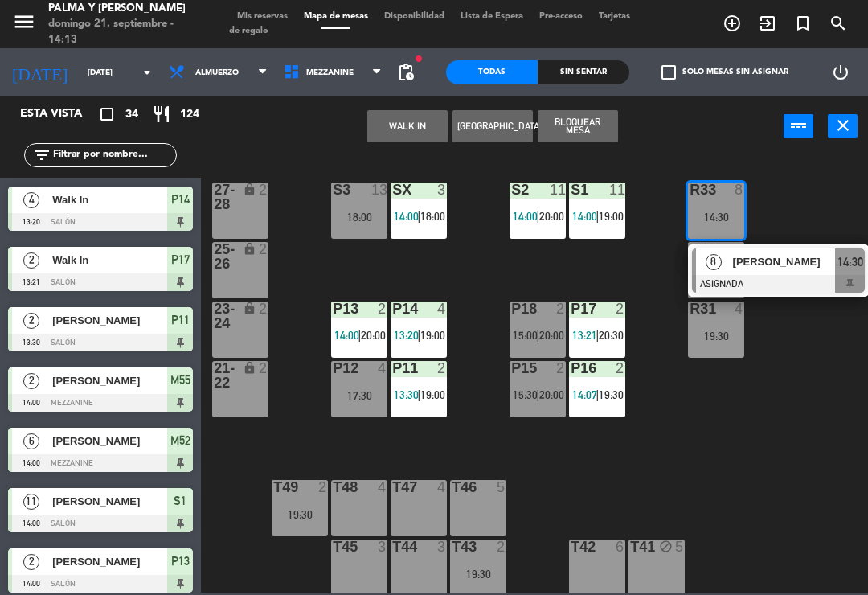
click at [807, 276] on div at bounding box center [778, 284] width 173 height 18
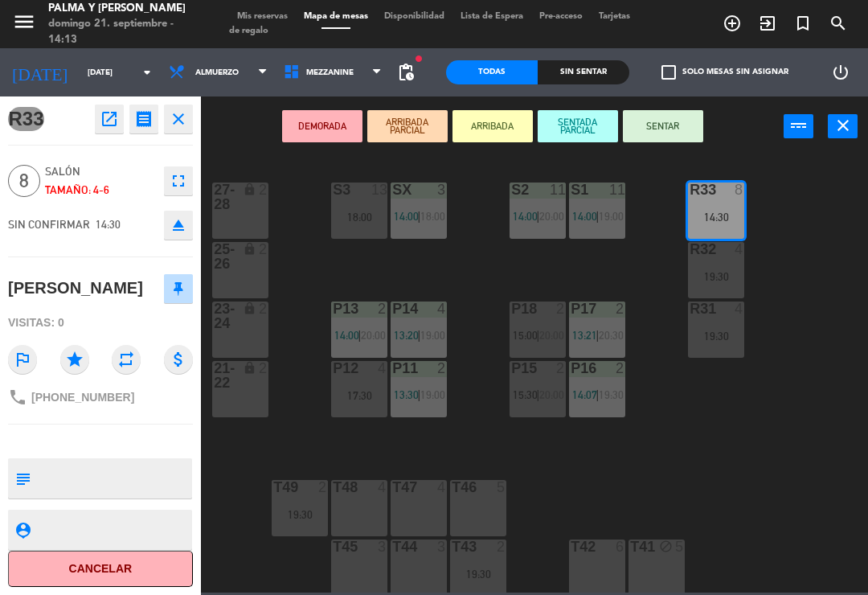
click at [101, 100] on div "R33 open_in_new receipt 2:30 PM [DATE] 8 personas [PERSON_NAME] R33 close 8 Sal…" at bounding box center [100, 345] width 201 height 499
click at [113, 119] on icon "open_in_new" at bounding box center [109, 118] width 19 height 19
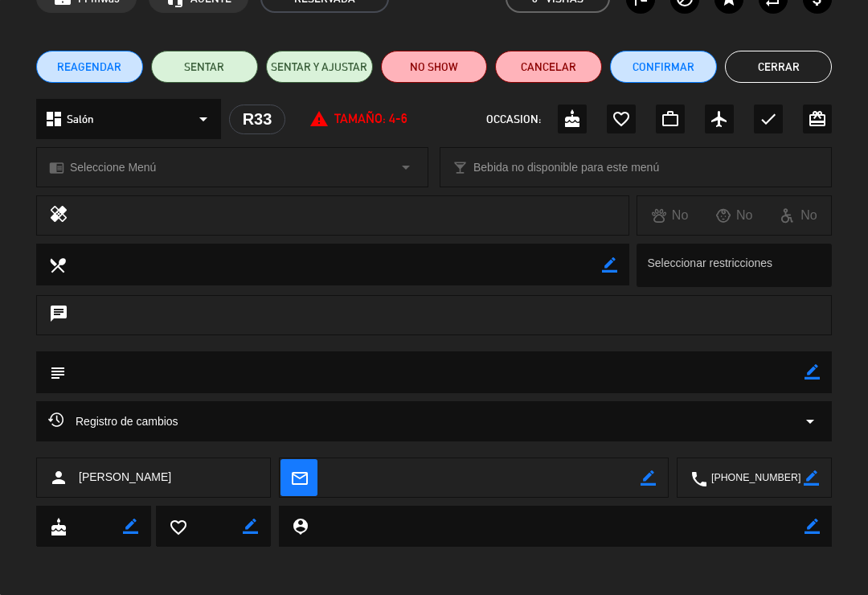
scroll to position [93, 0]
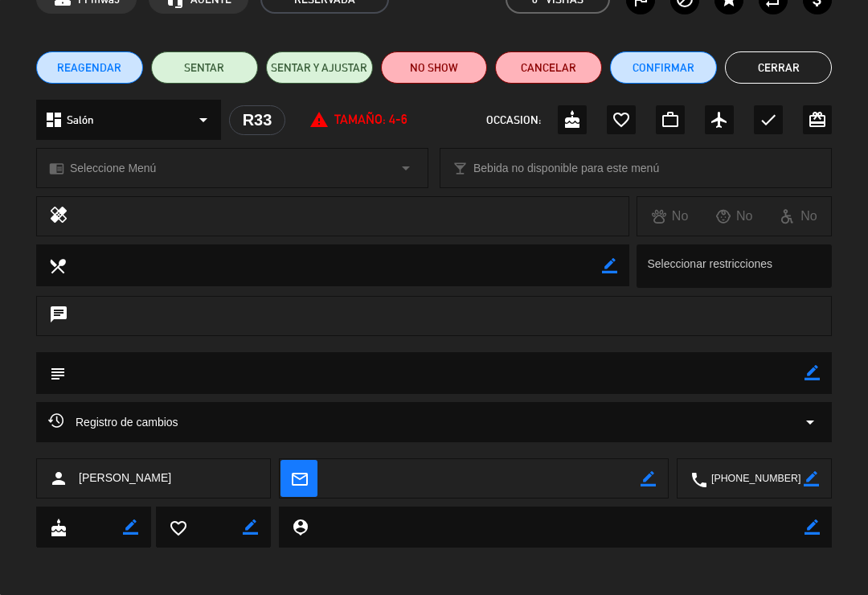
click at [277, 432] on div "Registro de cambios arrow_drop_down" at bounding box center [434, 422] width 796 height 40
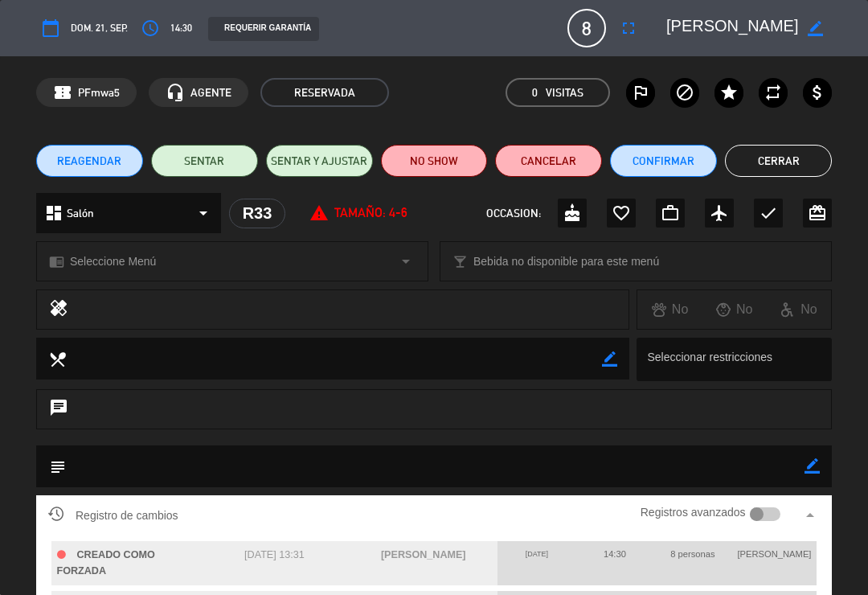
scroll to position [0, 0]
click at [769, 145] on button "Cerrar" at bounding box center [778, 161] width 107 height 32
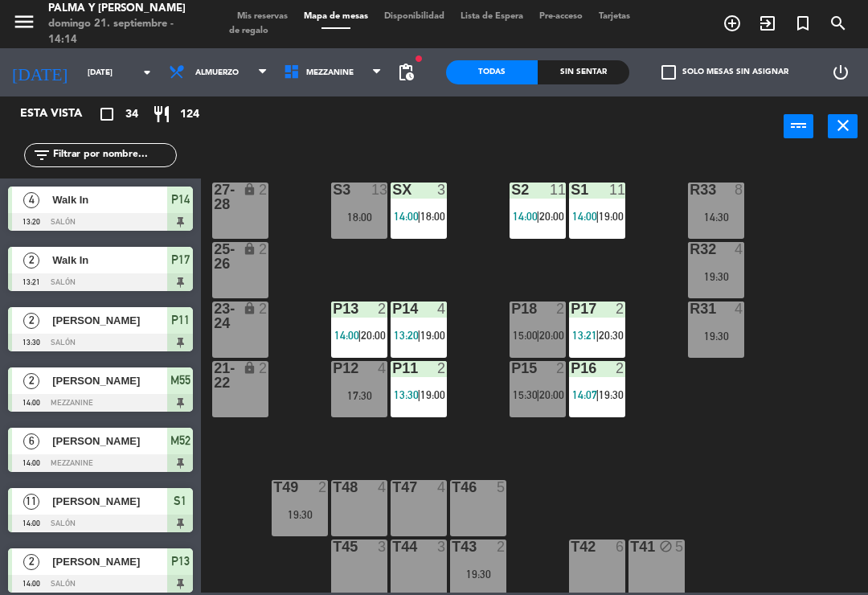
click at [80, 60] on input "[DATE]" at bounding box center [135, 72] width 110 height 25
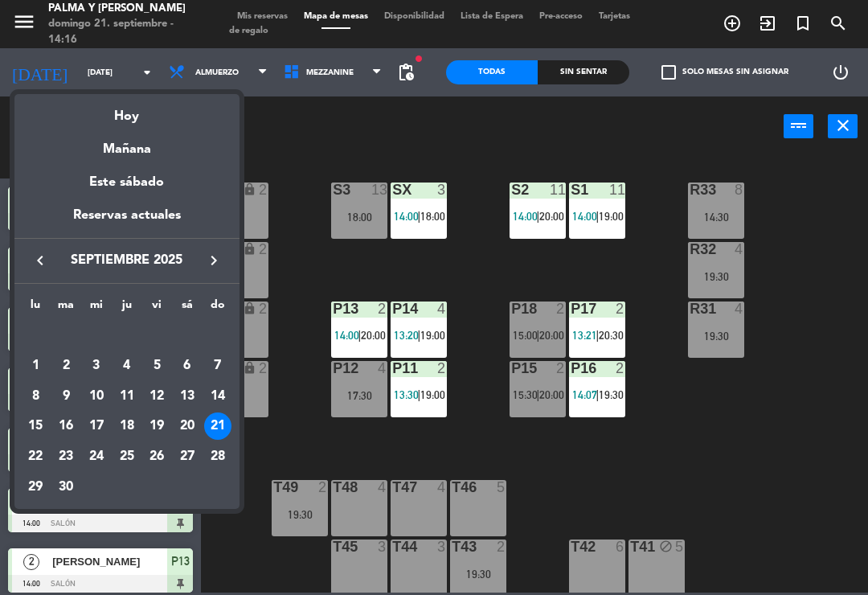
click at [825, 82] on div at bounding box center [434, 297] width 868 height 595
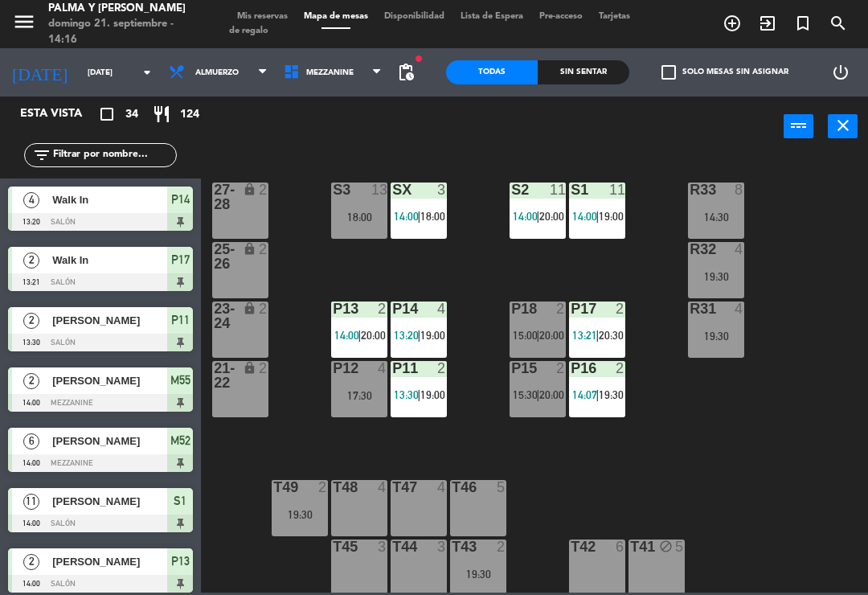
click at [823, 88] on div "power_settings_new" at bounding box center [841, 72] width 55 height 48
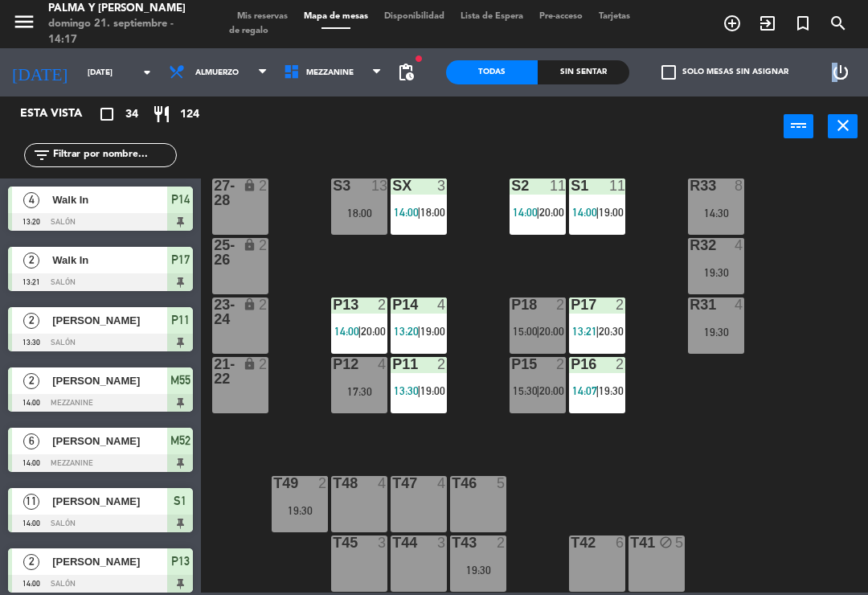
scroll to position [4, 0]
click at [713, 460] on div "R33 8 14:30 S1 11 14:00 | 19:00 S2 11 14:00 | 20:00 S3 13 18:00 SX 3 14:00 | 18…" at bounding box center [539, 373] width 659 height 438
click at [329, 74] on span "Mezzanine" at bounding box center [329, 72] width 47 height 9
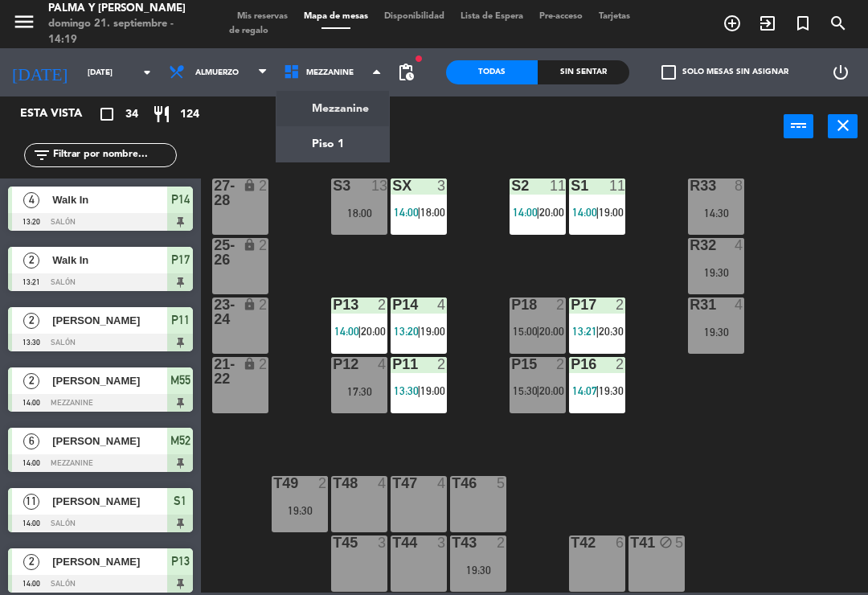
click at [357, 121] on ng-component "menu Palma y [PERSON_NAME][DATE] 21. septiembre - 14:19 Mis reservas Mapa de me…" at bounding box center [434, 296] width 868 height 593
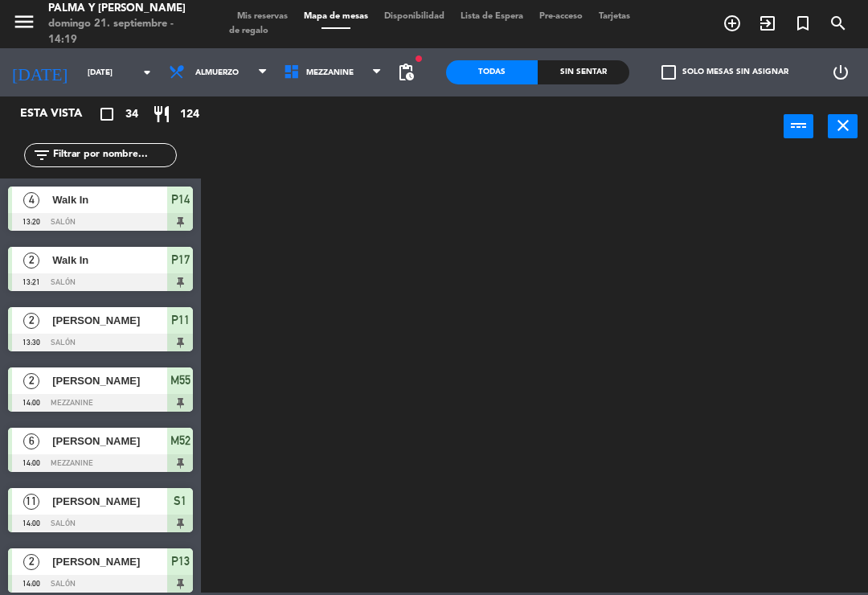
scroll to position [0, 0]
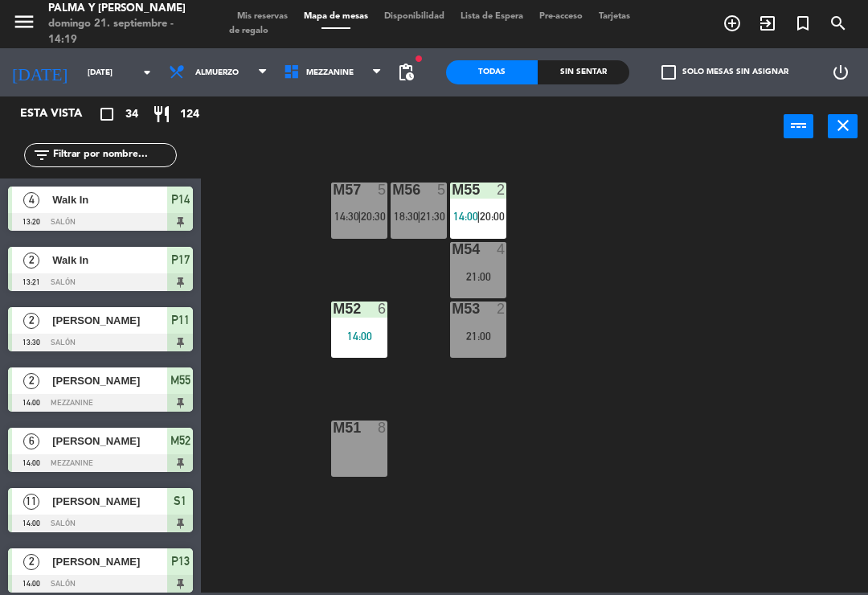
click at [482, 367] on div "M57 5 14:30 | 20:30 M56 5 18:30 | 21:30 M55 2 14:00 | 20:00 M54 4 21:00 M52 6 1…" at bounding box center [539, 373] width 659 height 438
click at [486, 334] on div "21:00" at bounding box center [478, 335] width 56 height 11
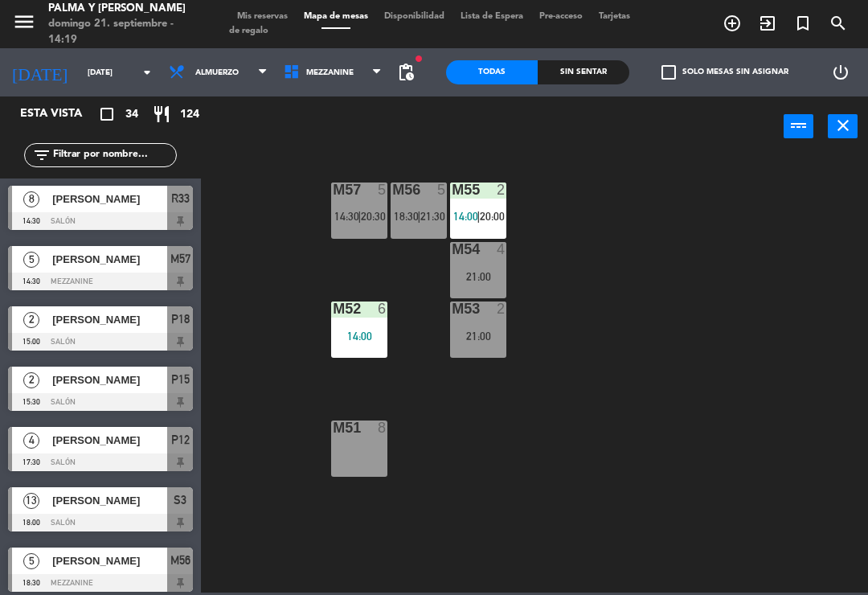
click at [481, 218] on span "20:00" at bounding box center [492, 216] width 25 height 13
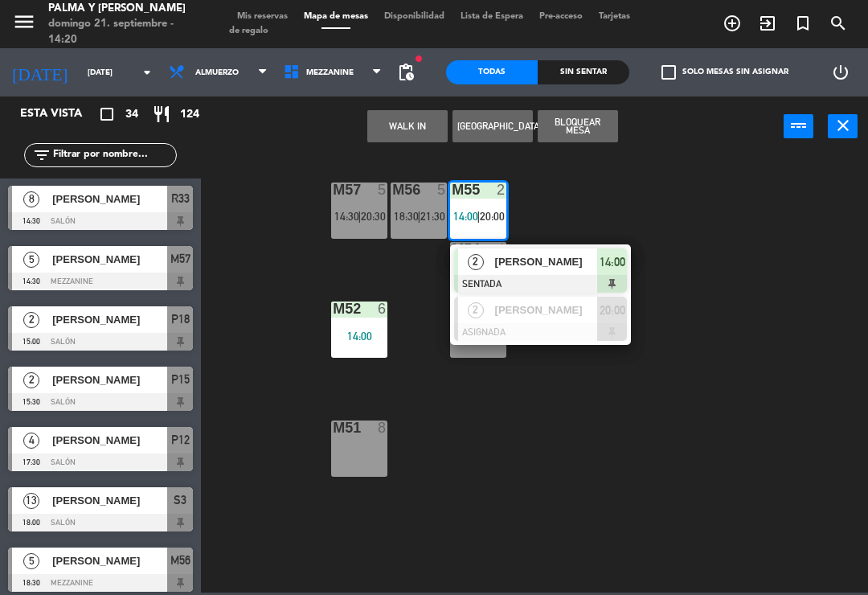
click at [490, 300] on div "2" at bounding box center [475, 310] width 35 height 27
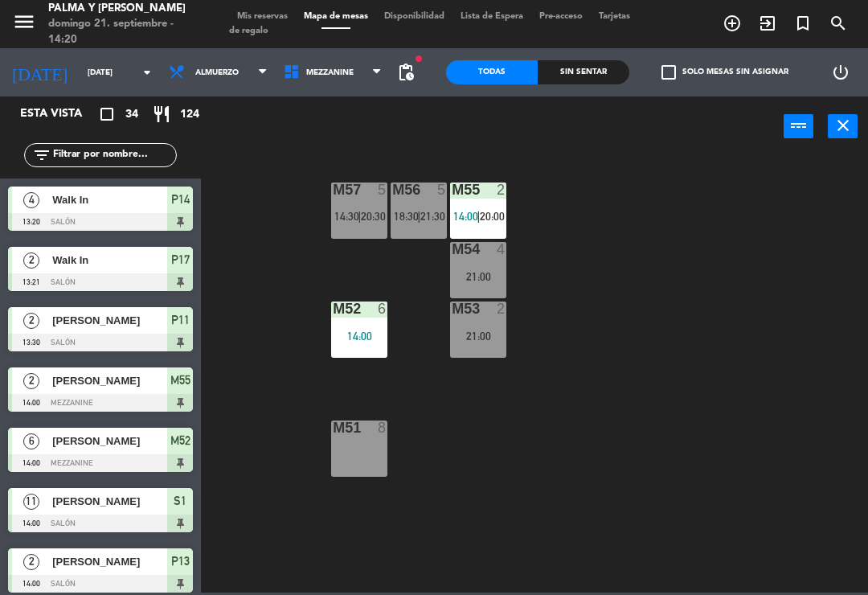
scroll to position [242, 0]
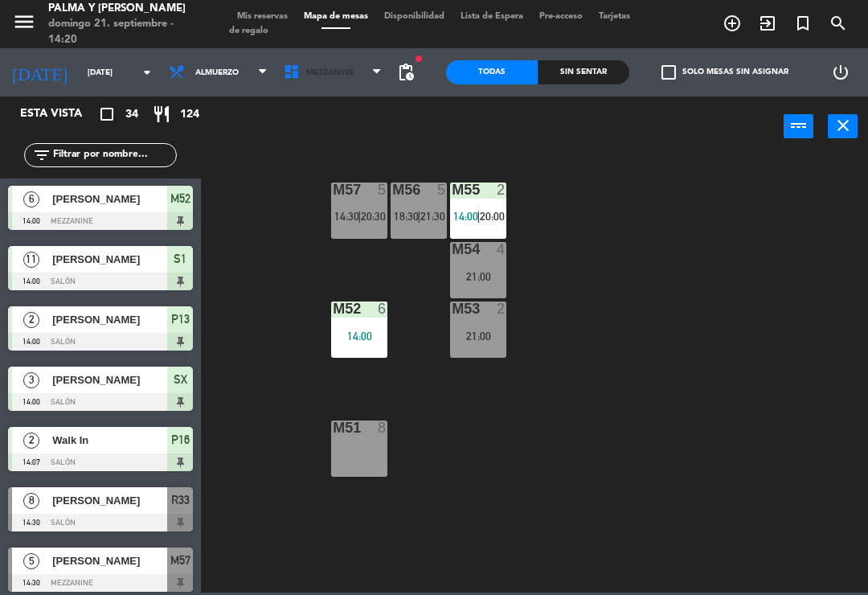
click at [353, 87] on span "Mezzanine" at bounding box center [333, 72] width 115 height 35
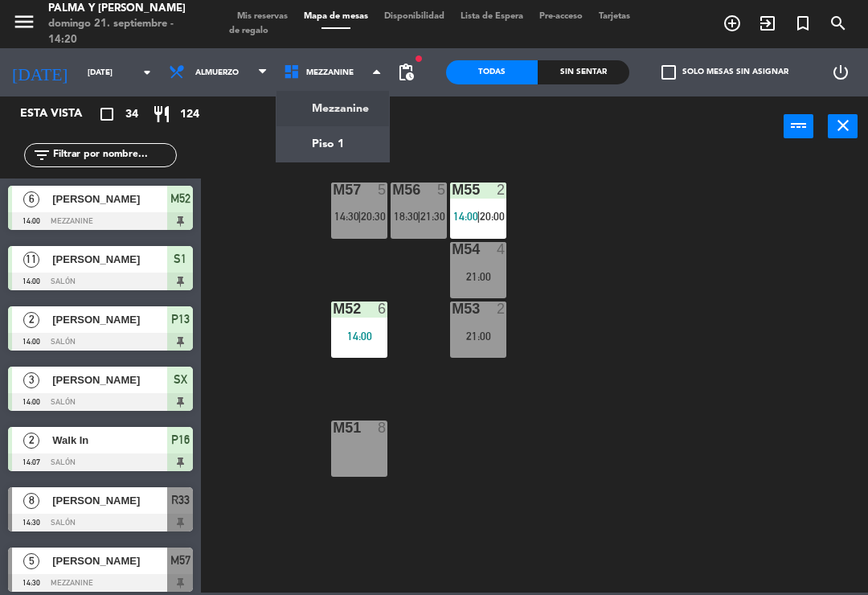
click at [357, 150] on ng-component "menu Palma y [PERSON_NAME][DATE] 21. septiembre - 14:20 Mis reservas Mapa de me…" at bounding box center [434, 296] width 868 height 593
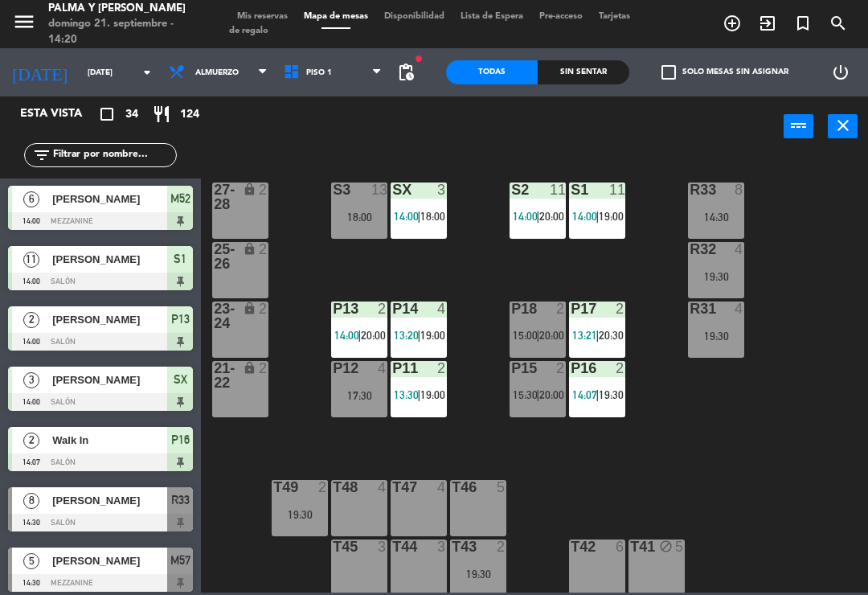
click at [699, 443] on div "R33 8 14:30 S1 11 14:00 | 19:00 S2 11 14:00 | 20:00 S3 13 18:00 SX 3 14:00 | 18…" at bounding box center [539, 373] width 659 height 438
click at [717, 236] on div "R33 8 14:30" at bounding box center [716, 211] width 56 height 56
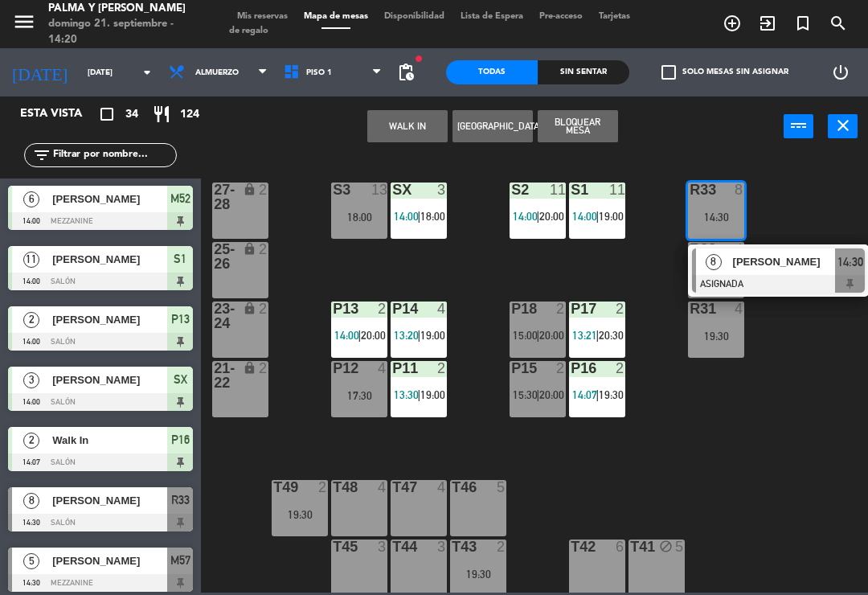
click at [819, 278] on div at bounding box center [778, 284] width 173 height 18
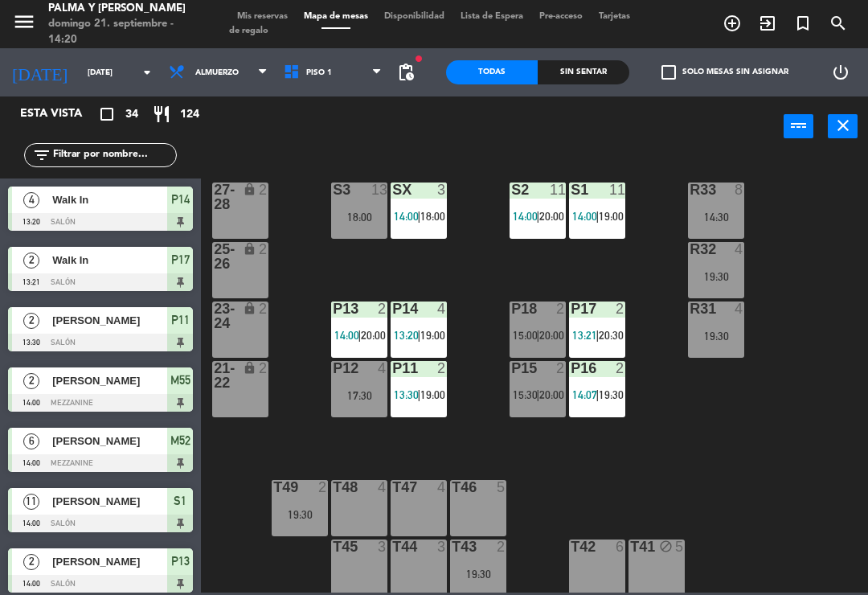
scroll to position [0, 0]
click at [355, 78] on span "Piso 1" at bounding box center [333, 72] width 115 height 35
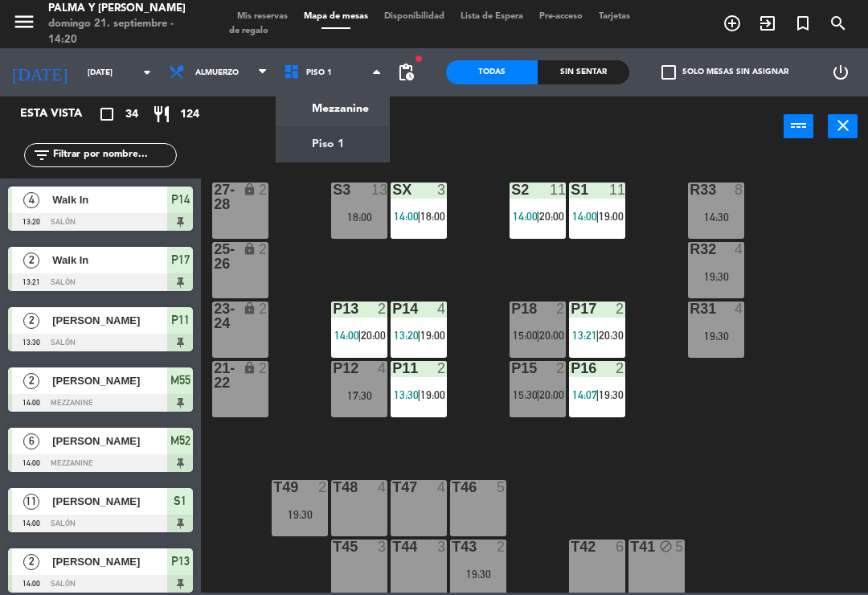
click at [353, 109] on ng-component "menu Palma y [PERSON_NAME][DATE] 21. septiembre - 14:20 Mis reservas Mapa de me…" at bounding box center [434, 296] width 868 height 593
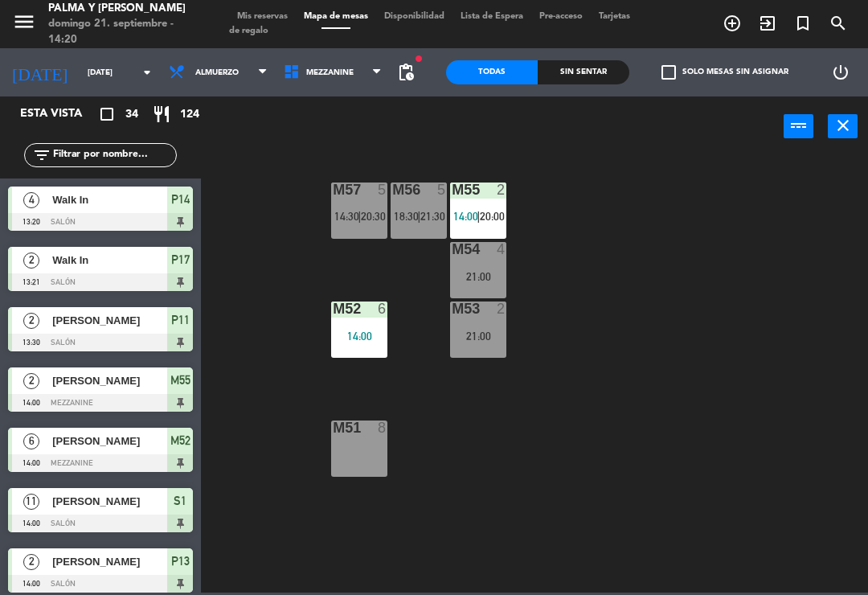
click at [345, 201] on div "M57 5 14:30 | 20:30" at bounding box center [359, 211] width 56 height 56
click at [636, 248] on div "M57 5 14:30 | 20:30 M56 5 18:30 | 21:30 M55 2 14:00 | 20:00 M54 4 21:00 M52 6 1…" at bounding box center [539, 373] width 659 height 438
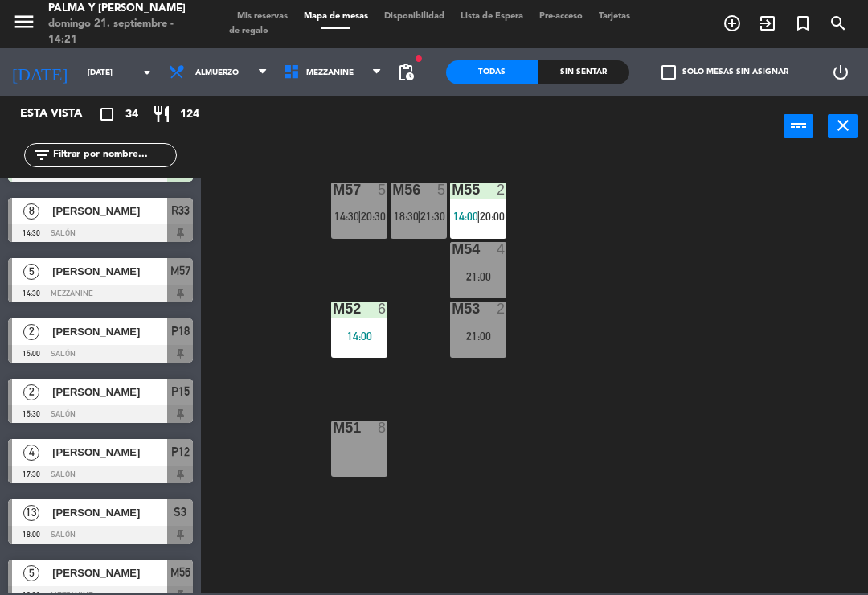
scroll to position [534, 0]
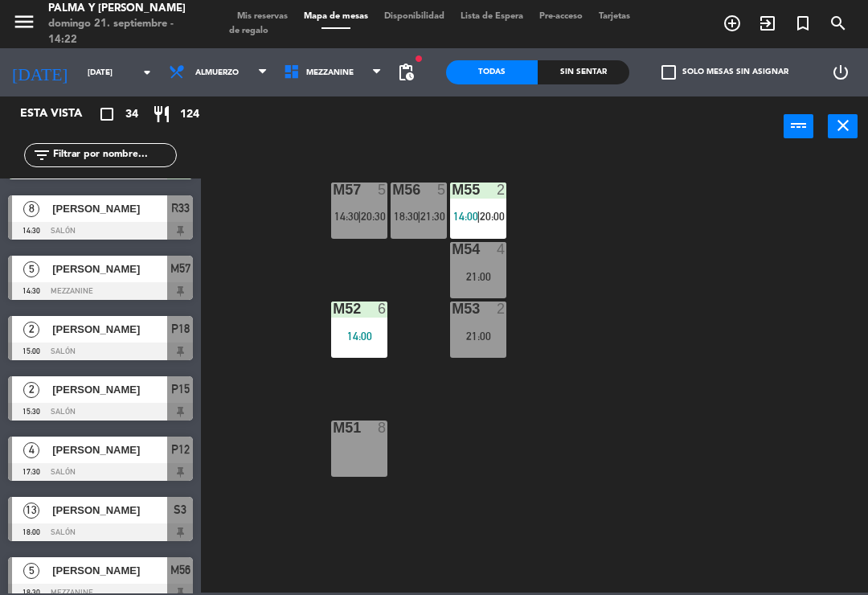
click at [656, 310] on div "M57 5 14:30 | 20:30 M56 5 18:30 | 21:30 M55 2 14:00 | 20:00 M54 4 21:00 M52 6 1…" at bounding box center [539, 373] width 659 height 438
click at [358, 71] on span "Mezzanine" at bounding box center [333, 72] width 115 height 35
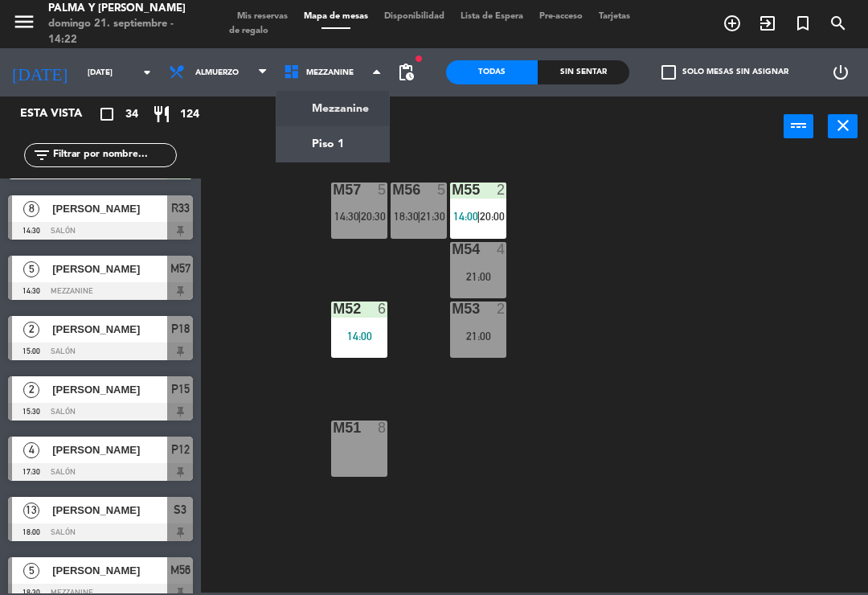
click at [372, 144] on ng-component "menu Palma y [PERSON_NAME][DATE] 21. septiembre - 14:22 Mis reservas Mapa de me…" at bounding box center [434, 296] width 868 height 593
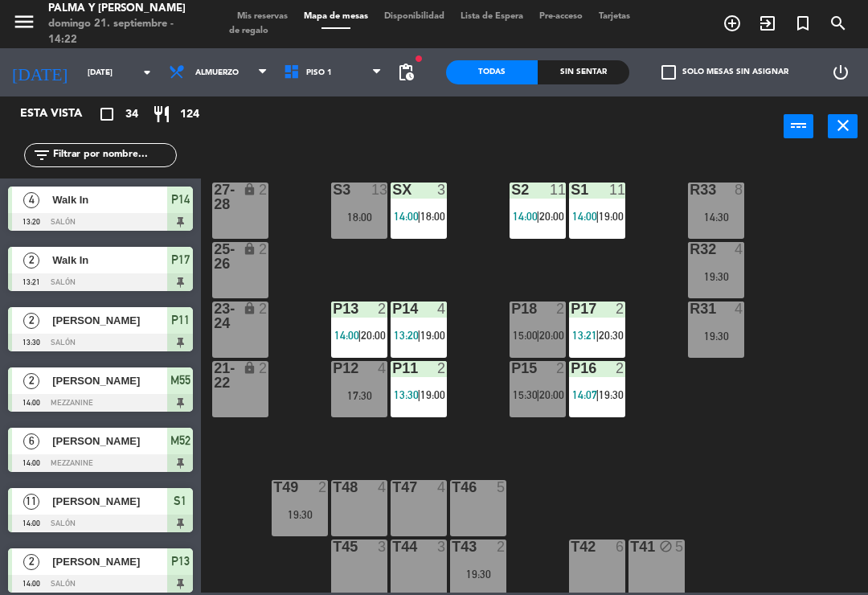
scroll to position [-1, 0]
click at [498, 429] on div "R33 8 14:30 S1 11 14:00 | 19:00 S2 11 14:00 | 20:00 S3 13 18:00 SX 3 14:00 | 18…" at bounding box center [539, 373] width 659 height 438
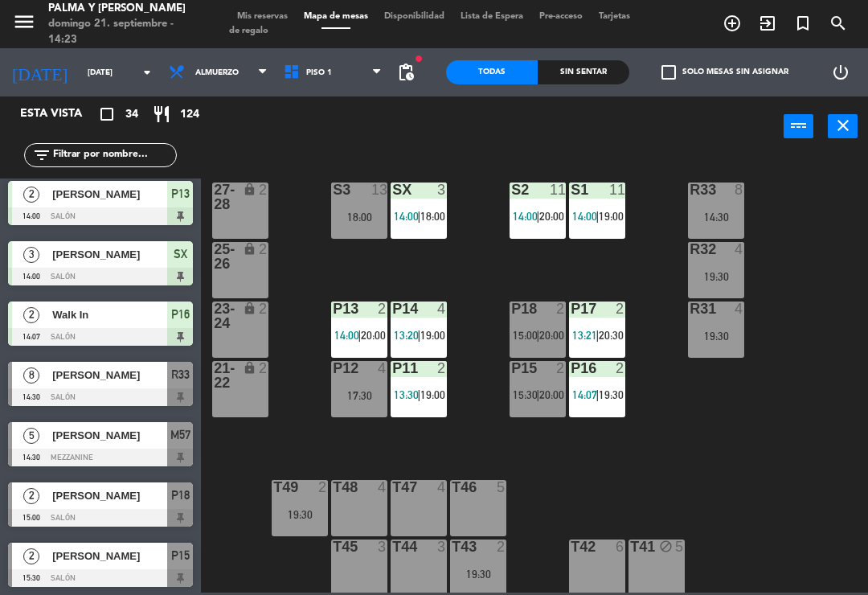
scroll to position [381, 0]
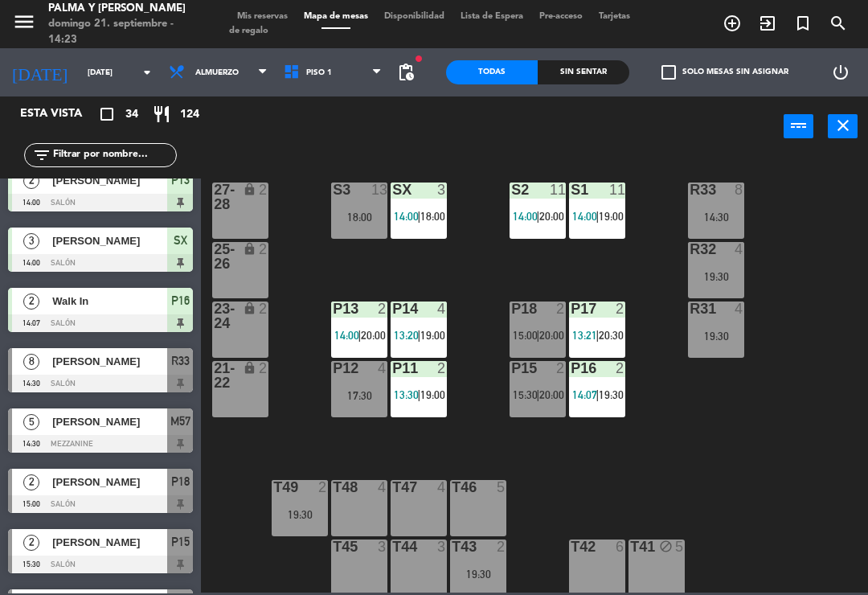
click at [137, 421] on span "[PERSON_NAME]" at bounding box center [109, 421] width 115 height 17
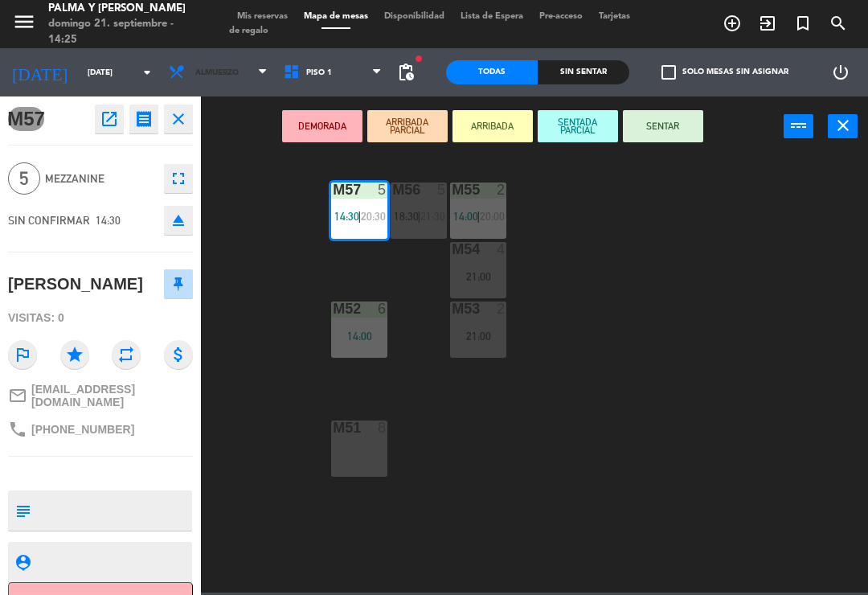
click at [228, 70] on span "Almuerzo" at bounding box center [218, 72] width 115 height 35
click at [332, 76] on span "Piso 1" at bounding box center [333, 72] width 115 height 35
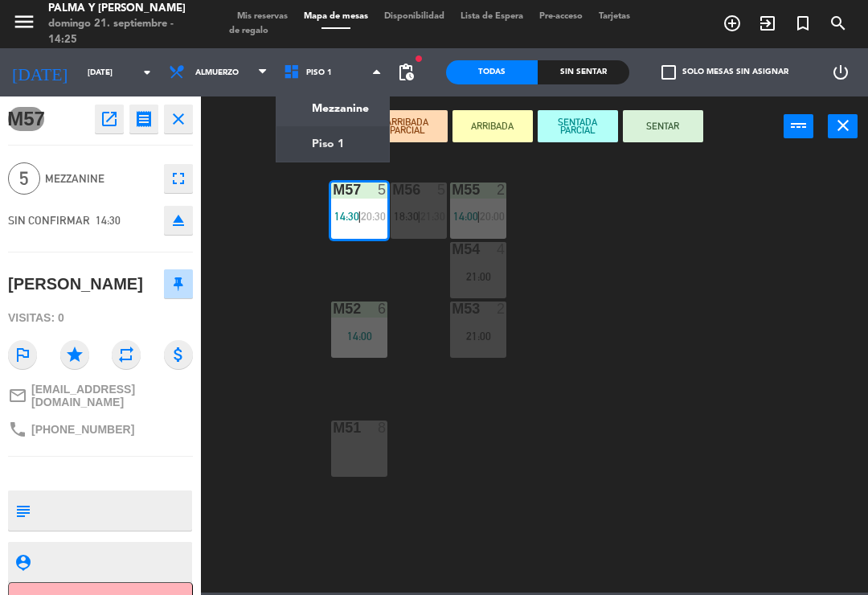
click at [349, 109] on ng-component "menu Palma y [PERSON_NAME][DATE] 21. septiembre - 14:25 Mis reservas Mapa de me…" at bounding box center [434, 296] width 868 height 593
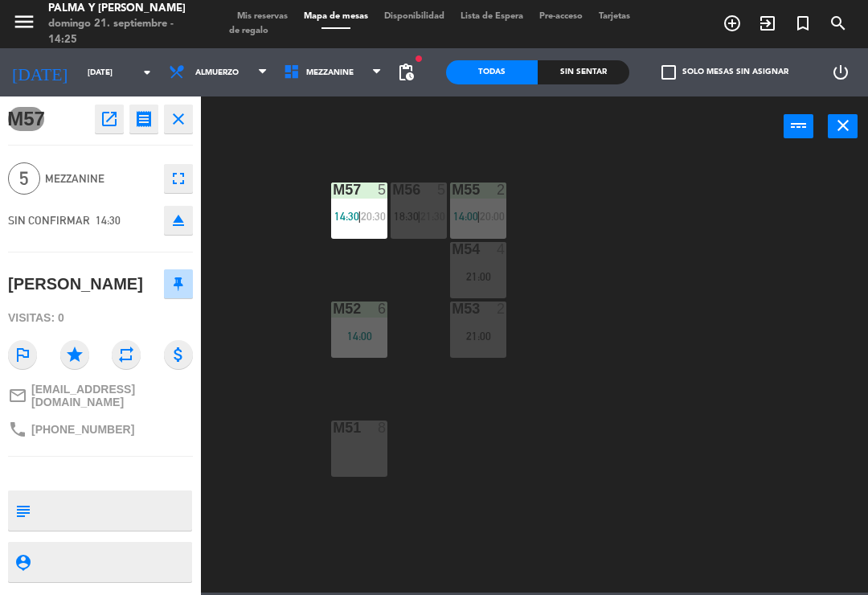
click at [329, 86] on span "Mezzanine" at bounding box center [333, 72] width 115 height 35
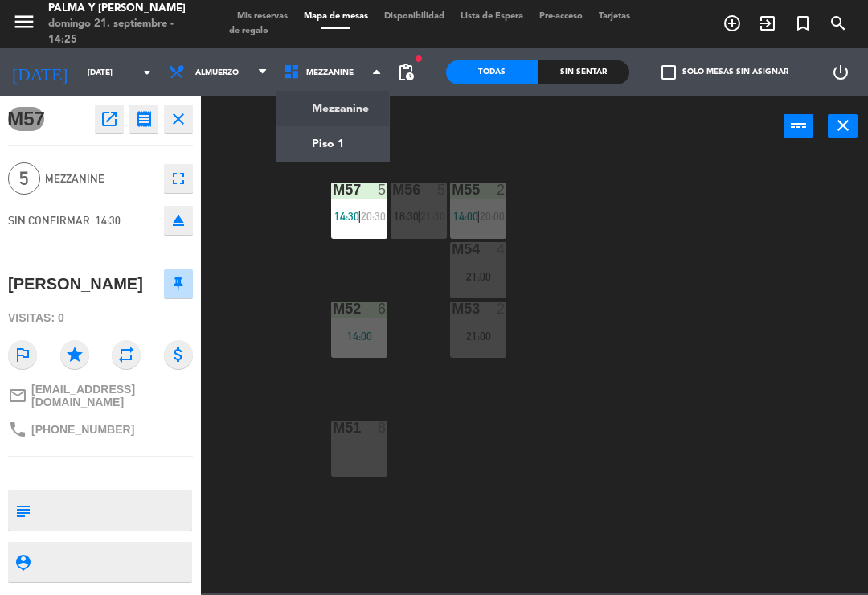
click at [354, 138] on ng-component "menu Palma y [PERSON_NAME][DATE] 21. septiembre - 14:25 Mis reservas Mapa de me…" at bounding box center [434, 296] width 868 height 593
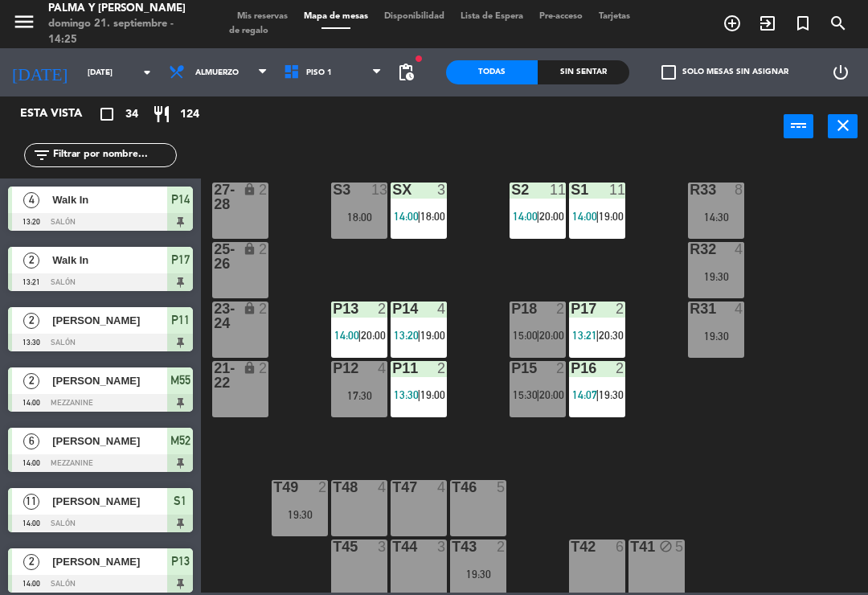
scroll to position [0, 0]
click at [745, 358] on div "R31 4 19:30" at bounding box center [716, 330] width 56 height 56
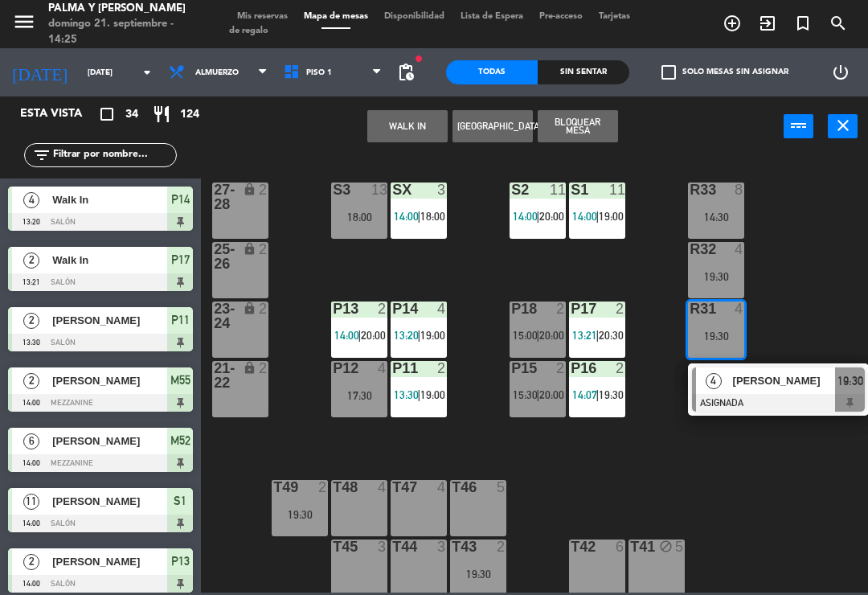
click at [734, 207] on div "R33 8 14:30" at bounding box center [716, 211] width 56 height 56
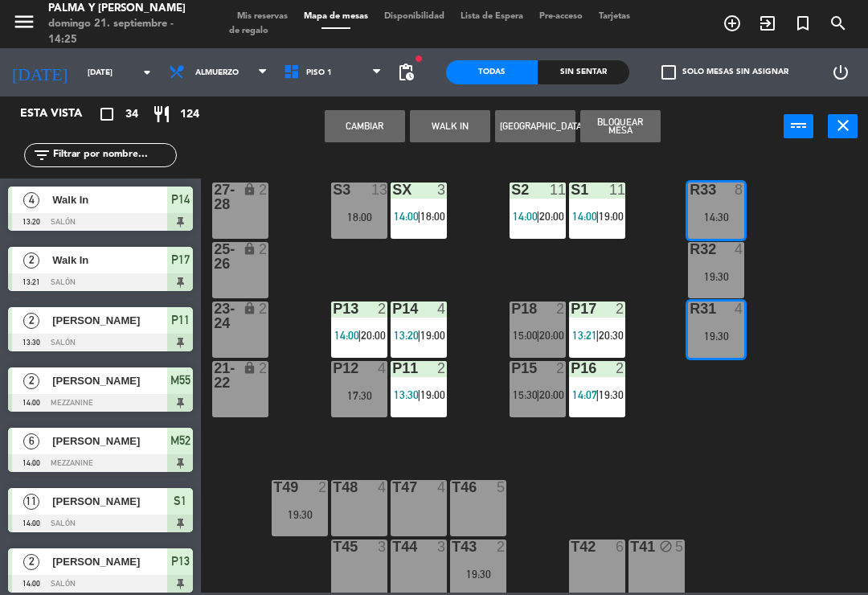
click at [724, 203] on div "R33 8 14:30" at bounding box center [716, 211] width 56 height 56
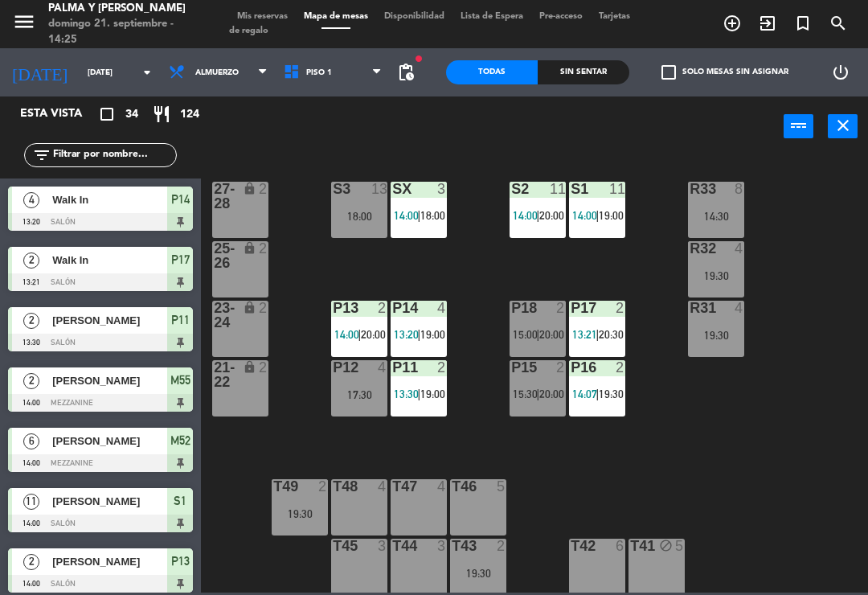
scroll to position [2, 0]
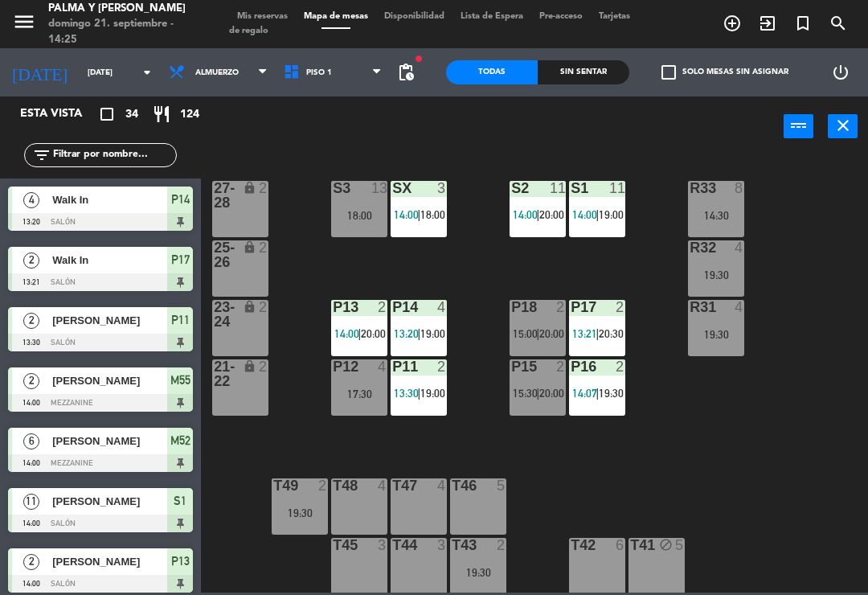
click at [727, 210] on div "14:30" at bounding box center [716, 215] width 56 height 11
click at [781, 449] on div "R33 8 14:30 S1 11 14:00 | 19:00 S2 11 14:00 | 20:00 S3 13 18:00 SX 3 14:00 | 18…" at bounding box center [539, 373] width 659 height 438
